Goal: Task Accomplishment & Management: Use online tool/utility

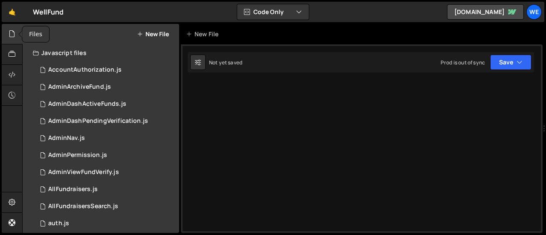
click at [13, 38] on icon at bounding box center [12, 33] width 7 height 9
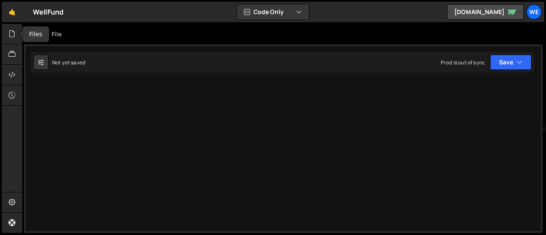
click at [13, 38] on icon at bounding box center [12, 33] width 7 height 9
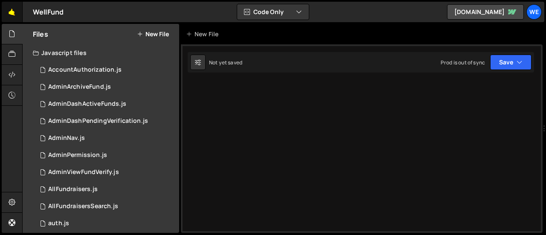
click at [9, 10] on link "🤙" at bounding box center [12, 12] width 21 height 20
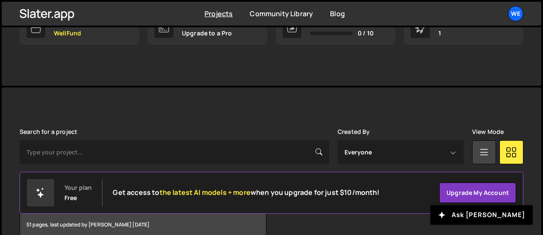
scroll to position [203, 0]
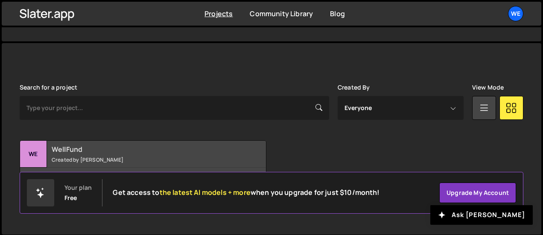
click at [63, 146] on h2 "WellFund" at bounding box center [146, 149] width 189 height 9
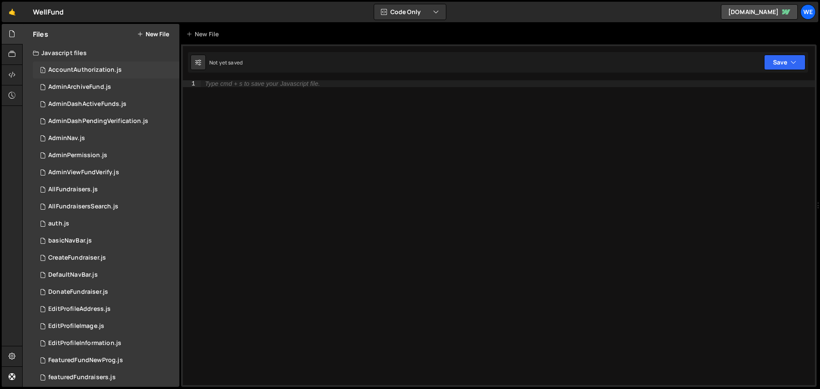
click at [104, 61] on div "1 AccountAuthorization.js 0" at bounding box center [106, 69] width 146 height 17
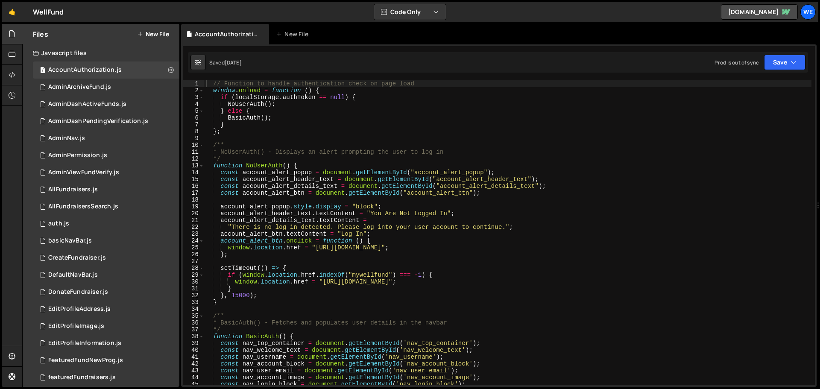
click at [321, 235] on div "// Function to handle authentication check on page load window . onload = funct…" at bounding box center [507, 239] width 607 height 318
click at [314, 235] on div "// Function to handle authentication check on page load window . onload = funct…" at bounding box center [507, 239] width 607 height 318
type textarea "window.location.href = "[URL][DOMAIN_NAME]";"
click at [445, 235] on div "// Function to handle authentication check on page load window . onload = funct…" at bounding box center [507, 239] width 607 height 318
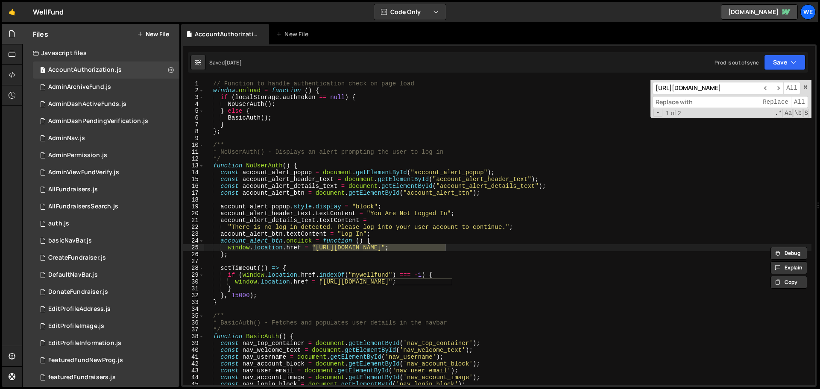
paste input "[URL][DOMAIN_NAME]"
type input "[URL][DOMAIN_NAME]"
click at [546, 102] on span "All" at bounding box center [799, 102] width 17 height 12
click at [546, 203] on div "// Function to handle authentication check on page load window . onload = funct…" at bounding box center [507, 239] width 607 height 318
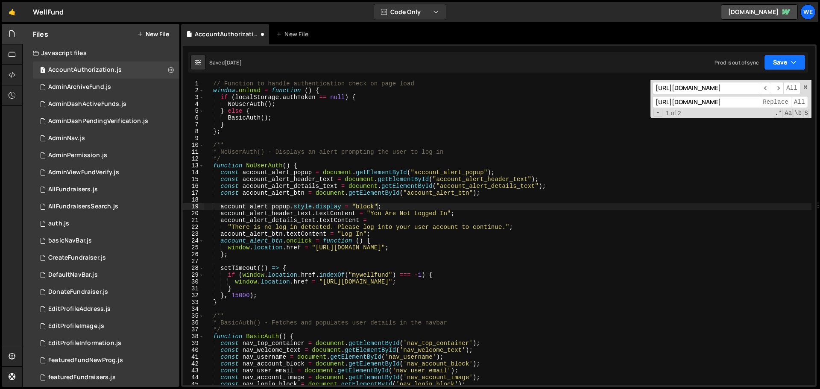
click at [546, 64] on button "Save" at bounding box center [784, 62] width 41 height 15
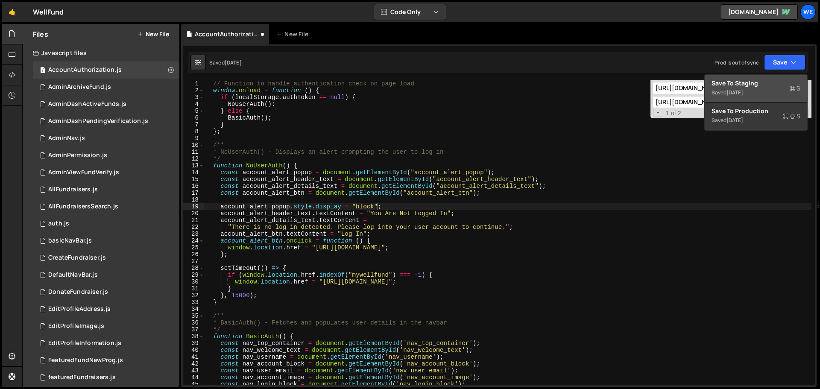
click at [546, 93] on div "[DATE]" at bounding box center [734, 92] width 17 height 7
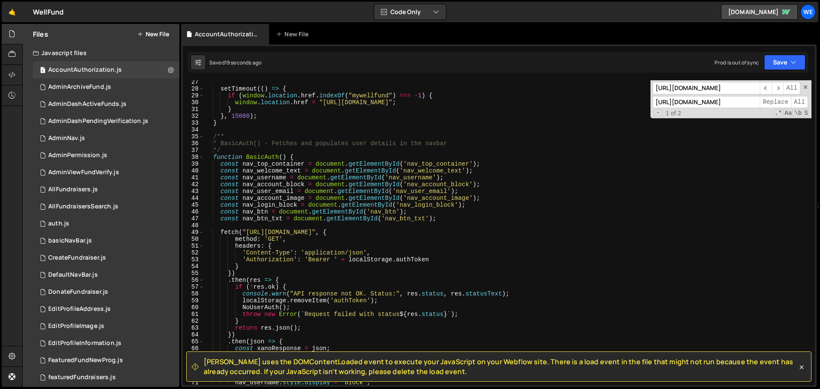
scroll to position [282, 0]
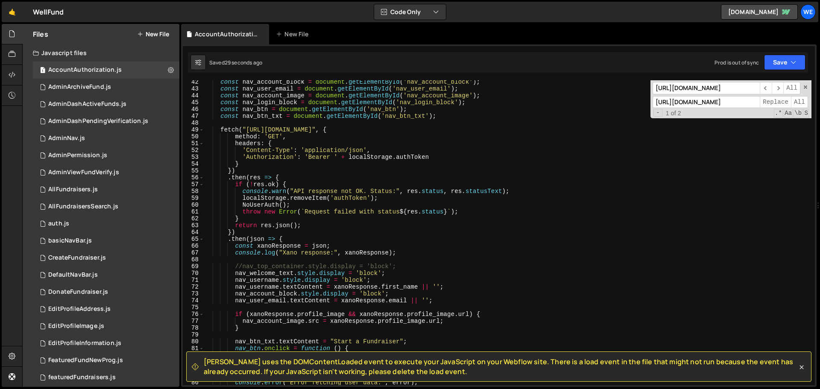
type textarea "nav_account_block.style.display = 'block';"
click at [484, 235] on div "const nav_account_block = document . getElementById ( 'nav_account_block' ) ; c…" at bounding box center [507, 238] width 607 height 318
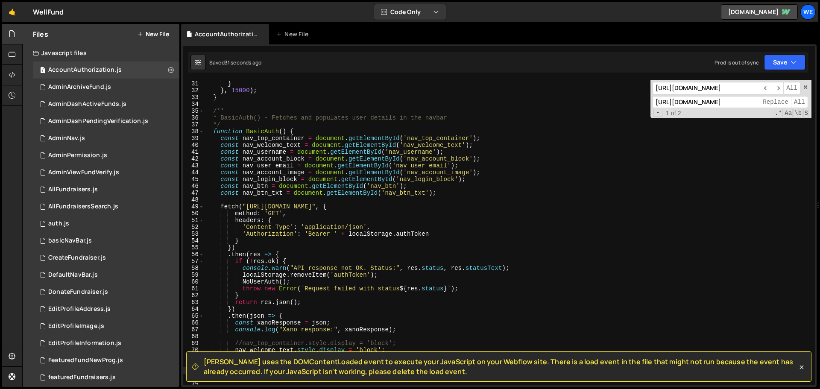
scroll to position [179, 0]
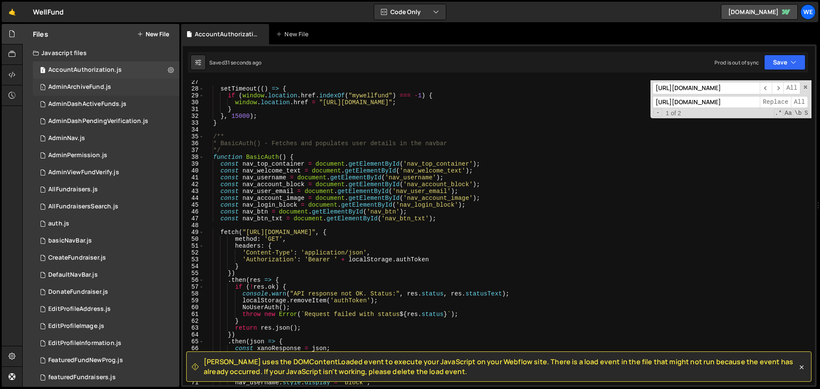
click at [74, 86] on div "AdminArchiveFund.js" at bounding box center [79, 87] width 63 height 8
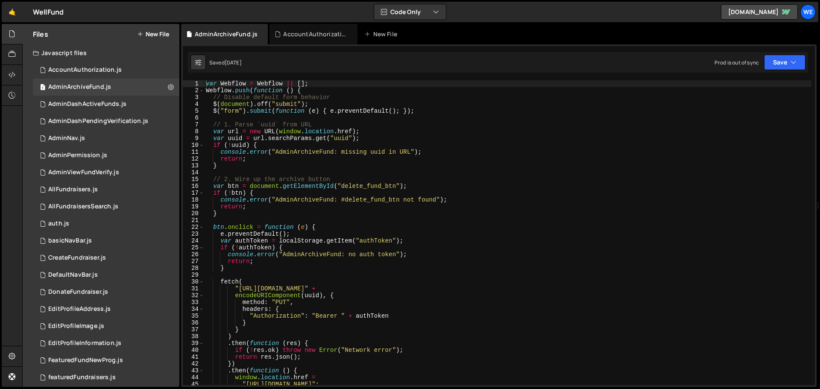
scroll to position [102, 0]
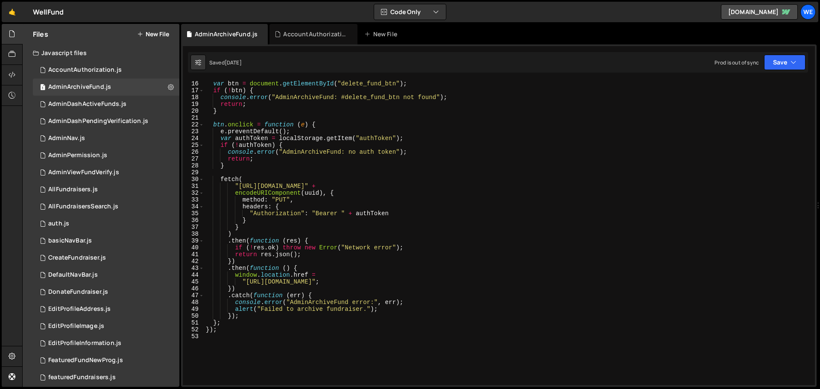
type textarea ""[URL][DOMAIN_NAME]";"
click at [245, 235] on div "var btn = document . getElementById ( "delete_fund_btn" ) ; if ( ! btn ) { cons…" at bounding box center [507, 239] width 607 height 318
click at [378, 235] on div "var btn = document . getElementById ( "delete_fund_btn" ) ; if ( ! btn ) { cons…" at bounding box center [507, 239] width 607 height 318
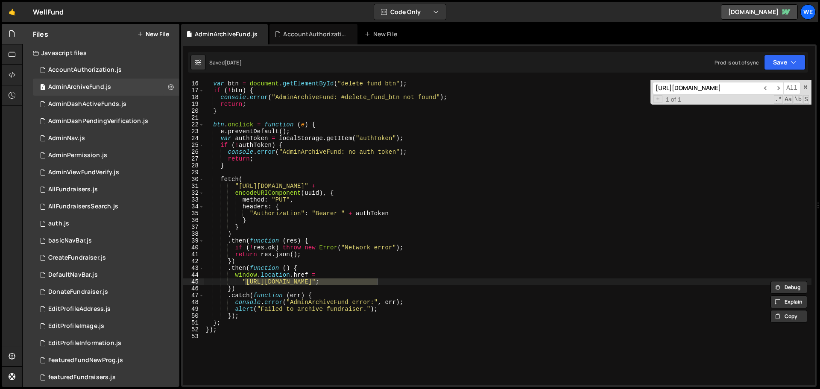
scroll to position [0, 0]
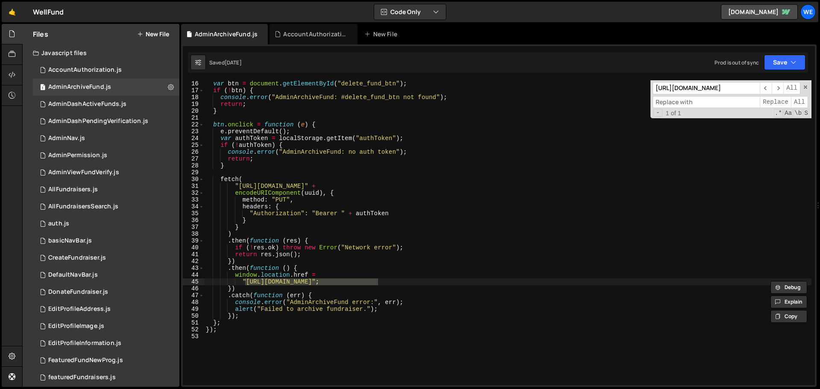
paste input "[URL][DOMAIN_NAME]"
type input "[URL][DOMAIN_NAME]"
click at [546, 104] on span "All" at bounding box center [799, 102] width 17 height 12
click at [546, 63] on button "Save" at bounding box center [784, 62] width 41 height 15
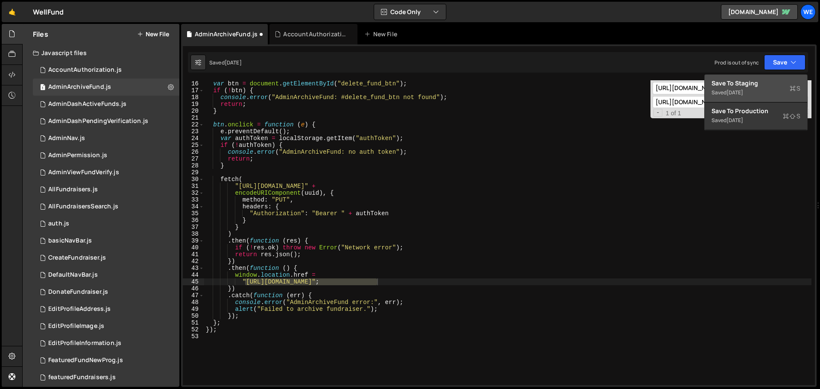
click at [546, 80] on div "Save to Staging S" at bounding box center [755, 83] width 89 height 9
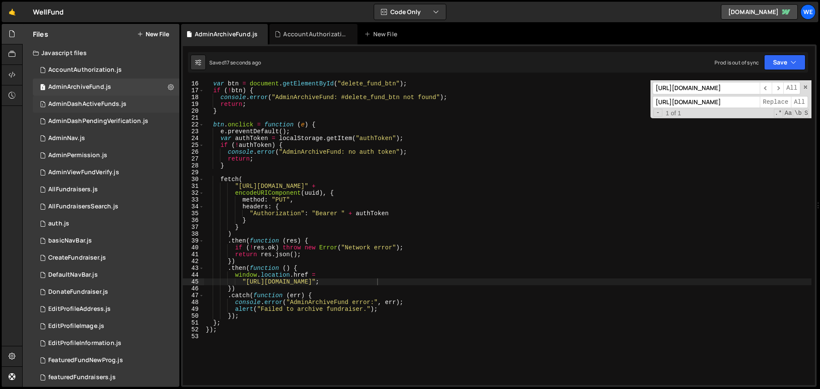
click at [44, 107] on span "1" at bounding box center [42, 105] width 5 height 7
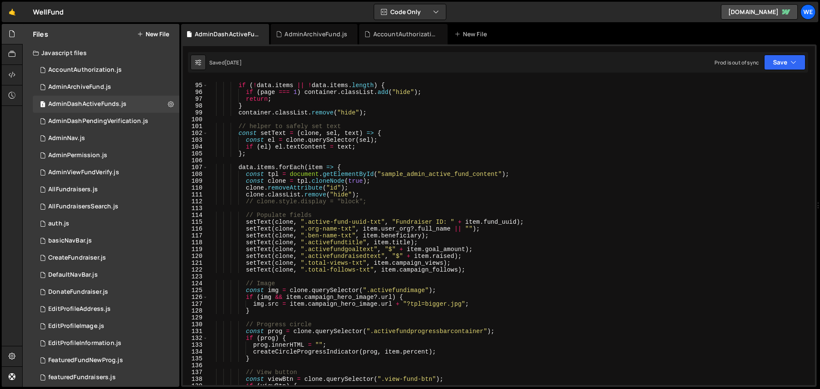
scroll to position [717, 0]
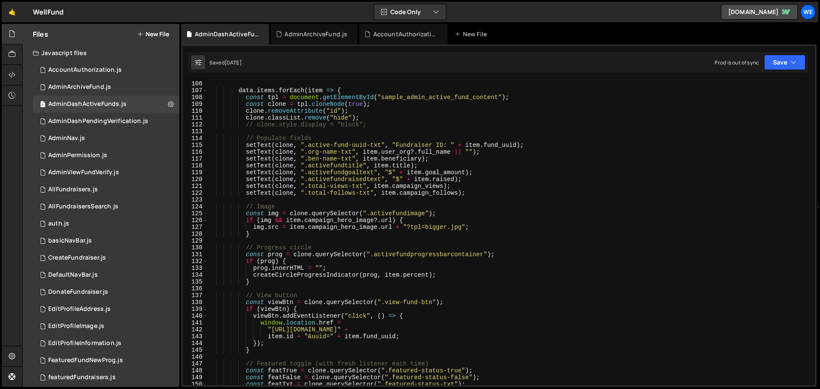
type textarea ""[URL][DOMAIN_NAME]" +"
drag, startPoint x: 300, startPoint y: 329, endPoint x: 402, endPoint y: 331, distance: 101.6
click at [402, 235] on div "data . items . forEach ( item => { const tpl = document . getElementById ( "sam…" at bounding box center [509, 239] width 604 height 318
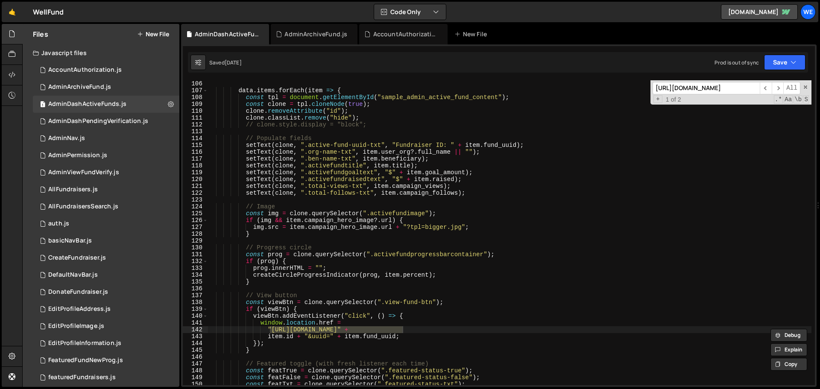
scroll to position [0, 0]
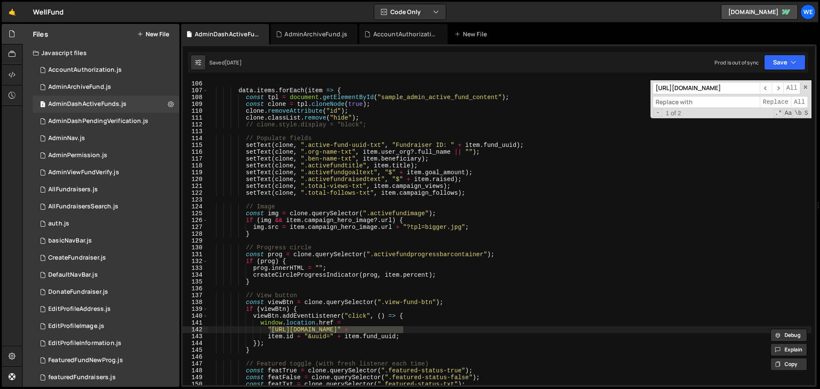
paste input "[URL][DOMAIN_NAME]"
type input "[URL][DOMAIN_NAME]"
click at [546, 101] on span "All" at bounding box center [799, 102] width 17 height 12
click at [546, 56] on button "Save" at bounding box center [784, 62] width 41 height 15
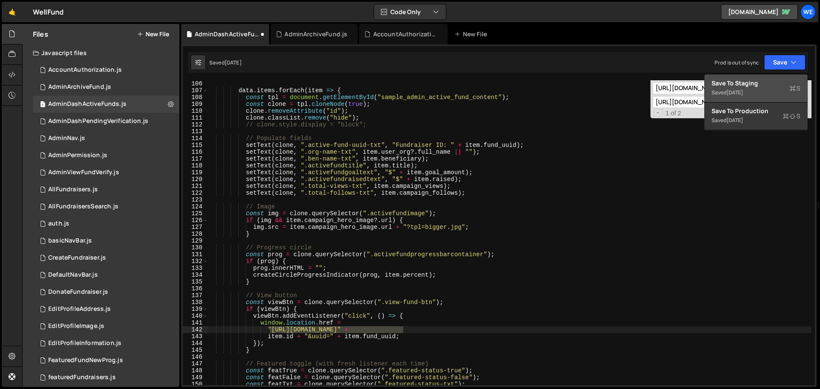
click at [546, 84] on div "Save to Staging S" at bounding box center [755, 83] width 89 height 9
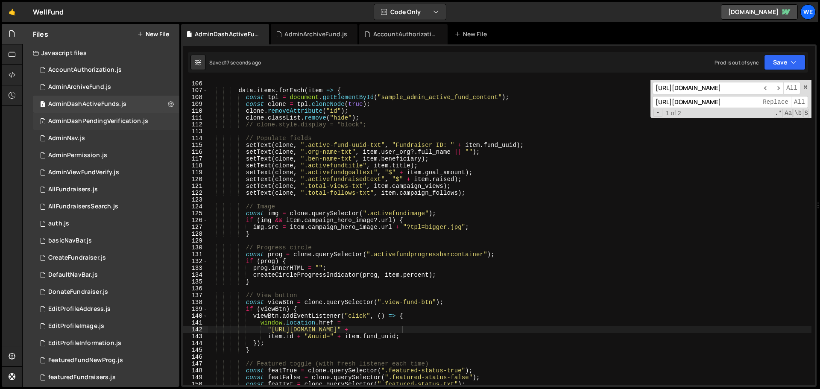
click at [85, 125] on div "AdminDashPendingVerification.js" at bounding box center [98, 121] width 100 height 8
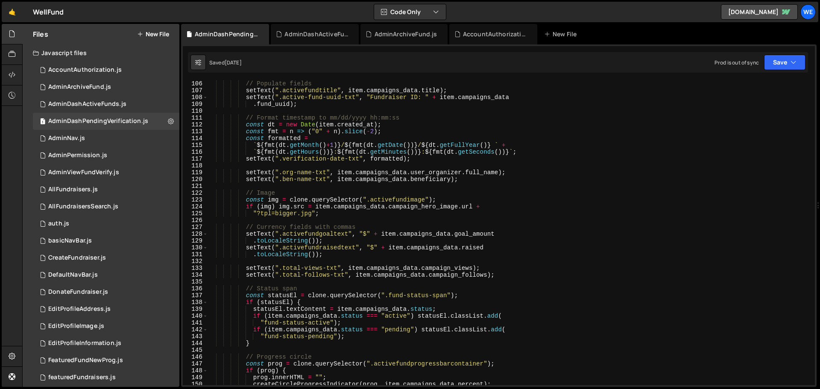
scroll to position [897, 0]
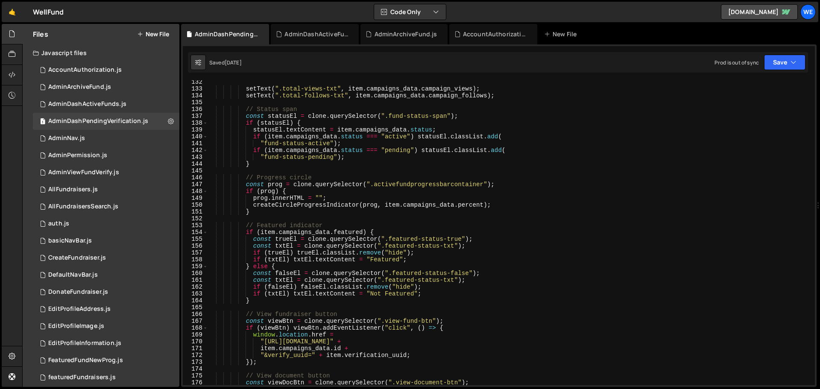
type textarea ""[URL][DOMAIN_NAME]" +"
click at [264, 235] on div "setText ( ".total-views-txt" , item . campaigns_data . campaign_views ) ; setTe…" at bounding box center [509, 238] width 604 height 318
click at [395, 235] on div "setText ( ".total-views-txt" , item . campaigns_data . campaign_views ) ; setTe…" at bounding box center [509, 238] width 604 height 318
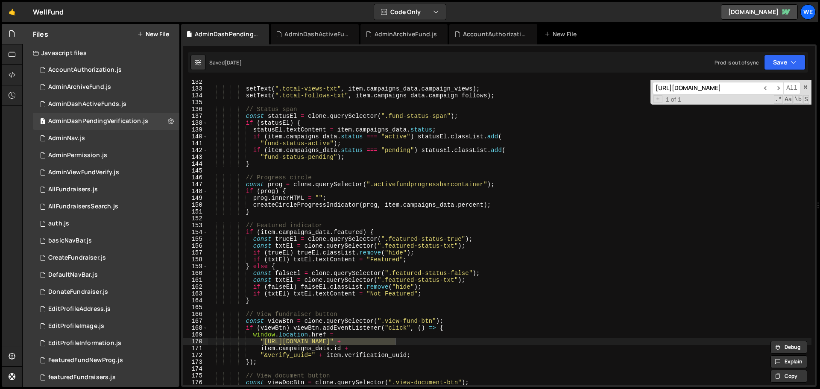
scroll to position [0, 0]
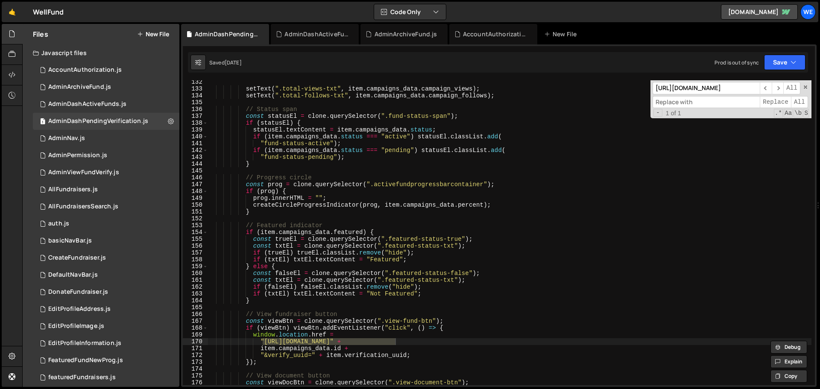
paste input "[URL][DOMAIN_NAME]"
type input "[URL][DOMAIN_NAME]"
click at [546, 102] on span "All" at bounding box center [799, 102] width 17 height 12
click at [546, 65] on button "Save" at bounding box center [784, 62] width 41 height 15
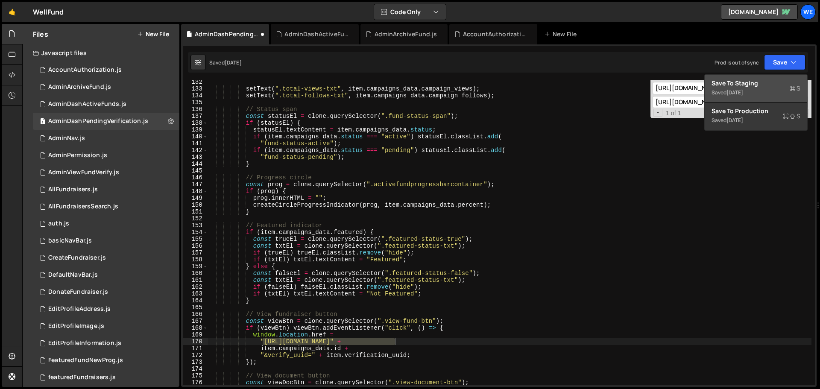
click at [546, 85] on div "Save to Staging S" at bounding box center [755, 83] width 89 height 9
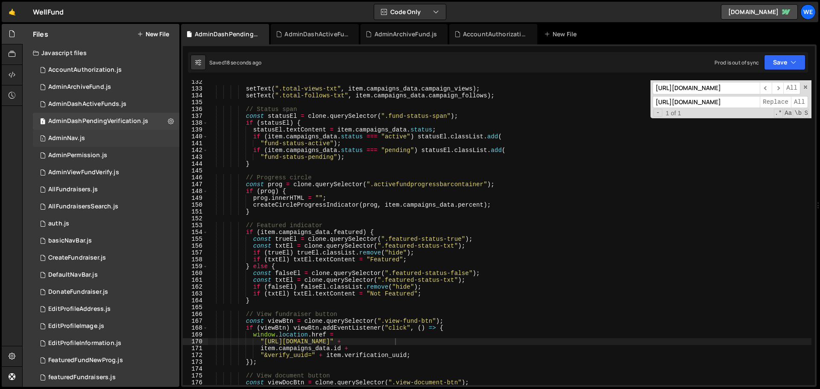
click at [69, 139] on div "AdminNav.js" at bounding box center [66, 138] width 37 height 8
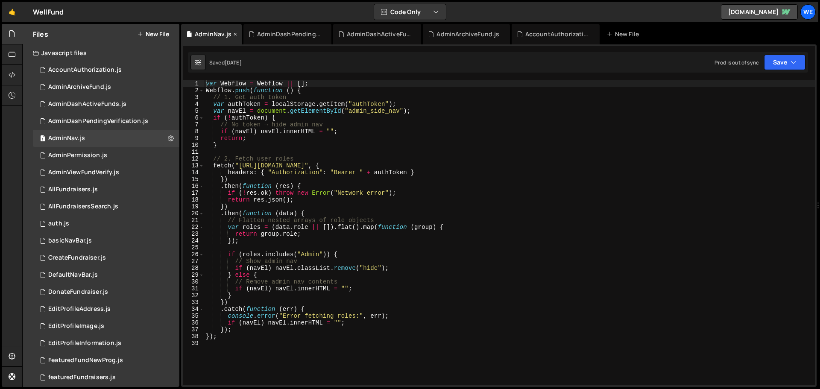
click at [235, 34] on icon at bounding box center [235, 34] width 6 height 9
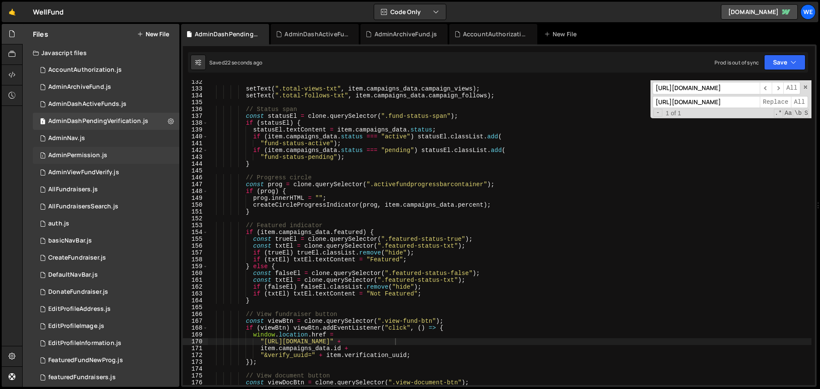
click at [106, 149] on div "1 AdminPermission.js 0" at bounding box center [106, 155] width 146 height 17
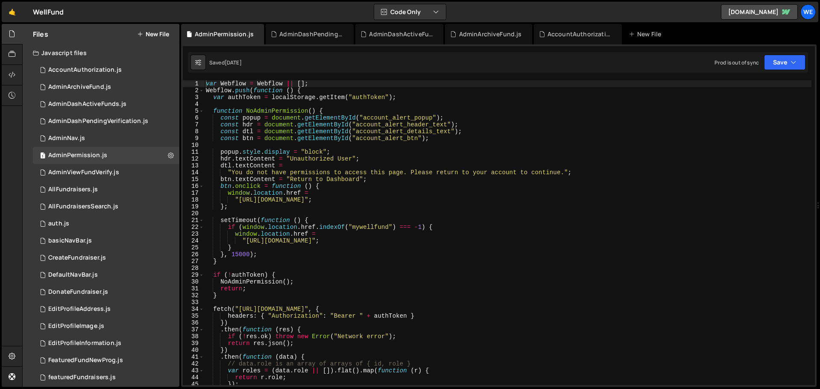
type textarea ""[URL][DOMAIN_NAME]";"
drag, startPoint x: 237, startPoint y: 199, endPoint x: 369, endPoint y: 200, distance: 131.9
click at [369, 200] on div "var Webflow = Webflow || [ ] ; Webflow . push ( function ( ) { var authToken = …" at bounding box center [507, 239] width 607 height 318
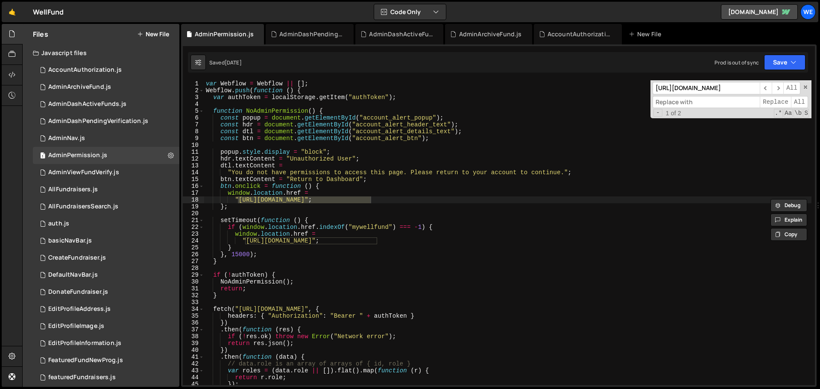
paste input "[URL][DOMAIN_NAME]"
type input "[URL][DOMAIN_NAME]"
click at [546, 102] on span "All" at bounding box center [799, 102] width 17 height 12
click at [546, 67] on button "Save" at bounding box center [784, 62] width 41 height 15
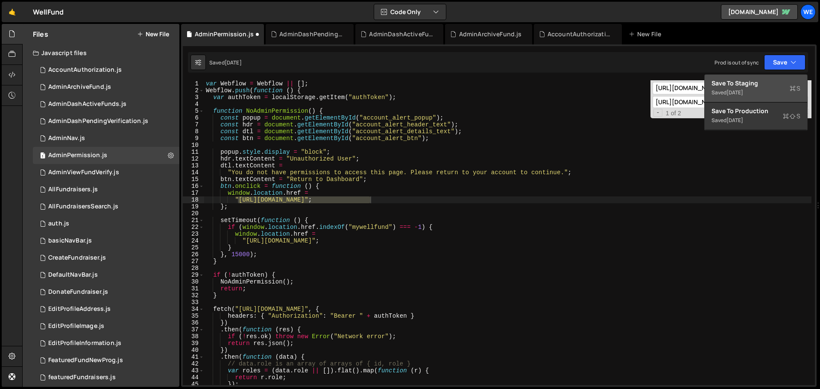
click at [546, 82] on div "Save to Staging S" at bounding box center [755, 83] width 89 height 9
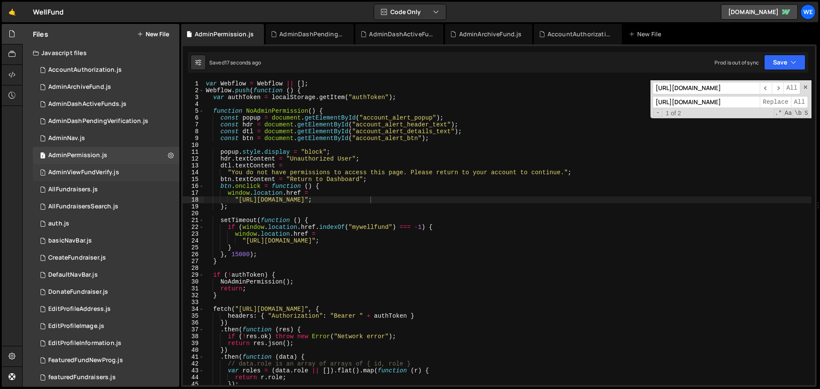
click at [61, 171] on div "AdminViewFundVerify.js" at bounding box center [83, 173] width 71 height 8
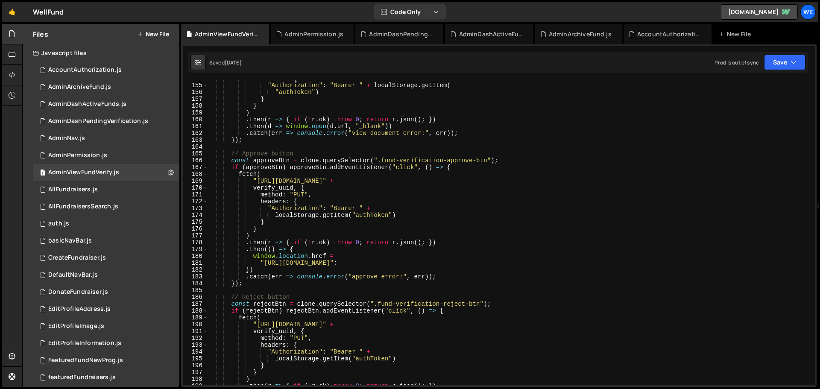
scroll to position [1102, 0]
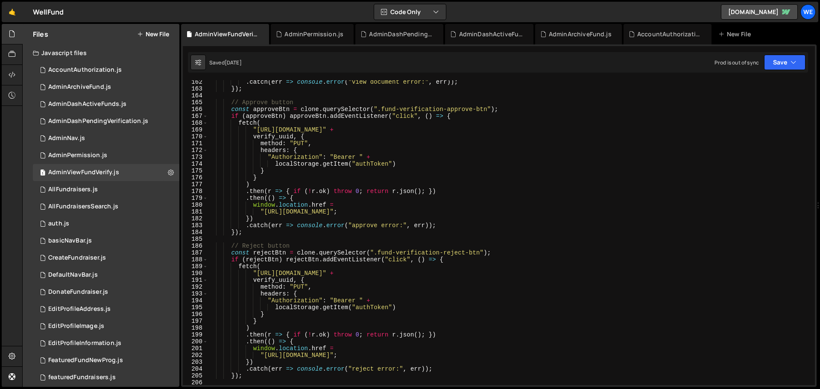
type textarea ""[URL][DOMAIN_NAME]";"
click at [264, 210] on div ". catch ( err => console . error ( "view document error:" , err )) ; }) ; // Ap…" at bounding box center [509, 238] width 604 height 318
click at [396, 211] on div ". catch ( err => console . error ( "view document error:" , err )) ; }) ; // Ap…" at bounding box center [509, 238] width 604 height 318
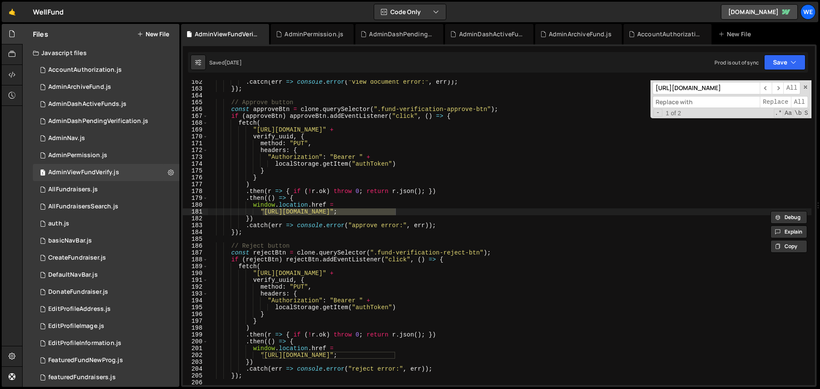
scroll to position [0, 0]
paste input "[URL][DOMAIN_NAME]"
type input "[URL][DOMAIN_NAME]"
click at [546, 103] on span "All" at bounding box center [799, 102] width 17 height 12
click at [546, 65] on button "Save" at bounding box center [784, 62] width 41 height 15
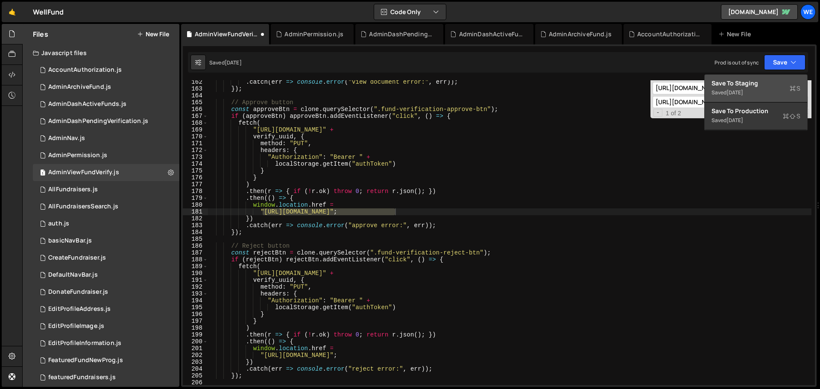
click at [546, 77] on button "Save to Staging S Saved [DATE]" at bounding box center [755, 89] width 102 height 28
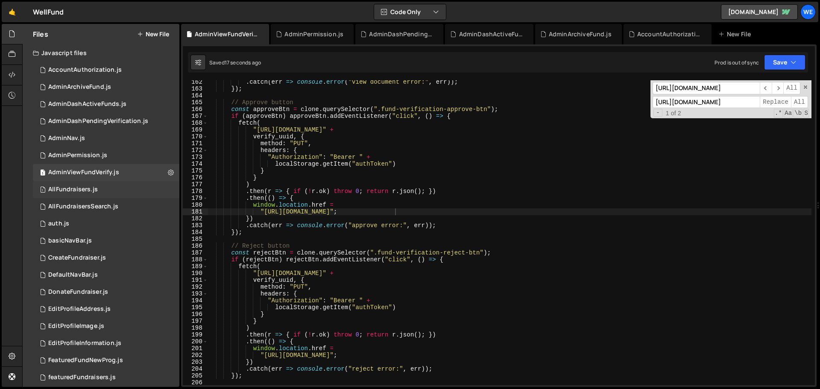
click at [79, 192] on div "AllFundraisers.js" at bounding box center [73, 190] width 50 height 8
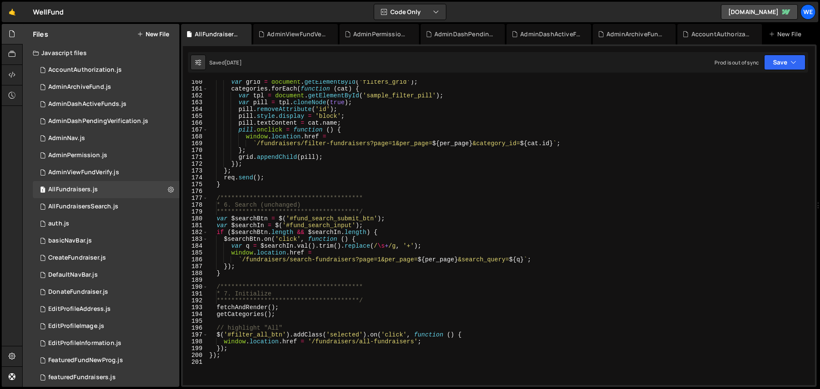
scroll to position [1230, 0]
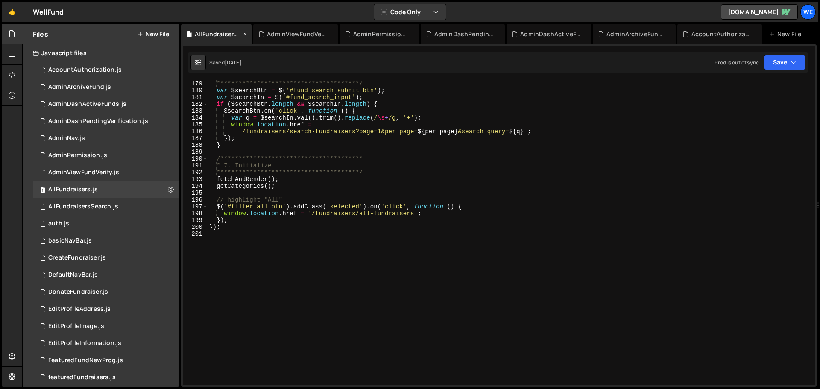
click at [245, 33] on icon at bounding box center [245, 34] width 6 height 9
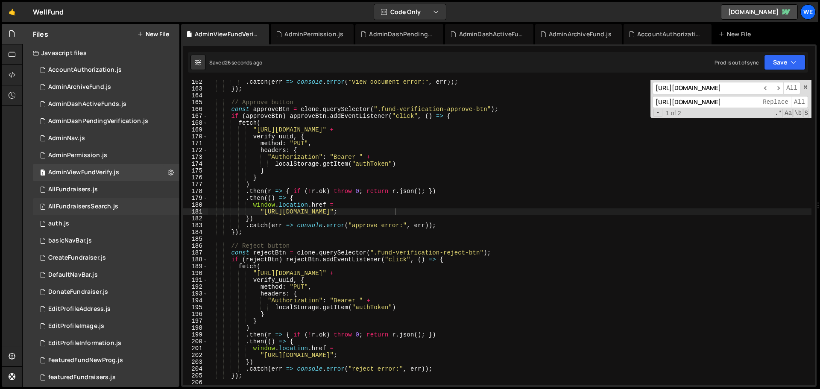
click at [70, 202] on div "1 AllFundraisersSearch.js 0" at bounding box center [106, 206] width 146 height 17
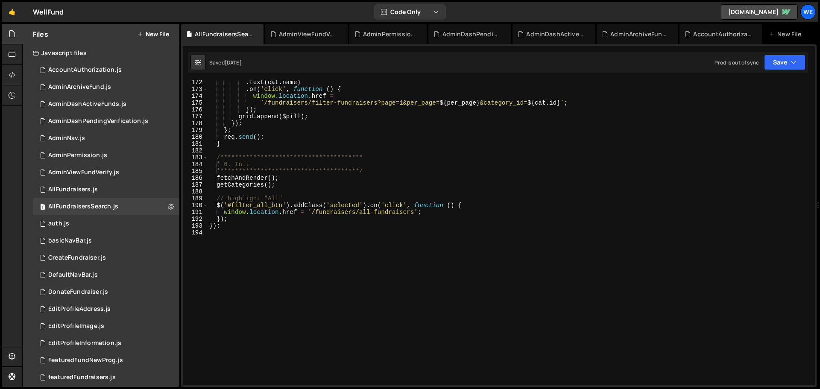
scroll to position [1183, 0]
click at [255, 34] on icon at bounding box center [257, 34] width 6 height 9
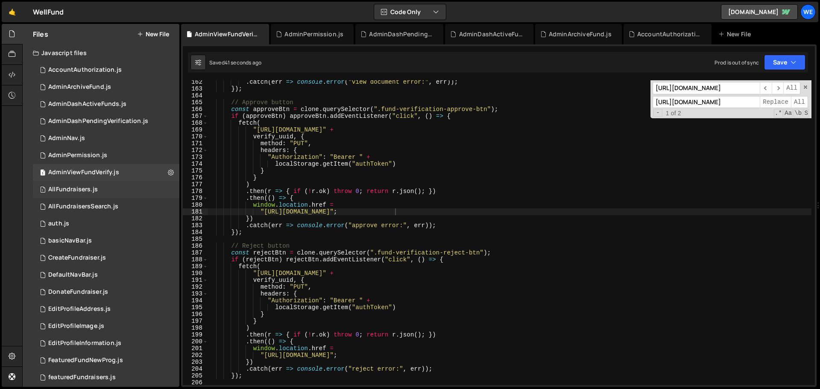
click at [73, 190] on div "AllFundraisers.js" at bounding box center [73, 190] width 50 height 8
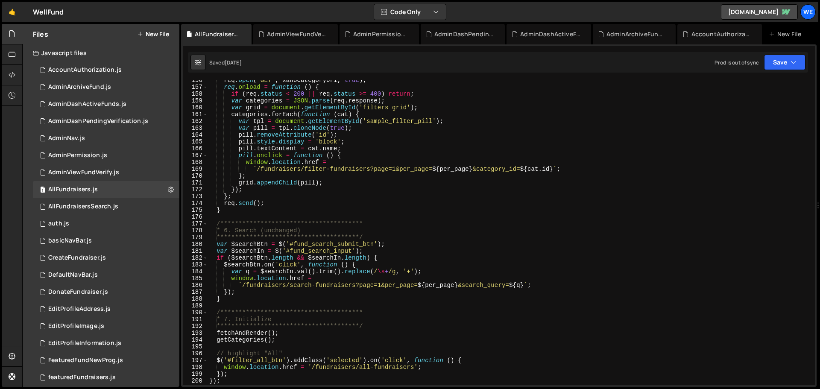
scroll to position [1231, 0]
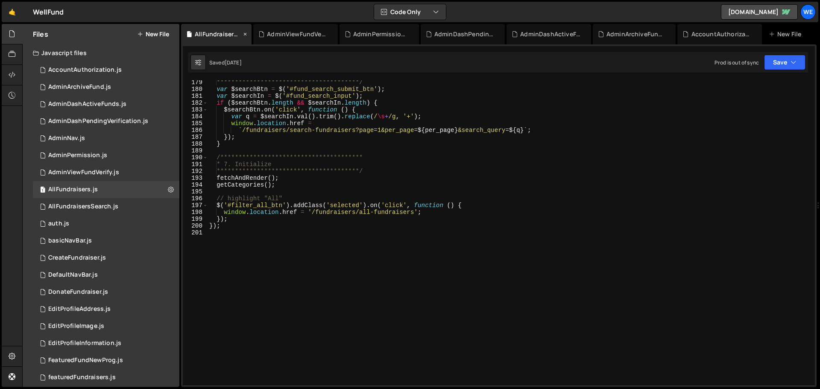
click at [243, 34] on icon at bounding box center [245, 34] width 6 height 9
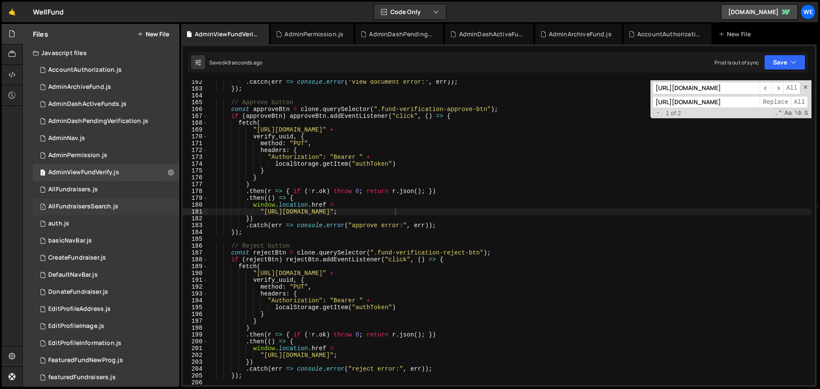
click at [56, 207] on div "AllFundraisersSearch.js" at bounding box center [83, 207] width 70 height 8
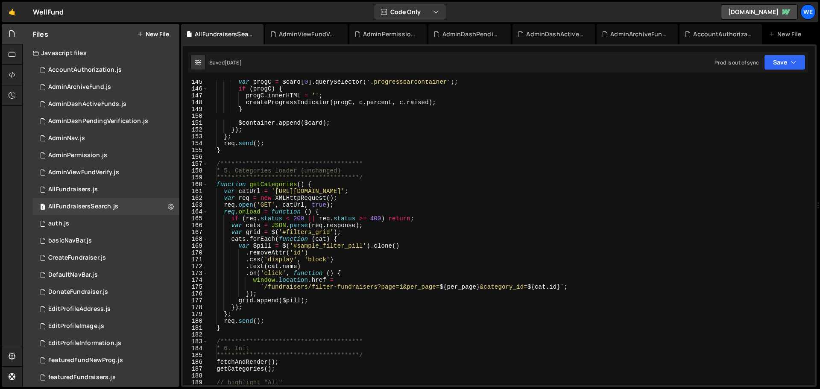
scroll to position [1127, 0]
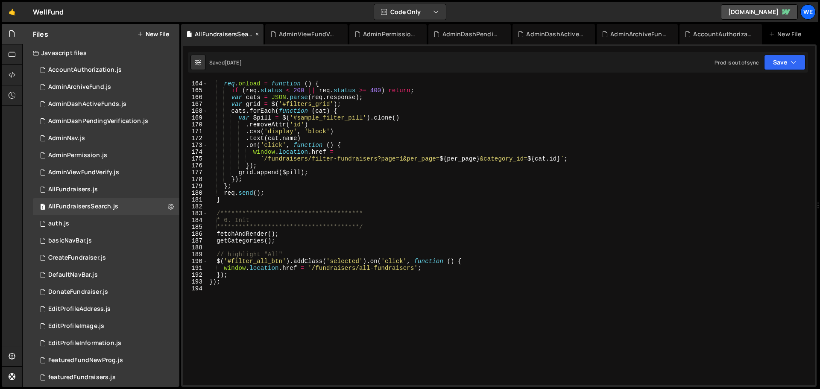
click at [257, 33] on icon at bounding box center [257, 34] width 6 height 9
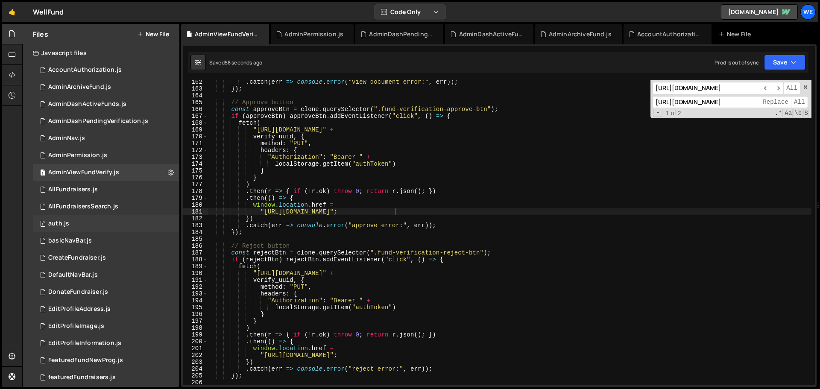
click at [58, 222] on div "auth.js" at bounding box center [58, 224] width 21 height 8
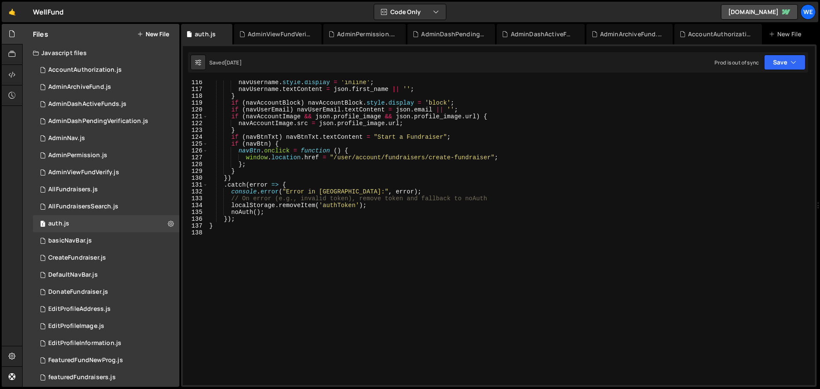
scroll to position [787, 0]
click at [225, 33] on icon at bounding box center [226, 34] width 6 height 9
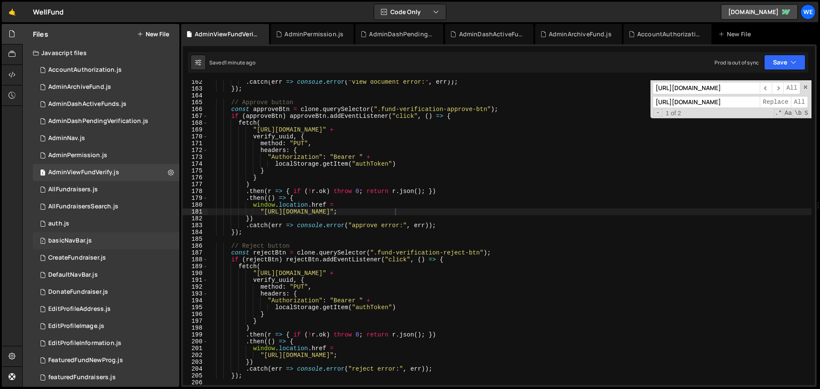
click at [103, 235] on div "1 basicNavBar.js 0" at bounding box center [106, 240] width 146 height 17
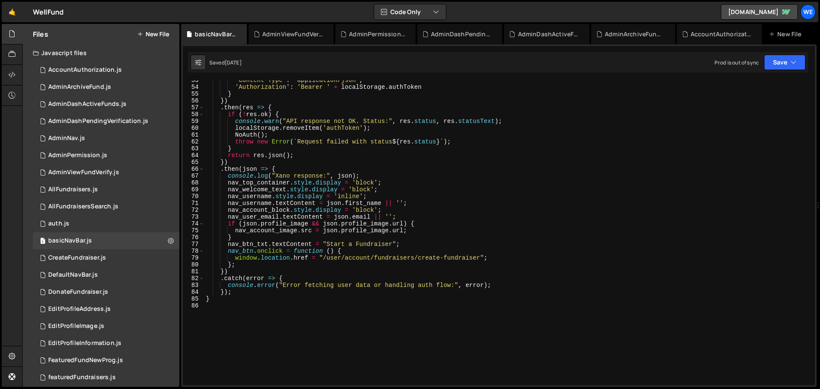
scroll to position [384, 0]
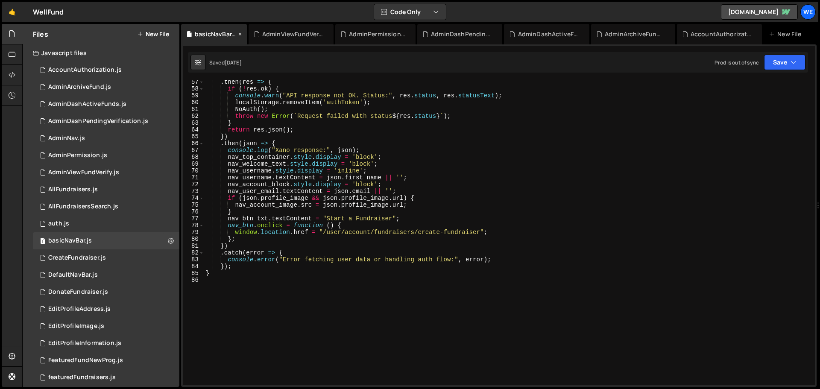
click at [239, 34] on icon at bounding box center [240, 34] width 6 height 9
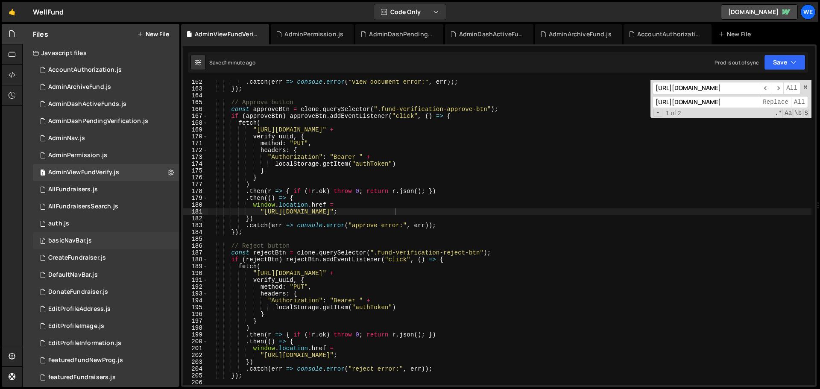
click at [92, 235] on div "1 basicNavBar.js 0" at bounding box center [106, 240] width 146 height 17
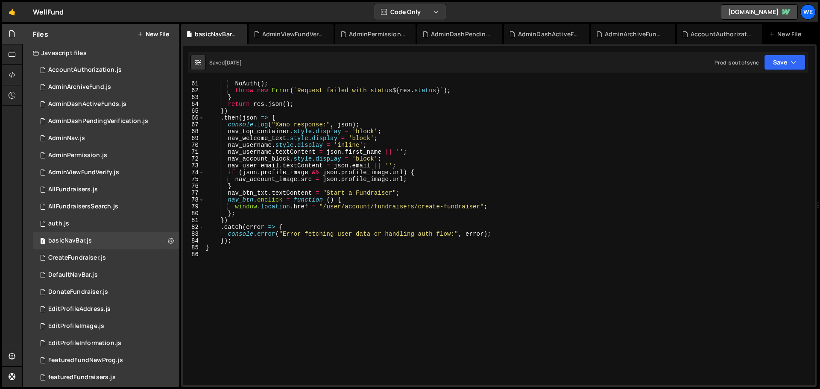
scroll to position [432, 0]
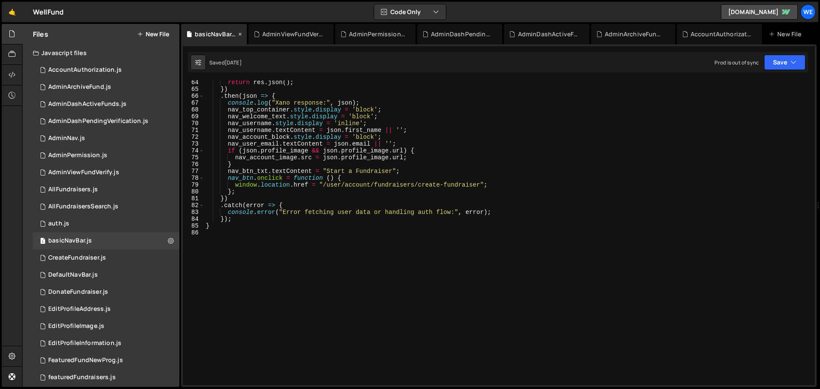
click at [239, 35] on icon at bounding box center [240, 34] width 6 height 9
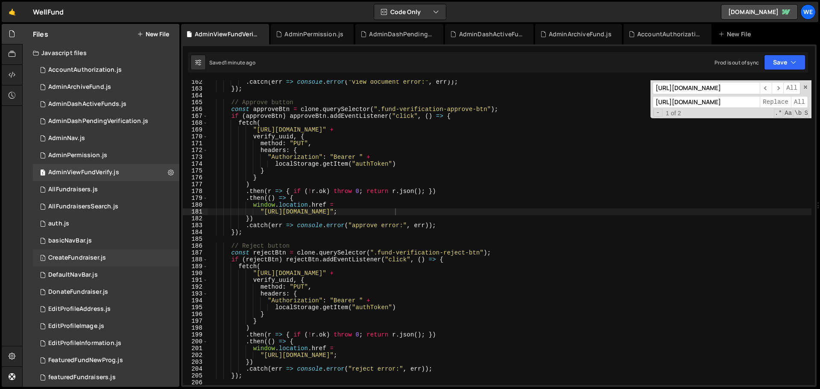
click at [110, 235] on div "1 CreateFundraiser.js 0" at bounding box center [106, 257] width 146 height 17
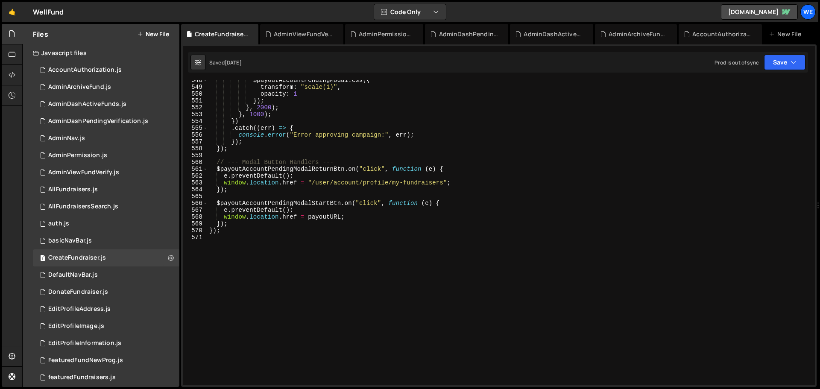
scroll to position [3745, 0]
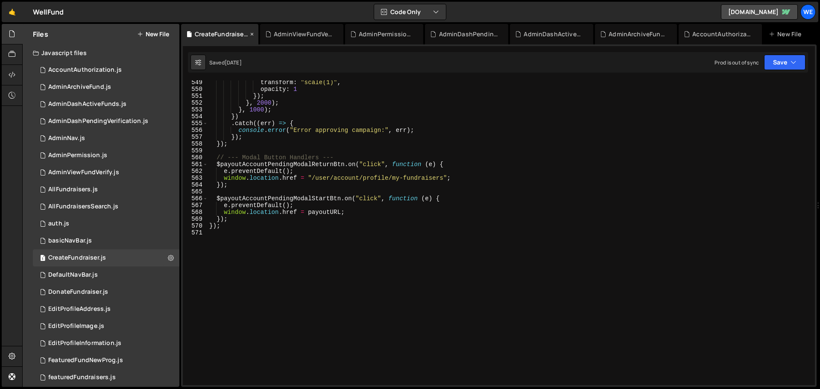
click at [252, 34] on icon at bounding box center [252, 34] width 6 height 9
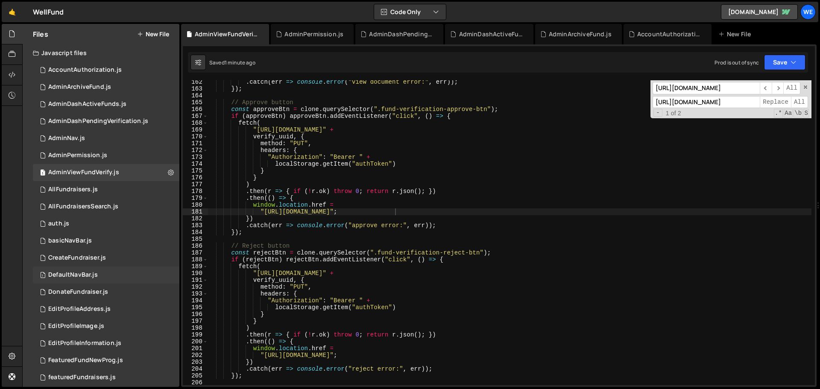
click at [91, 235] on div "DefaultNavBar.js" at bounding box center [73, 275] width 50 height 8
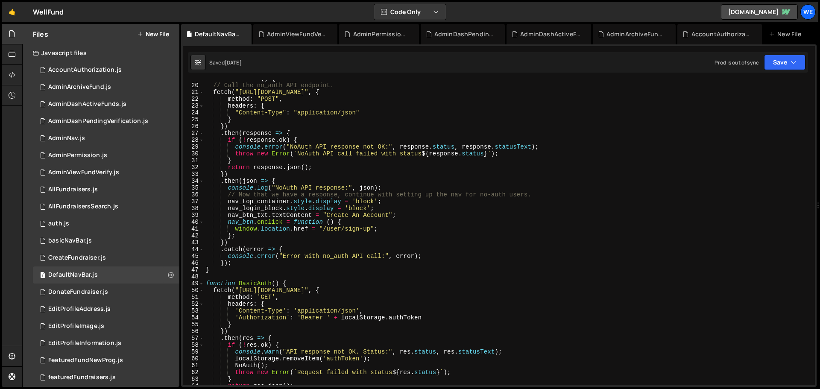
scroll to position [128, 0]
click at [447, 235] on div "function NoAuth ( ) { // Call the no_auth API endpoint. fetch ( "[URL][DOMAIN_N…" at bounding box center [507, 234] width 607 height 318
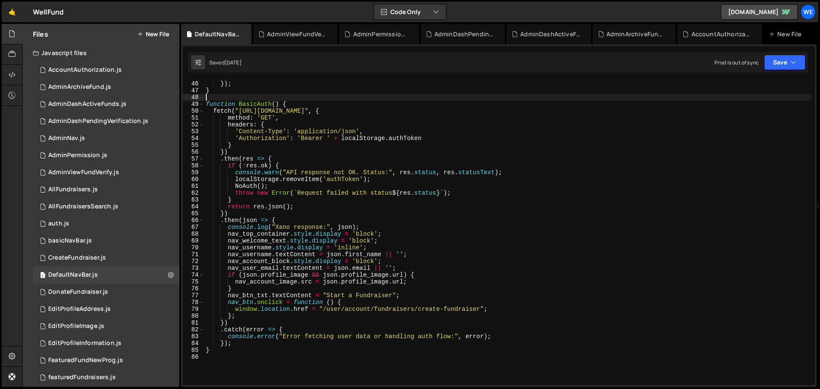
scroll to position [432, 0]
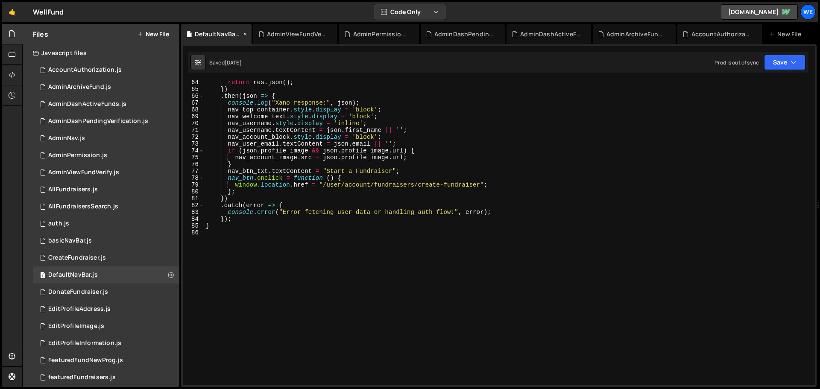
click at [244, 32] on icon at bounding box center [245, 34] width 6 height 9
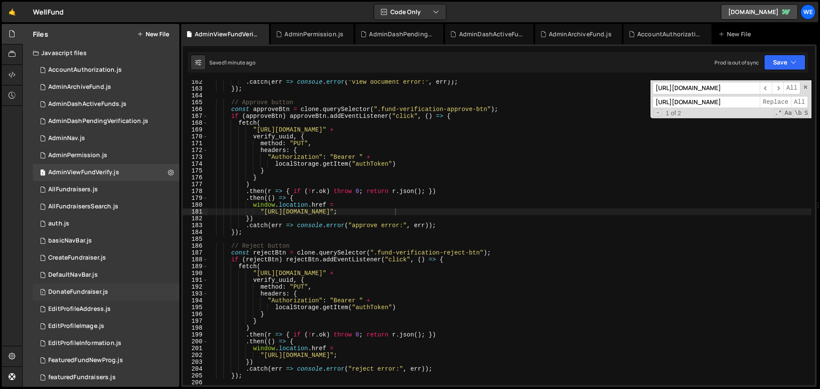
click at [76, 235] on div "1 DonateFundraiser.js 0" at bounding box center [106, 291] width 146 height 17
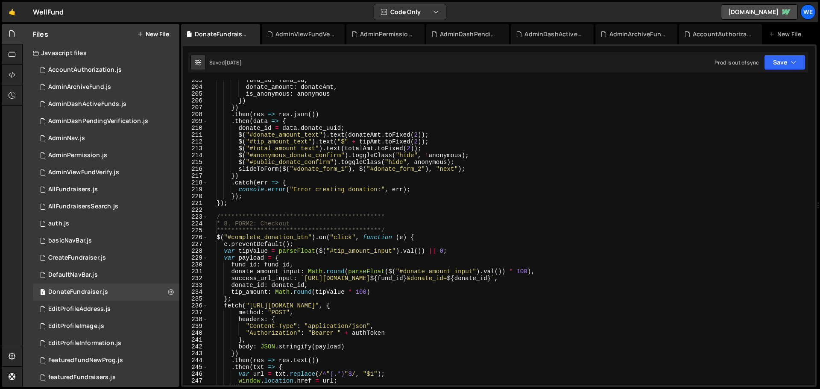
scroll to position [1409, 0]
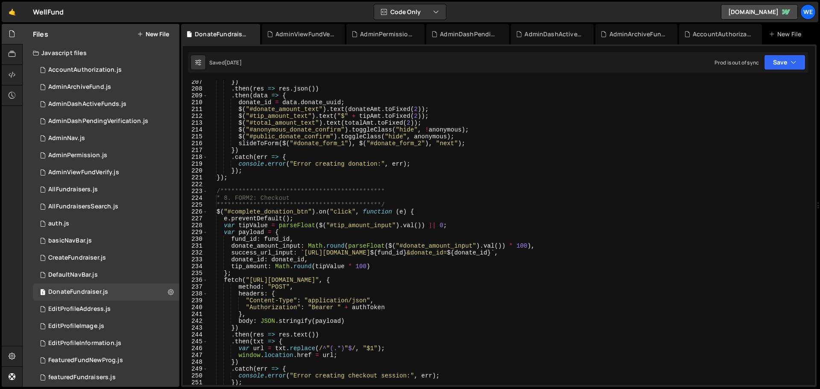
type textarea "success_url_input: `https://[DOMAIN_NAME]/fundraisers/donate-complete-fundraise…"
drag, startPoint x: 303, startPoint y: 250, endPoint x: 433, endPoint y: 253, distance: 130.3
click at [433, 235] on div "**********" at bounding box center [509, 238] width 604 height 318
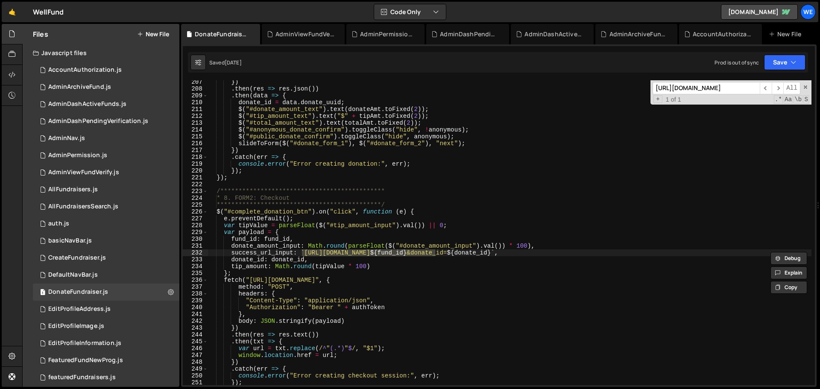
scroll to position [0, 0]
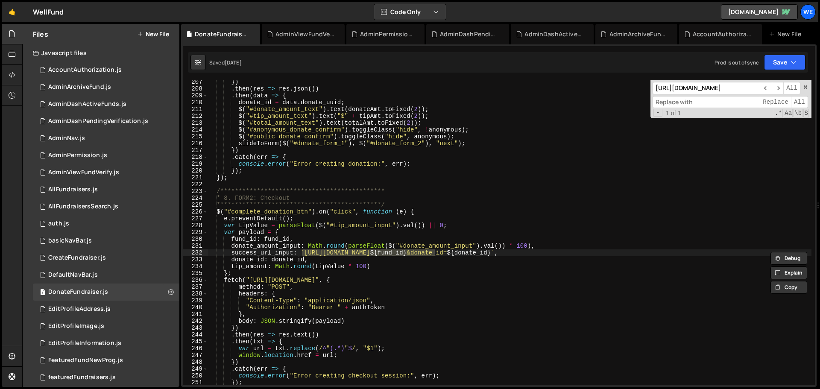
paste input "[URL][DOMAIN_NAME]"
type input "[URL][DOMAIN_NAME]"
click at [546, 103] on span "All" at bounding box center [799, 102] width 17 height 12
click at [546, 62] on button "Save" at bounding box center [784, 62] width 41 height 15
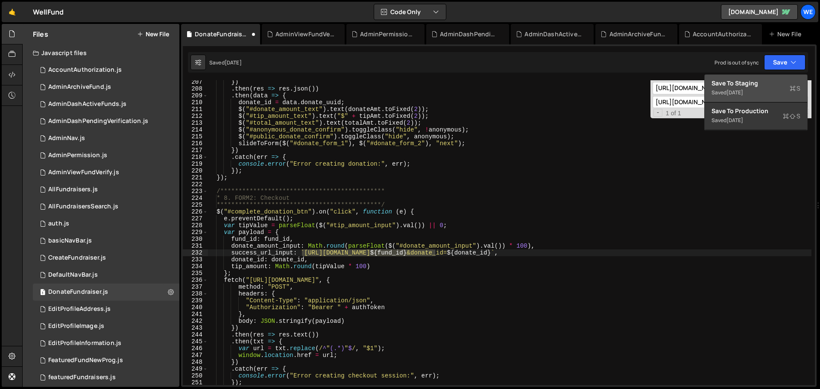
click at [546, 78] on button "Save to Staging S Saved [DATE]" at bounding box center [755, 89] width 102 height 28
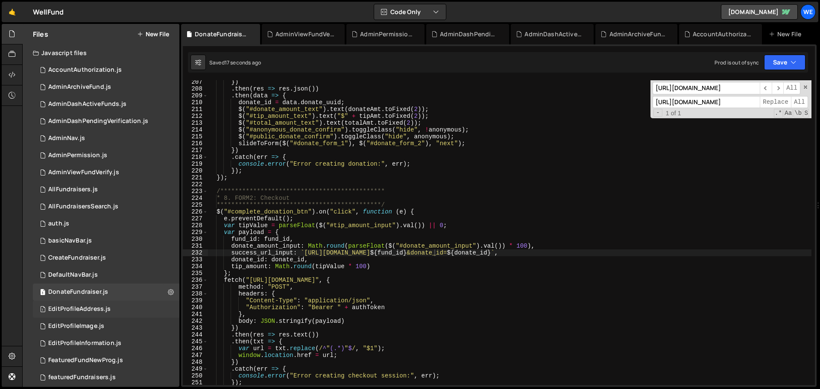
click at [81, 235] on div "1 EditProfileAddress.js 0" at bounding box center [106, 309] width 146 height 17
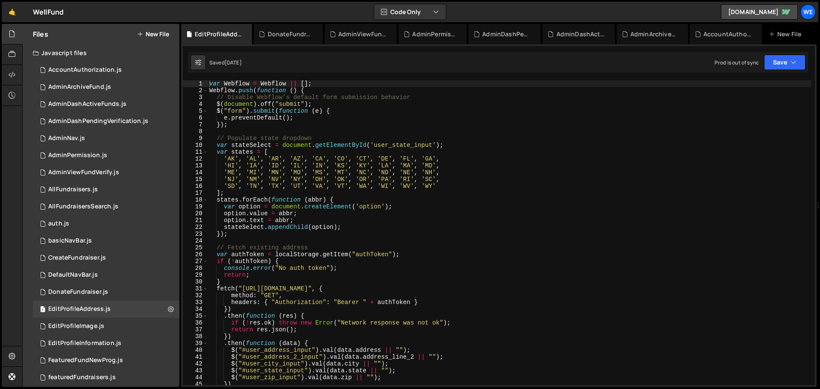
scroll to position [128, 0]
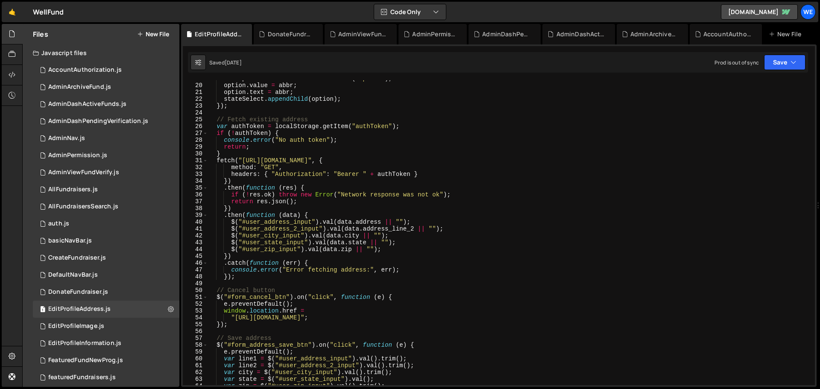
type textarea ""[URL][DOMAIN_NAME]";"
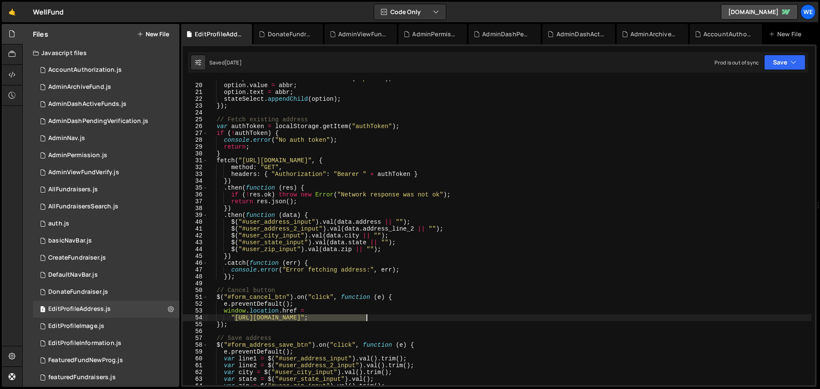
drag, startPoint x: 233, startPoint y: 316, endPoint x: 366, endPoint y: 318, distance: 133.2
click at [366, 235] on div "var option = document . createElement ( 'option' ) ; option . value = abbr ; op…" at bounding box center [509, 234] width 604 height 318
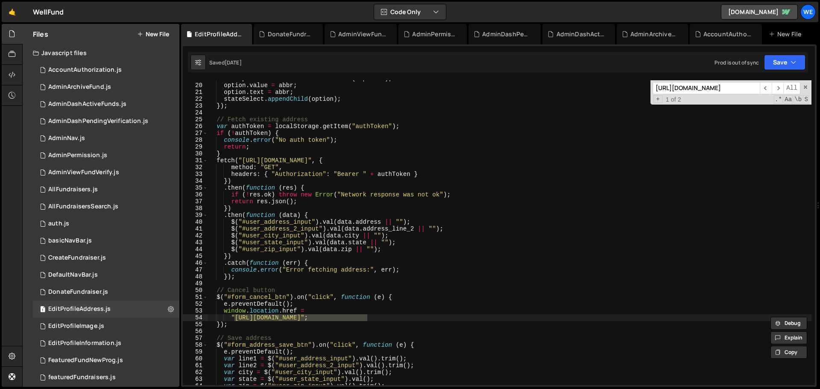
scroll to position [0, 0]
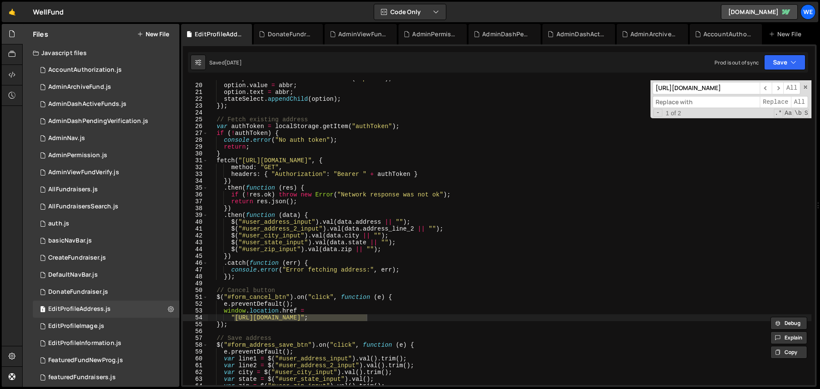
paste input "[URL][DOMAIN_NAME]"
type input "[URL][DOMAIN_NAME]"
click at [546, 99] on span "All" at bounding box center [799, 102] width 17 height 12
click at [546, 63] on button "Save" at bounding box center [784, 62] width 41 height 15
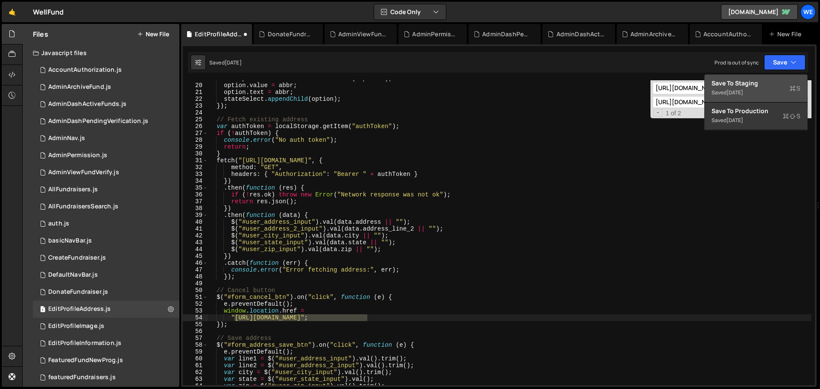
click at [546, 84] on div "Save to Staging S" at bounding box center [755, 83] width 89 height 9
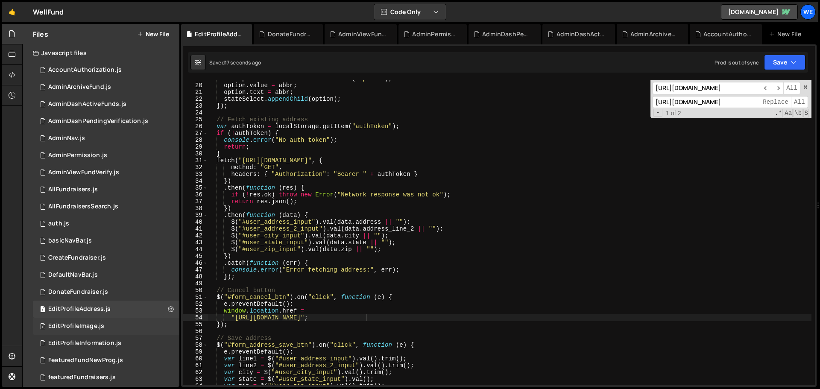
click at [53, 235] on div "EditProfileImage.js" at bounding box center [76, 326] width 56 height 8
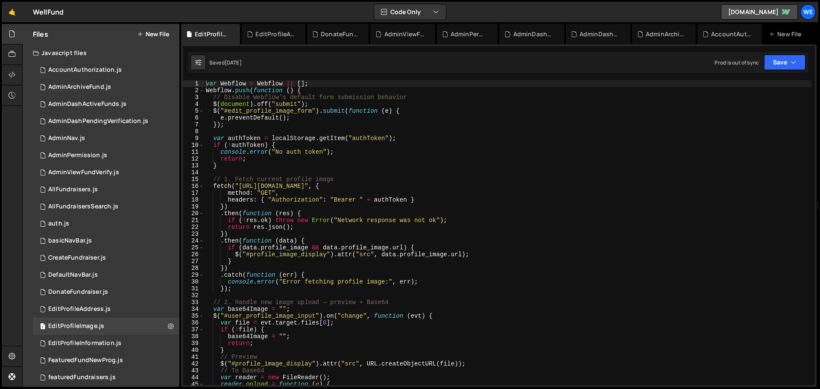
scroll to position [179, 0]
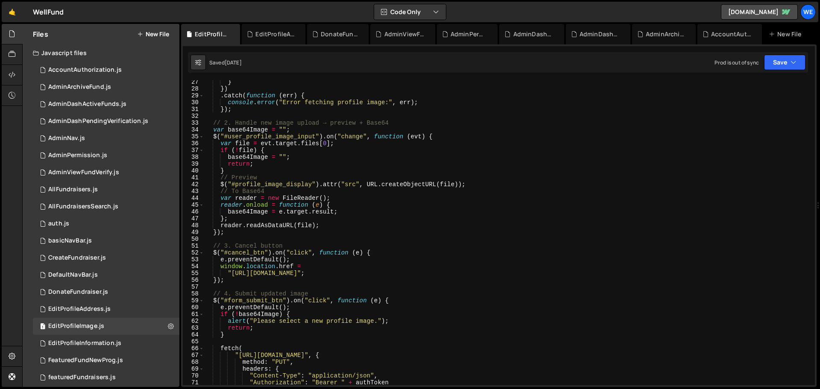
type textarea ""[URL][DOMAIN_NAME]";"
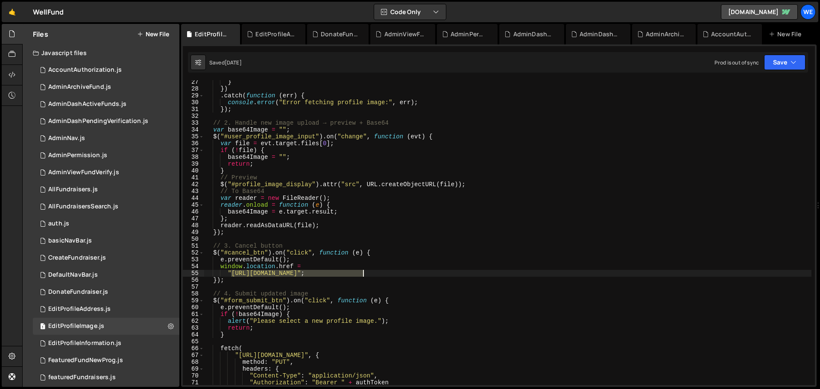
drag, startPoint x: 231, startPoint y: 273, endPoint x: 362, endPoint y: 274, distance: 131.1
click at [362, 235] on div "} }) . catch ( function ( err ) { console . error ( "Error fetching profile ima…" at bounding box center [507, 238] width 607 height 318
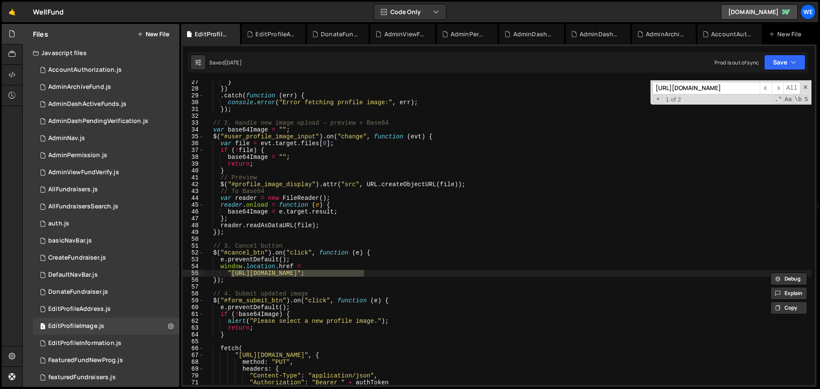
scroll to position [0, 0]
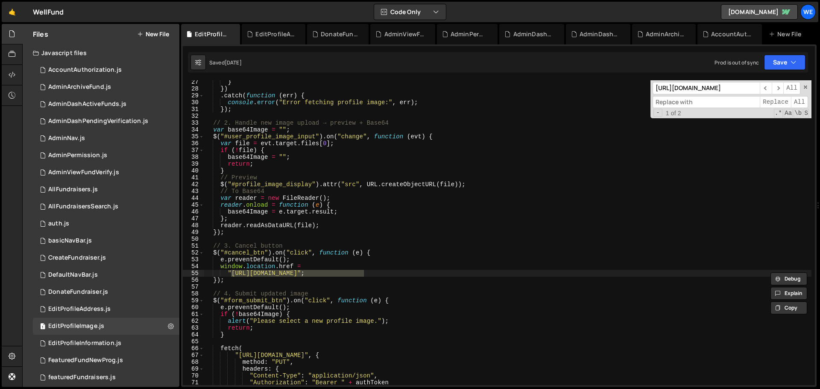
paste input "[URL][DOMAIN_NAME]"
type input "[URL][DOMAIN_NAME]"
click at [546, 103] on span "All" at bounding box center [799, 102] width 17 height 12
click at [546, 66] on button "Save" at bounding box center [784, 62] width 41 height 15
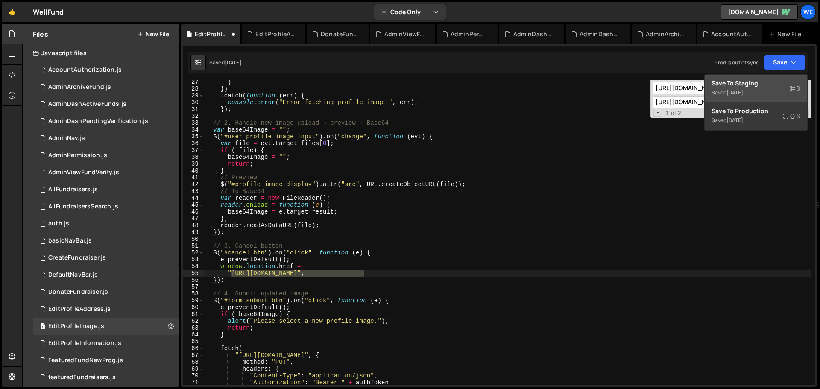
click at [546, 86] on div "Save to Staging S" at bounding box center [755, 83] width 89 height 9
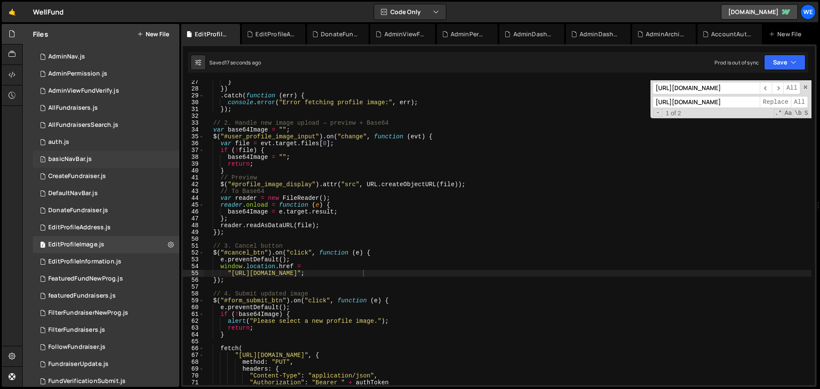
scroll to position [85, 0]
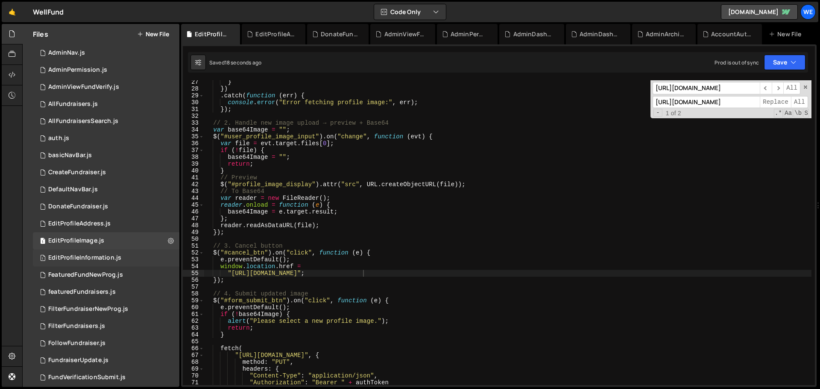
drag, startPoint x: 85, startPoint y: 259, endPoint x: 92, endPoint y: 265, distance: 9.4
click at [85, 235] on div "EditProfileInformation.js" at bounding box center [84, 258] width 73 height 8
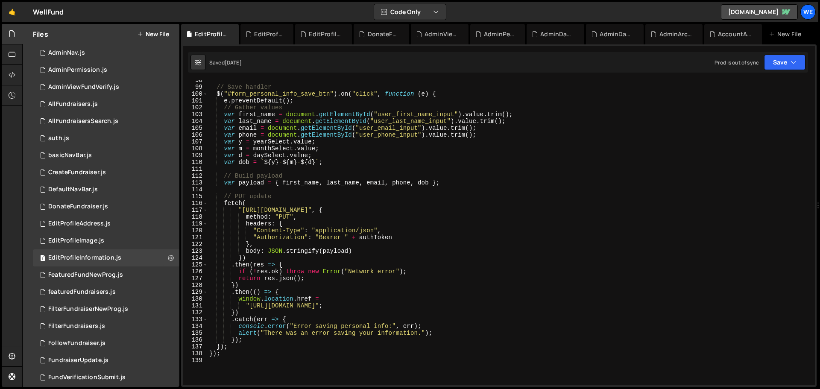
scroll to position [692, 0]
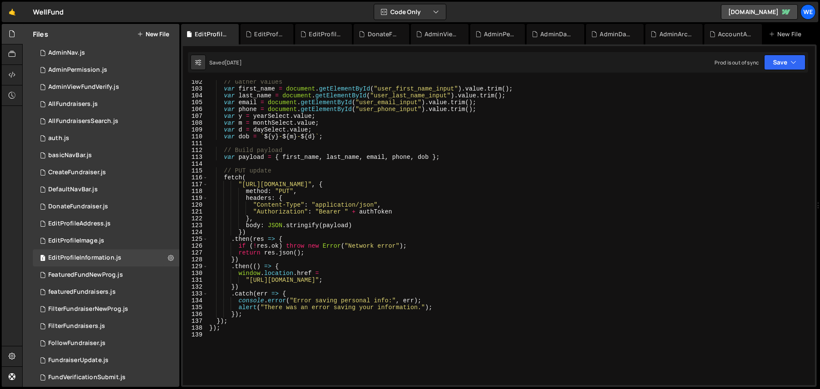
type textarea ""[URL][DOMAIN_NAME]";"
drag, startPoint x: 249, startPoint y: 280, endPoint x: 381, endPoint y: 280, distance: 131.9
click at [381, 235] on div "// Gather values var first_name = document . getElementById ( "user_first_name_…" at bounding box center [509, 238] width 604 height 318
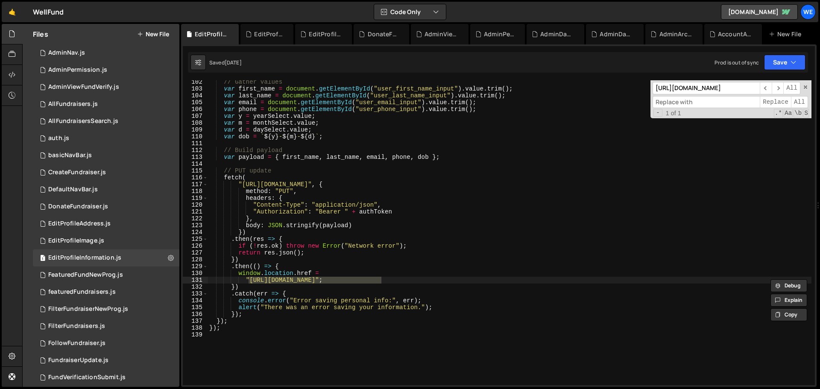
scroll to position [0, 0]
paste input "[URL][DOMAIN_NAME]"
type input "[URL][DOMAIN_NAME]"
click at [546, 104] on span "All" at bounding box center [799, 102] width 17 height 12
click at [546, 69] on button "Save" at bounding box center [784, 62] width 41 height 15
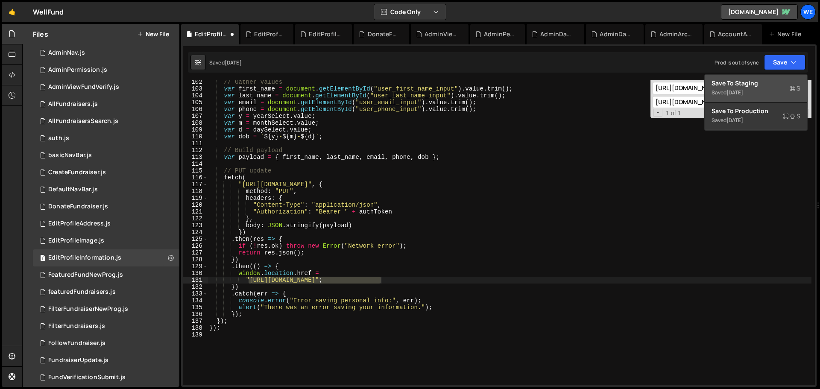
click at [546, 75] on button "Save to Staging S Saved [DATE]" at bounding box center [755, 89] width 102 height 28
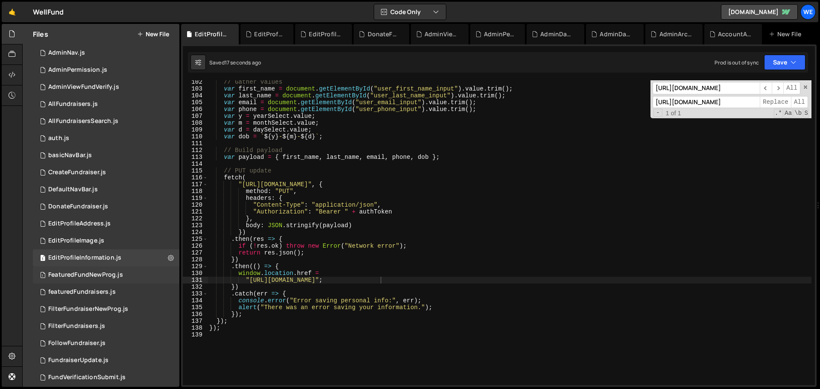
click at [85, 235] on div "FeaturedFundNewProg.js" at bounding box center [85, 275] width 75 height 8
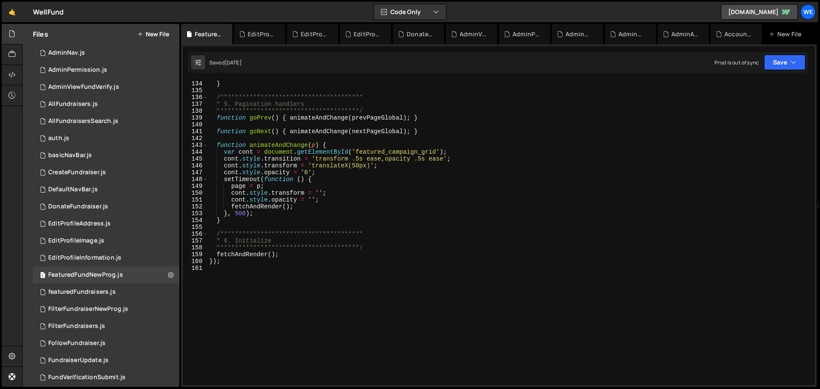
scroll to position [922, 0]
click at [392, 176] on div "**********" at bounding box center [509, 239] width 604 height 318
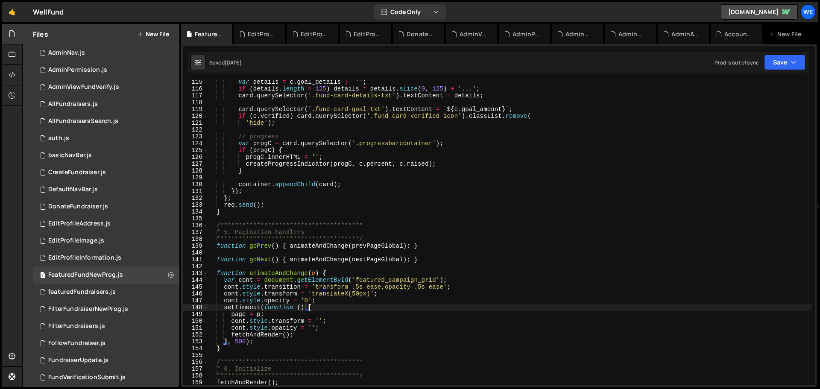
scroll to position [743, 0]
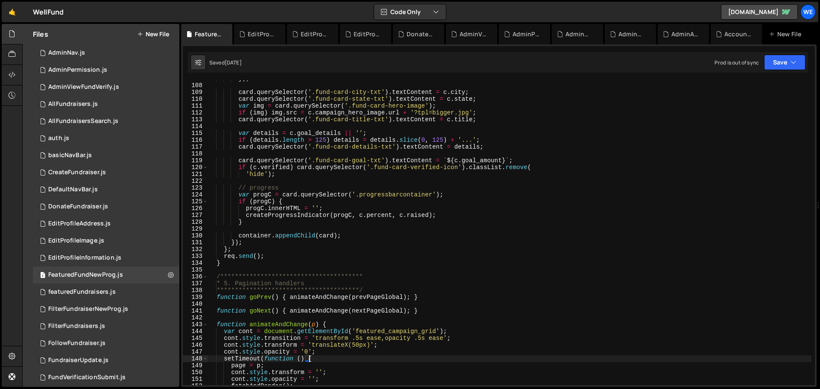
click at [210, 235] on div "}) ; card . querySelector ( '.fund-card-city-txt' ) . textContent = c . city ; …" at bounding box center [509, 234] width 604 height 318
type textarea "function goPrev() { animateAndChange(prevPageGlobal); }"
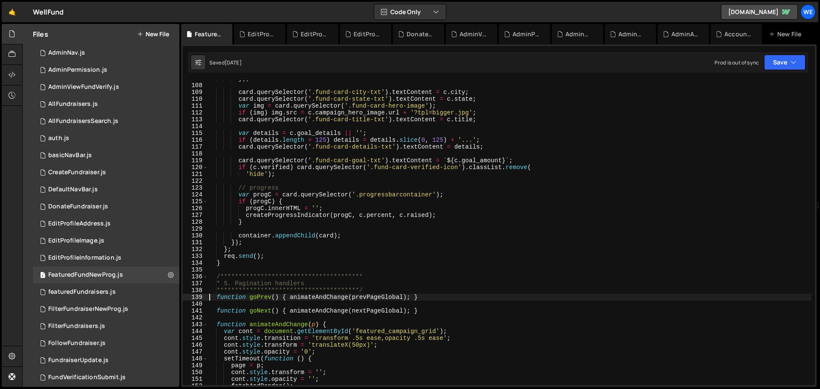
click at [362, 235] on div "}) ; card . querySelector ( '.fund-card-city-txt' ) . textContent = c . city ; …" at bounding box center [509, 234] width 604 height 318
click at [419, 235] on div "}) ; card . querySelector ( '.fund-card-city-txt' ) . textContent = c . city ; …" at bounding box center [509, 234] width 604 height 318
type textarea "function goPrev() { animateAndChange(prevPageGlobal); }"
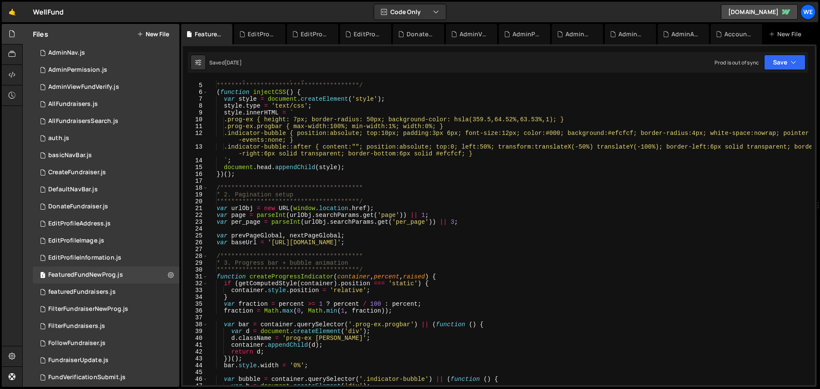
scroll to position [0, 0]
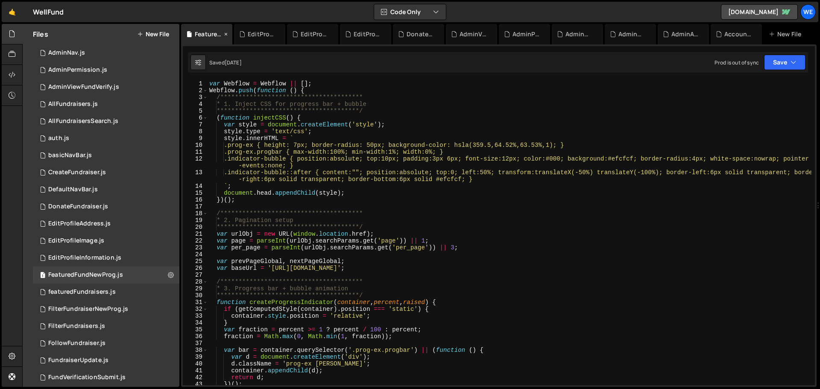
click at [226, 34] on icon at bounding box center [226, 34] width 6 height 9
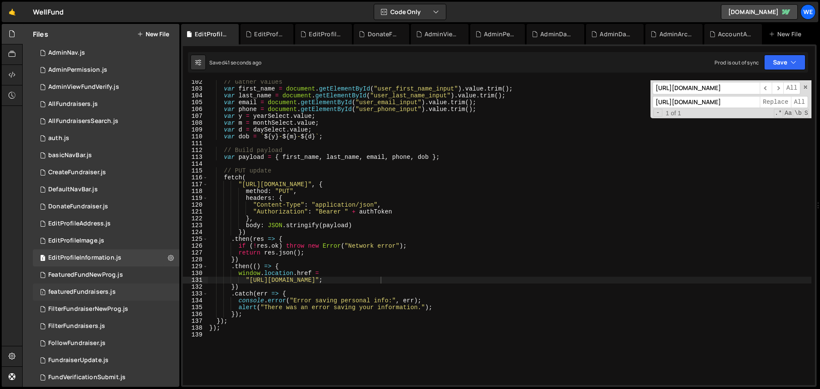
drag, startPoint x: 87, startPoint y: 289, endPoint x: 92, endPoint y: 290, distance: 5.1
click at [87, 235] on div "featuredFundraisers.js" at bounding box center [81, 292] width 67 height 8
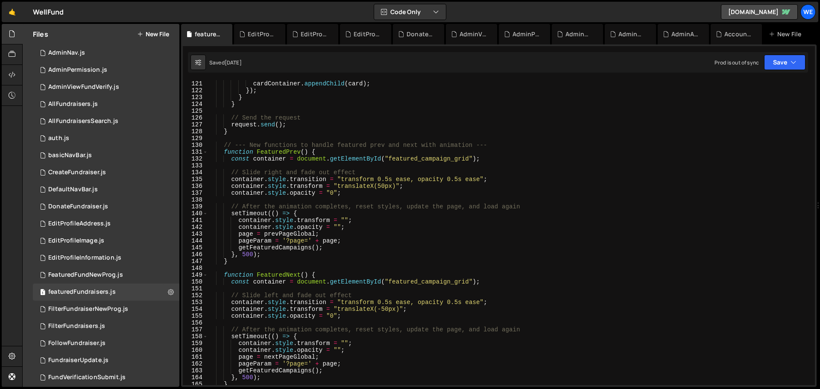
scroll to position [948, 0]
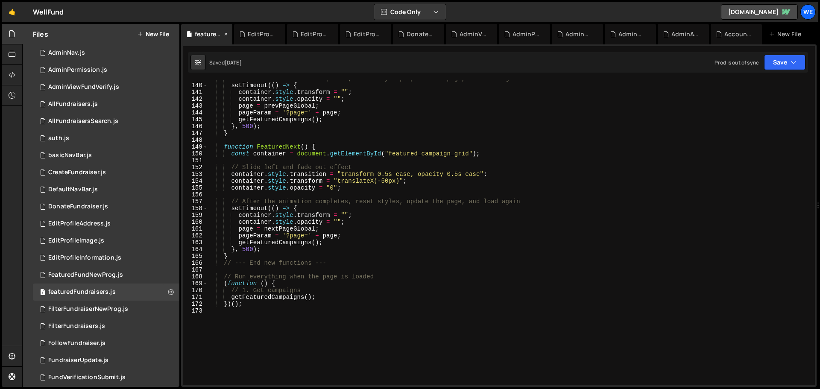
click at [224, 35] on icon at bounding box center [226, 34] width 6 height 9
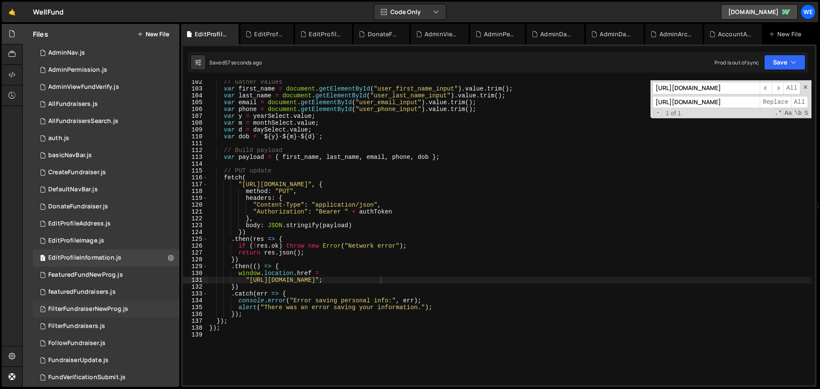
click at [83, 235] on div "FilterFundraiserNewProg.js" at bounding box center [88, 309] width 80 height 8
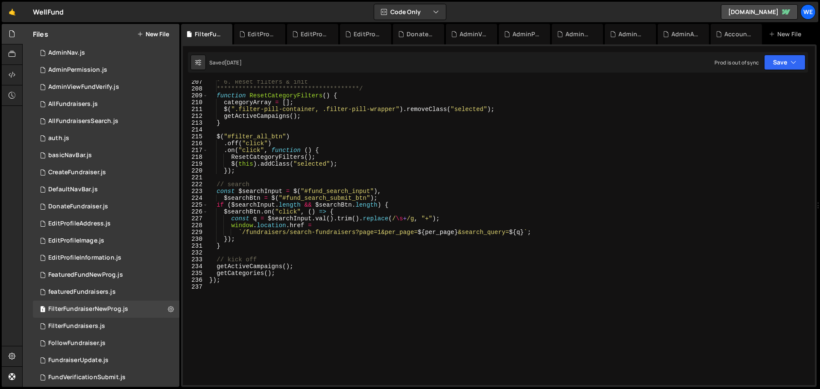
scroll to position [1463, 0]
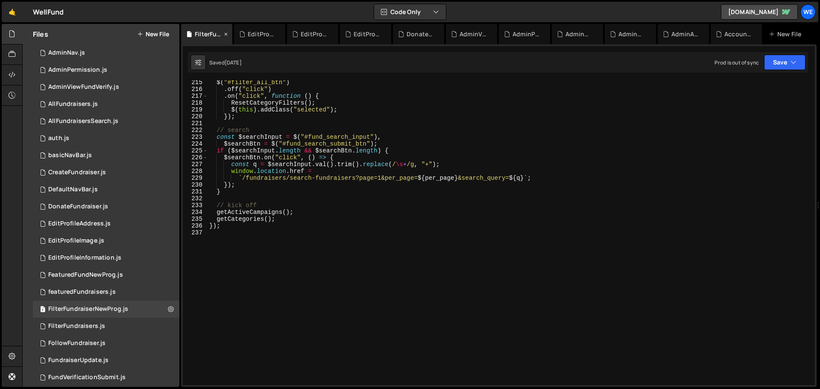
click at [226, 37] on icon at bounding box center [226, 34] width 6 height 9
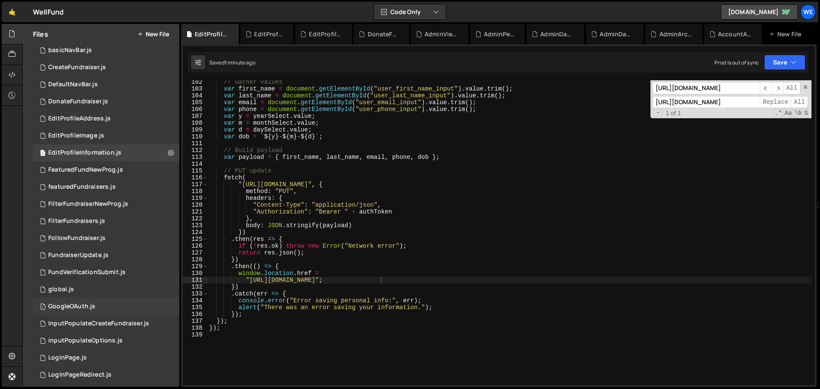
scroll to position [213, 0]
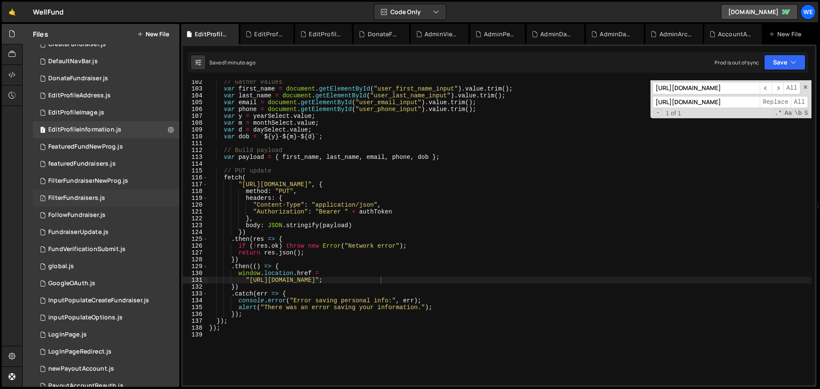
click at [104, 199] on div "FilterFundraisers.js" at bounding box center [76, 198] width 57 height 8
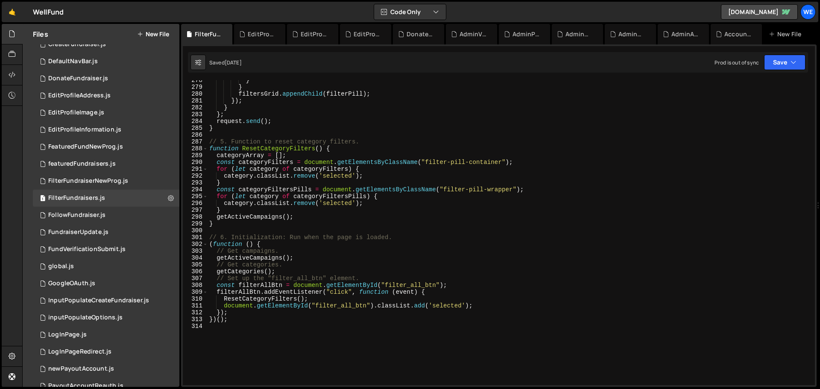
scroll to position [1989, 0]
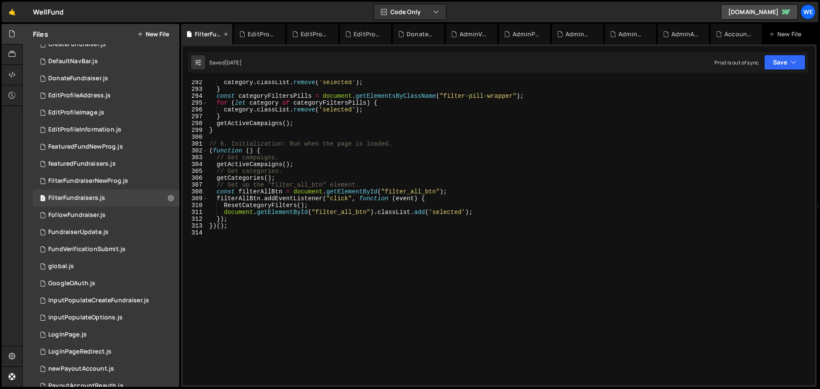
click at [225, 34] on icon at bounding box center [226, 34] width 6 height 9
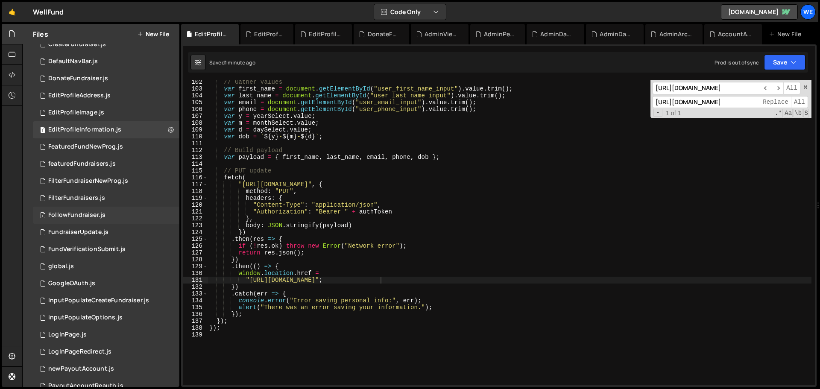
click at [102, 216] on div "FollowFundraiser.js" at bounding box center [76, 215] width 57 height 8
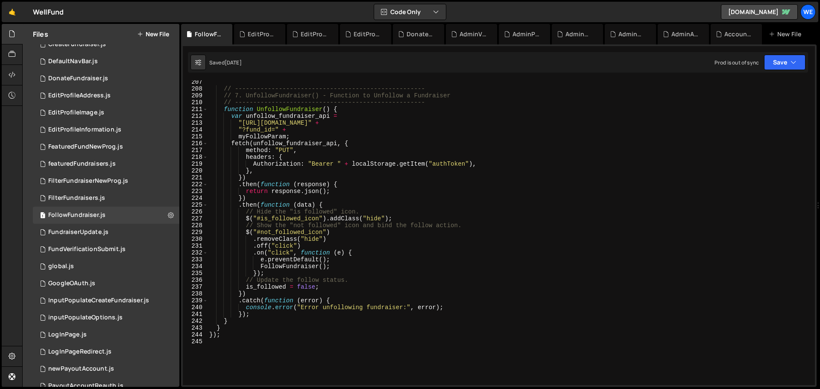
scroll to position [1460, 0]
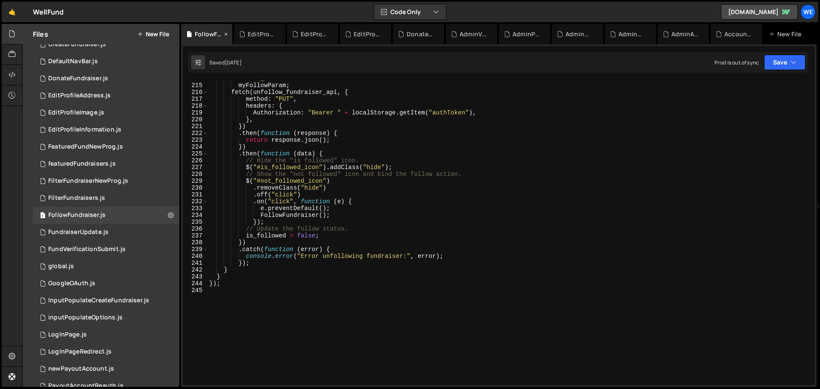
click at [225, 36] on icon at bounding box center [226, 34] width 6 height 9
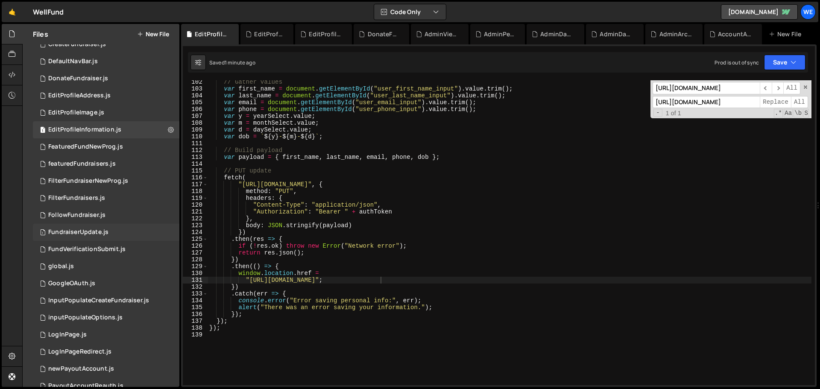
click at [81, 228] on div "FundraiserUpdate.js" at bounding box center [78, 232] width 60 height 8
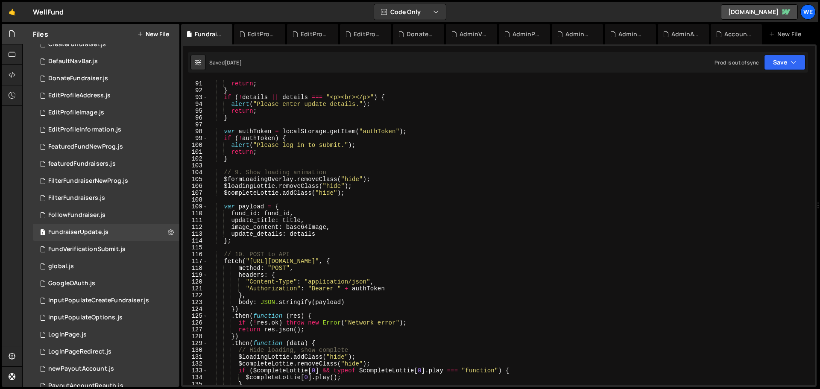
scroll to position [768, 0]
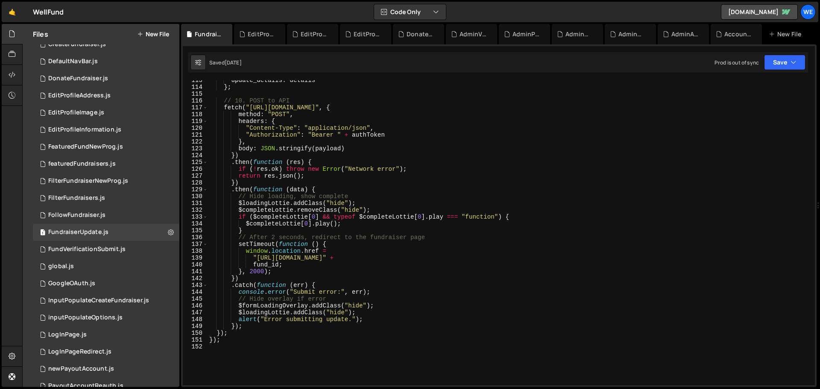
type textarea ""[URL][DOMAIN_NAME]" +"
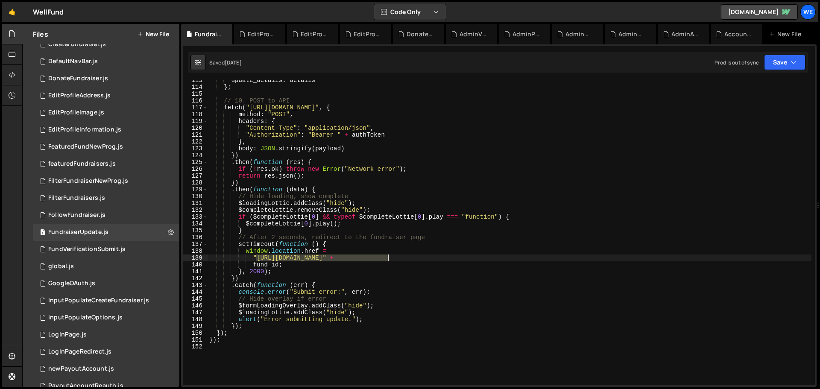
drag, startPoint x: 255, startPoint y: 257, endPoint x: 386, endPoint y: 257, distance: 131.5
click at [386, 235] on div "update_details : details } ; // 10. POST to API fetch ( "[URL][DOMAIN_NAME]" , …" at bounding box center [509, 236] width 604 height 318
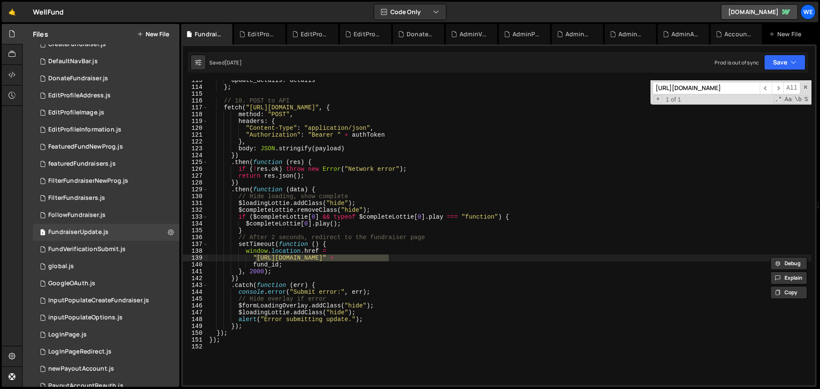
scroll to position [0, 0]
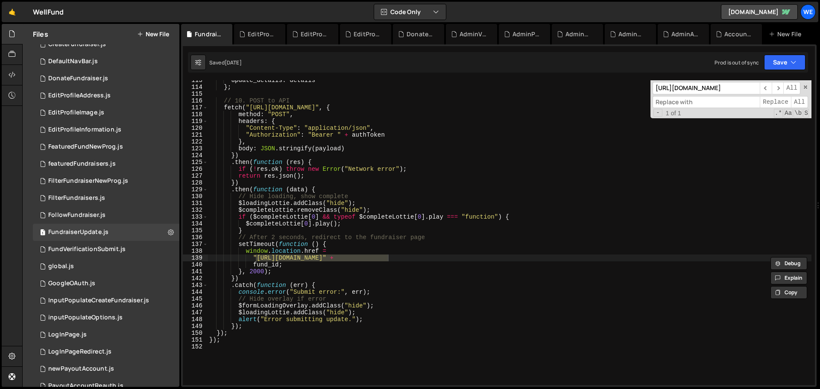
paste input "[URL][DOMAIN_NAME]"
type input "[URL][DOMAIN_NAME]"
click at [546, 104] on span "All" at bounding box center [799, 102] width 17 height 12
click at [546, 62] on button "Save" at bounding box center [784, 62] width 41 height 15
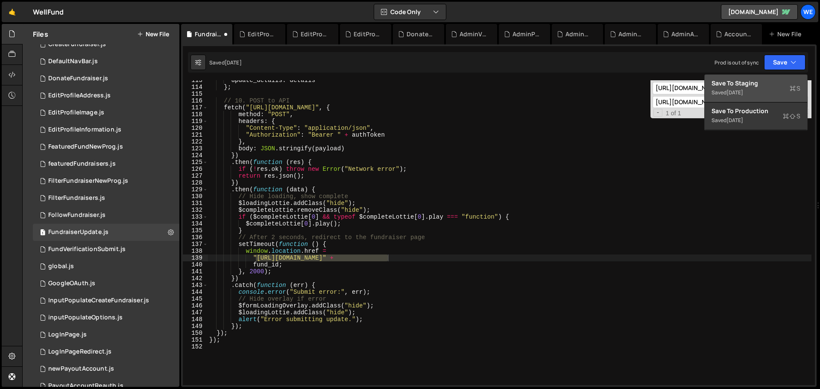
click at [546, 85] on div "Save to Staging S" at bounding box center [755, 83] width 89 height 9
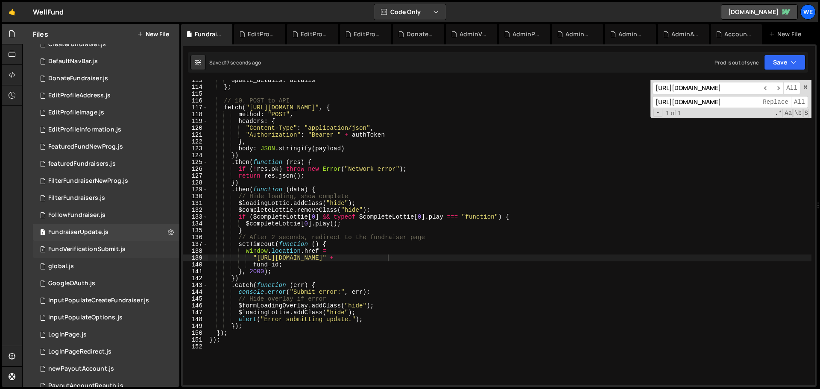
click at [50, 235] on div "1 FundVerificationSubmit.js 0" at bounding box center [106, 249] width 146 height 17
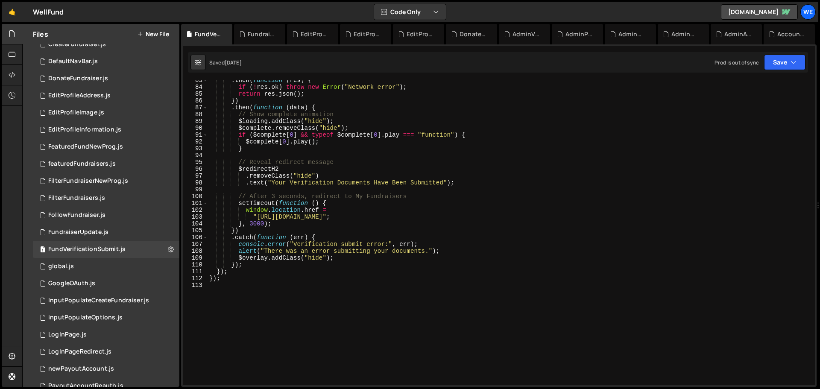
scroll to position [564, 0]
type textarea ""[URL][DOMAIN_NAME]";"
drag, startPoint x: 257, startPoint y: 217, endPoint x: 378, endPoint y: 217, distance: 120.8
click at [378, 217] on div ". then ( function ( res ) { if ( ! res . ok ) throw new Error ( "Network error"…" at bounding box center [509, 236] width 604 height 318
click at [257, 219] on div ". then ( function ( res ) { if ( ! res . ok ) throw new Error ( "Network error"…" at bounding box center [509, 232] width 604 height 305
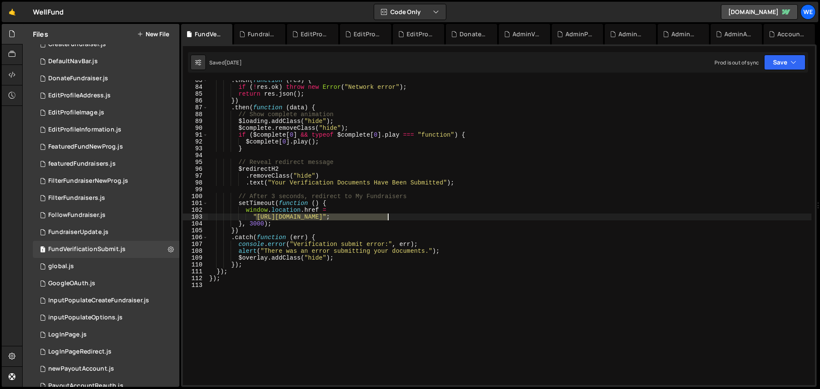
click at [386, 218] on div ". then ( function ( res ) { if ( ! res . ok ) throw new Error ( "Network error"…" at bounding box center [509, 236] width 604 height 318
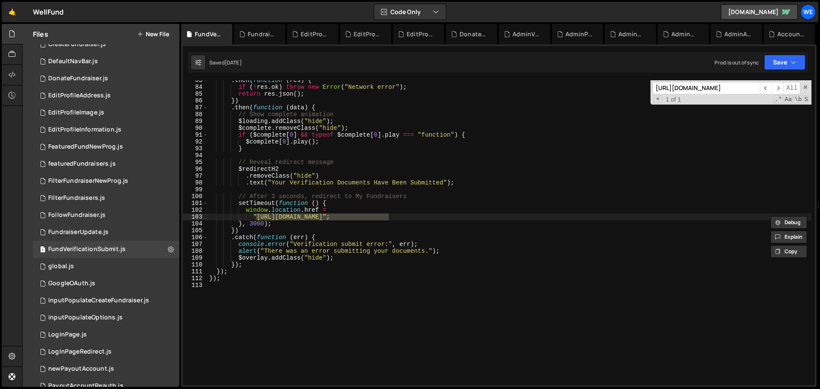
scroll to position [0, 0]
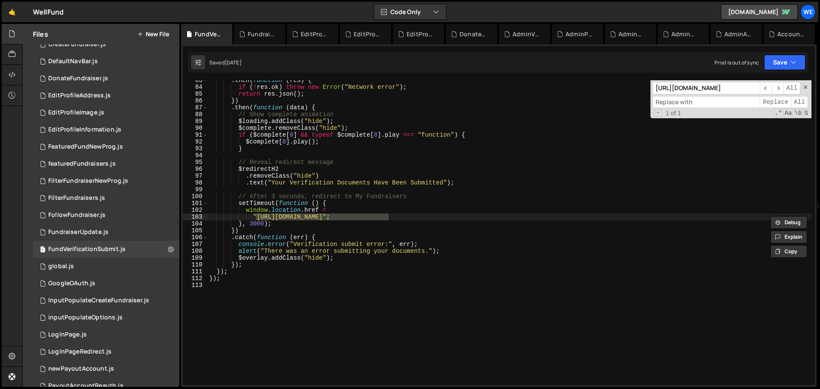
paste input "[URL][DOMAIN_NAME]"
type input "[URL][DOMAIN_NAME]"
click at [546, 102] on span "All" at bounding box center [799, 102] width 17 height 12
click at [546, 61] on button "Save" at bounding box center [784, 62] width 41 height 15
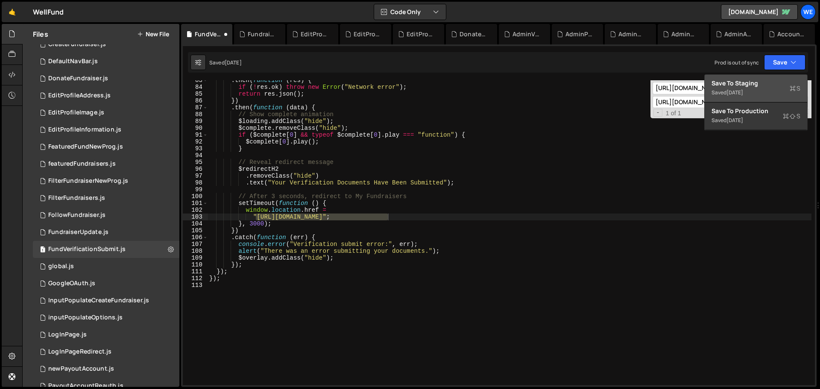
click at [546, 82] on div "Save to Staging S" at bounding box center [755, 83] width 89 height 9
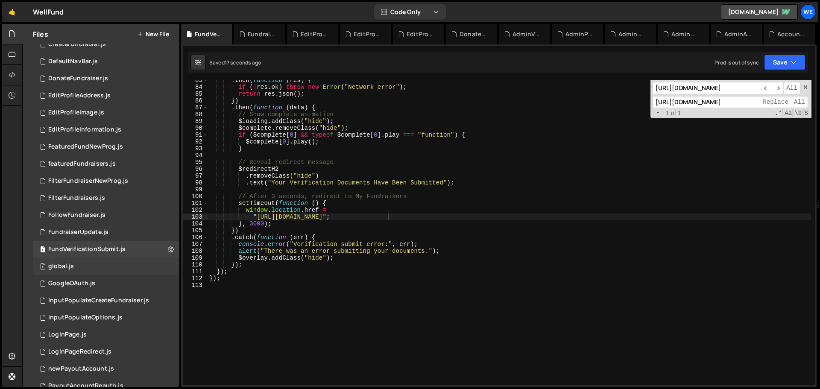
click at [59, 235] on div "global.js" at bounding box center [61, 267] width 26 height 8
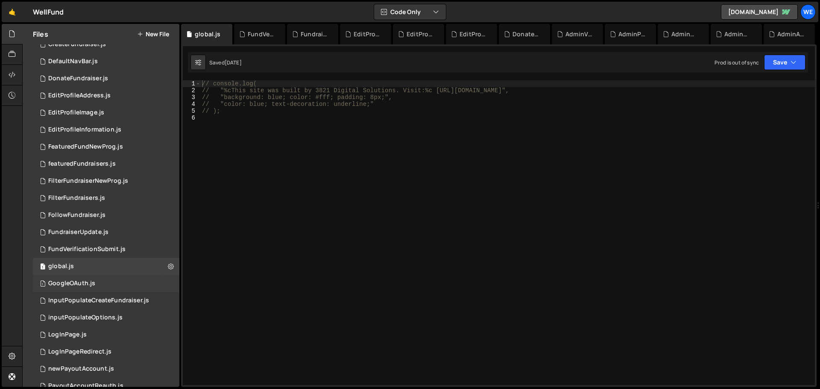
click at [106, 235] on div "1 GoogleOAuth.js 0" at bounding box center [106, 283] width 146 height 17
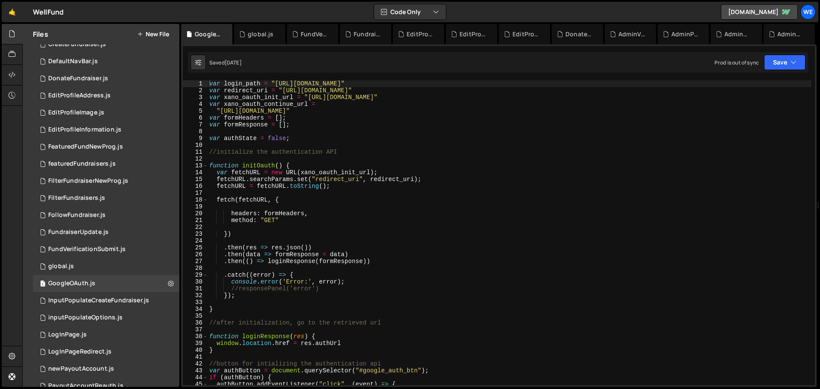
type textarea "var login_path = "[URL][DOMAIN_NAME]""
drag, startPoint x: 274, startPoint y: 81, endPoint x: 405, endPoint y: 87, distance: 131.2
click at [405, 87] on div "var login_path = "[URL][DOMAIN_NAME]" var redirect_uri = "[URL][DOMAIN_NAME]" v…" at bounding box center [509, 239] width 604 height 318
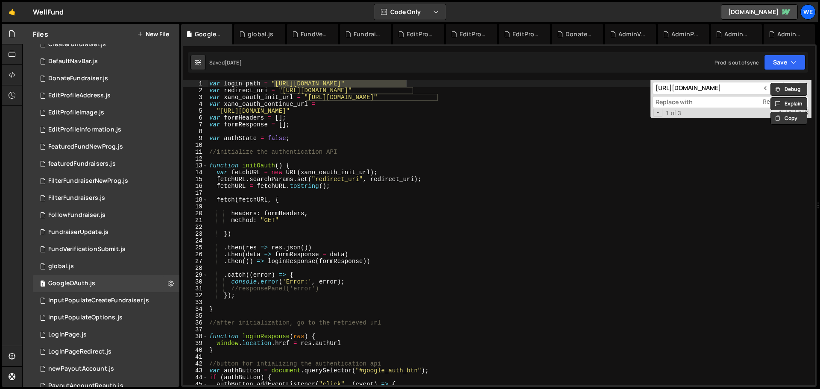
paste input "[URL][DOMAIN_NAME]"
type input "[URL][DOMAIN_NAME]"
click at [546, 116] on div "- 1 of 3 .* Aa \b S" at bounding box center [730, 113] width 156 height 7
click at [546, 104] on span "Replace" at bounding box center [775, 102] width 31 height 12
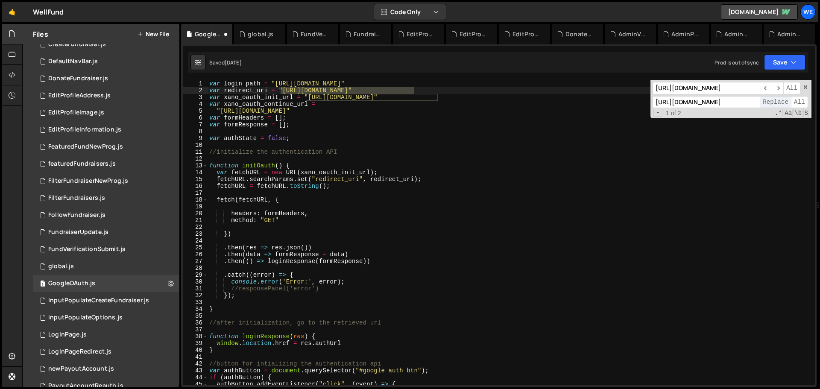
click at [546, 104] on span "Replace" at bounding box center [775, 102] width 31 height 12
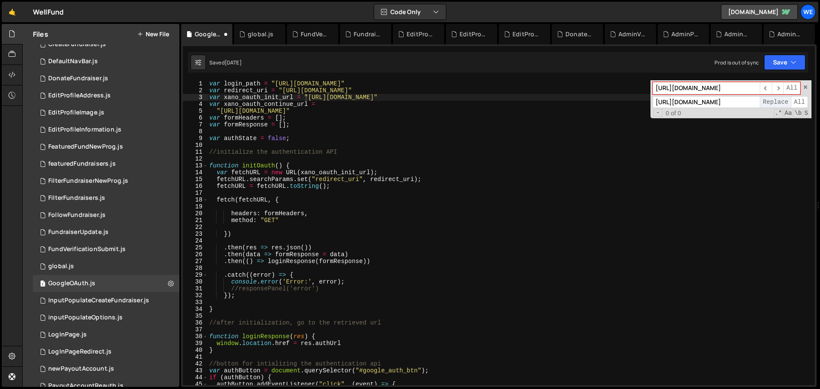
click at [546, 104] on span "Replace" at bounding box center [775, 102] width 31 height 12
click at [546, 66] on button "Save" at bounding box center [784, 62] width 41 height 15
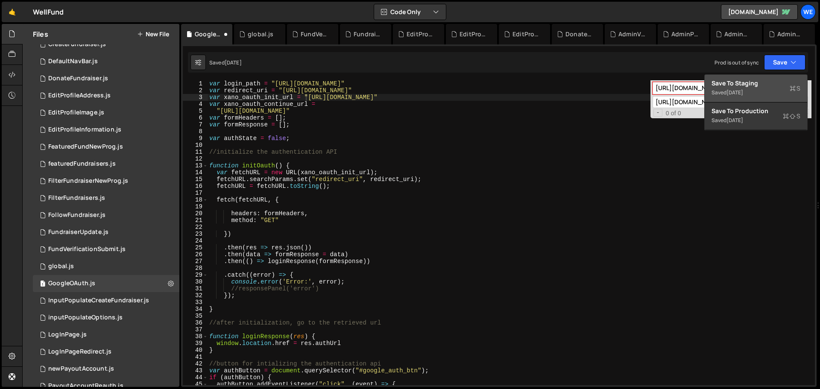
click at [546, 78] on button "Save to Staging S Saved [DATE]" at bounding box center [755, 89] width 102 height 28
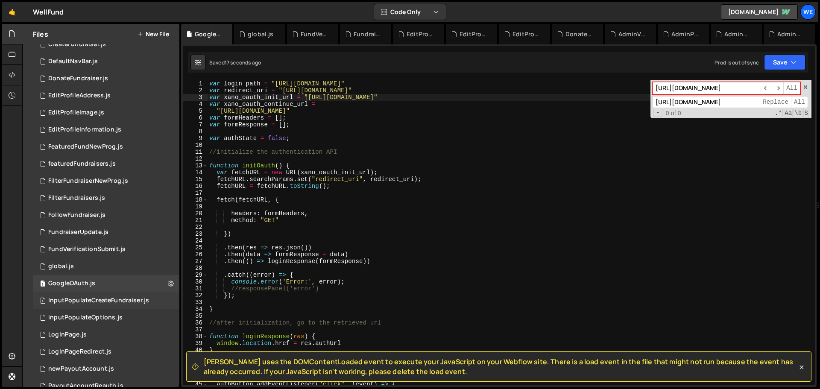
click at [85, 235] on div "InputPopulateCreateFundraiser.js" at bounding box center [98, 301] width 101 height 8
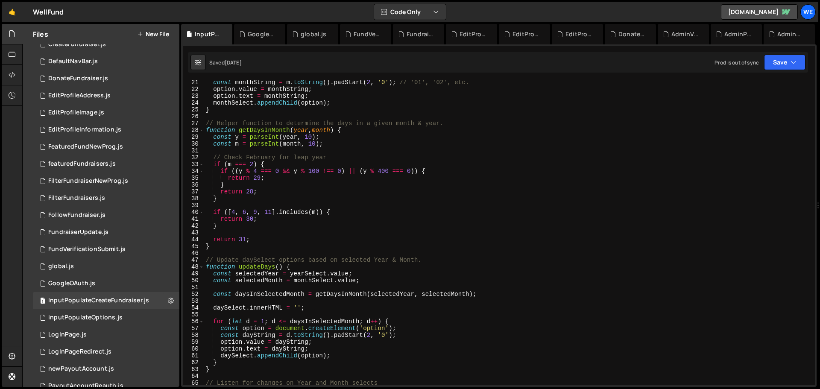
scroll to position [112, 0]
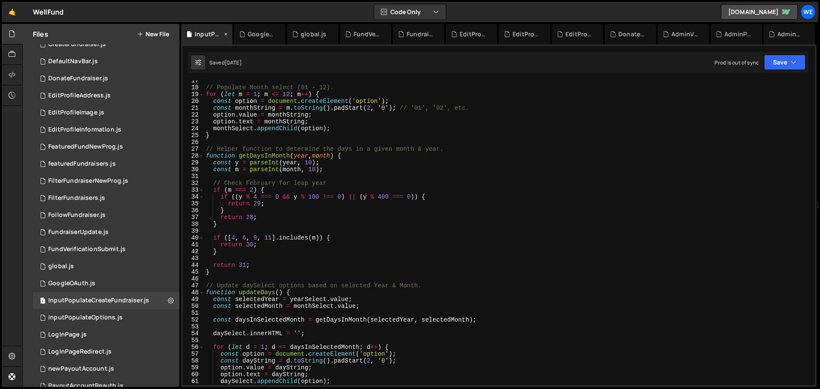
click at [224, 33] on icon at bounding box center [226, 34] width 6 height 9
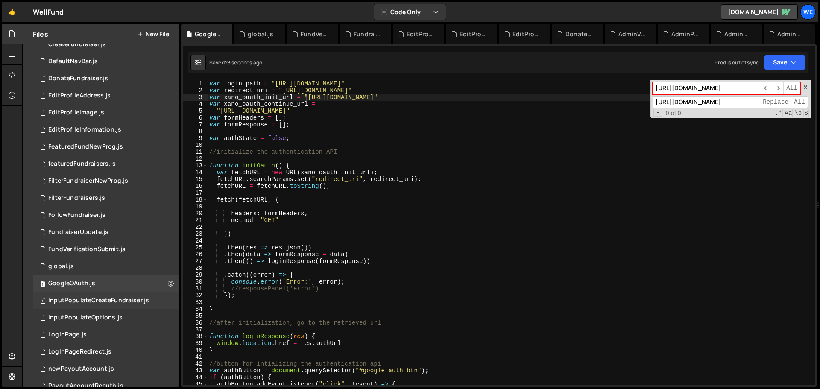
click at [97, 235] on div "InputPopulateCreateFundraiser.js" at bounding box center [98, 301] width 101 height 8
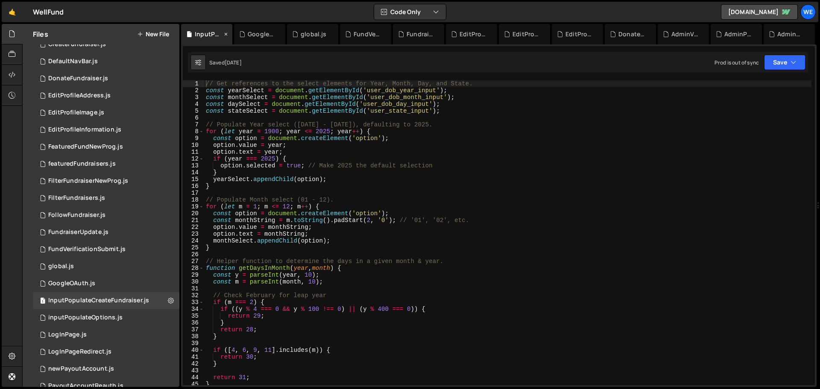
click at [228, 35] on icon at bounding box center [226, 34] width 6 height 9
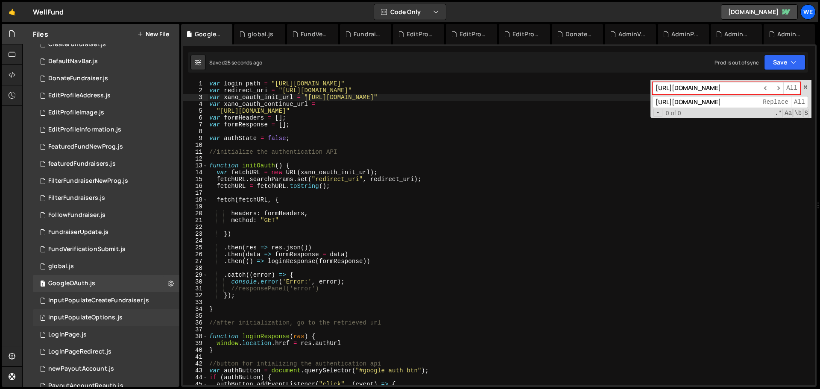
click at [108, 235] on div "inputPopulateOptions.js" at bounding box center [85, 318] width 74 height 8
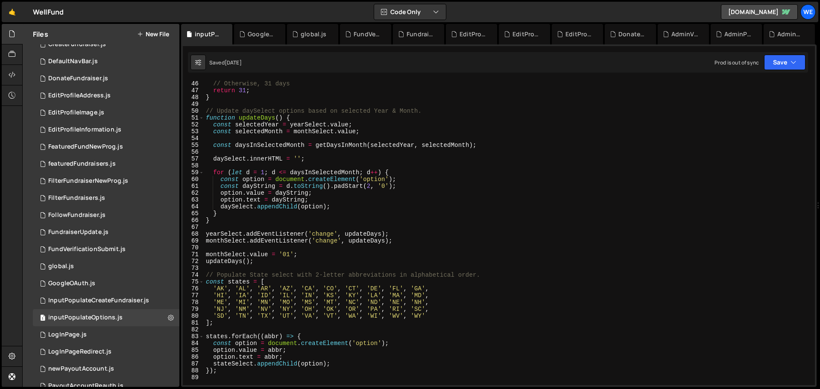
scroll to position [359, 0]
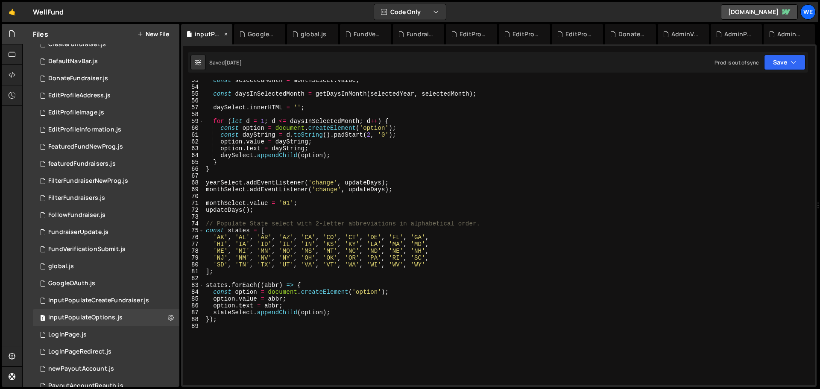
click at [225, 31] on icon at bounding box center [226, 34] width 6 height 9
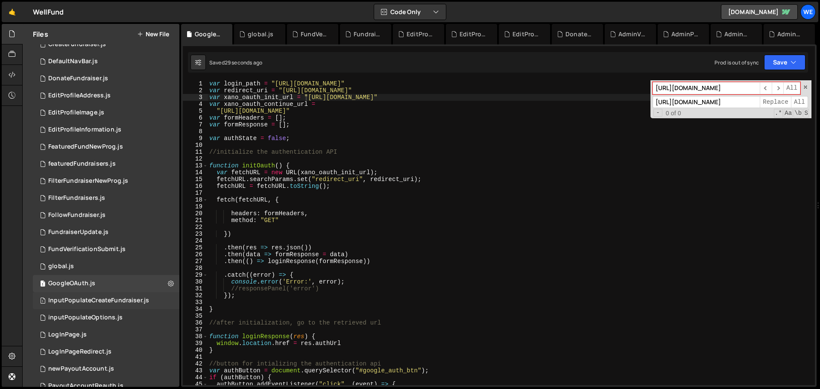
click at [99, 235] on div "1 InputPopulateCreateFundraiser.js 0" at bounding box center [106, 300] width 146 height 17
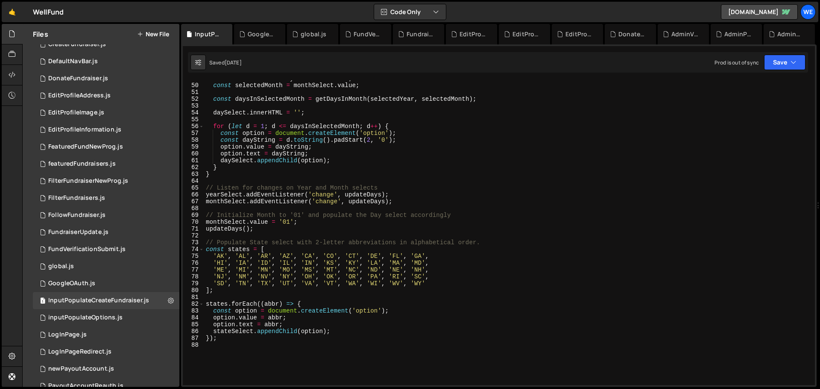
scroll to position [435, 0]
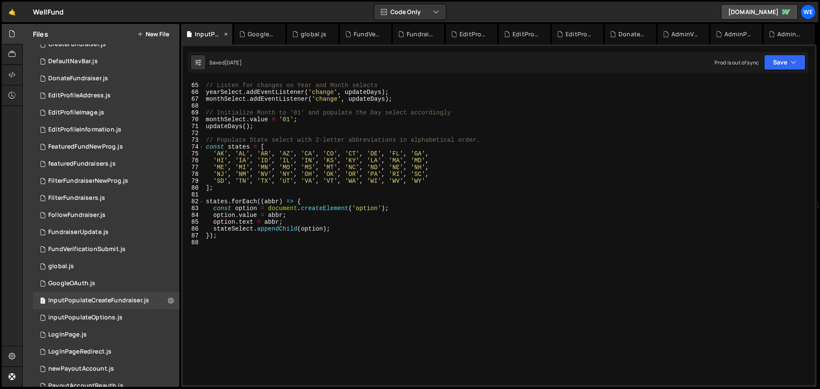
click at [224, 33] on icon at bounding box center [226, 34] width 6 height 9
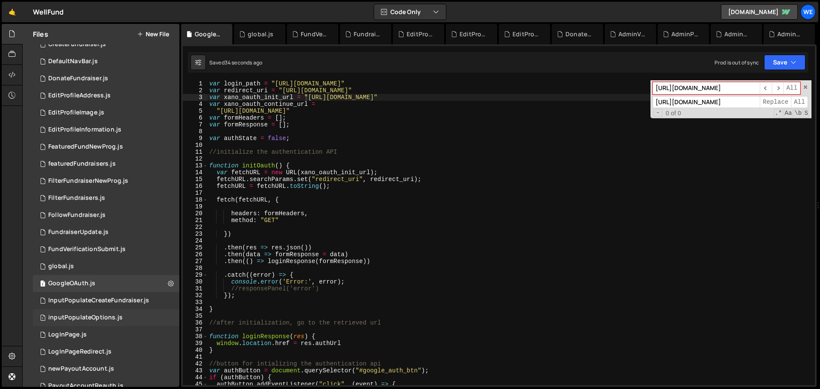
click at [110, 235] on div "inputPopulateOptions.js" at bounding box center [85, 318] width 74 height 8
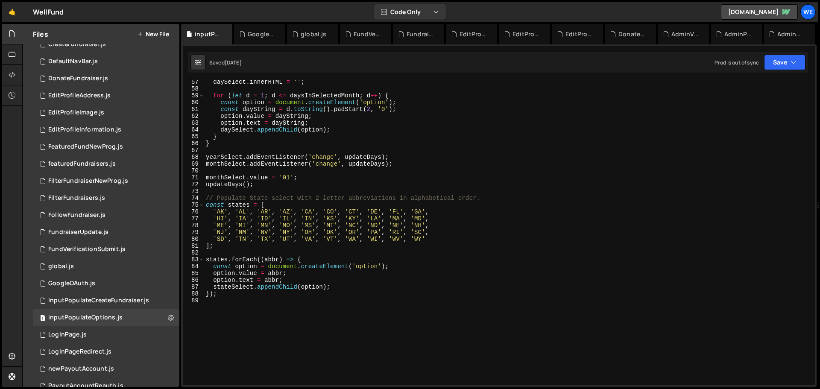
scroll to position [384, 0]
click at [224, 35] on icon at bounding box center [226, 34] width 6 height 9
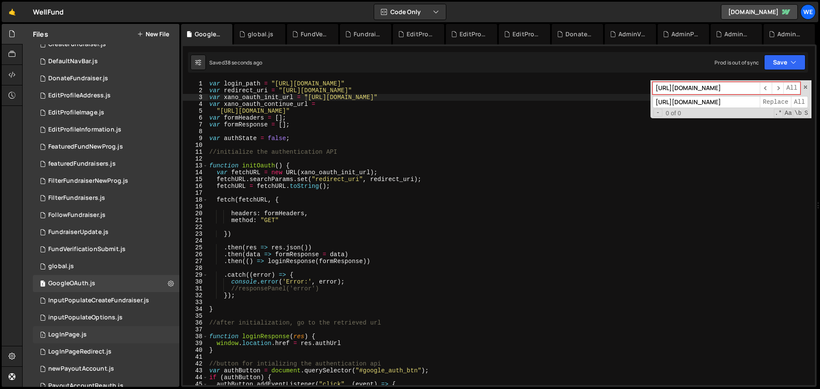
click at [79, 235] on div "LogInPage.js" at bounding box center [67, 335] width 38 height 8
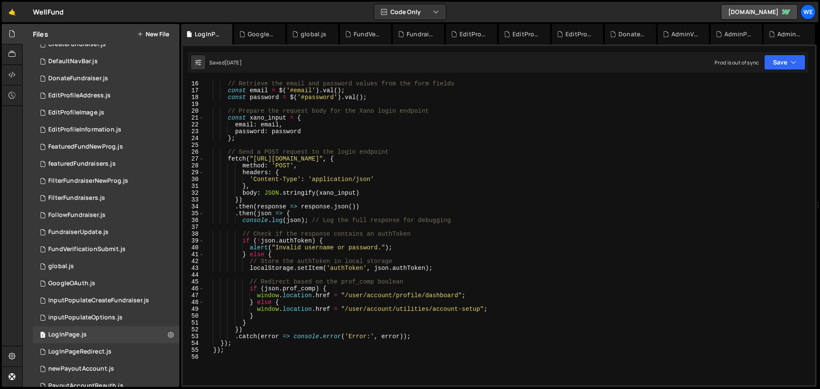
scroll to position [0, 0]
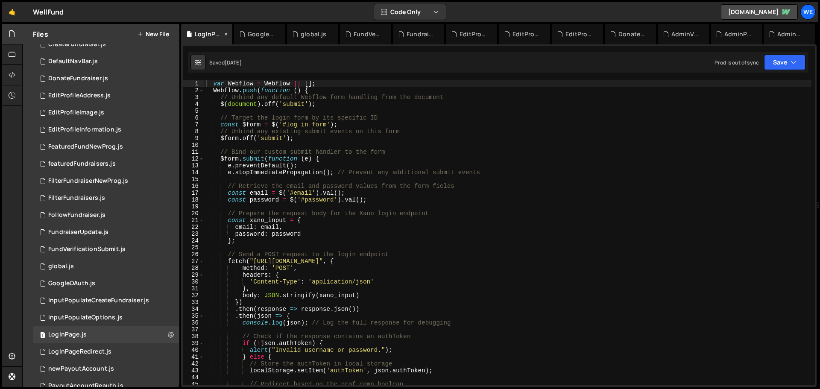
click at [226, 34] on icon at bounding box center [226, 34] width 6 height 9
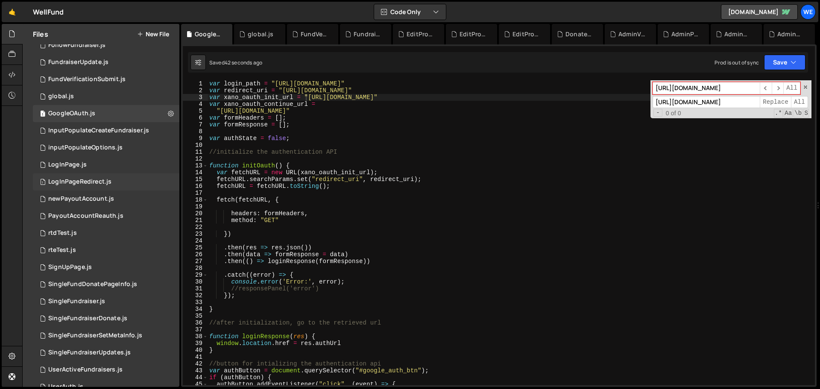
scroll to position [384, 0]
click at [120, 177] on div "1 LogInPageRedirect.js 0" at bounding box center [106, 180] width 146 height 17
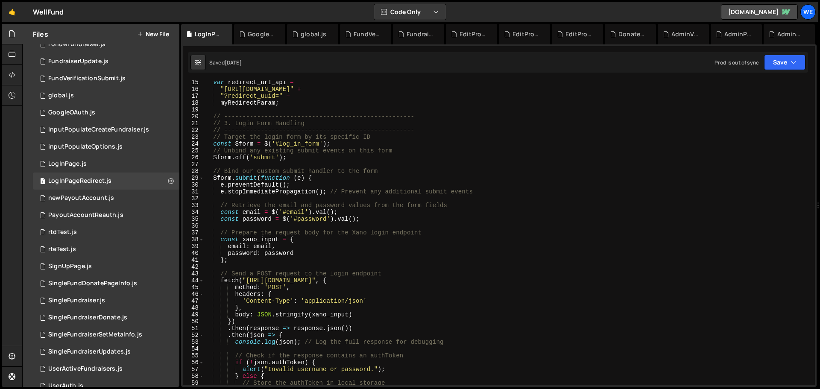
scroll to position [0, 0]
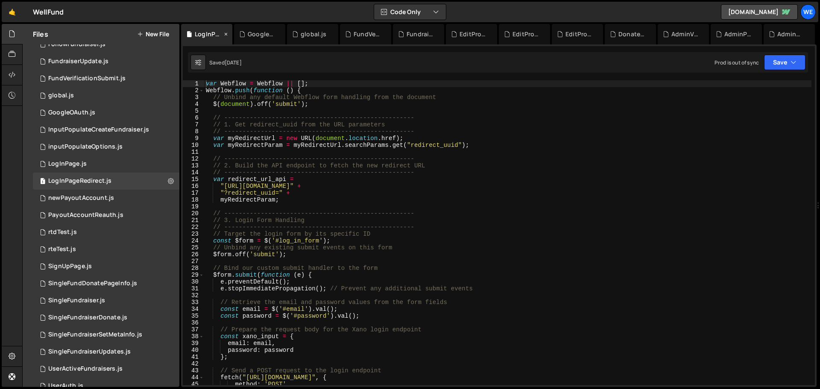
click at [225, 35] on icon at bounding box center [226, 34] width 6 height 9
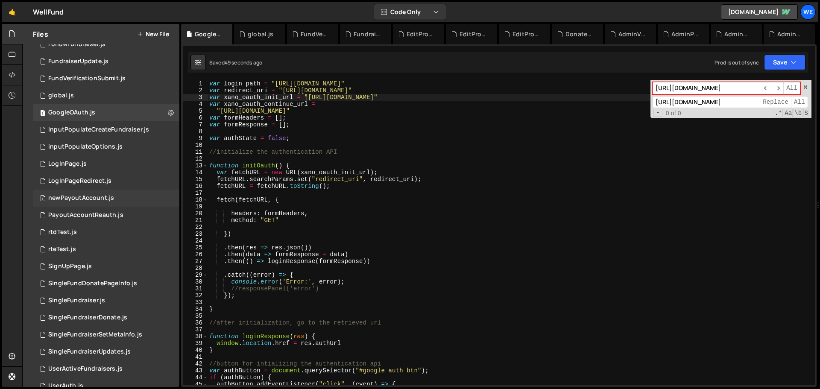
click at [80, 203] on div "1 newPayoutAccount.js 0" at bounding box center [106, 198] width 146 height 17
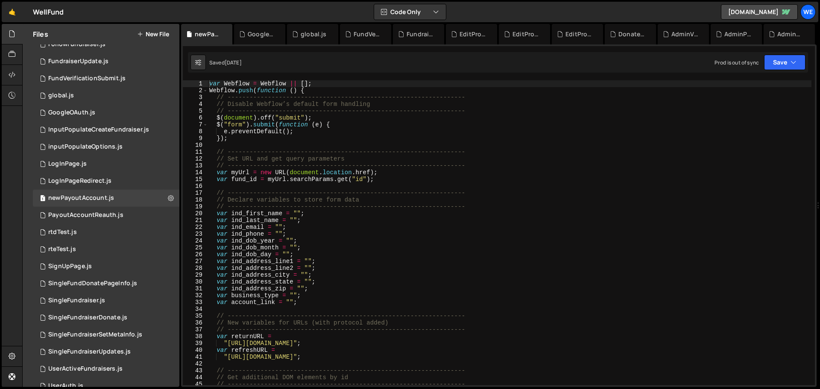
type textarea ""[URL][DOMAIN_NAME]";"
drag, startPoint x: 228, startPoint y: 342, endPoint x: 359, endPoint y: 342, distance: 131.1
click at [359, 235] on div "var Webflow = Webflow || [ ] ; Webflow . push ( function ( ) { // -------------…" at bounding box center [509, 239] width 604 height 318
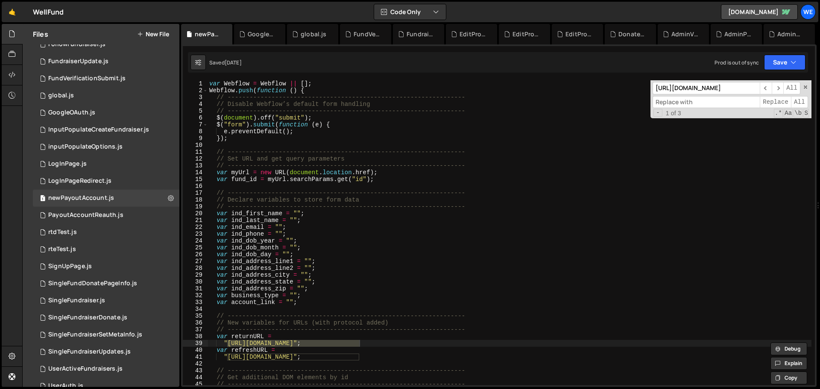
paste input "[URL][DOMAIN_NAME]"
type input "[URL][DOMAIN_NAME]"
click at [546, 102] on span "All" at bounding box center [799, 102] width 17 height 12
click at [546, 70] on div "Saved [DATE] Prod is out of sync Upgrade to Edit Save Save to Staging S Saved […" at bounding box center [498, 62] width 620 height 20
click at [546, 66] on icon "button" at bounding box center [793, 62] width 6 height 9
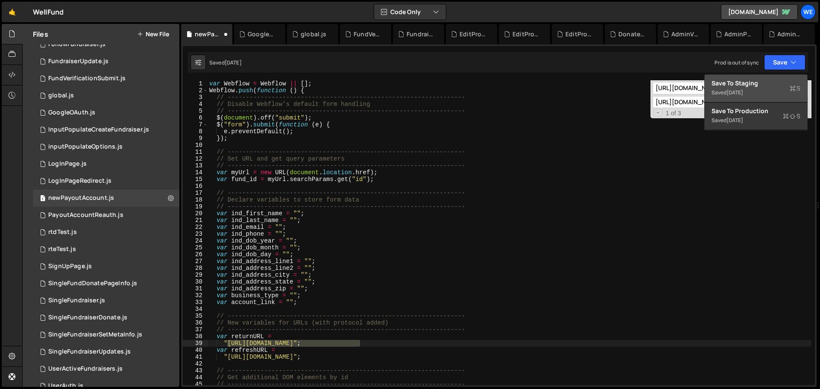
click at [546, 87] on div "Save to Staging S" at bounding box center [755, 83] width 89 height 9
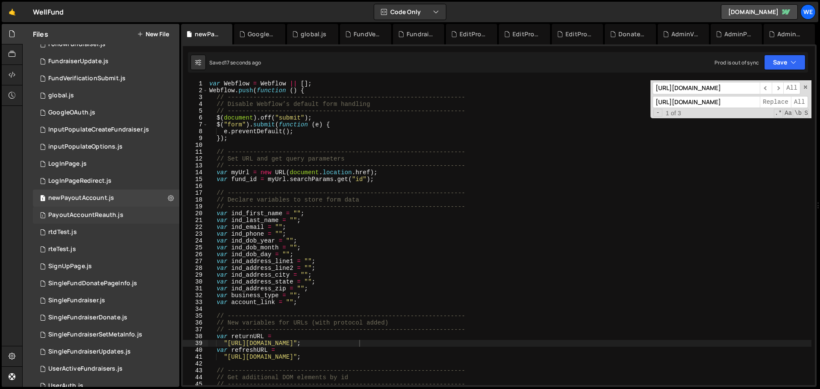
click at [84, 220] on div "1 PayoutAccountReauth.js 0" at bounding box center [106, 215] width 146 height 17
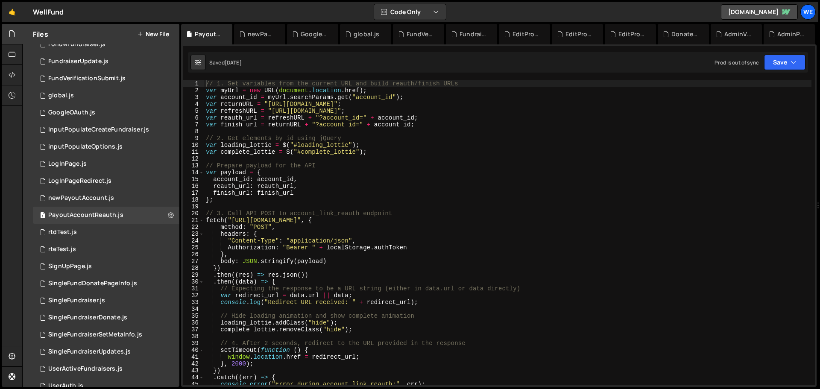
type textarea "var returnURL = "[URL][DOMAIN_NAME]";"
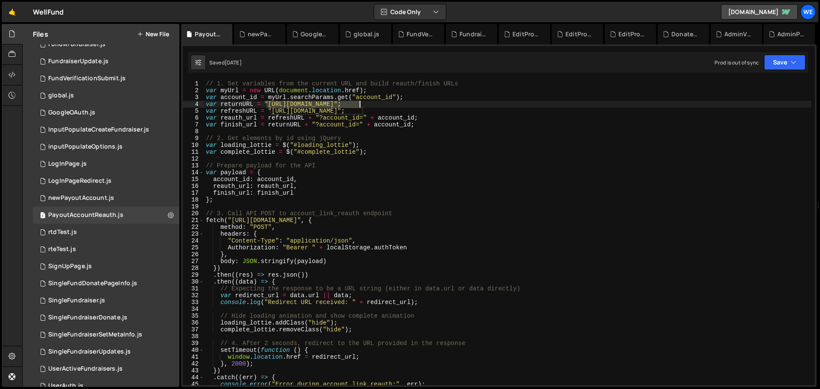
drag, startPoint x: 268, startPoint y: 103, endPoint x: 388, endPoint y: 126, distance: 122.1
click at [361, 101] on div "// 1. Set variables from the current URL and build reauth/finish URLs var myUrl…" at bounding box center [507, 239] width 607 height 318
click at [225, 33] on icon at bounding box center [226, 34] width 6 height 9
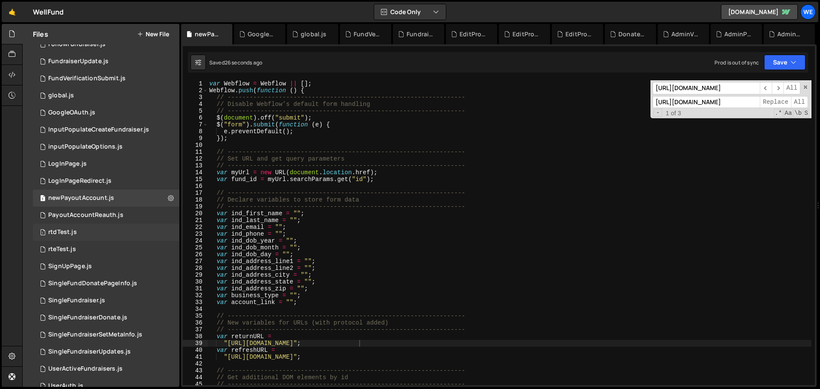
click at [79, 228] on div "1 rtdTest.js 0" at bounding box center [106, 232] width 146 height 17
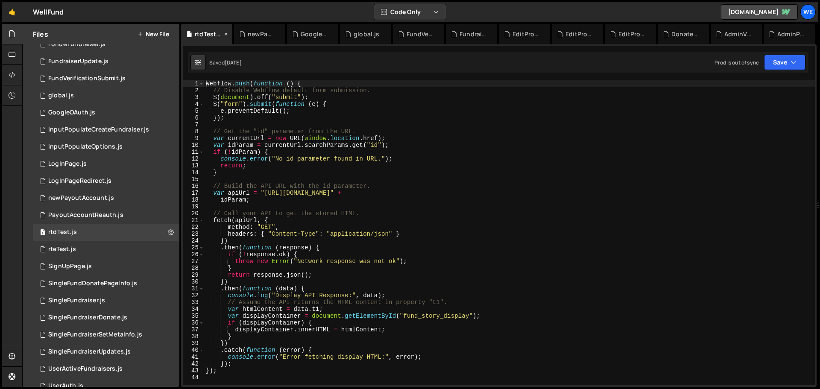
click at [226, 32] on icon at bounding box center [226, 34] width 6 height 9
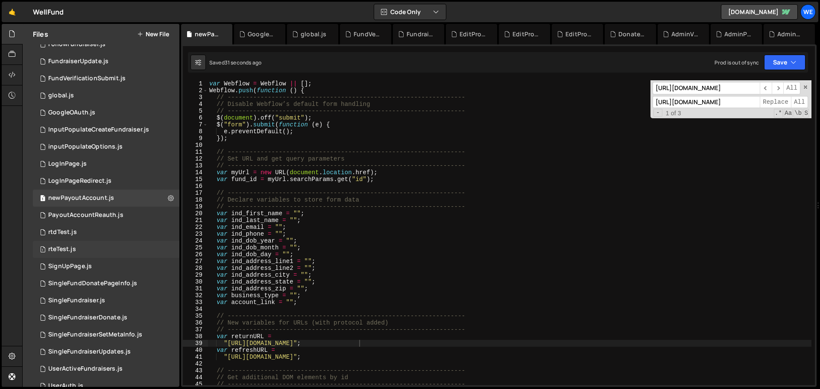
click at [73, 235] on div "1 rteTest.js 0" at bounding box center [106, 249] width 146 height 17
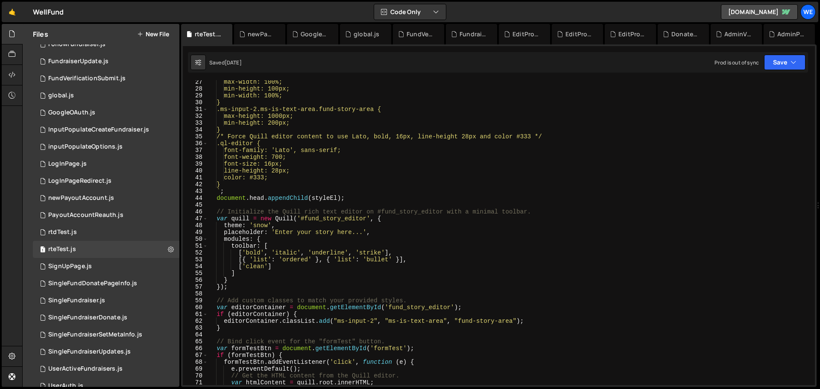
scroll to position [384, 0]
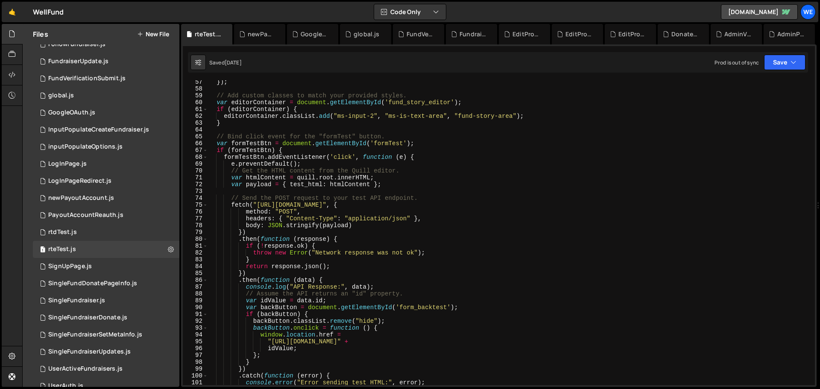
type textarea ""[URL][DOMAIN_NAME]" +"
click at [269, 235] on div "}) ; // Add custom classes to match your provided styles. var editorContainer =…" at bounding box center [509, 238] width 604 height 318
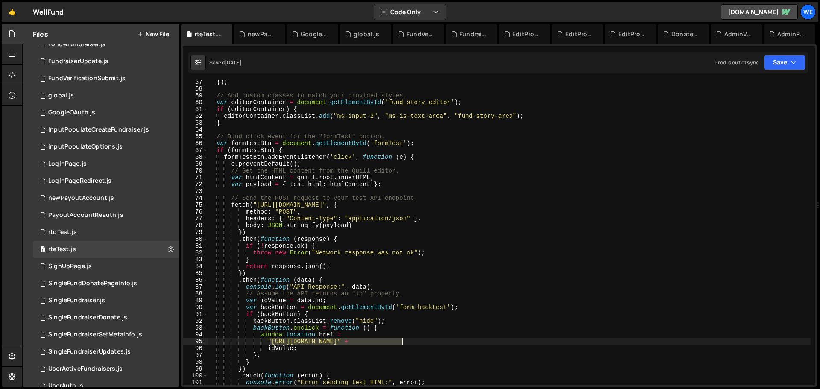
click at [402, 235] on div "}) ; // Add custom classes to match your provided styles. var editorContainer =…" at bounding box center [509, 238] width 604 height 318
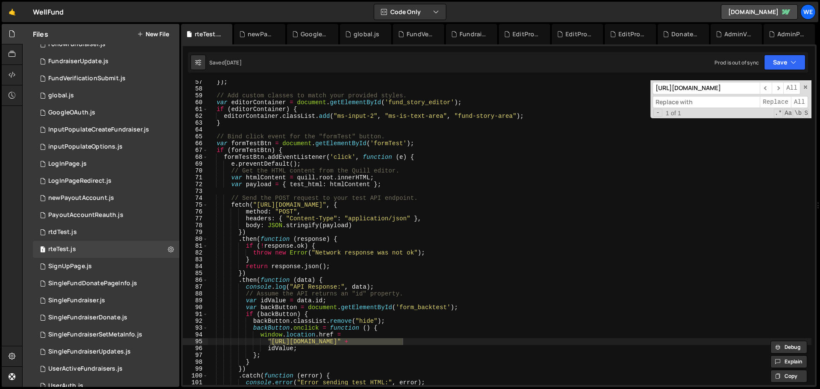
scroll to position [0, 0]
paste input "[URL][DOMAIN_NAME]"
type input "[URL][DOMAIN_NAME]"
click at [546, 102] on span "All" at bounding box center [799, 102] width 17 height 12
click at [546, 65] on button "Save" at bounding box center [784, 62] width 41 height 15
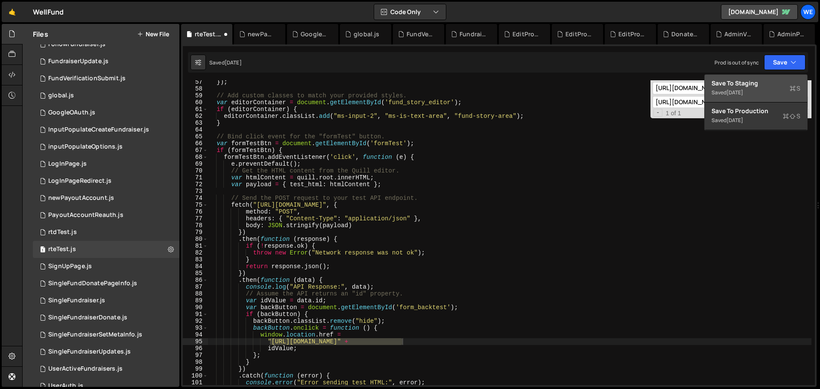
click at [546, 77] on button "Save to Staging S Saved [DATE]" at bounding box center [755, 89] width 102 height 28
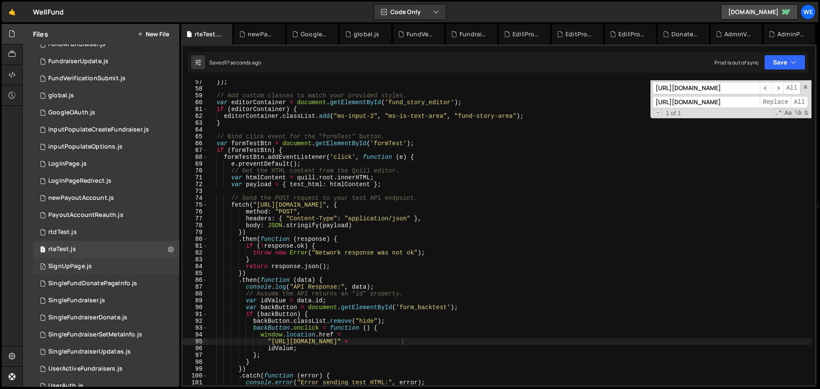
click at [92, 235] on div "1 SignUpPage.js 0" at bounding box center [106, 266] width 146 height 17
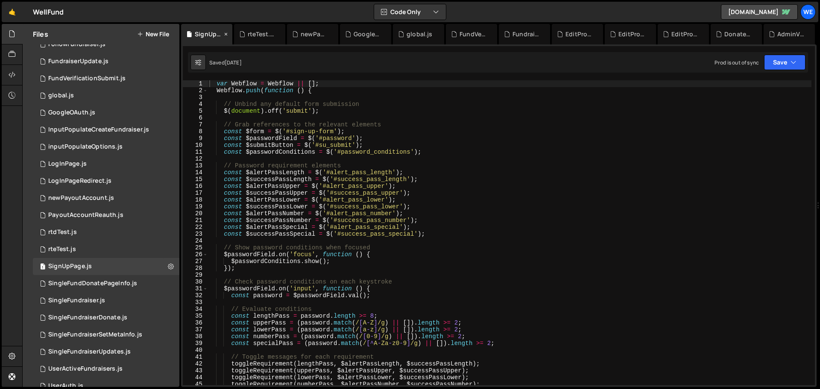
click at [227, 35] on icon at bounding box center [226, 34] width 6 height 9
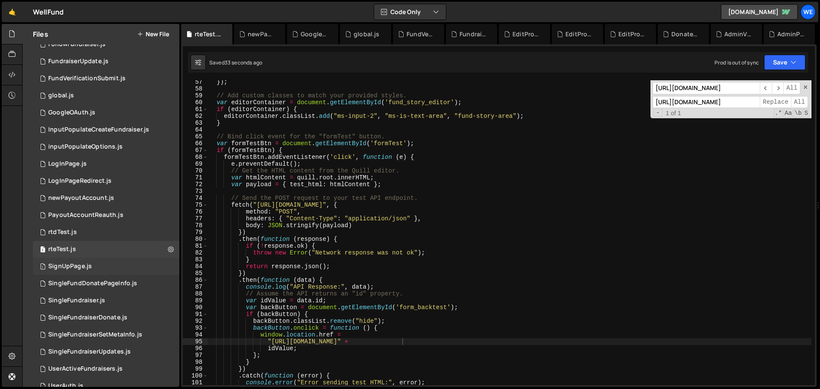
click at [94, 235] on div "1 SignUpPage.js 0" at bounding box center [106, 266] width 146 height 17
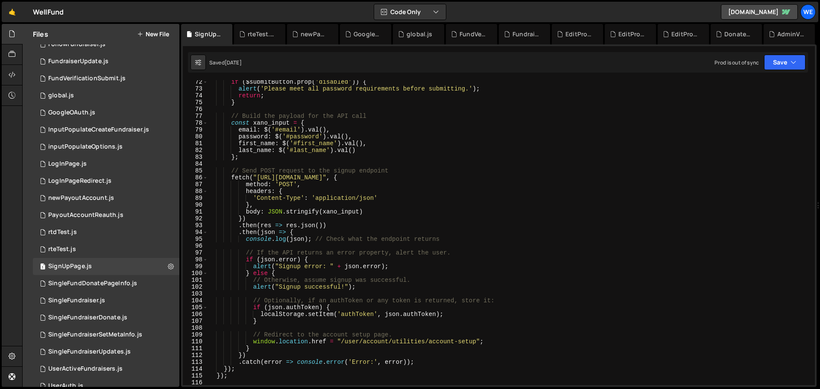
scroll to position [637, 0]
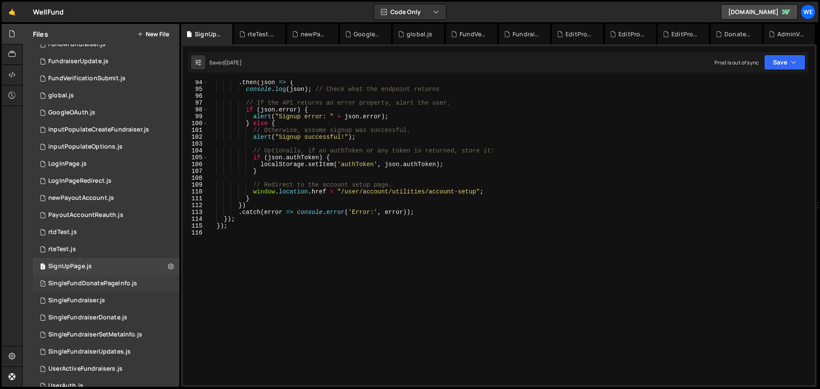
click at [89, 235] on div "1 SingleFundDonatePageInfo.js 0" at bounding box center [106, 283] width 146 height 17
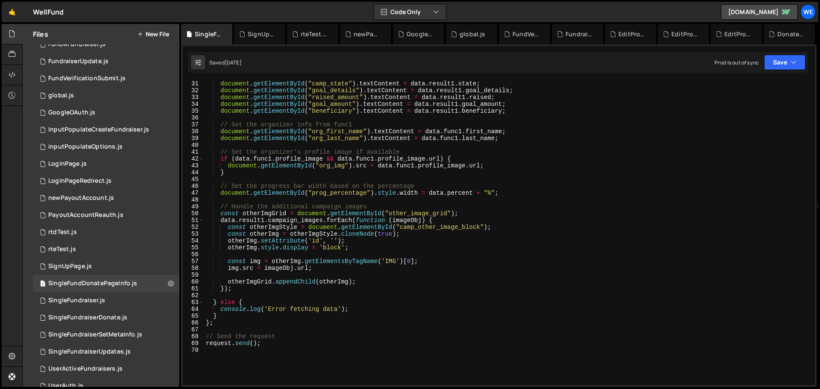
scroll to position [322, 0]
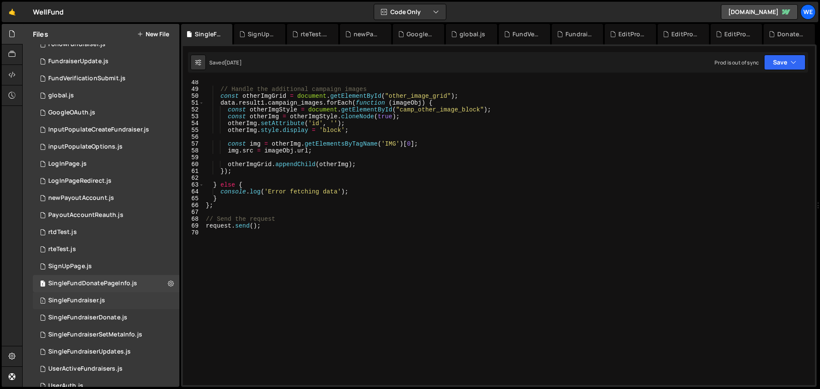
click at [81, 235] on div "SingleFundraiser.js" at bounding box center [76, 301] width 57 height 8
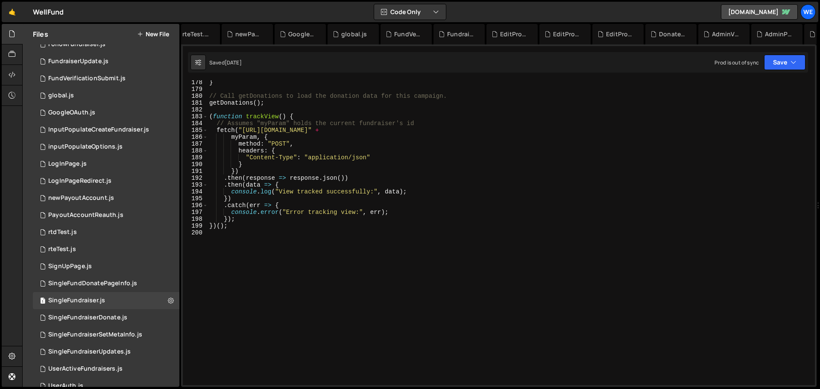
scroll to position [0, 424]
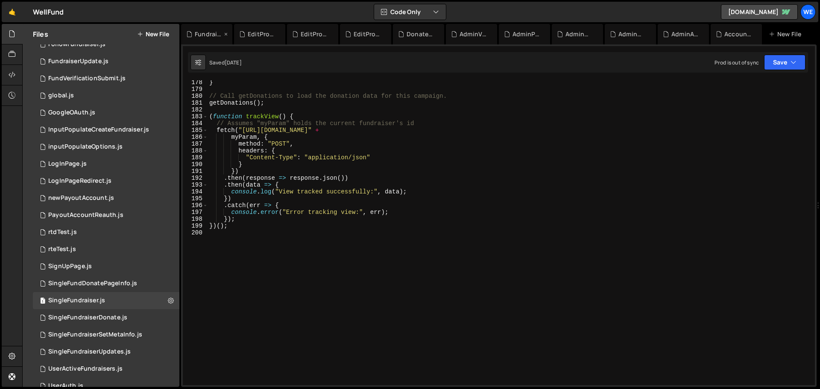
click at [199, 35] on div "FundraiserUpdate.js" at bounding box center [208, 34] width 27 height 9
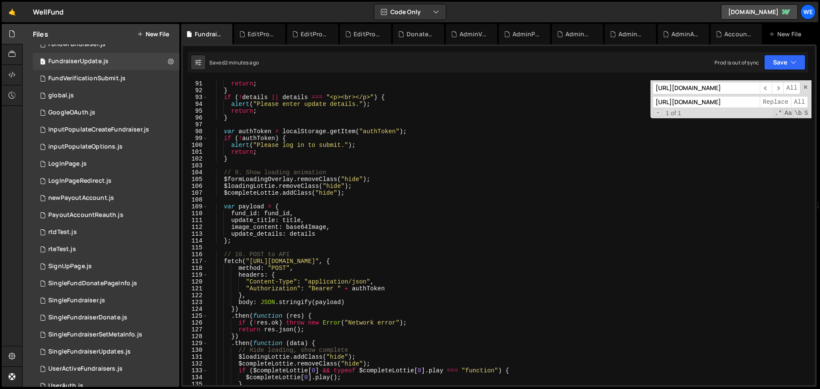
scroll to position [768, 0]
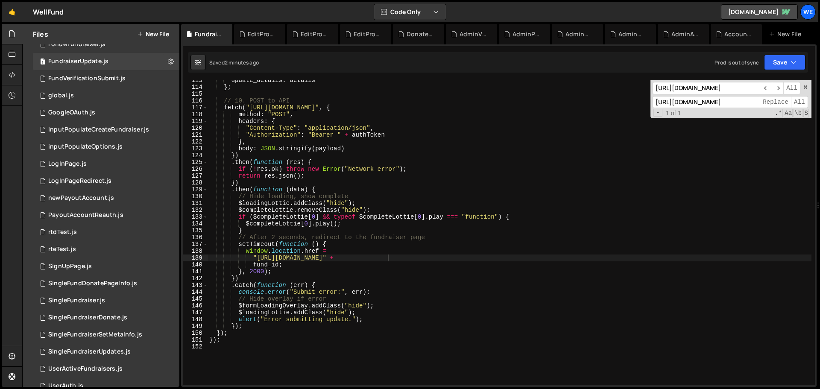
click at [546, 90] on input "[URL][DOMAIN_NAME]" at bounding box center [705, 88] width 107 height 12
click at [225, 34] on icon at bounding box center [226, 34] width 6 height 9
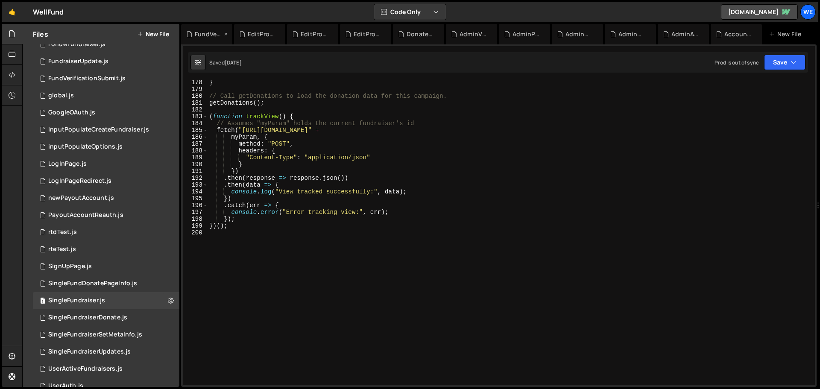
scroll to position [0, 371]
click at [199, 36] on div "FundVerificationSubmit.js" at bounding box center [208, 34] width 27 height 9
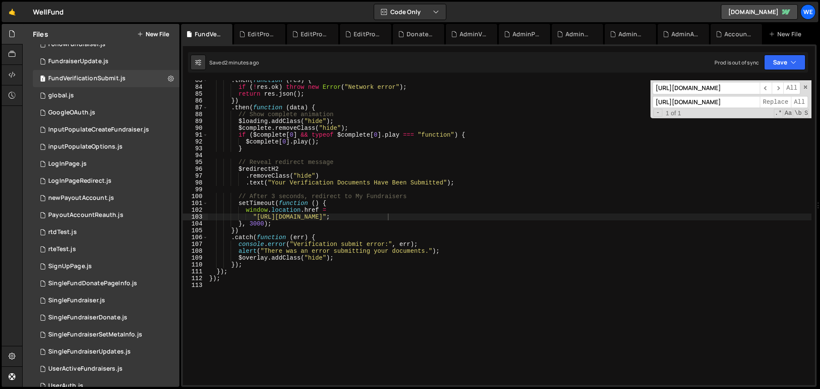
click at [546, 95] on div "[URL][DOMAIN_NAME] ​ ​ All [URL][DOMAIN_NAME] Replace All - 1 of 1 .* Aa \b S" at bounding box center [730, 99] width 161 height 38
click at [546, 91] on input "[URL][DOMAIN_NAME]" at bounding box center [705, 88] width 107 height 12
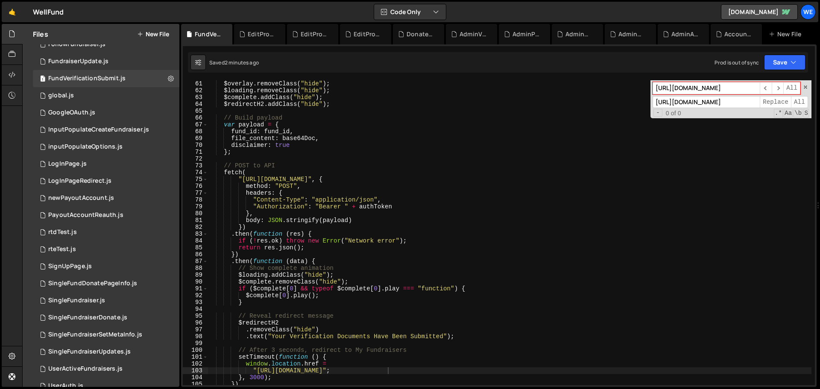
scroll to position [282, 0]
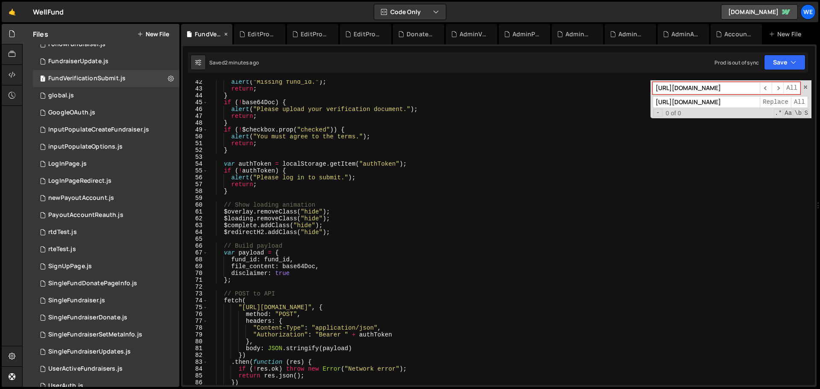
click at [227, 36] on icon at bounding box center [226, 34] width 6 height 9
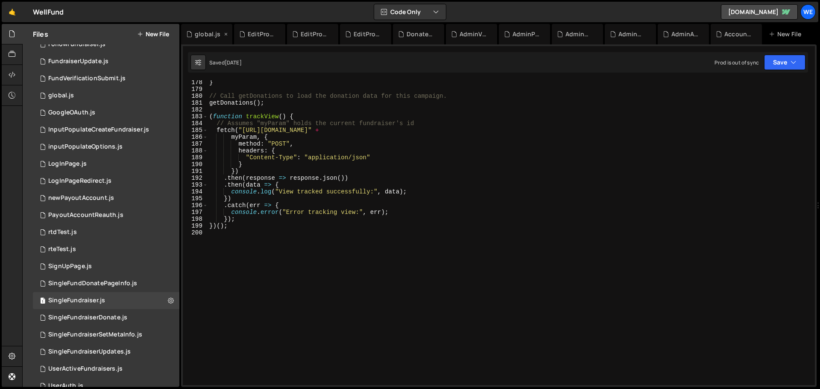
scroll to position [0, 318]
click at [193, 34] on div "global.js" at bounding box center [204, 34] width 36 height 9
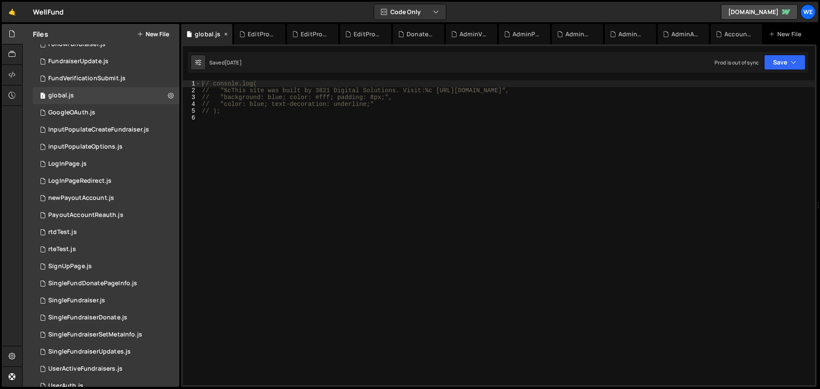
click at [225, 34] on icon at bounding box center [226, 34] width 6 height 9
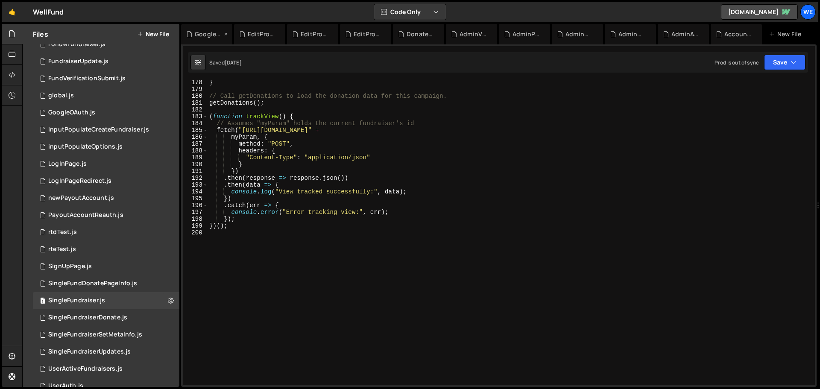
click at [202, 35] on div "GoogleOAuth.js" at bounding box center [208, 34] width 27 height 9
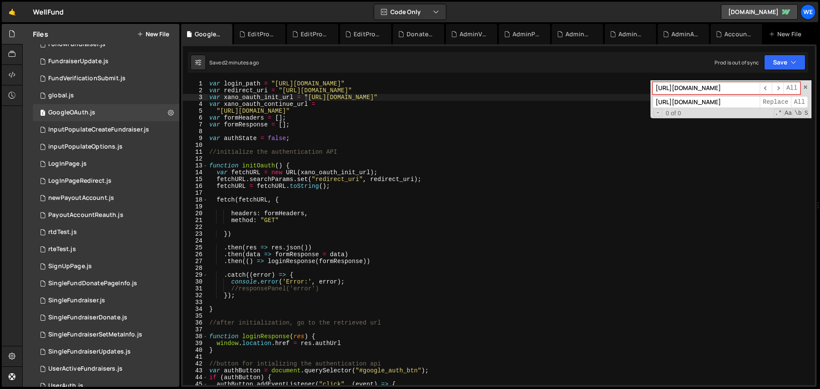
click at [546, 89] on input "[URL][DOMAIN_NAME]" at bounding box center [705, 88] width 107 height 12
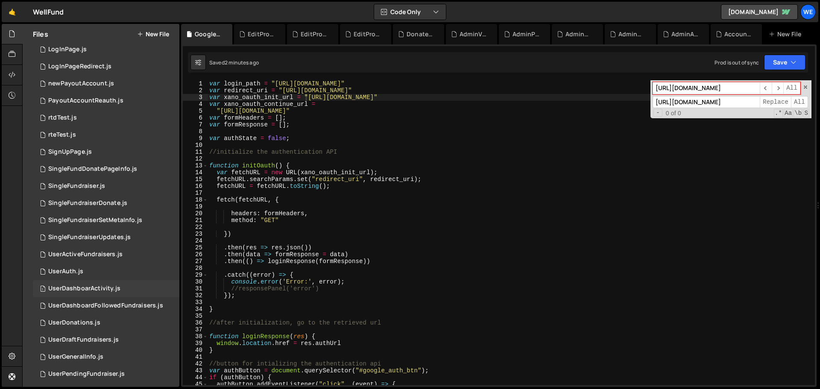
scroll to position [520, 0]
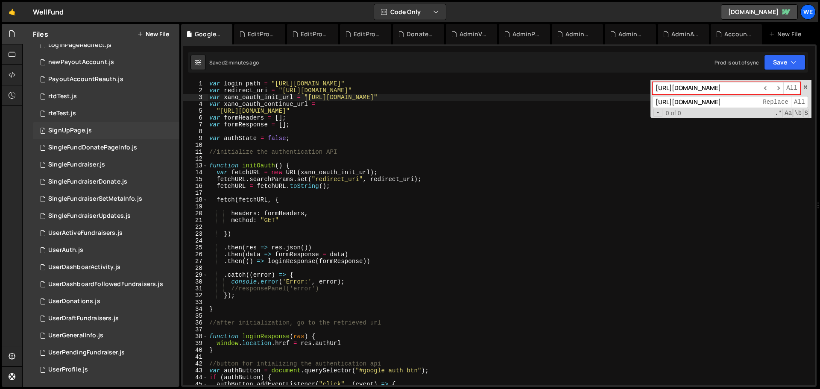
click at [70, 133] on div "SignUpPage.js" at bounding box center [70, 131] width 44 height 8
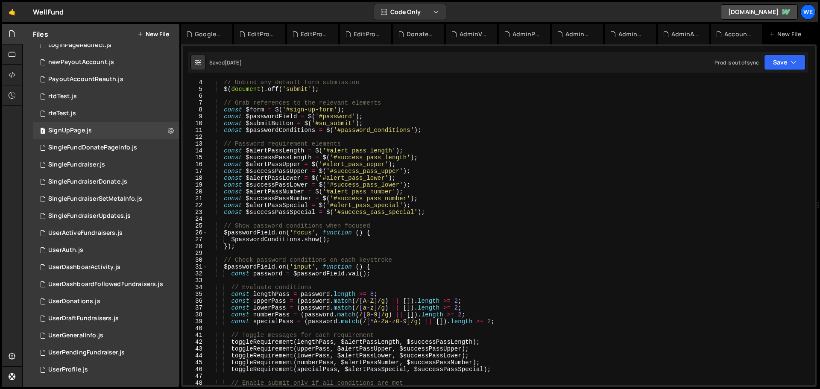
scroll to position [0, 0]
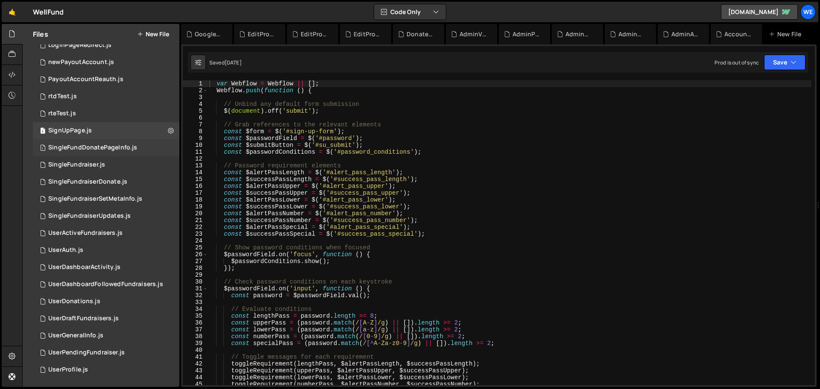
click at [88, 150] on div "SingleFundDonatePageInfo.js" at bounding box center [92, 148] width 89 height 8
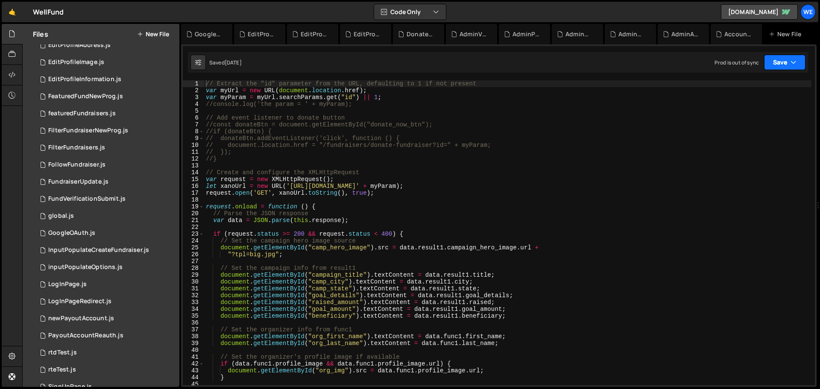
click at [546, 61] on button "Save" at bounding box center [784, 62] width 41 height 15
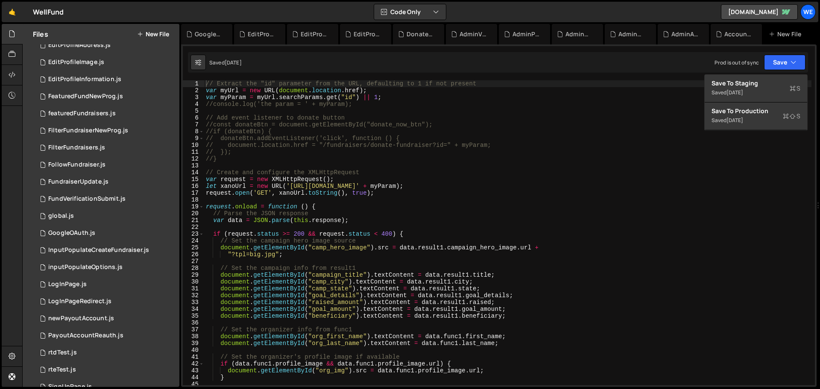
type textarea "let xanoUrl = new URL('[URL][DOMAIN_NAME]' + myParam);"
click at [424, 184] on div "// Extract the "id" parameter from the URL, defaulting to 1 if not present var …" at bounding box center [507, 239] width 607 height 318
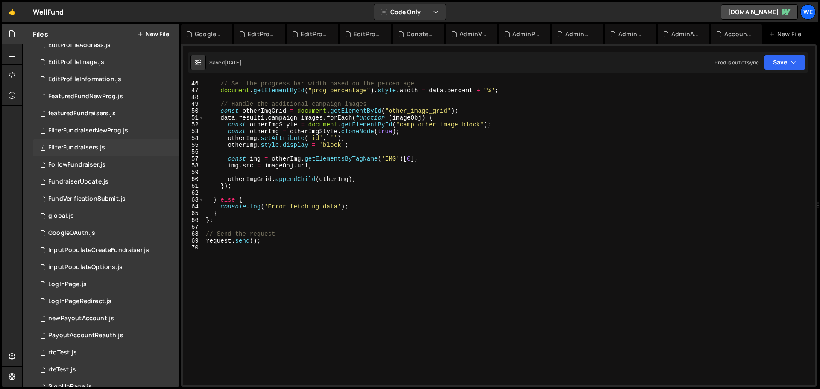
scroll to position [477, 0]
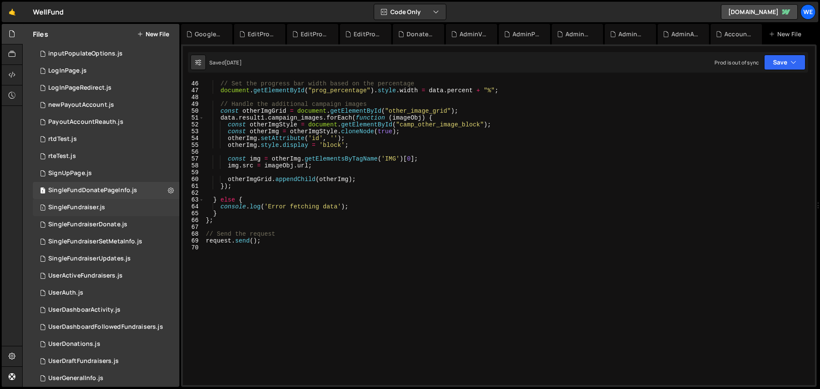
click at [90, 210] on div "SingleFundraiser.js" at bounding box center [76, 208] width 57 height 8
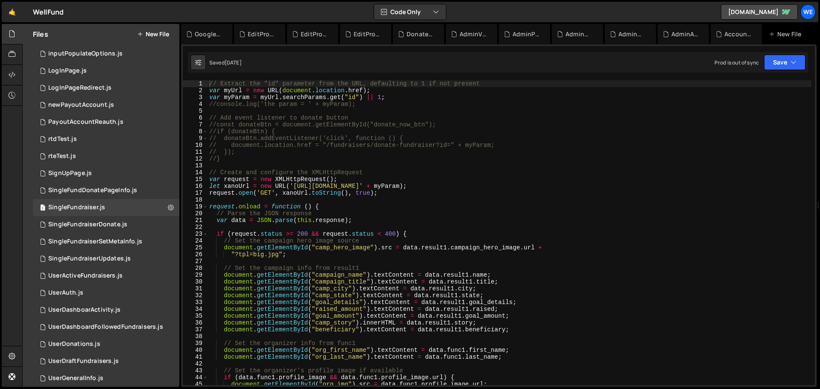
scroll to position [0, 0]
click at [546, 67] on button "Save" at bounding box center [784, 62] width 41 height 15
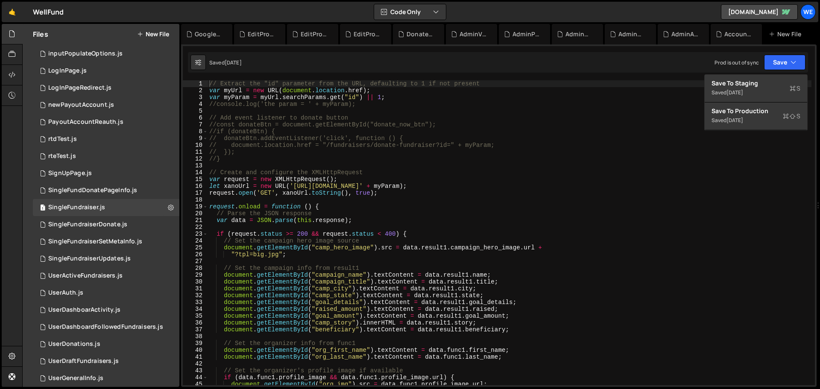
click at [345, 142] on div "// Extract the "id" parameter from the URL, defaulting to 1 if not present var …" at bounding box center [509, 239] width 604 height 318
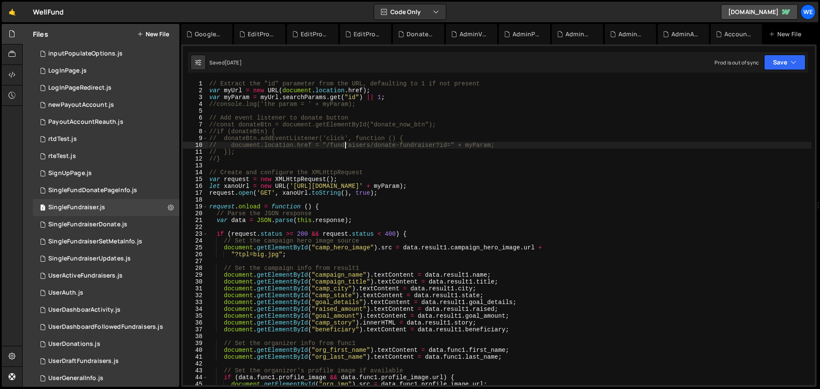
scroll to position [51, 0]
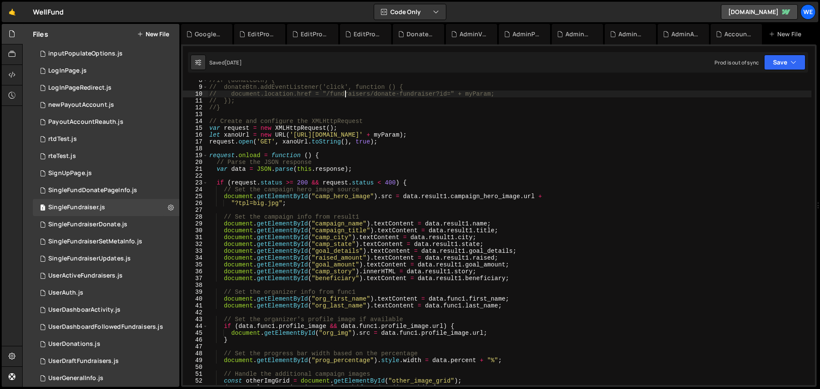
click at [371, 143] on div "//if (donateBtn) { // donateBtn.addEventListener('click', function () { // docu…" at bounding box center [509, 236] width 604 height 318
type textarea "[DOMAIN_NAME]('GET', xanoUrl.toString(), true);"
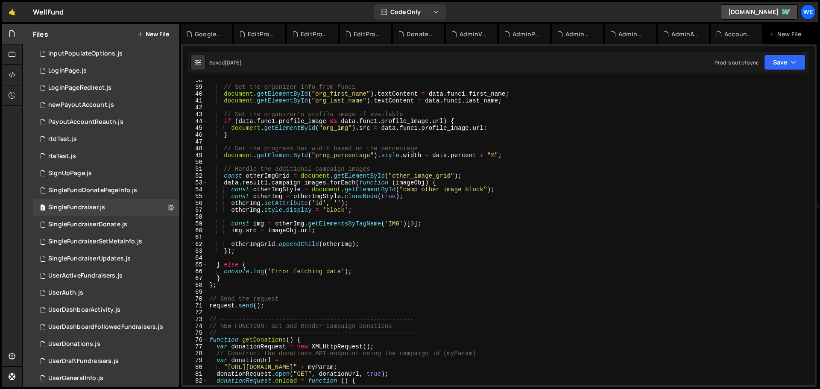
scroll to position [256, 0]
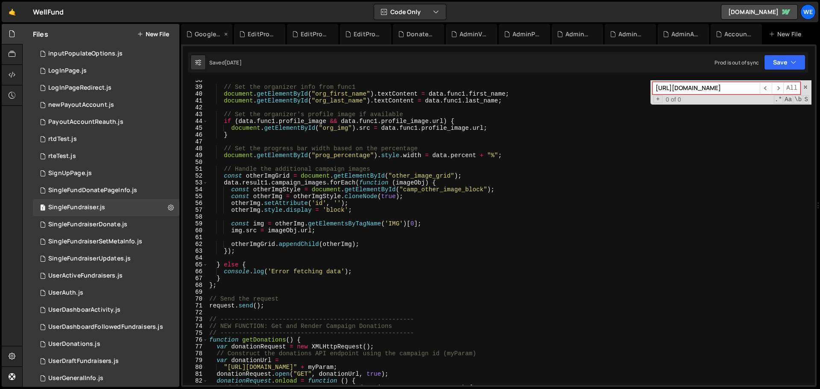
type input "[URL][DOMAIN_NAME]"
click at [204, 31] on div "GoogleOAuth.js" at bounding box center [208, 34] width 27 height 9
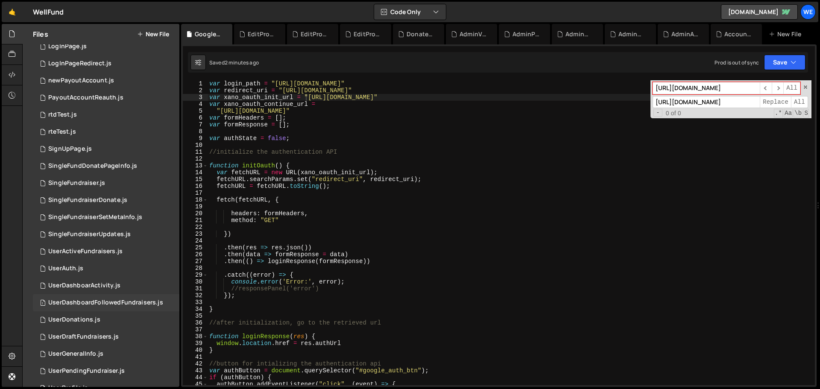
scroll to position [520, 0]
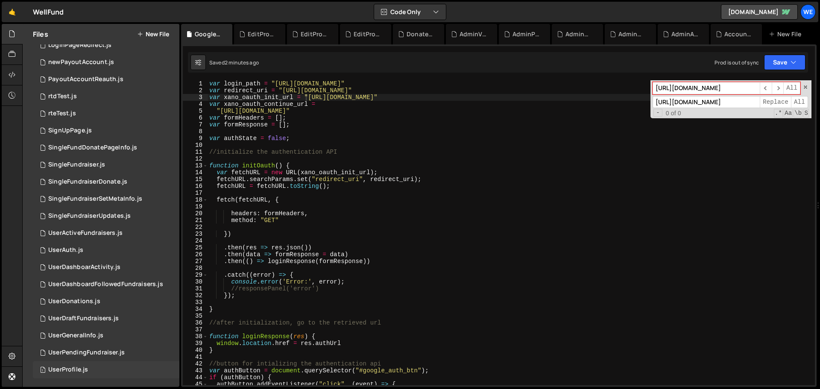
click at [74, 235] on div "1 UserProfile.js 0" at bounding box center [106, 369] width 146 height 17
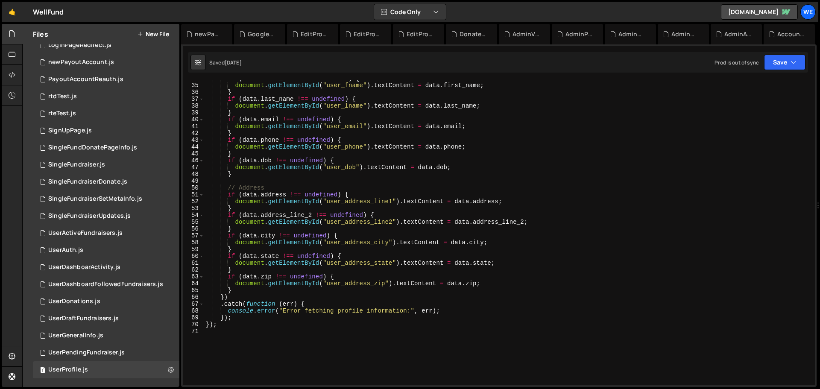
scroll to position [329, 0]
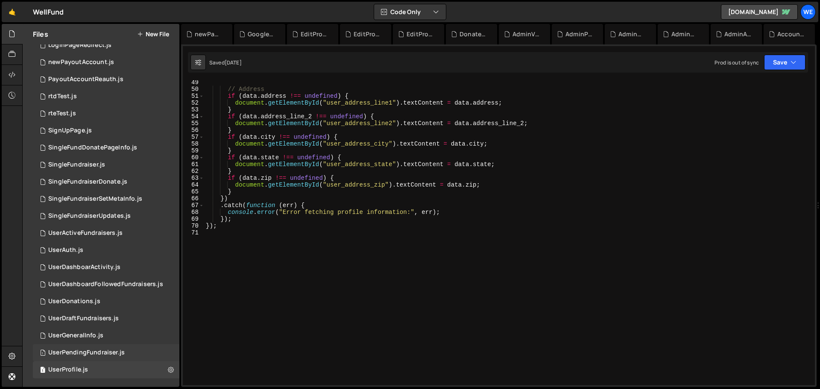
click at [59, 235] on div "UserPendingFundraiser.js" at bounding box center [86, 353] width 76 height 8
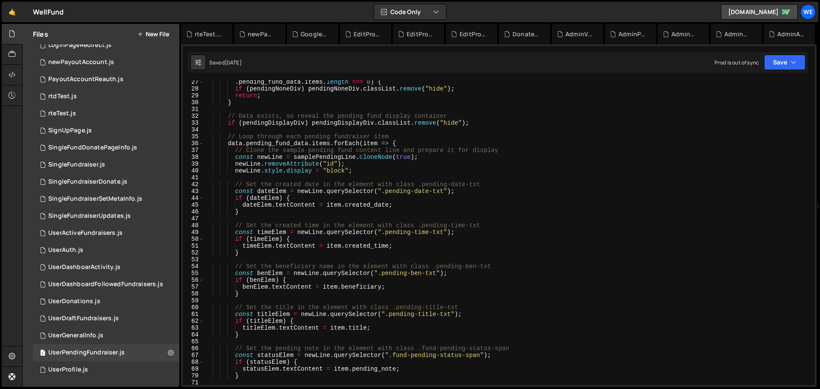
scroll to position [359, 0]
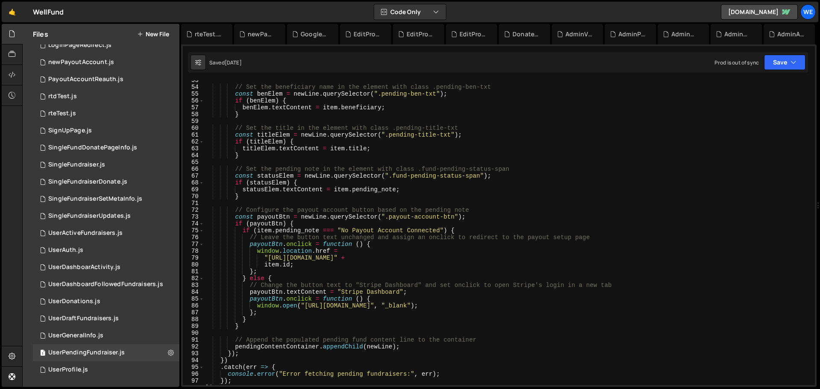
type textarea ""[URL][DOMAIN_NAME]" +"
click at [266, 235] on div "// Set the beneficiary name in the element with class .pending-ben-txt const be…" at bounding box center [507, 236] width 607 height 318
click at [397, 235] on div "// Set the beneficiary name in the element with class .pending-ben-txt const be…" at bounding box center [507, 236] width 607 height 318
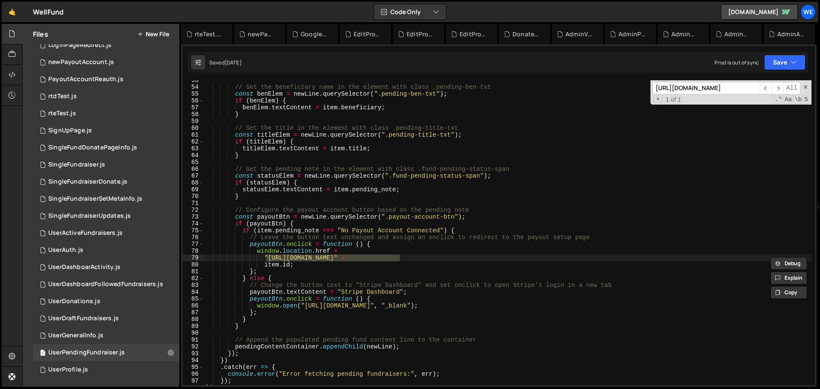
scroll to position [0, 0]
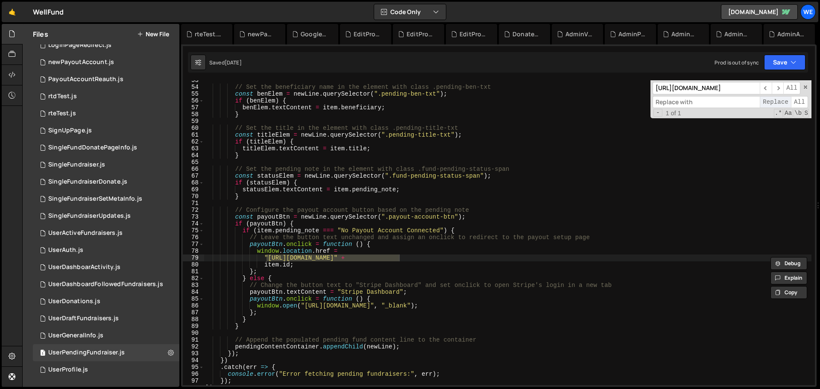
paste input "[URL][DOMAIN_NAME]"
type input "[URL][DOMAIN_NAME]"
click at [546, 103] on span "All" at bounding box center [799, 102] width 17 height 12
drag, startPoint x: 792, startPoint y: 64, endPoint x: 786, endPoint y: 70, distance: 8.2
click at [546, 64] on icon "button" at bounding box center [793, 62] width 6 height 9
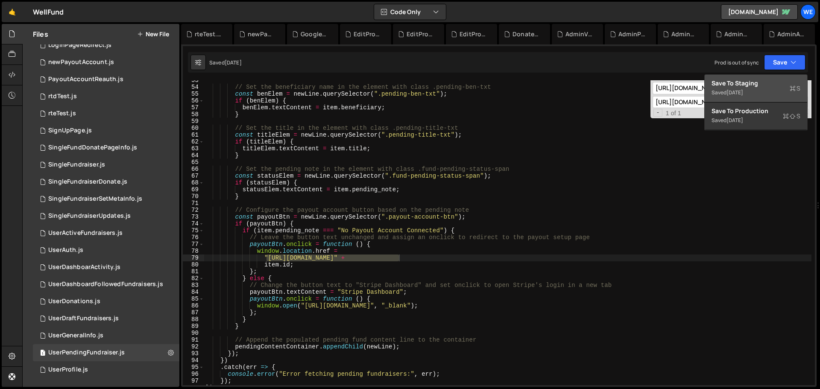
click at [546, 79] on button "Save to Staging S Saved [DATE]" at bounding box center [755, 89] width 102 height 28
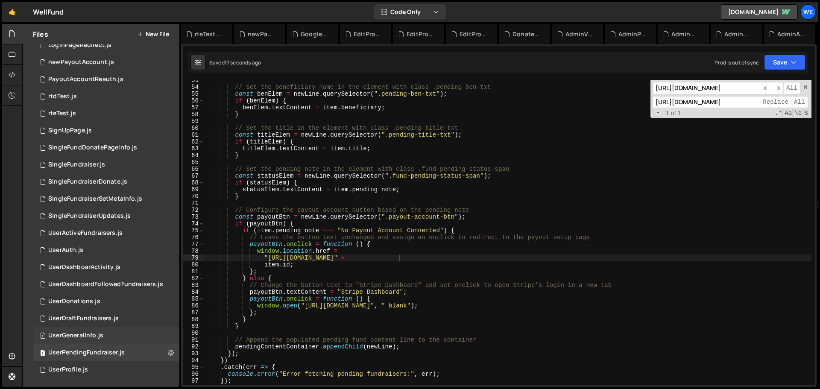
click at [69, 235] on div "UserGeneralInfo.js" at bounding box center [75, 336] width 55 height 8
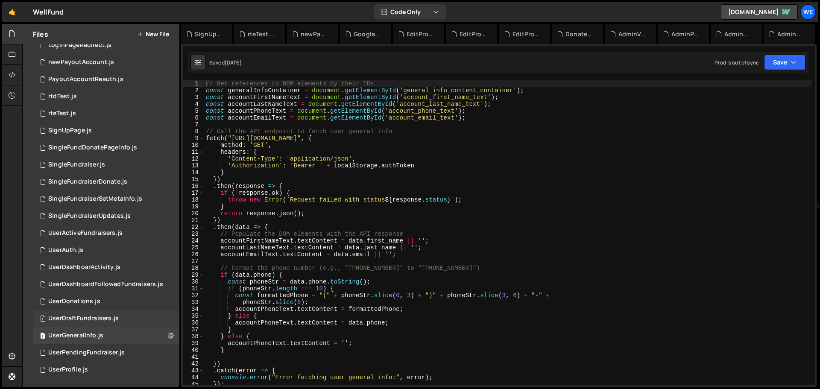
click at [98, 235] on div "UserDraftFundraisers.js" at bounding box center [83, 319] width 70 height 8
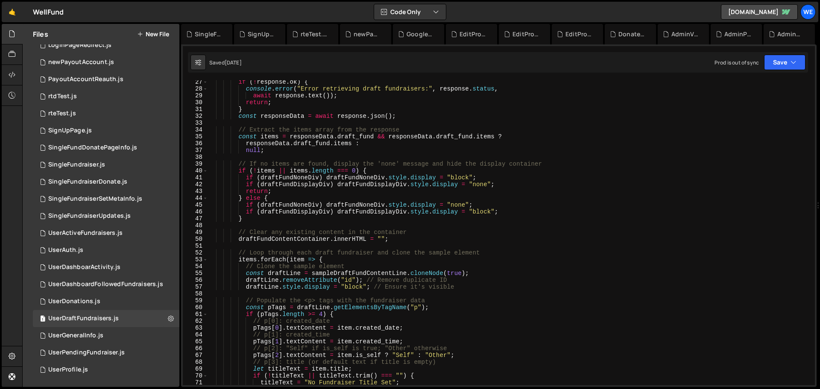
scroll to position [307, 0]
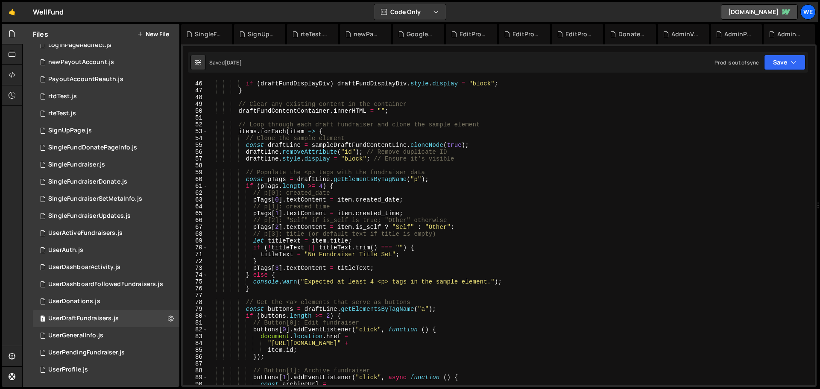
type textarea ""[URL][DOMAIN_NAME]" +"
click at [272, 235] on div "if ( draftFundDisplayDiv ) draftFundDisplayDiv . style . display = "block" ; } …" at bounding box center [509, 239] width 604 height 318
click at [402, 235] on div "if ( draftFundDisplayDiv ) draftFundDisplayDiv . style . display = "block" ; } …" at bounding box center [509, 239] width 604 height 318
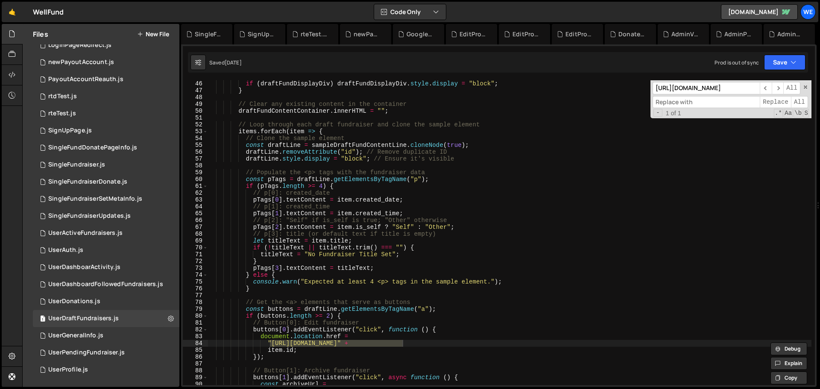
scroll to position [0, 0]
paste input "[URL][DOMAIN_NAME]"
type input "[URL][DOMAIN_NAME]"
click at [546, 100] on span "All" at bounding box center [799, 102] width 17 height 12
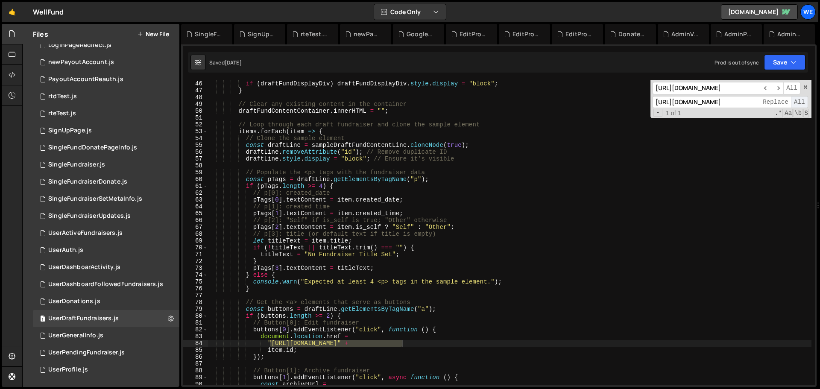
click at [546, 100] on span "All" at bounding box center [799, 102] width 17 height 12
click at [546, 64] on button "Save" at bounding box center [784, 62] width 41 height 15
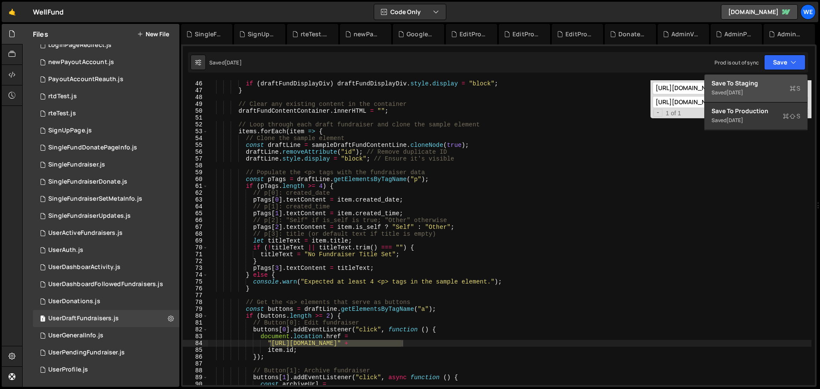
click at [546, 82] on div "Save to Staging S" at bounding box center [755, 83] width 89 height 9
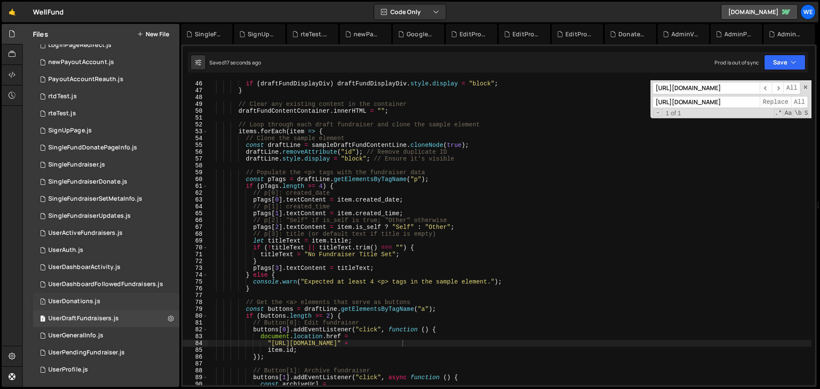
click at [65, 235] on div "UserDonations.js" at bounding box center [74, 302] width 52 height 8
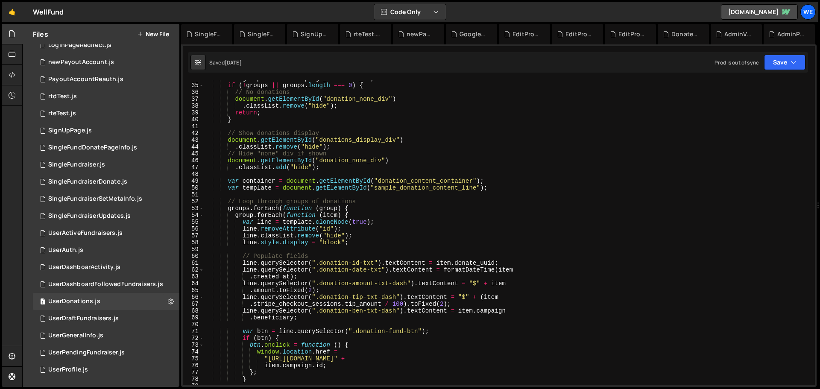
scroll to position [333, 0]
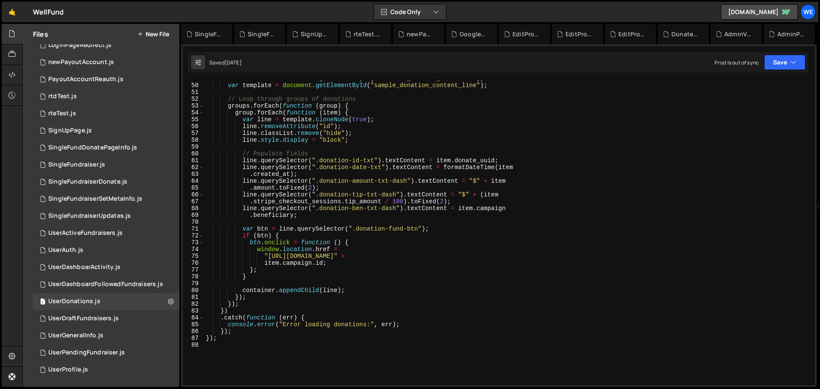
type textarea ""[URL][DOMAIN_NAME]" +"
click at [266, 235] on div "var container = document . getElementById ( "donation_content_container" ) ; va…" at bounding box center [507, 234] width 607 height 318
click at [400, 235] on div "var container = document . getElementById ( "donation_content_container" ) ; va…" at bounding box center [507, 234] width 607 height 318
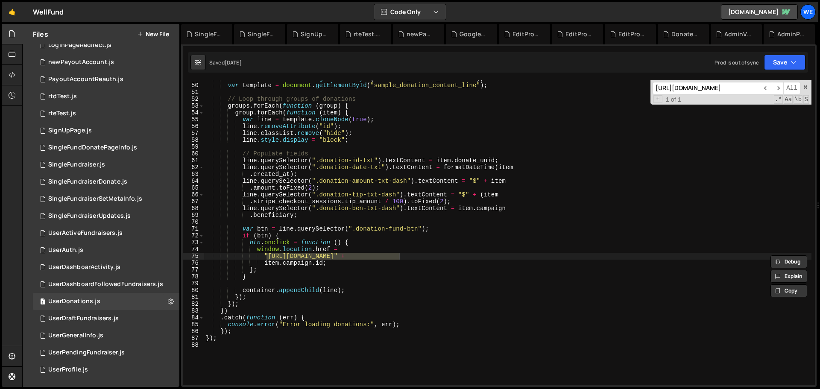
scroll to position [0, 0]
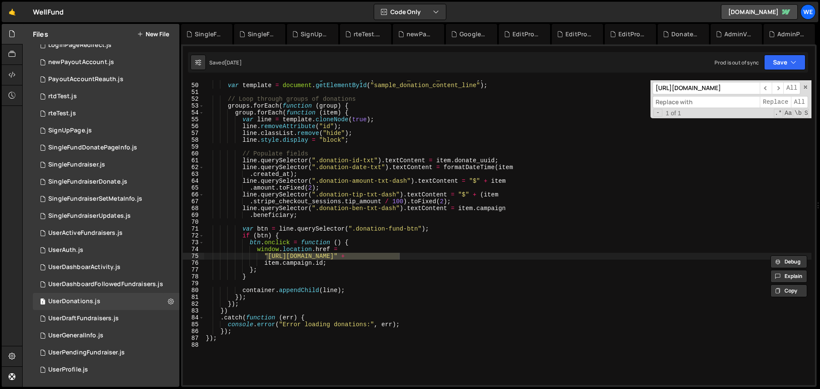
paste input "[URL][DOMAIN_NAME]"
type input "[URL][DOMAIN_NAME]"
click at [546, 102] on span "All" at bounding box center [799, 102] width 17 height 12
click at [546, 60] on button "Save" at bounding box center [784, 62] width 41 height 15
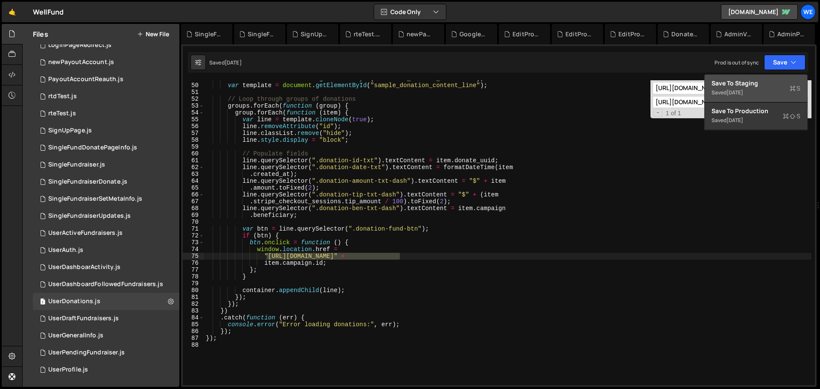
click at [546, 77] on button "Save to Staging S Saved [DATE]" at bounding box center [755, 89] width 102 height 28
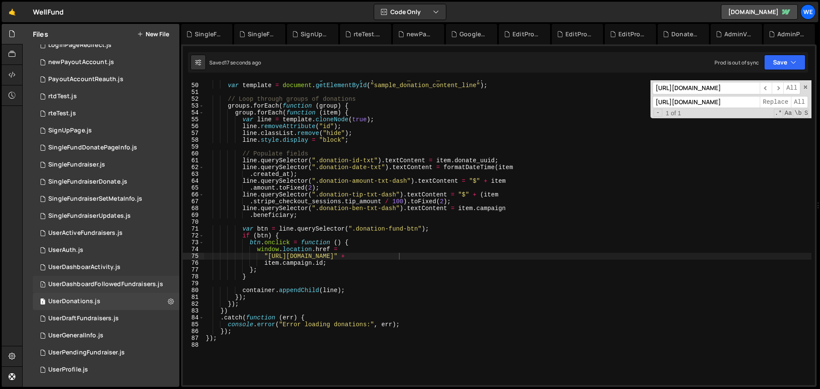
click at [89, 235] on div "UserDashboardFollowedFundraisers.js" at bounding box center [105, 284] width 115 height 8
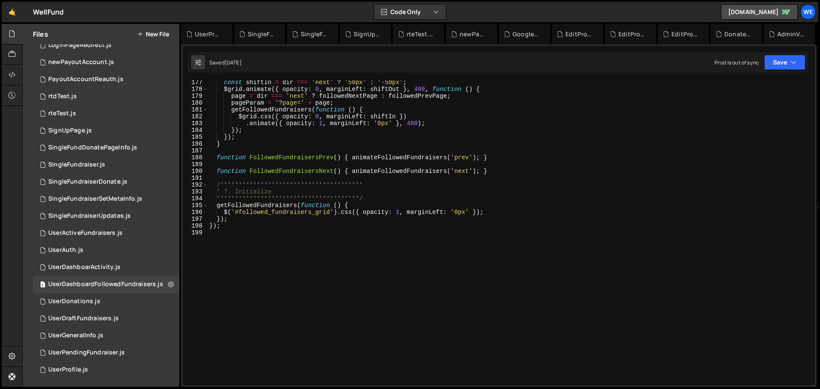
scroll to position [1204, 0]
click at [102, 235] on div "UserDashboarActivity.js" at bounding box center [84, 267] width 72 height 8
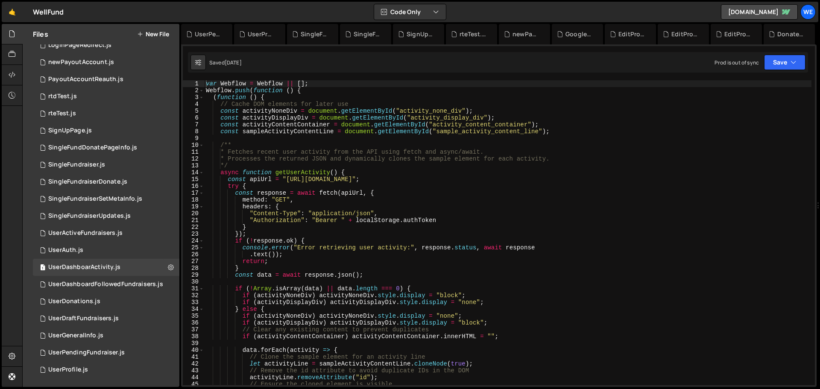
scroll to position [0, 0]
type textarea "}"
click at [355, 229] on div "var Webflow = Webflow || [ ] ; Webflow . push ( function ( ) { ( function ( ) {…" at bounding box center [507, 239] width 607 height 318
click at [85, 235] on div "1 UserAuth.js 0" at bounding box center [106, 250] width 146 height 17
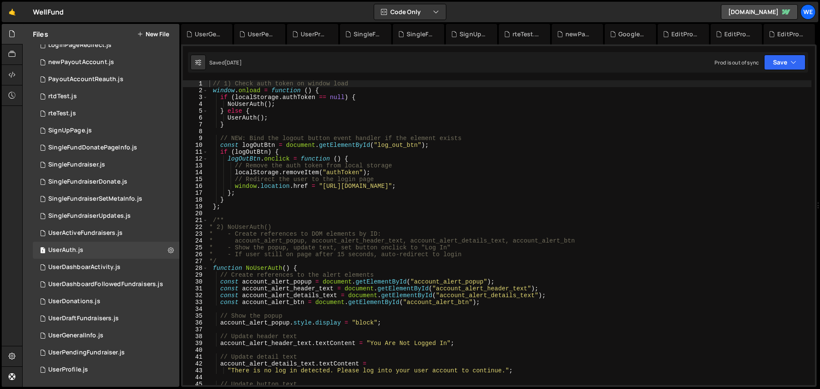
scroll to position [154, 0]
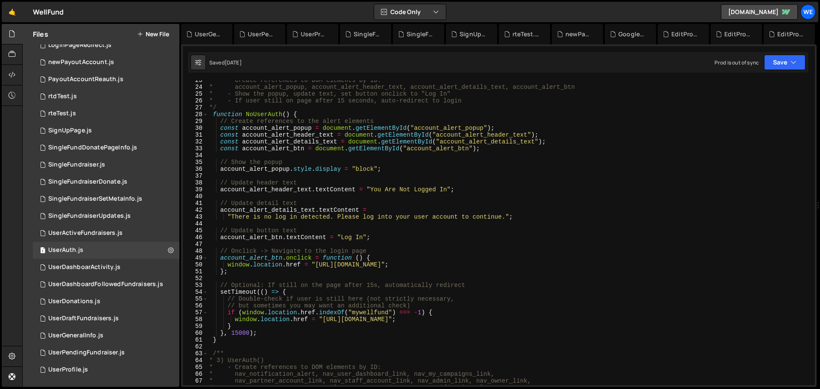
type textarea "window.location.href = "[URL][DOMAIN_NAME]";"
click at [322, 235] on div "* - Create references to DOM elements by ID: * account_alert_popup, account_ale…" at bounding box center [509, 236] width 604 height 318
click at [453, 235] on div "* - Create references to DOM elements by ID: * account_alert_popup, account_ale…" at bounding box center [509, 236] width 604 height 318
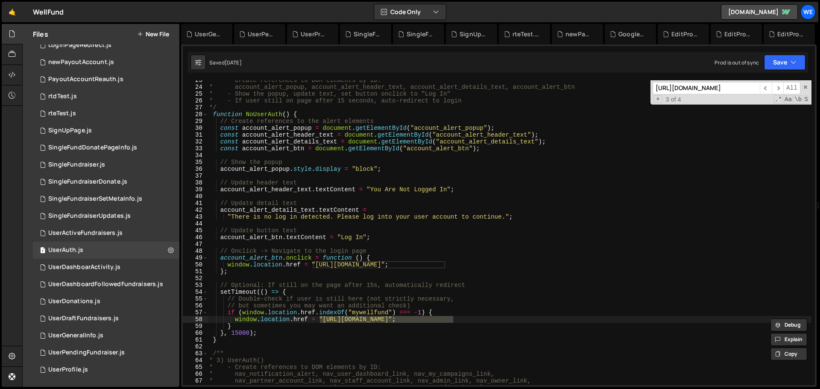
scroll to position [0, 0]
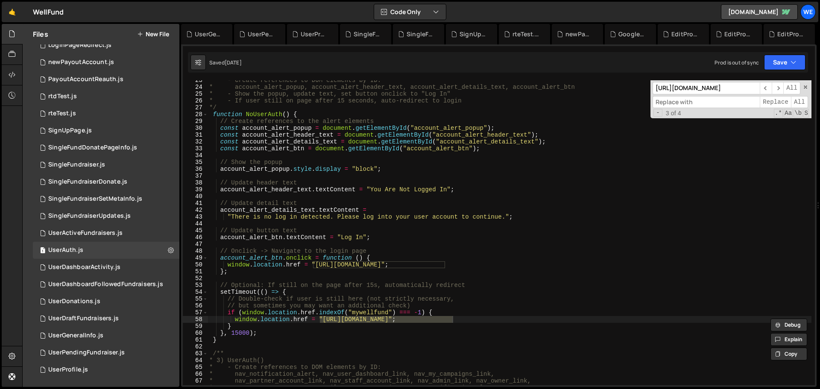
paste input "[URL][DOMAIN_NAME]"
type input "[URL][DOMAIN_NAME]"
click at [546, 104] on span "All" at bounding box center [799, 102] width 17 height 12
click at [546, 59] on button "Save" at bounding box center [784, 62] width 41 height 15
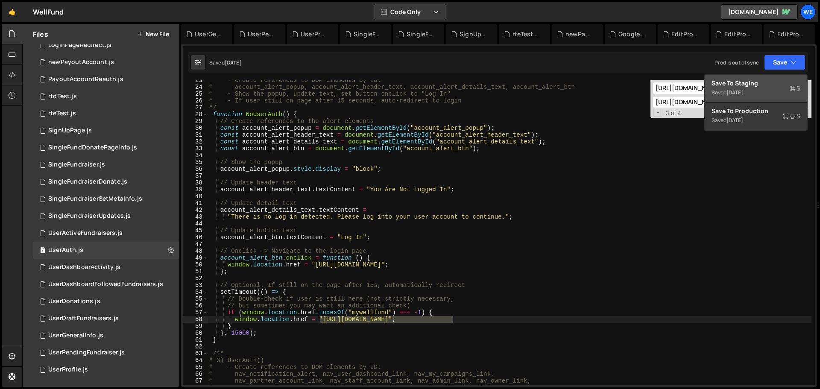
click at [546, 76] on button "Save to Staging S Saved [DATE]" at bounding box center [755, 89] width 102 height 28
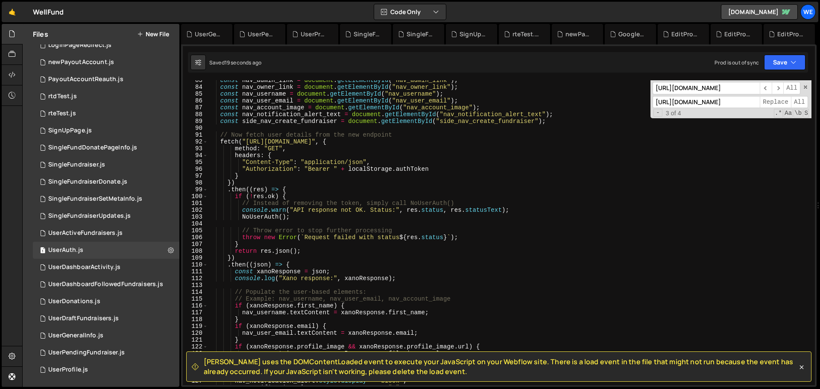
scroll to position [760, 0]
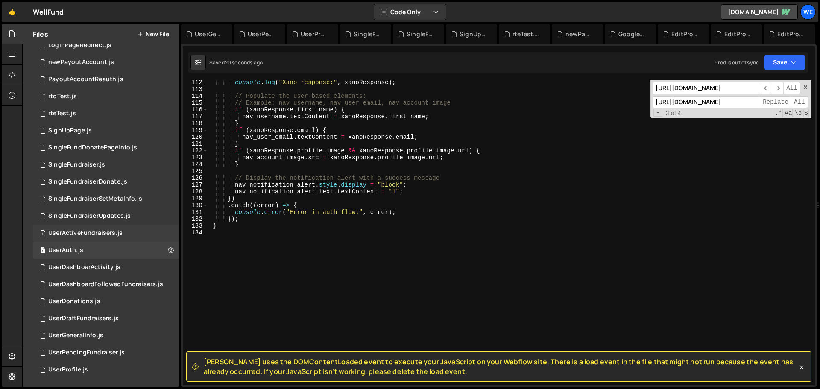
click at [91, 234] on div "UserActiveFundraisers.js" at bounding box center [85, 233] width 74 height 8
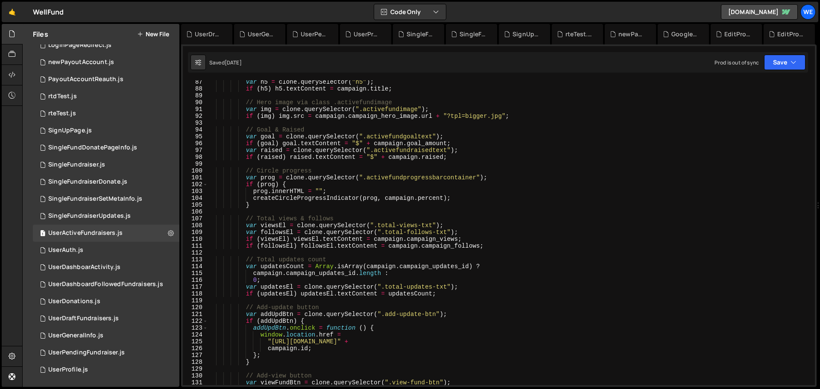
scroll to position [589, 0]
type textarea ""[URL][DOMAIN_NAME]" +"
click at [271, 235] on div "var h5 = clone . querySelector ( "h5" ) ; if ( h5 ) h5 . textContent = campaign…" at bounding box center [509, 238] width 604 height 318
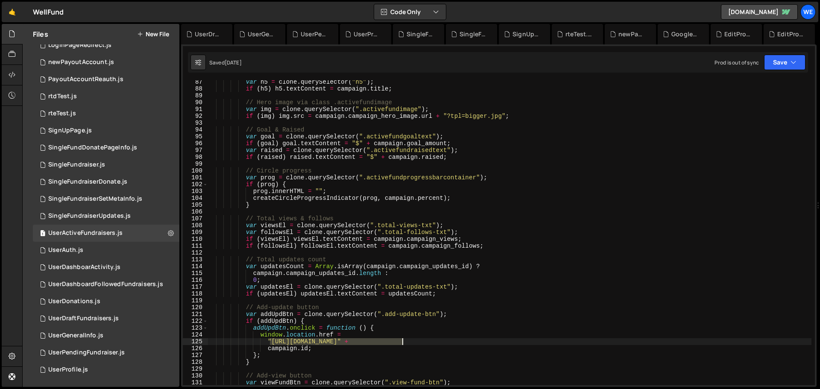
click at [401, 235] on div "var h5 = clone . querySelector ( "h5" ) ; if ( h5 ) h5 . textContent = campaign…" at bounding box center [509, 238] width 604 height 318
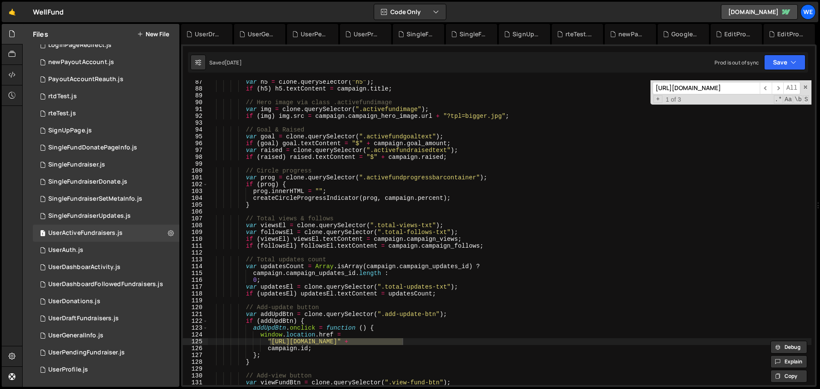
scroll to position [0, 0]
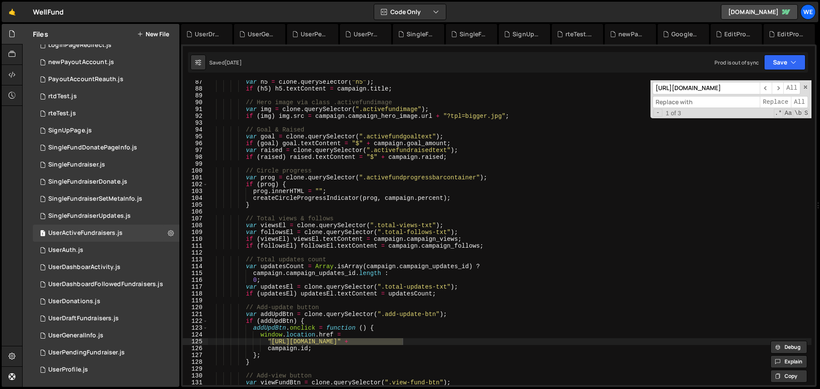
paste input "[URL][DOMAIN_NAME]"
type input "[URL][DOMAIN_NAME]"
drag, startPoint x: 789, startPoint y: 64, endPoint x: 772, endPoint y: 86, distance: 27.8
click at [546, 63] on button "Save" at bounding box center [784, 62] width 41 height 15
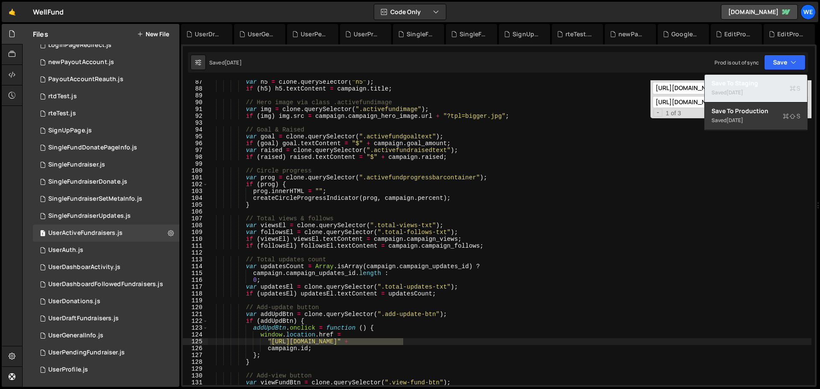
click at [546, 86] on div "Save to Staging S" at bounding box center [755, 83] width 89 height 9
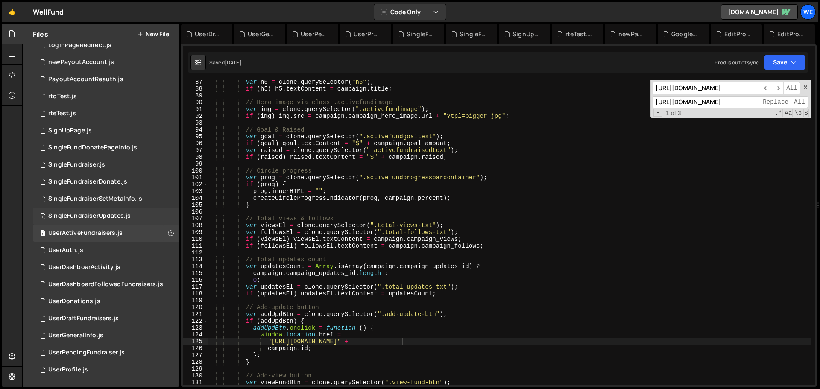
click at [101, 220] on div "1 SingleFundraiserUpdates.js 0" at bounding box center [106, 215] width 146 height 17
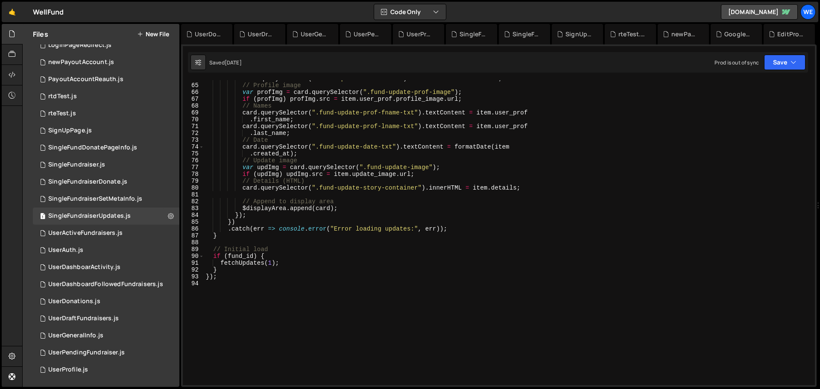
scroll to position [435, 0]
drag, startPoint x: 96, startPoint y: 199, endPoint x: 108, endPoint y: 208, distance: 14.9
click at [97, 199] on div "SingleFundraiserSetMetaInfo.js" at bounding box center [95, 199] width 94 height 8
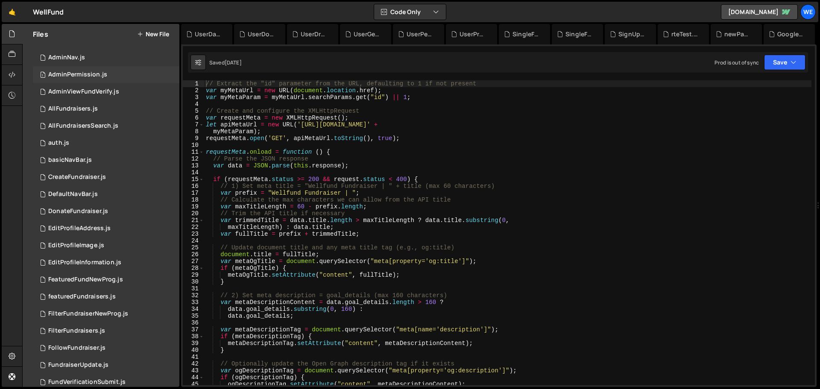
scroll to position [0, 0]
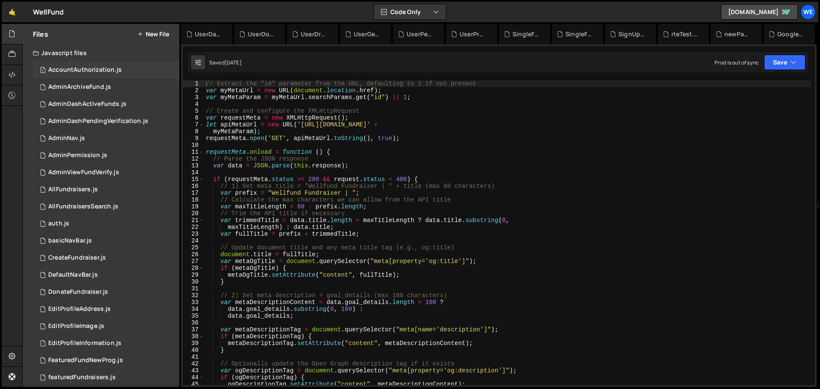
click at [76, 70] on div "AccountAuthorization.js" at bounding box center [84, 70] width 73 height 8
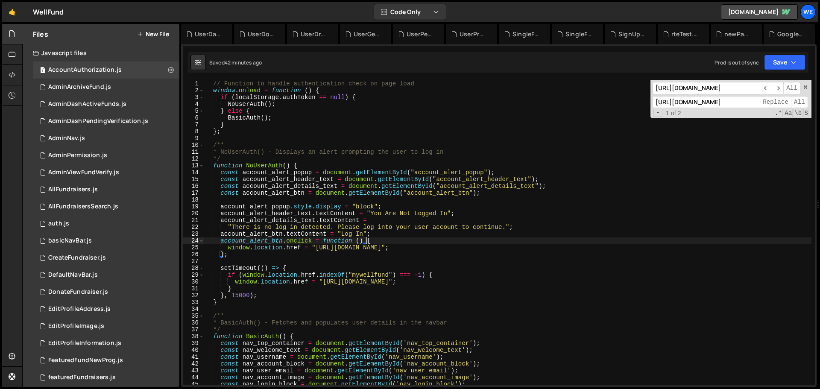
click at [393, 235] on div "// Function to handle authentication check on page load window . onload = funct…" at bounding box center [507, 239] width 607 height 318
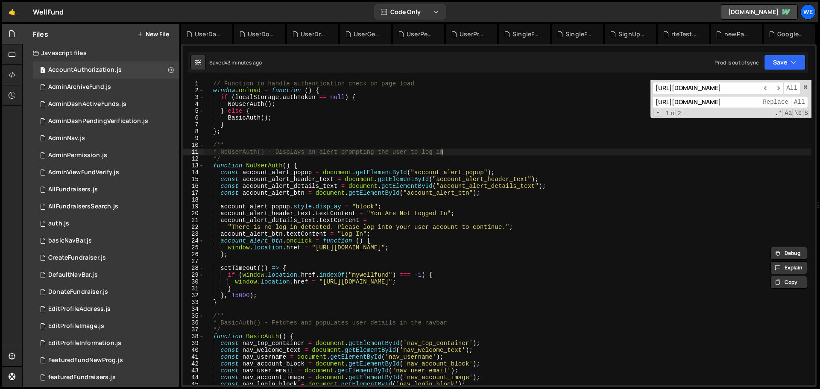
click at [445, 149] on div "// Function to handle authentication check on page load window . onload = funct…" at bounding box center [507, 239] width 607 height 318
type textarea "* NoUserAuth() - Displays an alert prompting the user to log in"
click at [194, 28] on div "UserDashboardFollowedFundraisers.js" at bounding box center [206, 34] width 51 height 20
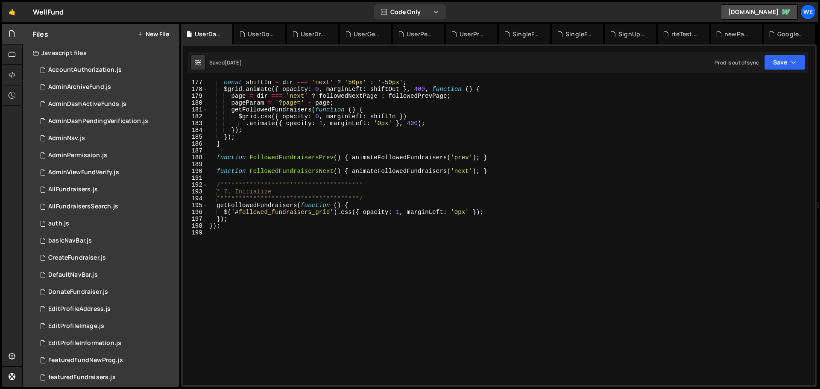
type textarea "pageParam = '?page=' + page;"
drag, startPoint x: 354, startPoint y: 105, endPoint x: 342, endPoint y: 130, distance: 27.7
click at [354, 105] on div "**********" at bounding box center [509, 238] width 604 height 318
click at [546, 64] on button "Save" at bounding box center [784, 62] width 41 height 15
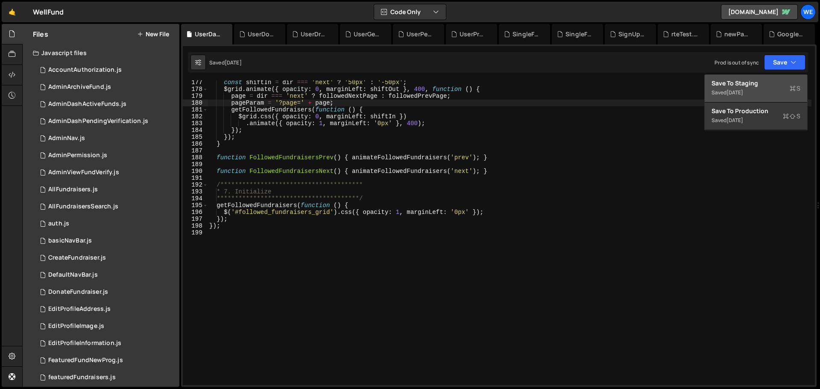
click at [546, 81] on div "Save to Staging S" at bounding box center [755, 83] width 89 height 9
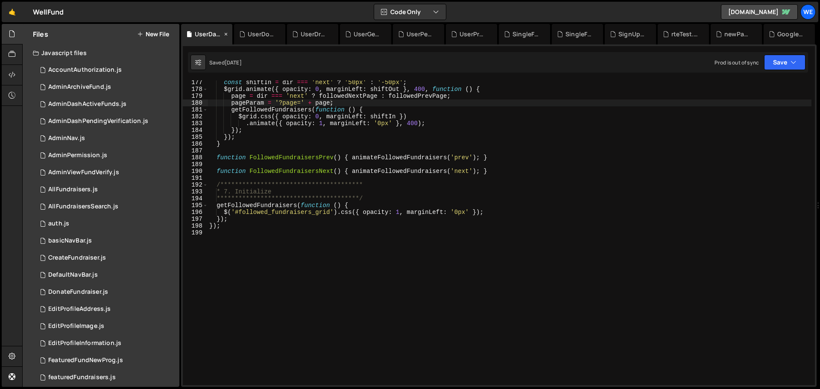
click at [227, 33] on icon at bounding box center [226, 34] width 6 height 9
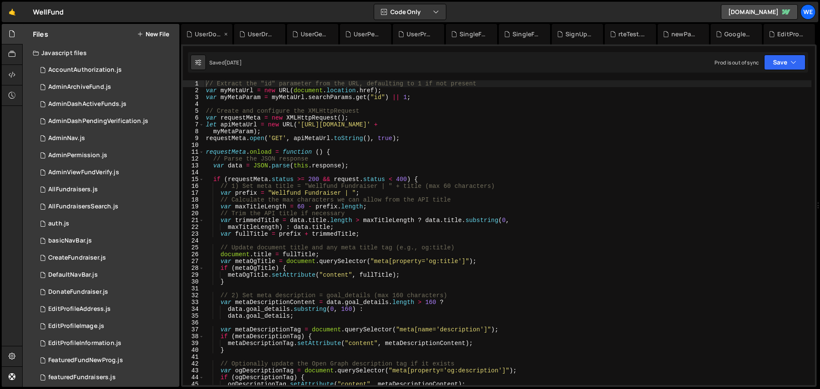
click at [204, 34] on div "UserDonations.js" at bounding box center [208, 34] width 27 height 9
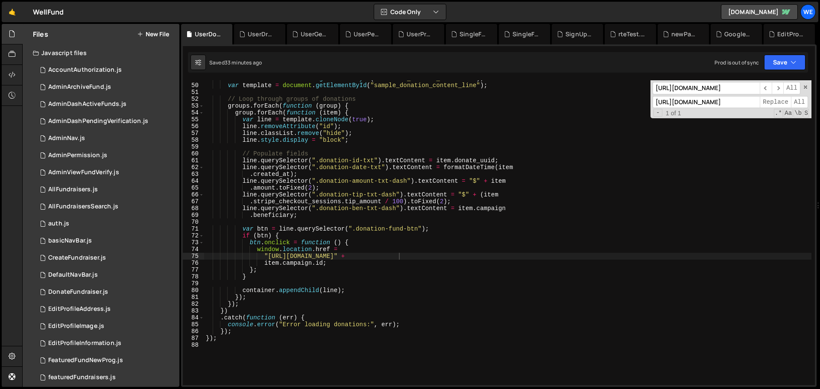
click at [403, 151] on div "var container = document . getElementById ( "donation_content_container" ) ; va…" at bounding box center [507, 234] width 607 height 318
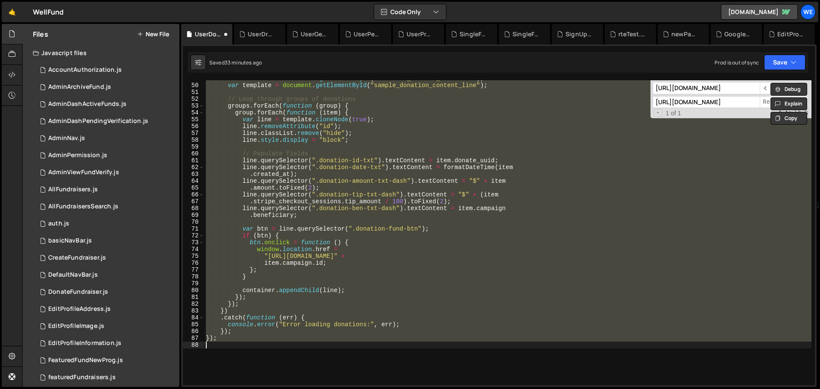
type textarea ""[URL][DOMAIN_NAME]" +"
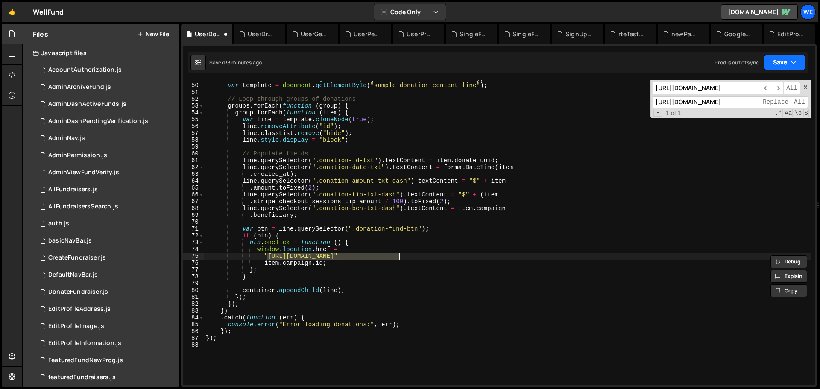
click at [546, 63] on button "Save" at bounding box center [784, 62] width 41 height 15
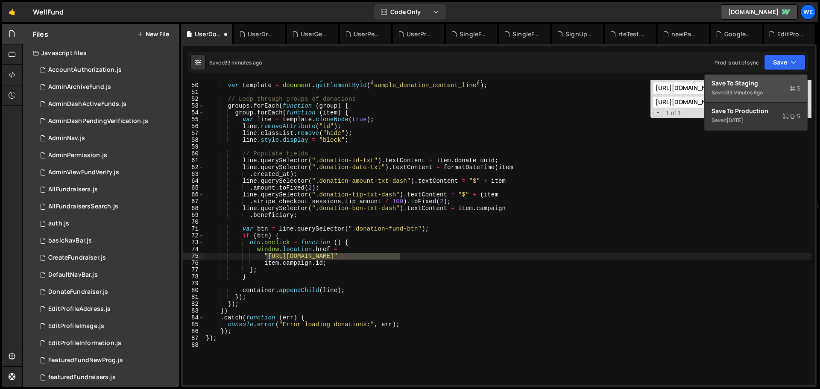
click at [546, 87] on div "Save to Staging S" at bounding box center [755, 83] width 89 height 9
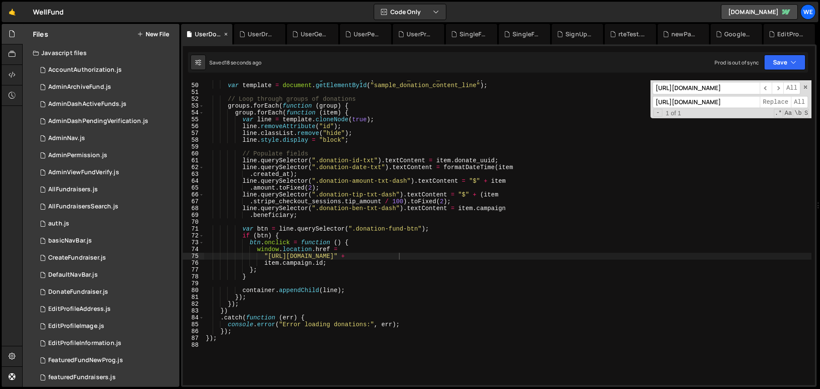
click at [226, 33] on icon at bounding box center [226, 34] width 6 height 9
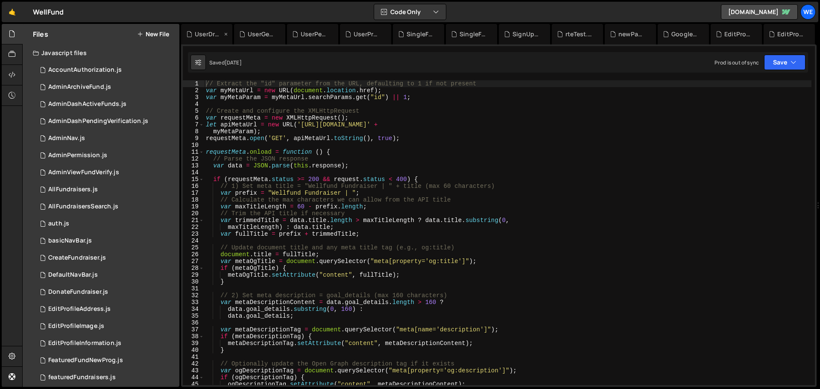
click at [195, 36] on div "UserDraftFundraisers.js" at bounding box center [208, 34] width 27 height 9
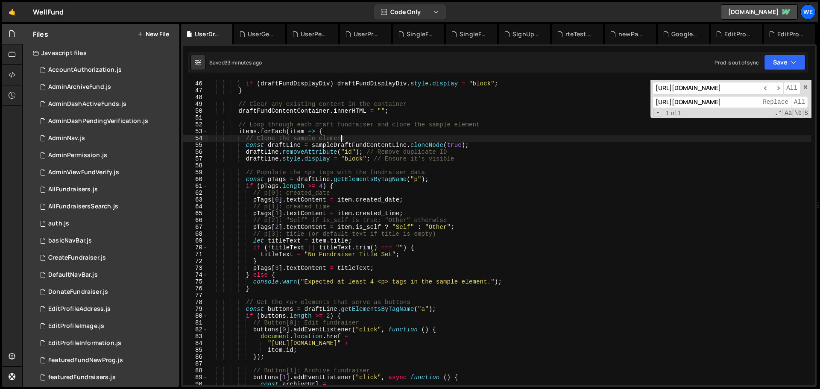
click at [367, 140] on div "if ( draftFundDisplayDiv ) draftFundDisplayDiv . style . display = "block" ; } …" at bounding box center [509, 239] width 604 height 318
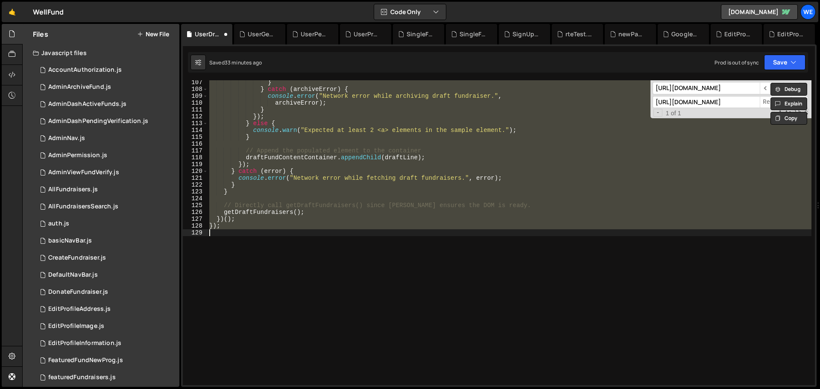
type textarea ""[URL][DOMAIN_NAME]" +"
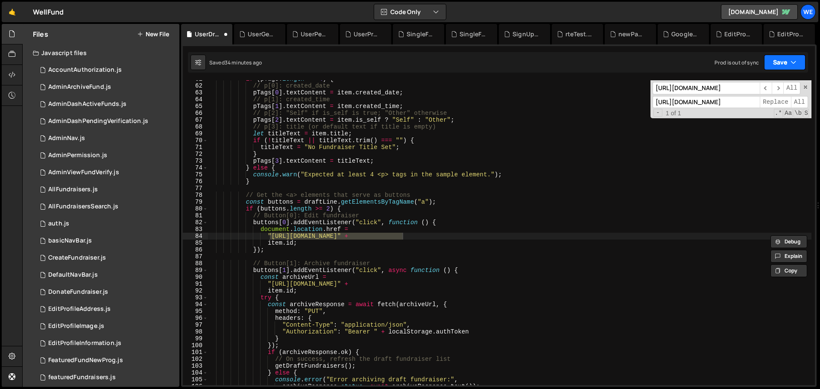
click at [546, 66] on button "Save" at bounding box center [784, 62] width 41 height 15
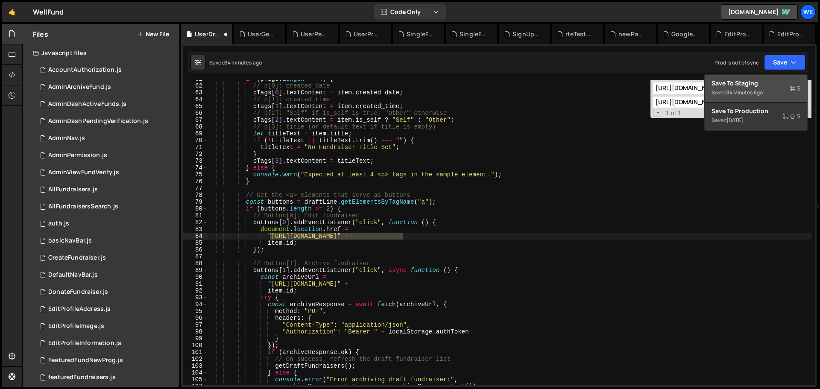
click at [546, 84] on div "Save to Staging S" at bounding box center [755, 83] width 89 height 9
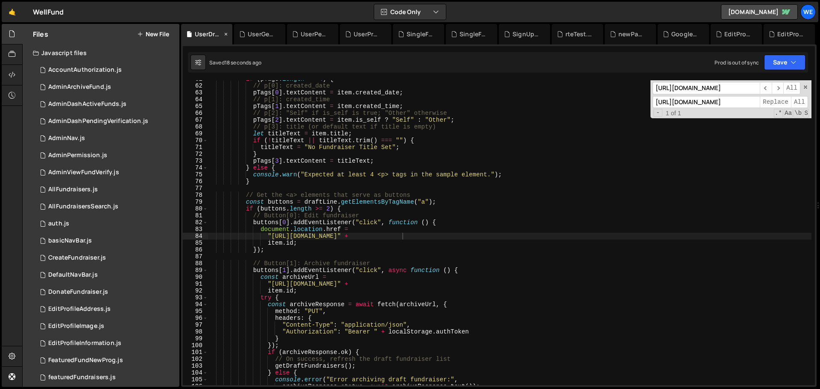
click at [226, 34] on icon at bounding box center [226, 34] width 6 height 9
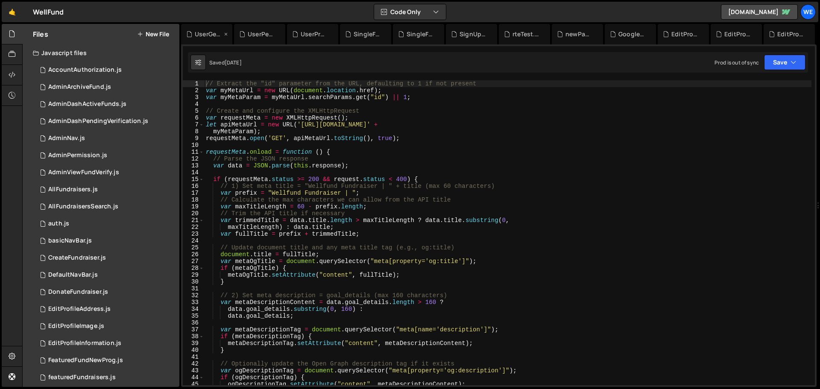
click at [207, 34] on div "UserGeneralInfo.js" at bounding box center [208, 34] width 27 height 9
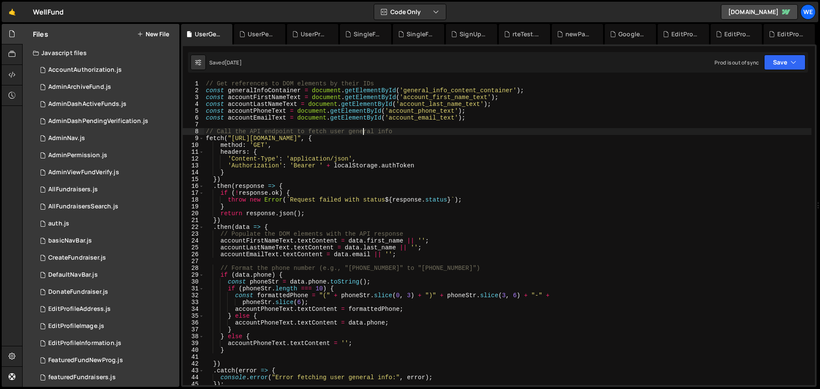
click at [363, 130] on div "// Get references to DOM elements by their IDs const generalInfoContainer = doc…" at bounding box center [507, 239] width 607 height 318
click at [546, 119] on div "// Get references to DOM elements by their IDs const generalInfoContainer = doc…" at bounding box center [507, 239] width 607 height 318
type textarea "const accountEmailText = document.getElementById('account_email_text');"
click at [546, 62] on button "Save" at bounding box center [784, 62] width 41 height 15
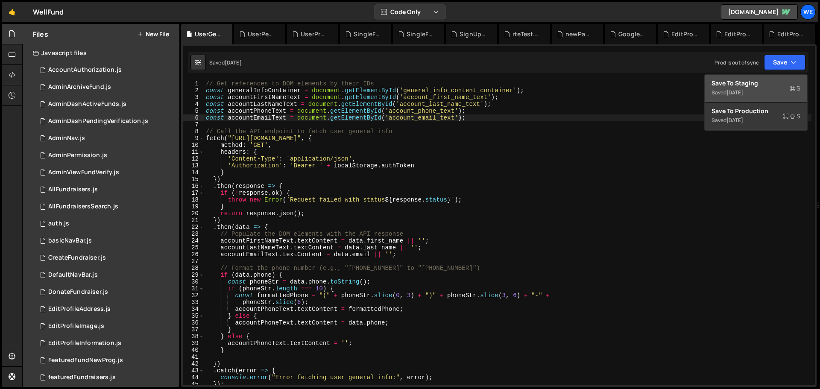
click at [546, 77] on button "Save to Staging S Saved [DATE]" at bounding box center [755, 89] width 102 height 28
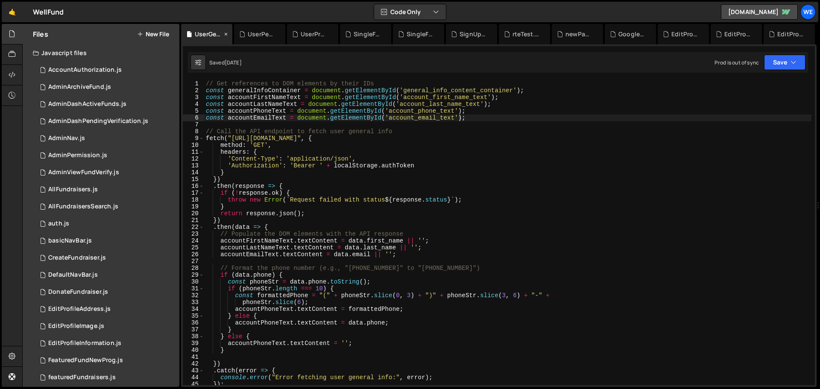
click at [225, 32] on icon at bounding box center [226, 34] width 6 height 9
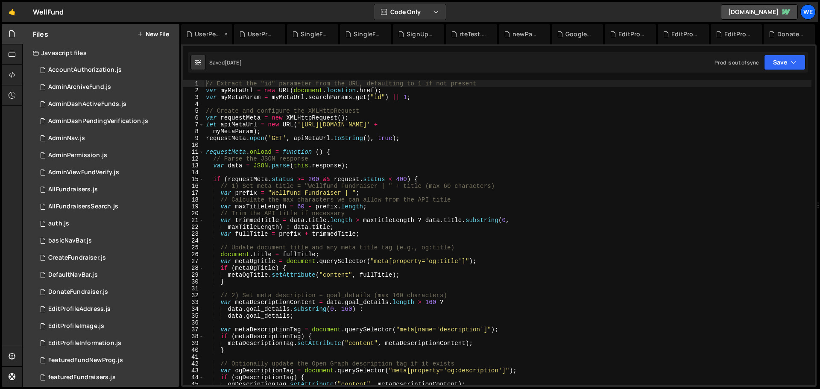
click at [210, 35] on div "UserPendingFundraiser.js" at bounding box center [208, 34] width 27 height 9
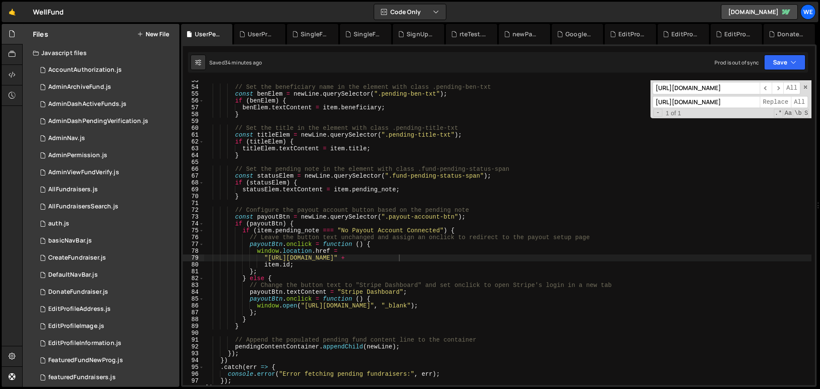
click at [409, 141] on div "// Set the beneficiary name in the element with class .pending-ben-txt const be…" at bounding box center [507, 236] width 607 height 318
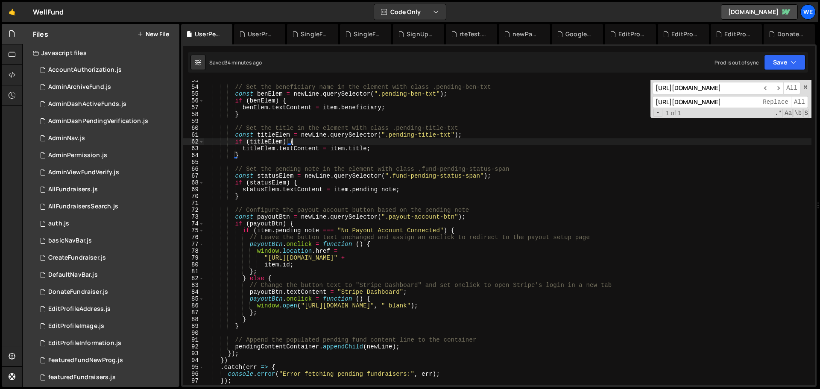
scroll to position [371, 0]
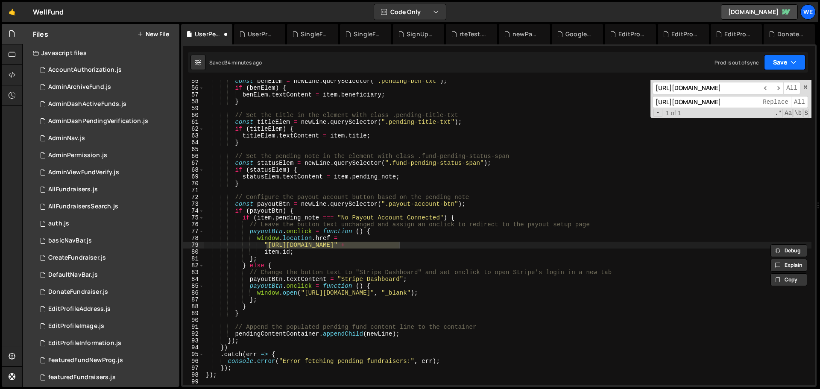
click at [546, 63] on button "Save" at bounding box center [784, 62] width 41 height 15
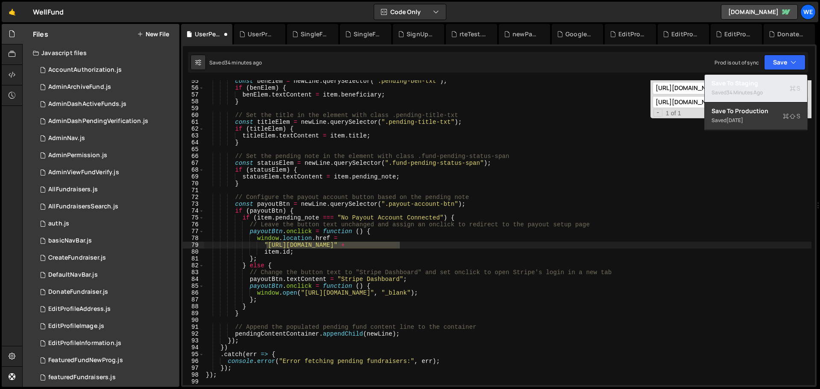
drag, startPoint x: 754, startPoint y: 79, endPoint x: 754, endPoint y: 89, distance: 9.8
click at [546, 80] on div "Save to Staging S" at bounding box center [755, 83] width 89 height 9
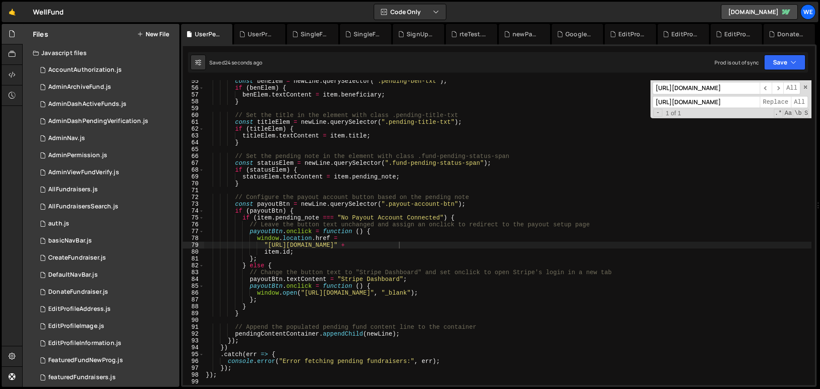
click at [409, 219] on div "const benElem = newLine . querySelector ( ".pending-ben-txt" ) ; if ( benElem )…" at bounding box center [507, 237] width 607 height 318
type textarea "});"
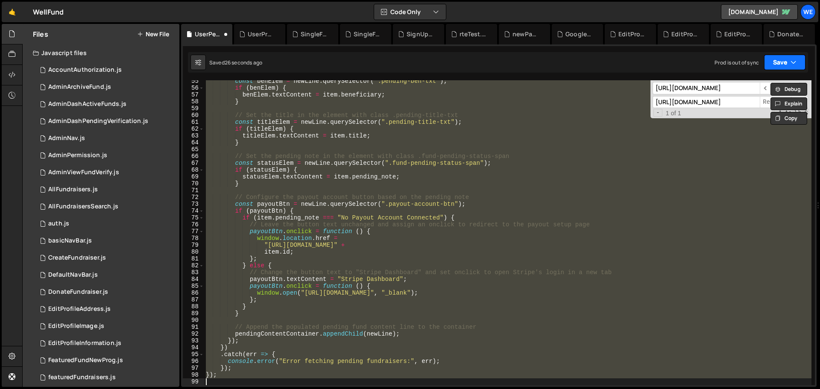
click at [546, 66] on button "Save" at bounding box center [784, 62] width 41 height 15
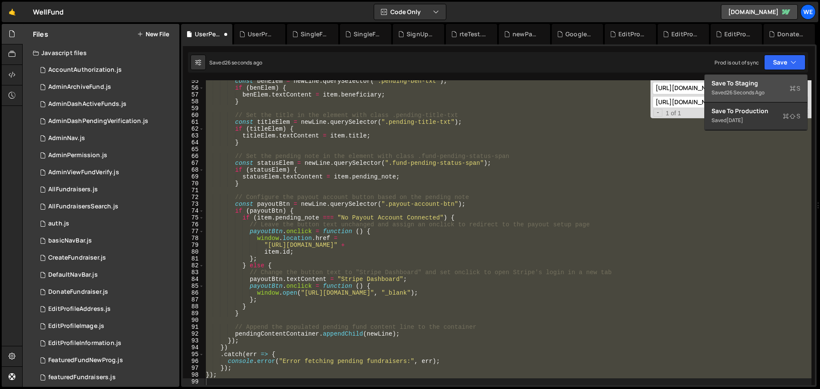
click at [546, 85] on div "Save to Staging S" at bounding box center [755, 83] width 89 height 9
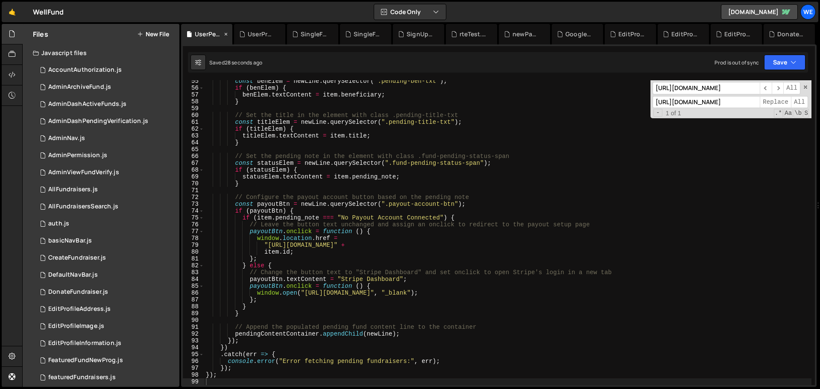
click at [225, 32] on icon at bounding box center [226, 34] width 6 height 9
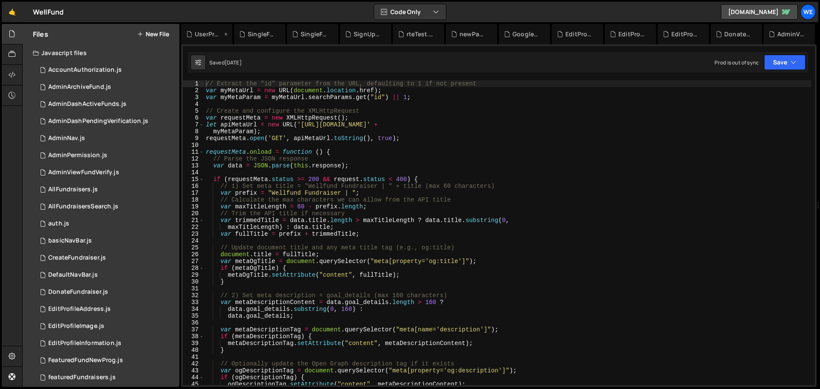
click at [200, 35] on div "UserProfile.js" at bounding box center [208, 34] width 27 height 9
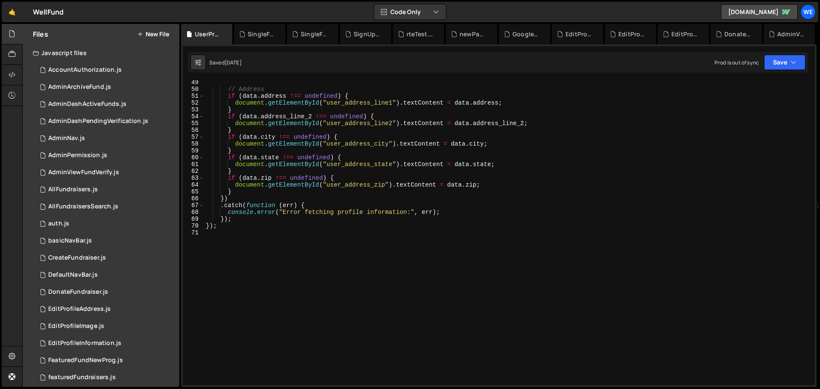
type textarea "document.getElementById("user_address_line2").textContent = data.address_line_2;"
click at [307, 123] on div "// Address if ( data . address !== undefined ) { document . getElementById ( "u…" at bounding box center [507, 238] width 607 height 318
click at [546, 66] on button "Save" at bounding box center [784, 62] width 41 height 15
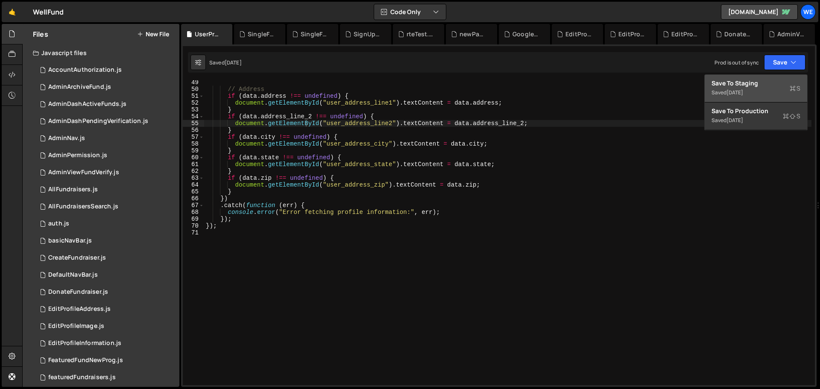
click at [546, 85] on div "Save to Staging S" at bounding box center [755, 83] width 89 height 9
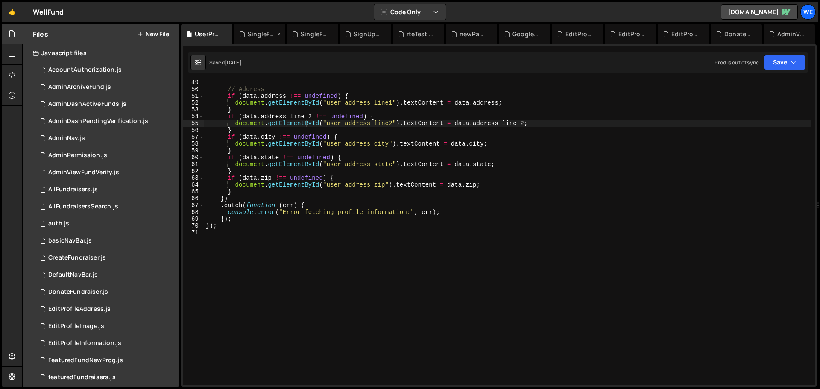
click at [0, 0] on icon at bounding box center [0, 0] width 0 height 0
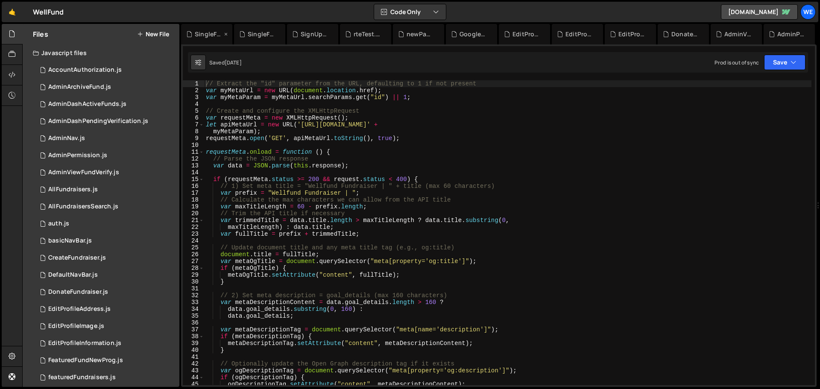
click at [205, 36] on div "SingleFundraiser.js" at bounding box center [208, 34] width 27 height 9
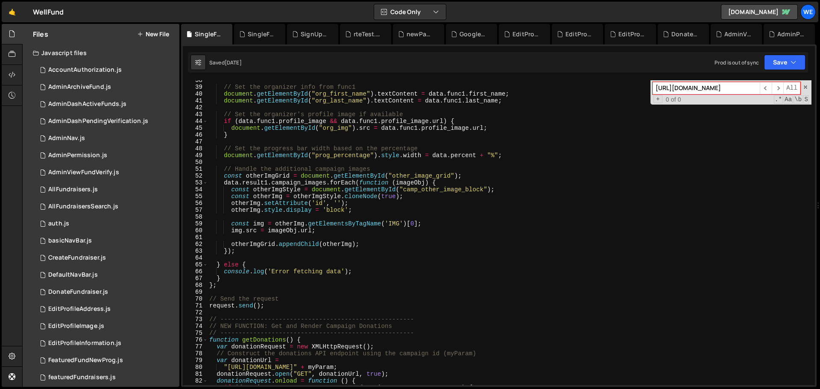
click at [380, 139] on div "// Set the organizer info from func1 document . getElementById ( "org_first_nam…" at bounding box center [509, 236] width 604 height 318
click at [250, 34] on div "SingleFundDonatePageInfo.js" at bounding box center [261, 34] width 27 height 9
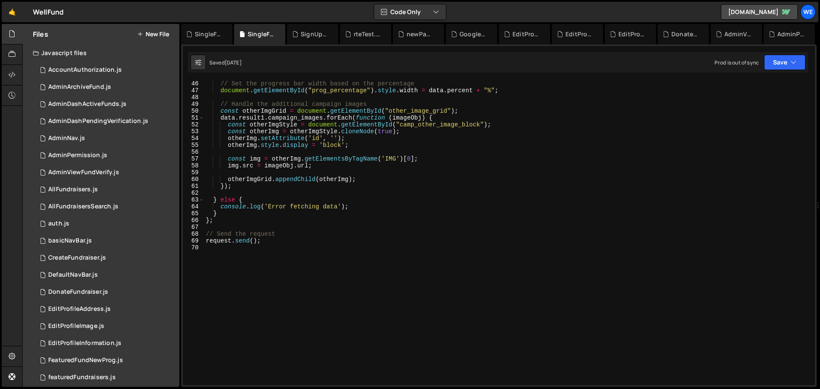
type textarea "otherImgGrid.appendChild(otherImg);"
drag, startPoint x: 514, startPoint y: 180, endPoint x: 512, endPoint y: 175, distance: 4.8
click at [515, 180] on div "// Set the progress bar width based on the percentage document . getElementById…" at bounding box center [507, 239] width 607 height 318
click at [196, 26] on div "SingleFundraiser.js" at bounding box center [206, 34] width 51 height 20
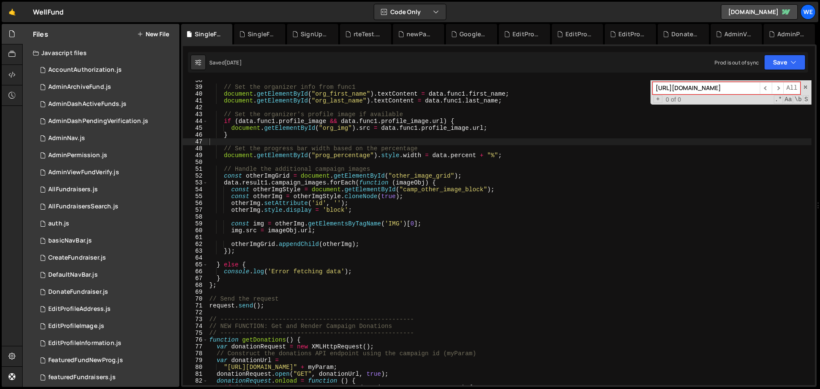
type textarea "if (data.func1.profile_image && data.func1.profile_image.url) {"
drag, startPoint x: 365, startPoint y: 121, endPoint x: 493, endPoint y: 147, distance: 130.4
click at [367, 121] on div "// Set the organizer info from func1 document . getElementById ( "org_first_nam…" at bounding box center [509, 236] width 604 height 318
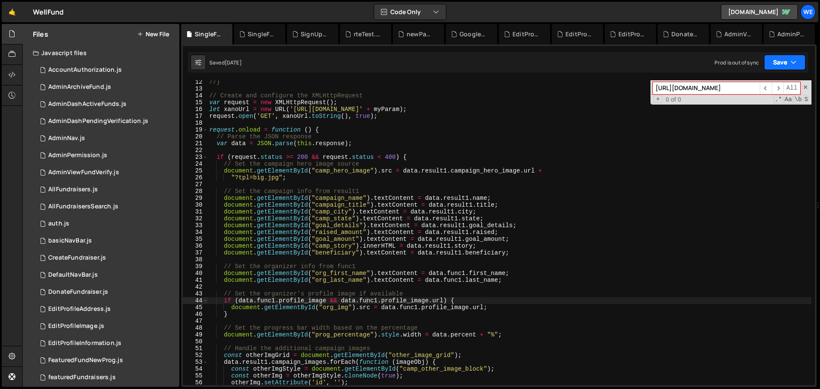
click at [546, 62] on button "Save" at bounding box center [784, 62] width 41 height 15
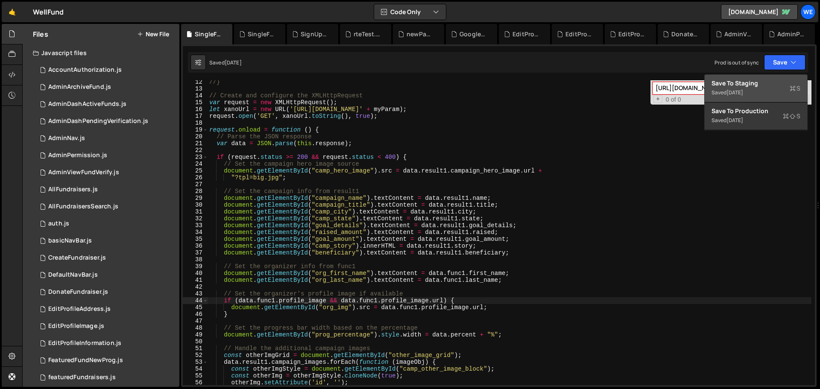
click at [546, 82] on div "Save to Staging S" at bounding box center [755, 83] width 89 height 9
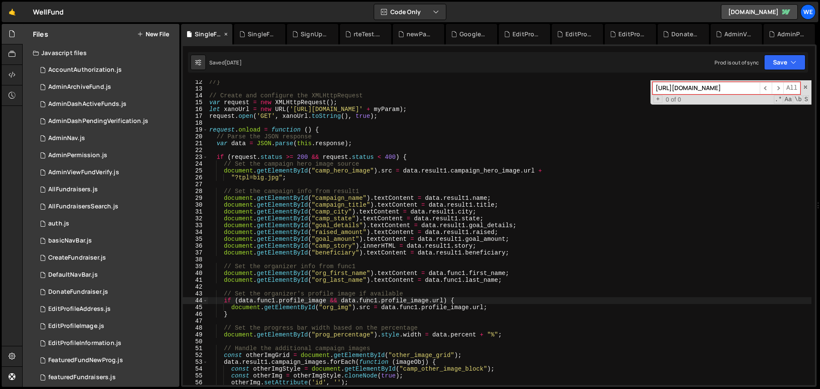
click at [226, 33] on icon at bounding box center [226, 34] width 6 height 9
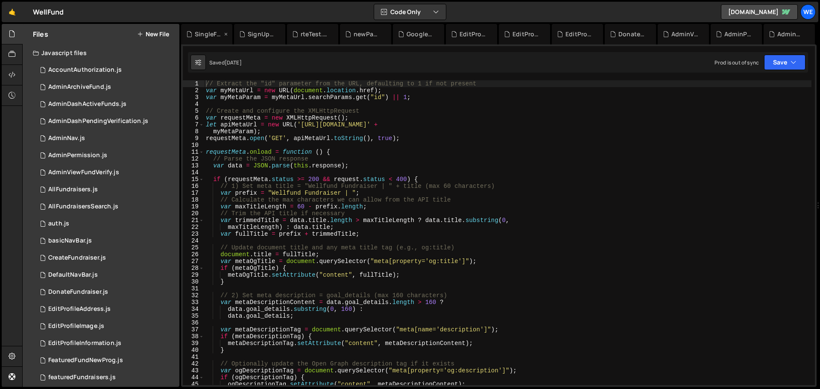
click at [213, 35] on div "SingleFundDonatePageInfo.js" at bounding box center [208, 34] width 27 height 9
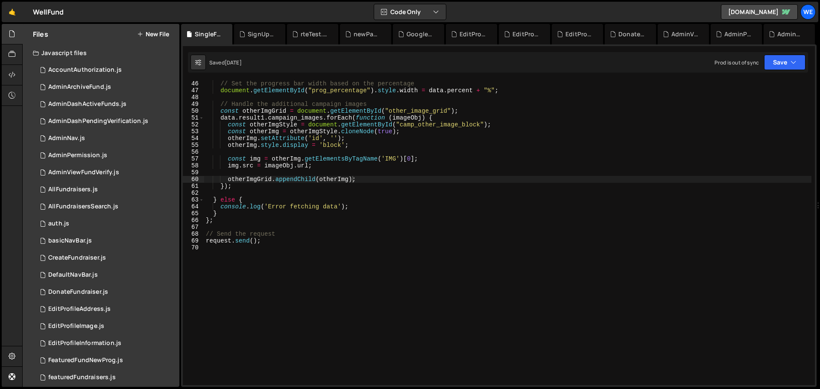
type textarea "const img = otherImg.getElementsByTagName('IMG')[0];"
click at [462, 158] on div "// Set the progress bar width based on the percentage document . getElementById…" at bounding box center [507, 239] width 607 height 318
click at [546, 64] on icon "button" at bounding box center [793, 62] width 6 height 9
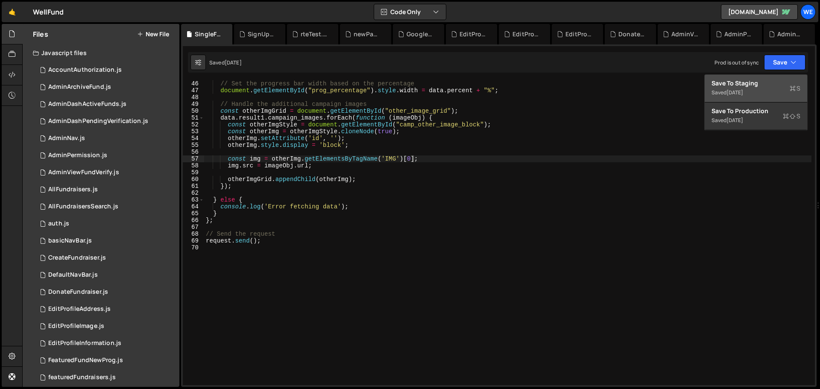
click at [546, 81] on div "Save to Staging S" at bounding box center [755, 83] width 89 height 9
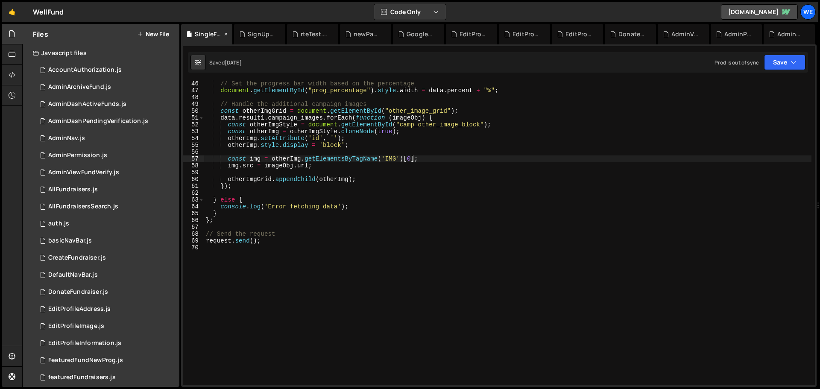
click at [226, 34] on icon at bounding box center [226, 34] width 6 height 9
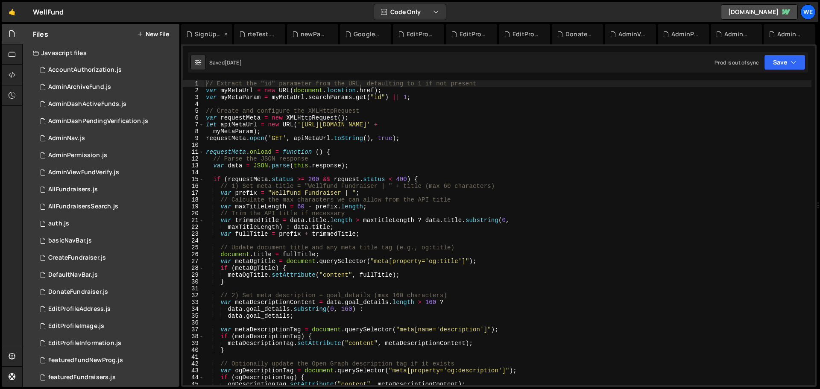
click at [198, 34] on div "SignUpPage.js" at bounding box center [208, 34] width 27 height 9
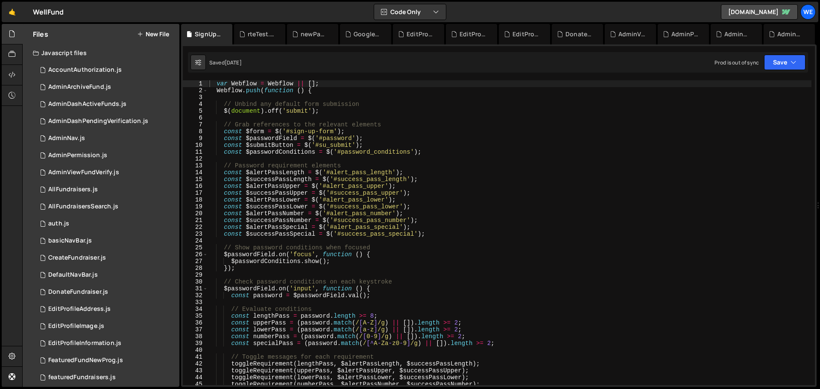
click at [394, 159] on div "var Webflow = Webflow || [ ] ; Webflow . push ( function ( ) { // Unbind any de…" at bounding box center [509, 239] width 604 height 318
click at [546, 60] on button "Save" at bounding box center [784, 62] width 41 height 15
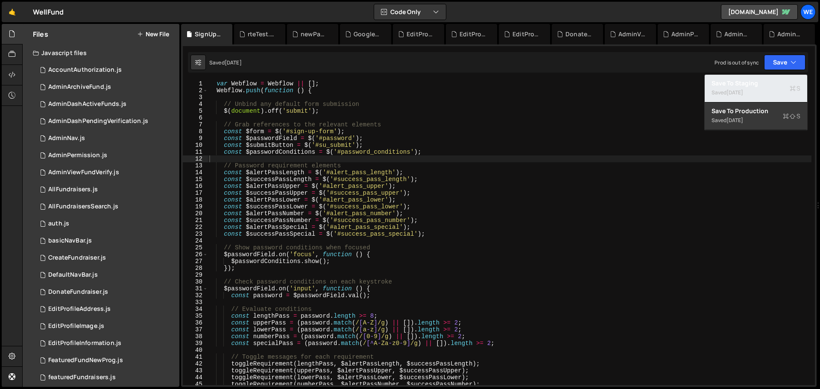
click at [546, 84] on div "Save to Staging S" at bounding box center [755, 83] width 89 height 9
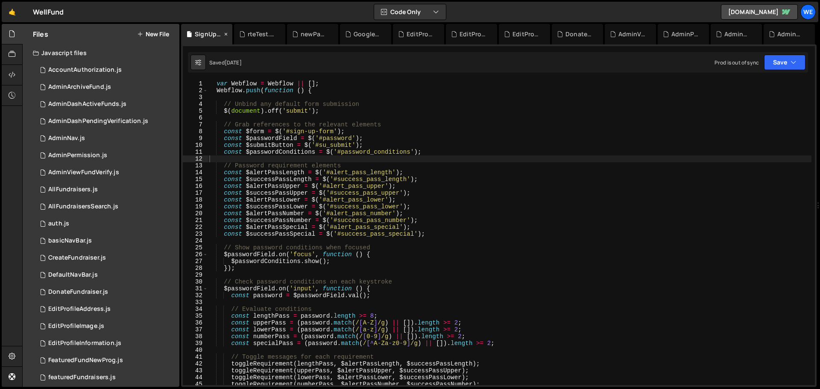
click at [226, 34] on icon at bounding box center [226, 34] width 6 height 9
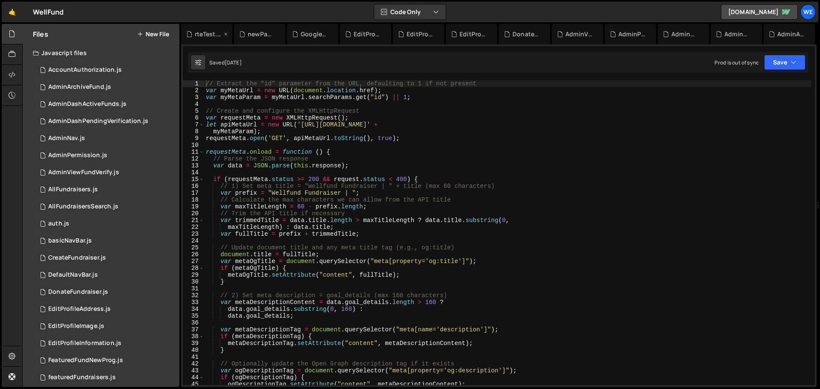
click at [199, 34] on div "rteTest.js" at bounding box center [208, 34] width 27 height 9
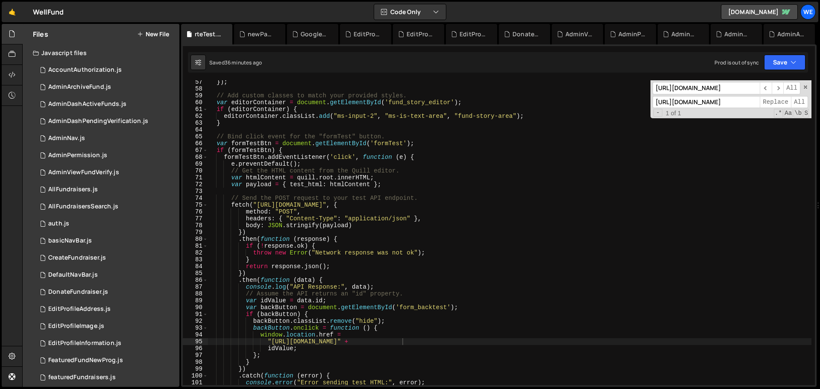
click at [312, 122] on div "}) ; // Add custom classes to match your provided styles. var editorContainer =…" at bounding box center [509, 238] width 604 height 318
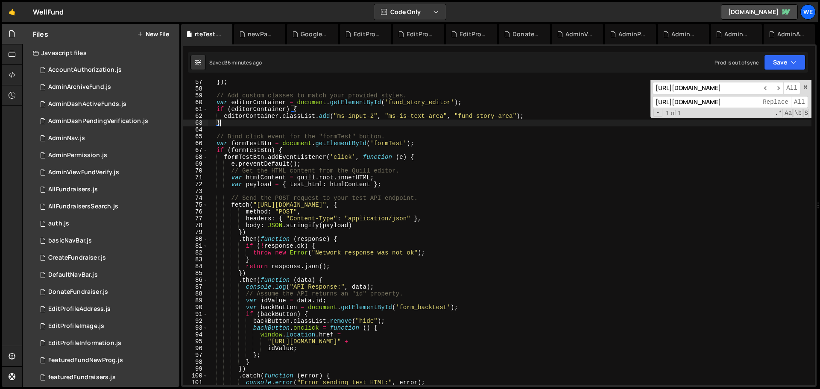
scroll to position [568, 0]
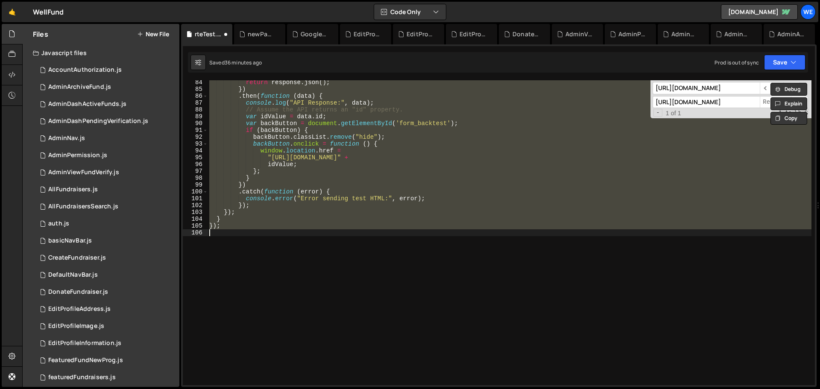
type textarea ""[URL][DOMAIN_NAME]" +"
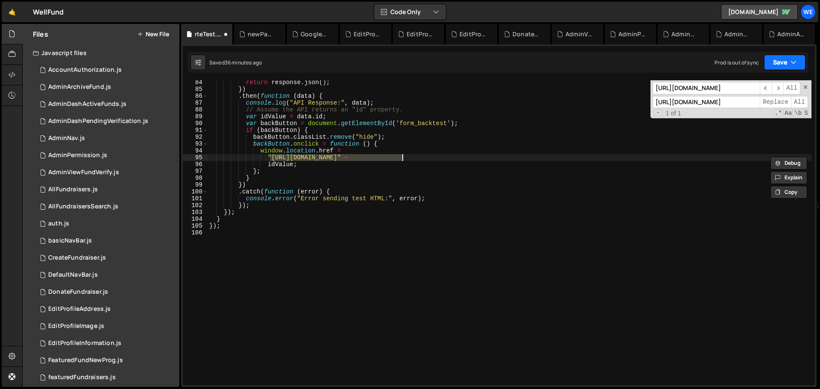
click at [546, 60] on button "Save" at bounding box center [784, 62] width 41 height 15
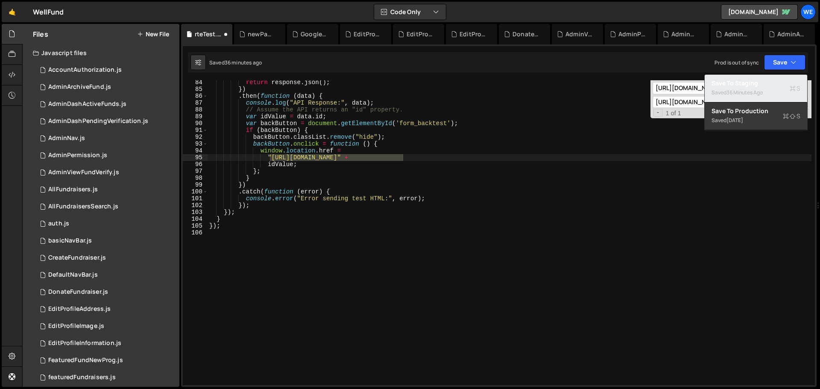
click at [546, 91] on div "36 minutes ago" at bounding box center [744, 92] width 36 height 7
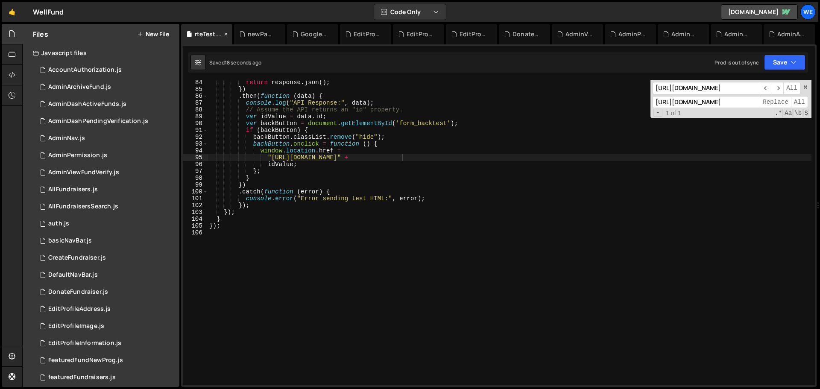
click at [224, 32] on icon at bounding box center [226, 34] width 6 height 9
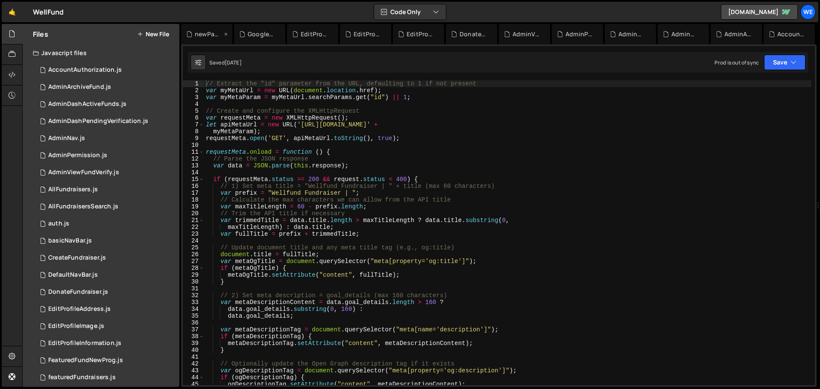
click at [205, 35] on div "newPayoutAccount.js" at bounding box center [208, 34] width 27 height 9
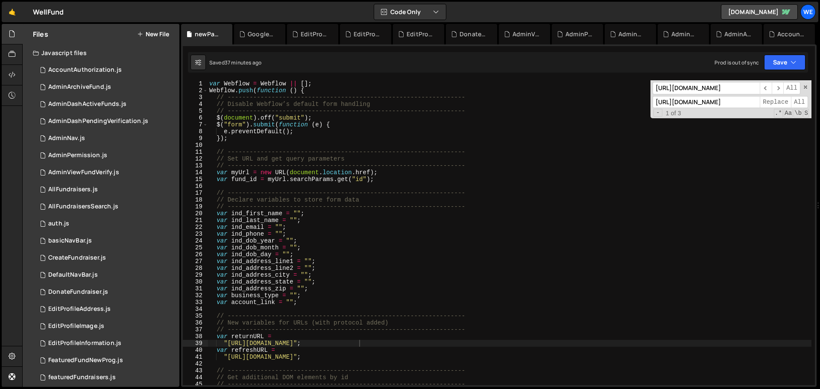
click at [280, 118] on div "var Webflow = Webflow || [ ] ; Webflow . push ( function ( ) { // -------------…" at bounding box center [509, 239] width 604 height 318
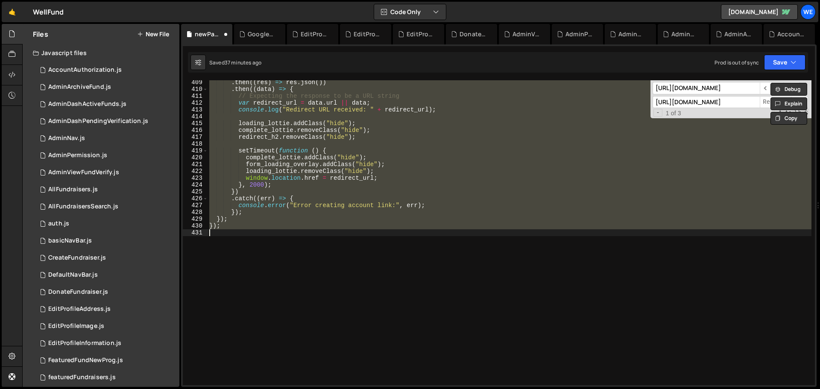
type textarea "window.location.href = "[URL][DOMAIN_NAME]";"
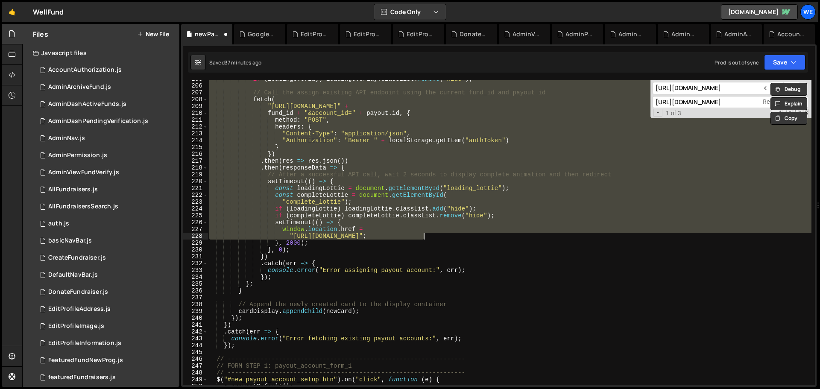
scroll to position [1398, 0]
click at [546, 64] on button "Save" at bounding box center [784, 62] width 41 height 15
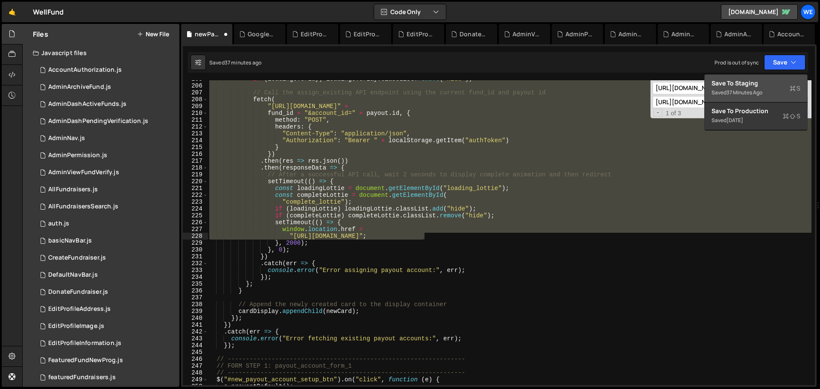
click at [546, 81] on div "Save to Staging S" at bounding box center [755, 83] width 89 height 9
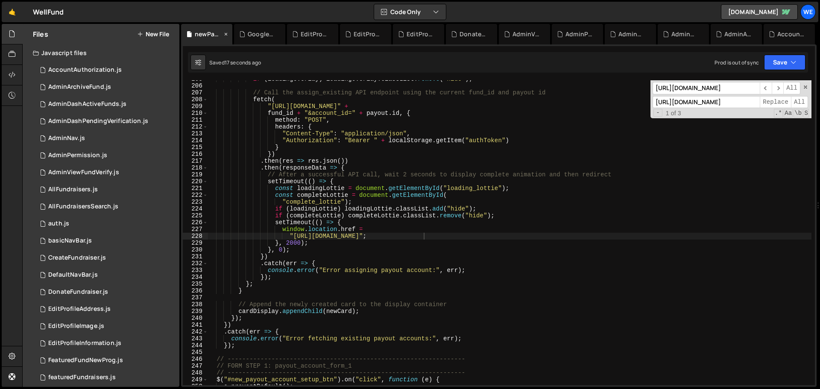
drag, startPoint x: 225, startPoint y: 34, endPoint x: 203, endPoint y: 69, distance: 41.5
click at [0, 0] on icon at bounding box center [0, 0] width 0 height 0
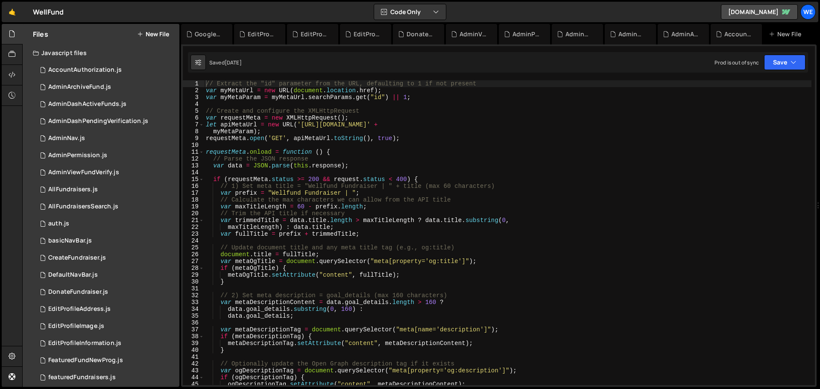
type textarea "// Create and configure the XMLHttpRequest"
click at [275, 114] on div "// Extract the "id" parameter from the URL, defaulting to 1 if not present var …" at bounding box center [507, 239] width 607 height 318
click at [546, 60] on icon "button" at bounding box center [793, 62] width 6 height 9
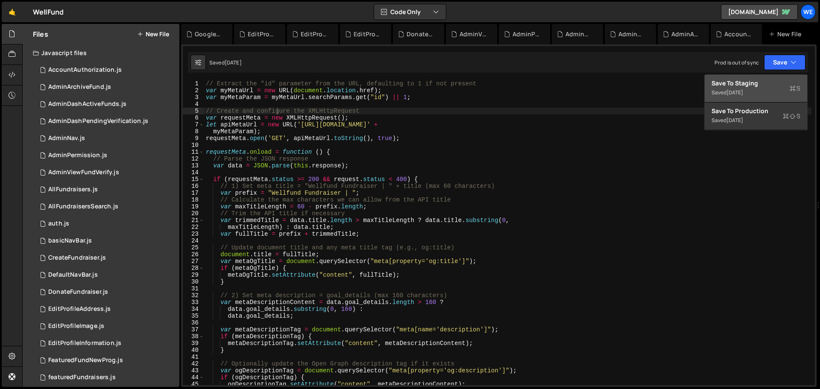
click at [546, 83] on div "Save to Staging S" at bounding box center [755, 83] width 89 height 9
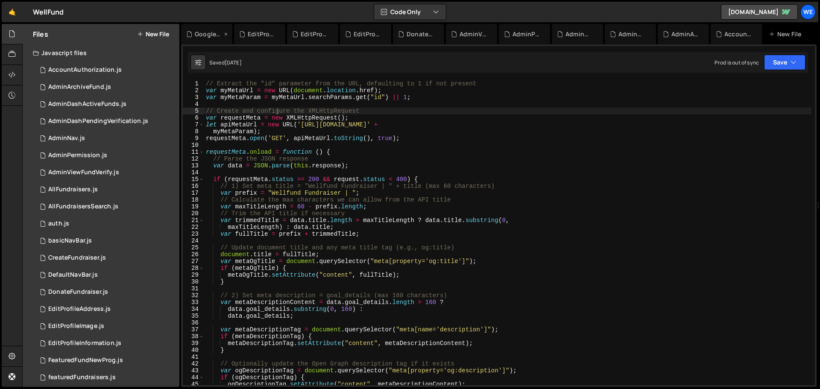
click at [211, 37] on div "GoogleOAuth.js" at bounding box center [208, 34] width 27 height 9
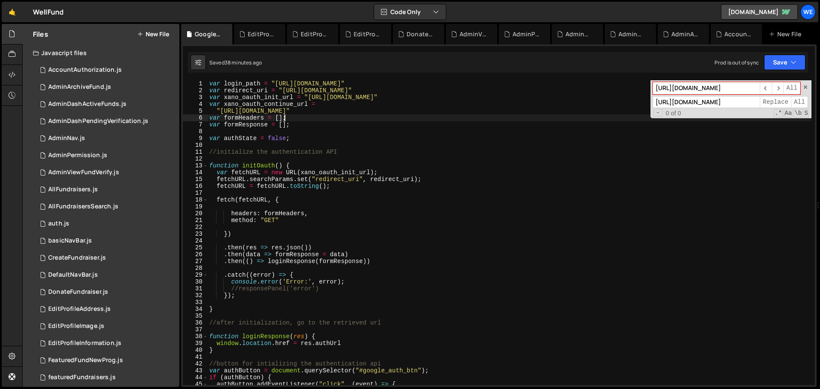
click at [372, 120] on div "var login_path = "[URL][DOMAIN_NAME]" var redirect_uri = "[URL][DOMAIN_NAME]" v…" at bounding box center [509, 239] width 604 height 318
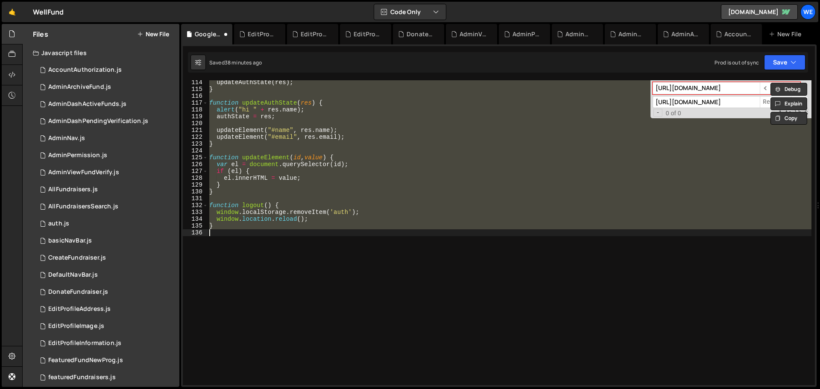
type textarea "var login_path = "[URL][DOMAIN_NAME]""
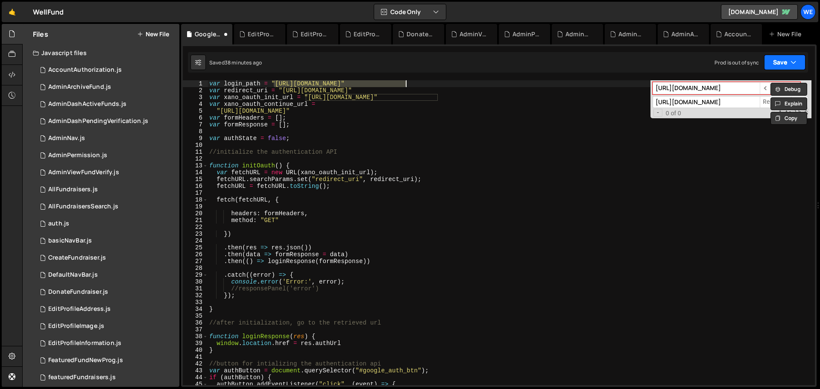
click at [546, 64] on button "Save" at bounding box center [784, 62] width 41 height 15
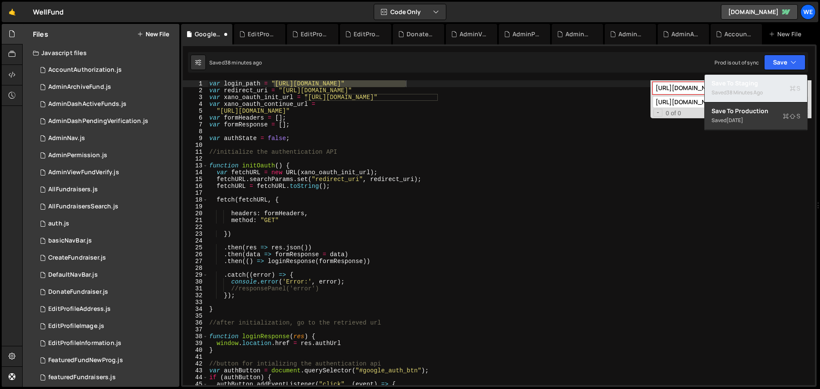
click at [546, 88] on div "Saved 38 minutes ago" at bounding box center [755, 93] width 89 height 10
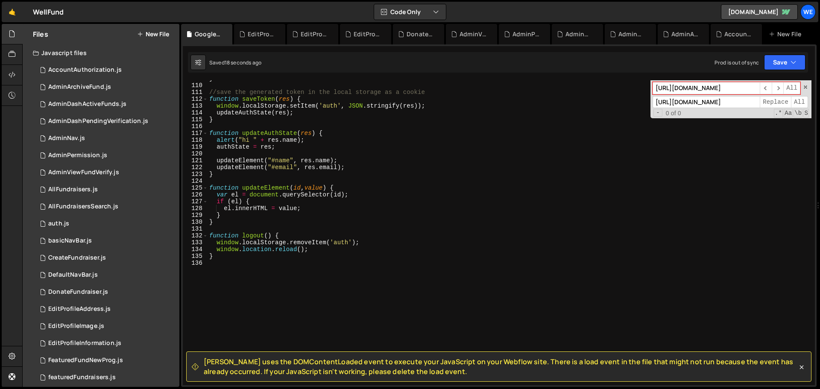
scroll to position [773, 0]
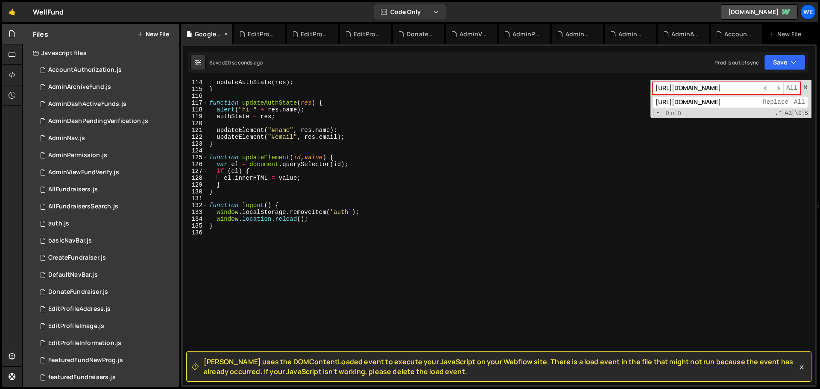
click at [225, 34] on icon at bounding box center [226, 34] width 6 height 9
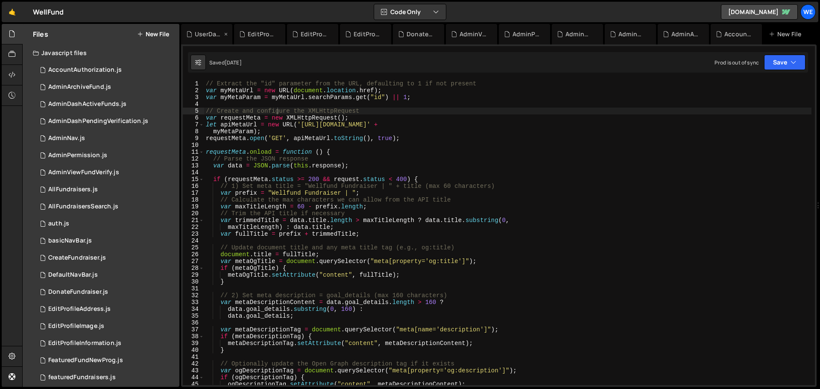
scroll to position [0, 212]
click at [193, 39] on div "UserDashboarActivity.js" at bounding box center [206, 34] width 51 height 20
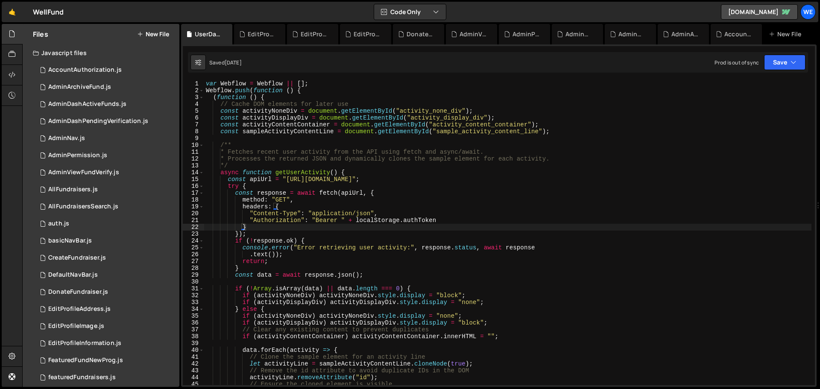
type textarea "* Processes the returned JSON and dynamically clones the sample element for eac…"
click at [407, 162] on div "var Webflow = Webflow || [ ] ; Webflow . push ( function ( ) { ( function ( ) {…" at bounding box center [507, 239] width 607 height 318
click at [546, 57] on button "Save" at bounding box center [784, 62] width 41 height 15
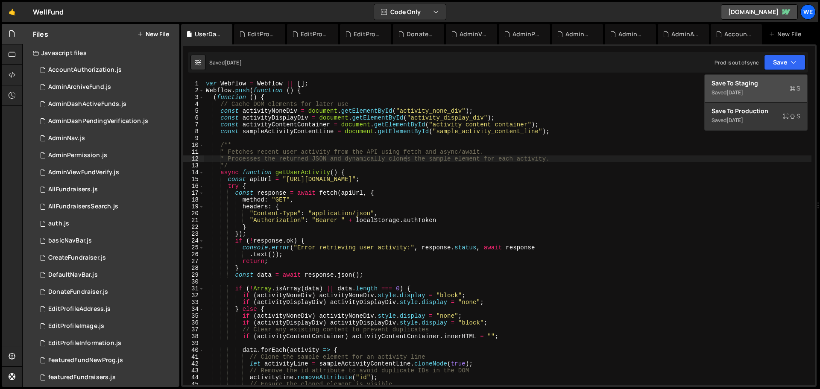
click at [546, 79] on div "Save to Staging S" at bounding box center [755, 83] width 89 height 9
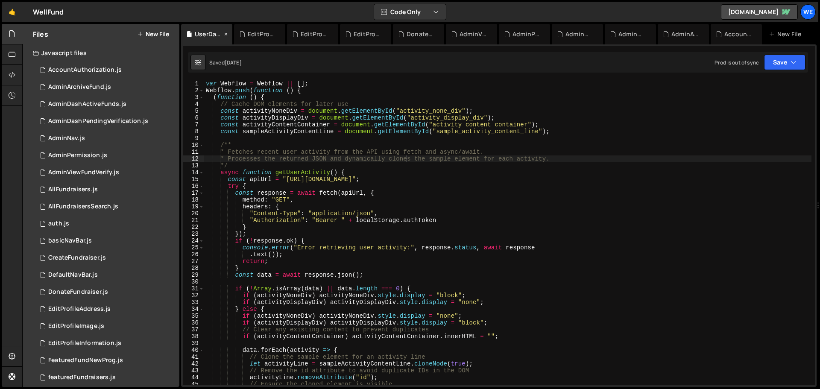
click at [225, 34] on icon at bounding box center [226, 34] width 6 height 9
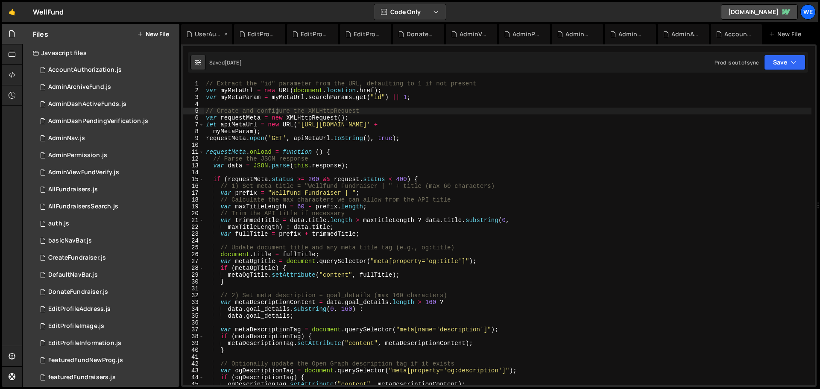
click at [200, 37] on div "UserAuth.js" at bounding box center [208, 34] width 27 height 9
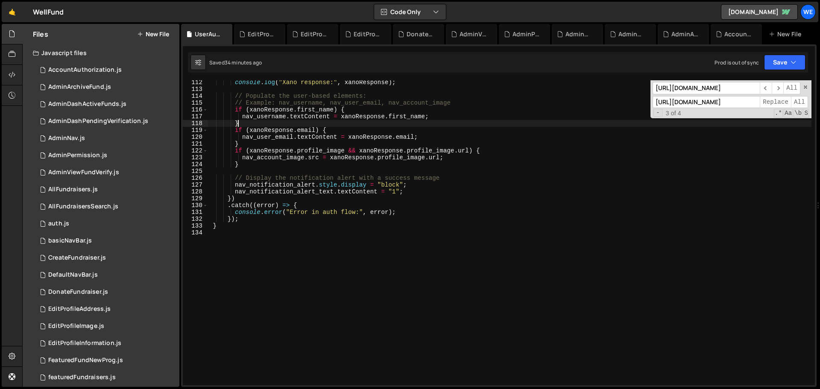
click at [325, 121] on div "console . log ( "Xano response:" , xanoResponse ) ; // Populate the user-based …" at bounding box center [509, 238] width 604 height 318
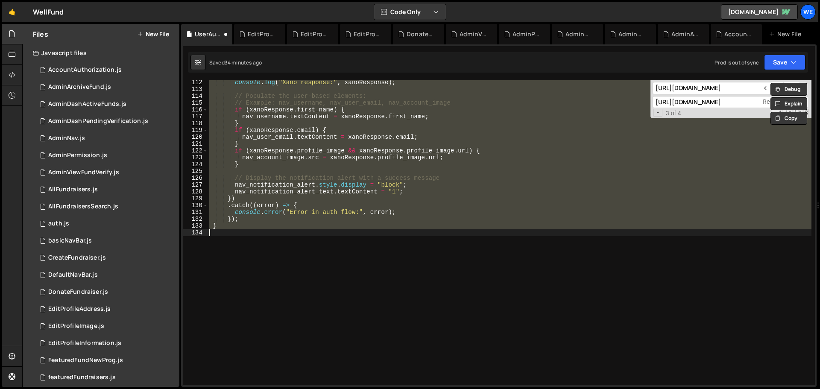
type textarea "// Now fetch user details from the new endpoint fetch("[URL][DOMAIN_NAME]", {"
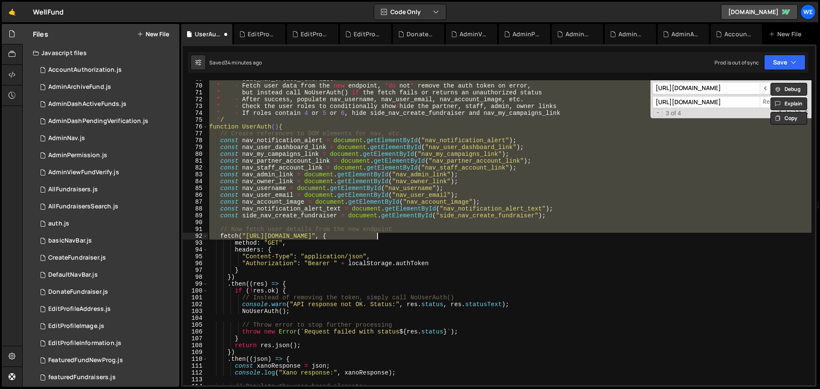
scroll to position [469, 0]
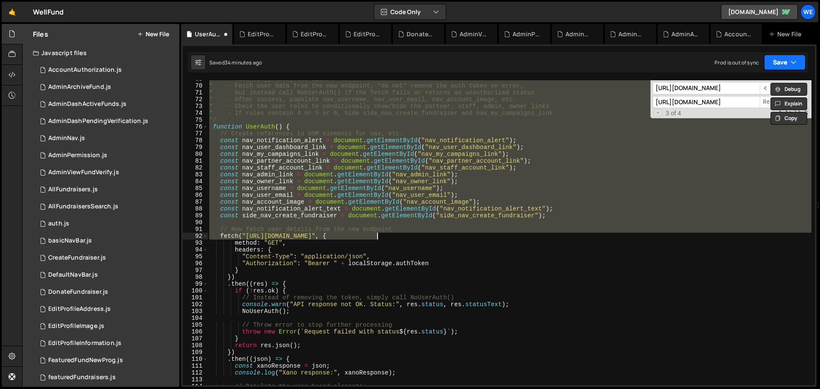
click at [546, 63] on icon "button" at bounding box center [793, 62] width 6 height 9
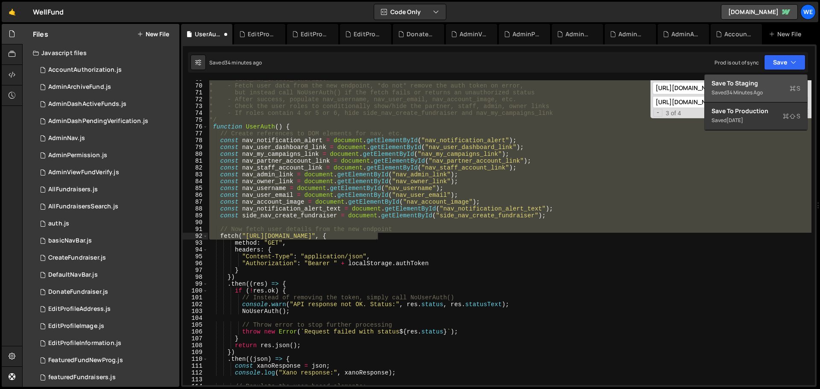
click at [546, 78] on button "Save to Staging S Saved 34 minutes ago" at bounding box center [755, 89] width 102 height 28
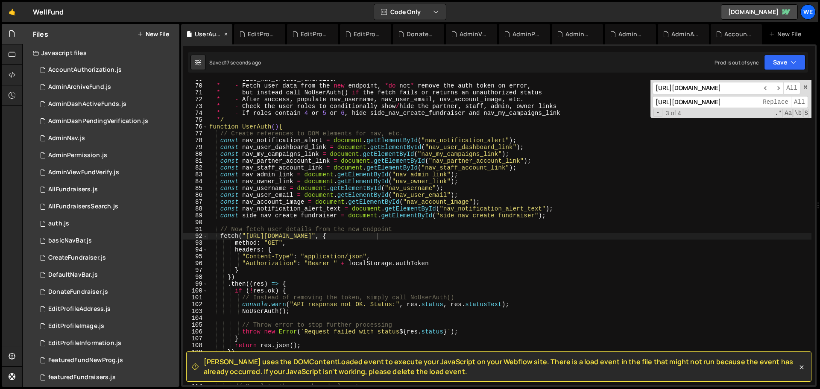
click at [205, 31] on div "UserAuth.js" at bounding box center [208, 34] width 27 height 9
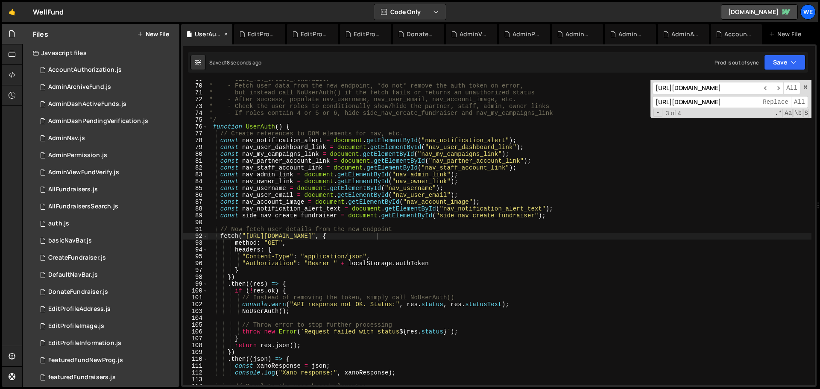
click at [226, 35] on icon at bounding box center [226, 34] width 6 height 9
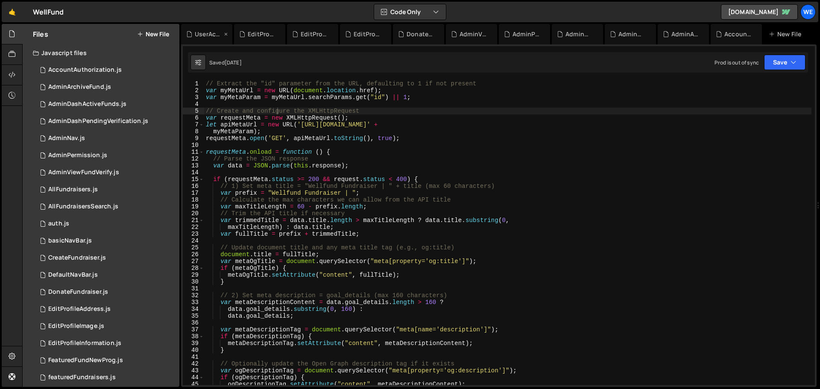
click at [209, 34] on div "UserActiveFundraisers.js" at bounding box center [208, 34] width 27 height 9
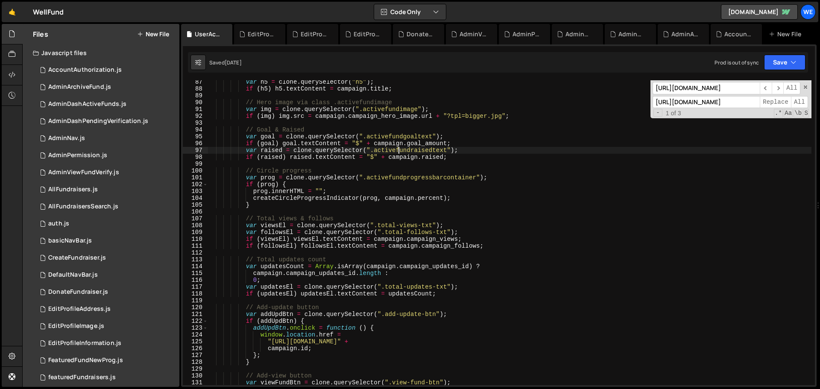
click at [399, 149] on div "var h5 = clone . querySelector ( "h5" ) ; if ( h5 ) h5 . textContent = campaign…" at bounding box center [509, 238] width 604 height 318
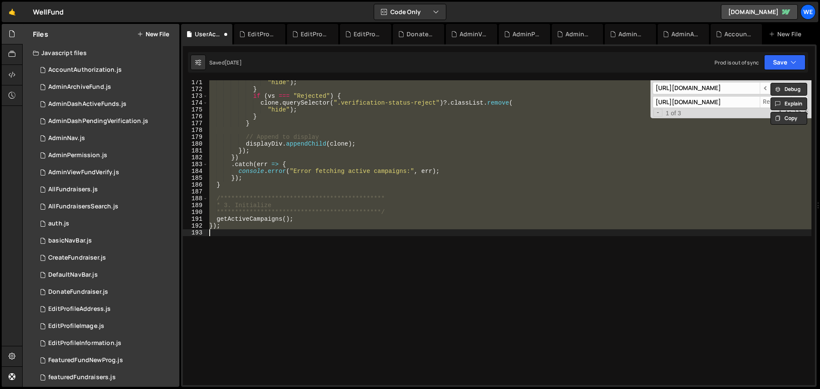
click at [537, 158] on div "**********" at bounding box center [509, 232] width 604 height 305
type textarea "})"
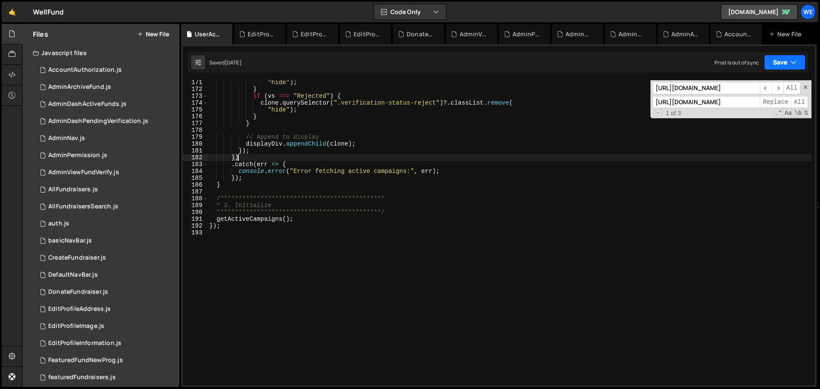
click at [546, 60] on button "Save" at bounding box center [784, 62] width 41 height 15
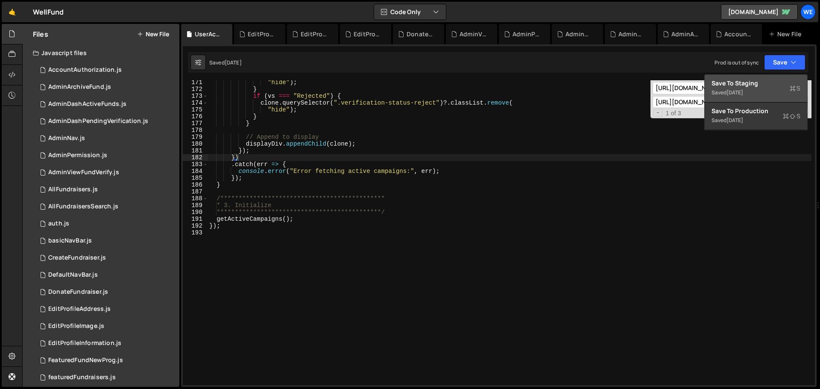
click at [546, 93] on div "Saved [DATE]" at bounding box center [755, 93] width 89 height 10
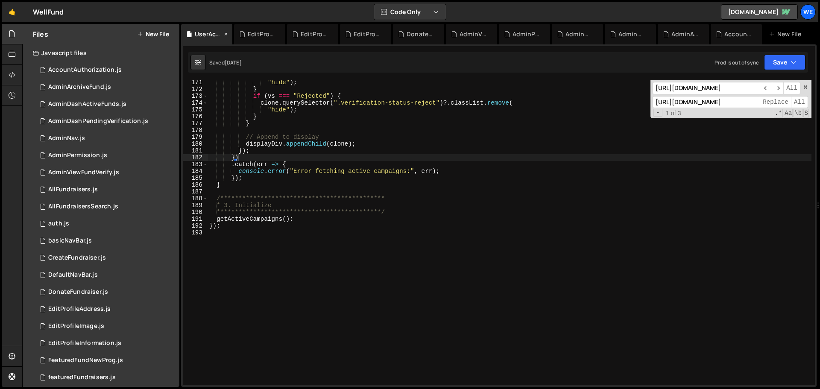
click at [225, 33] on icon at bounding box center [226, 34] width 6 height 9
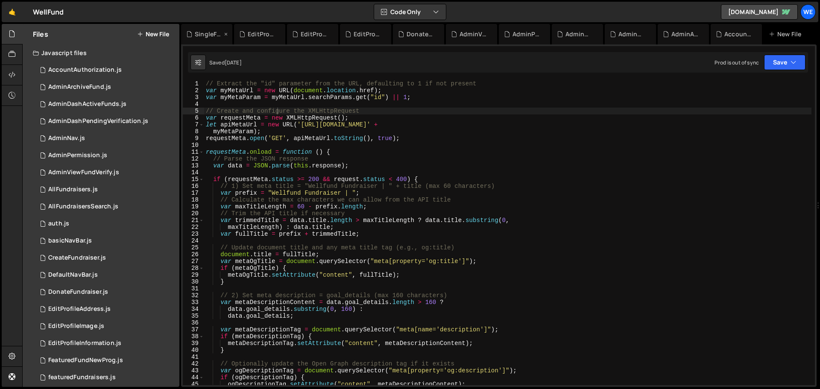
scroll to position [0, 53]
click at [185, 35] on div "SingleFundraiserUpdates.js" at bounding box center [206, 34] width 51 height 20
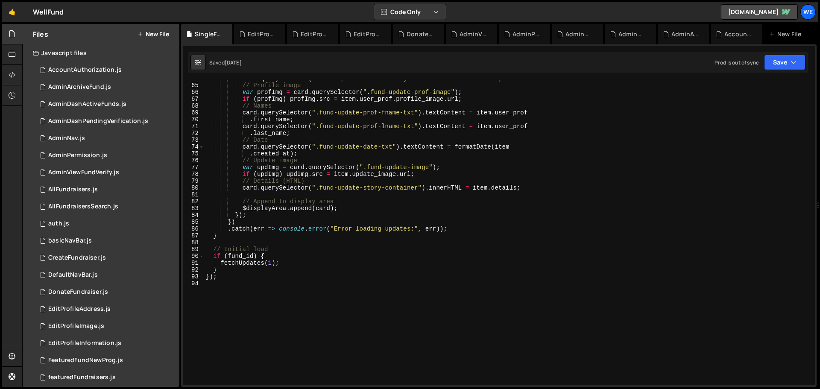
type textarea ".created_at);"
click at [438, 153] on div "card . querySelector ( ".fund-update-title-text" ) . textContent = item . title…" at bounding box center [507, 234] width 607 height 318
click at [546, 64] on button "Save" at bounding box center [784, 62] width 41 height 15
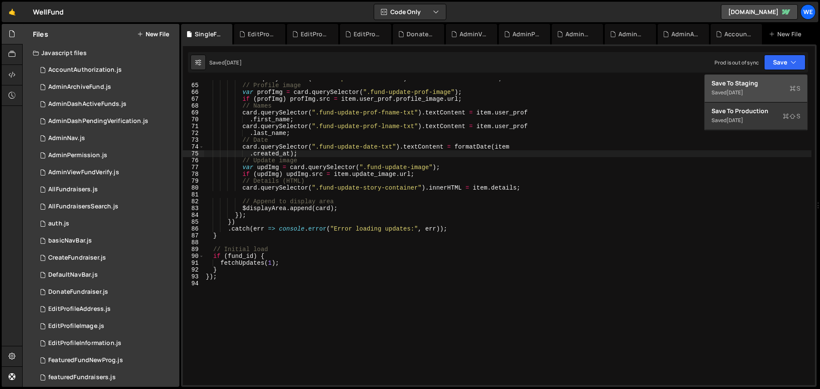
click at [546, 90] on div "Saved [DATE]" at bounding box center [755, 93] width 89 height 10
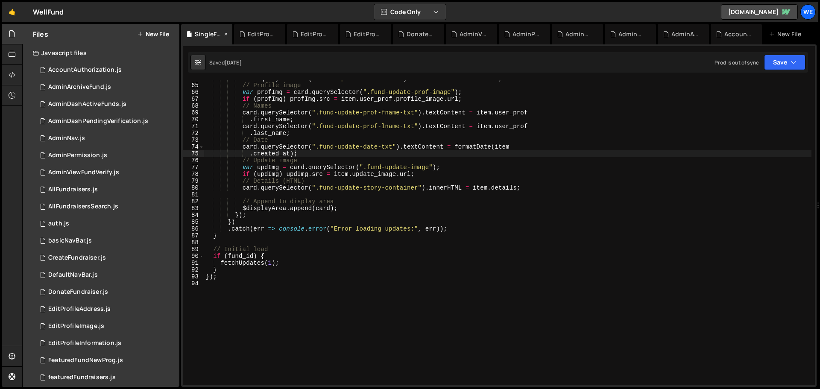
click at [225, 32] on icon at bounding box center [226, 34] width 6 height 9
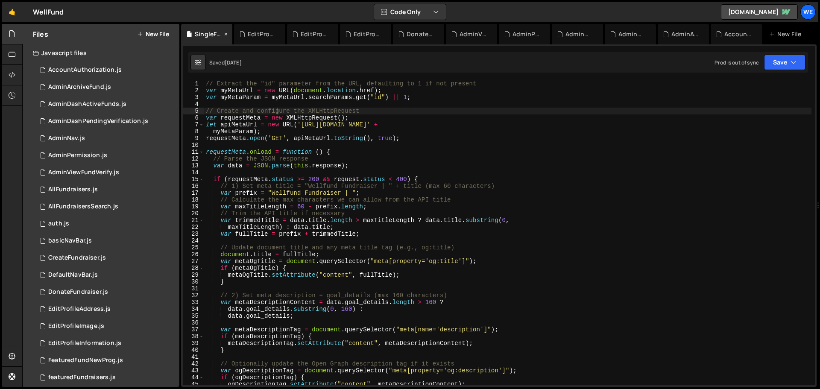
scroll to position [0, 0]
click at [202, 33] on div "SingleFundraiserSetMetaInfo.js" at bounding box center [208, 34] width 27 height 9
click at [383, 125] on div "// Extract the "id" parameter from the URL, defaulting to 1 if not present var …" at bounding box center [507, 239] width 607 height 318
type textarea "requestMeta.send();"
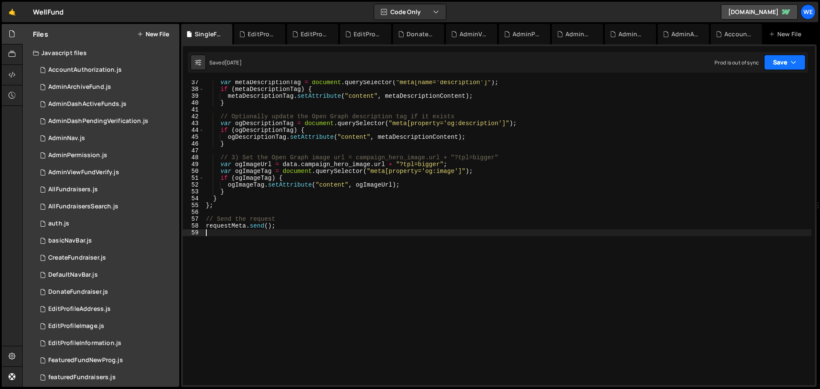
click at [546, 61] on button "Save" at bounding box center [784, 62] width 41 height 15
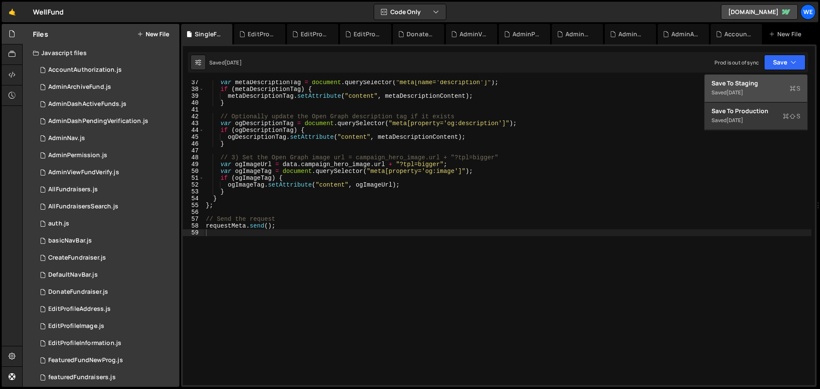
click at [546, 84] on div "Save to Staging S" at bounding box center [755, 83] width 89 height 9
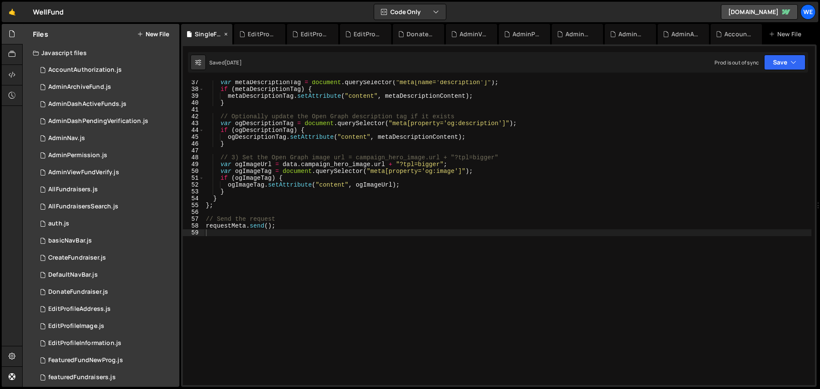
click at [225, 35] on icon at bounding box center [226, 34] width 6 height 9
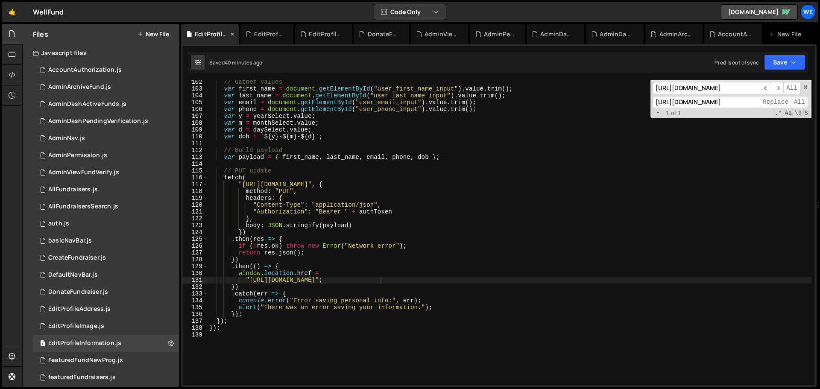
click at [207, 36] on div "EditProfileInformation.js" at bounding box center [212, 34] width 34 height 9
click at [407, 156] on div "// Gather values var first_name = document . getElementById ( "user_first_name_…" at bounding box center [509, 238] width 604 height 318
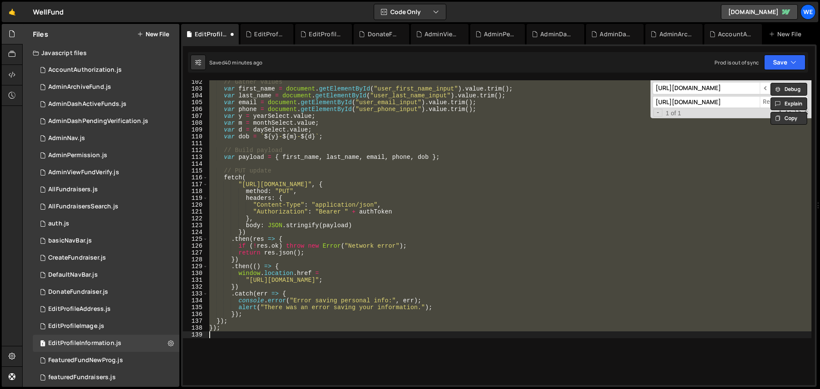
type textarea ""[URL][DOMAIN_NAME]";"
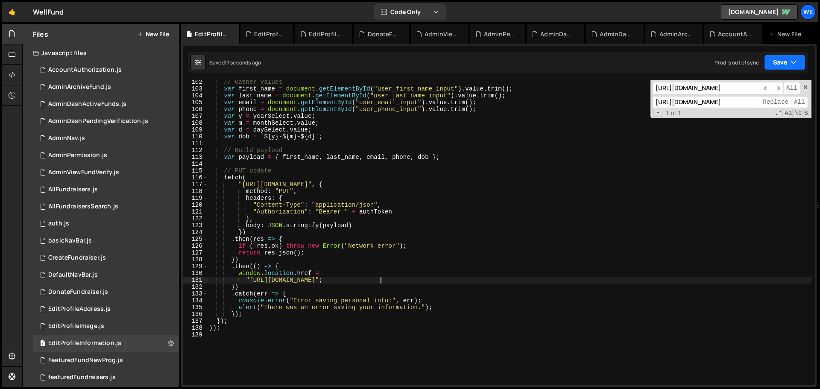
click at [546, 63] on button "Save" at bounding box center [784, 62] width 41 height 15
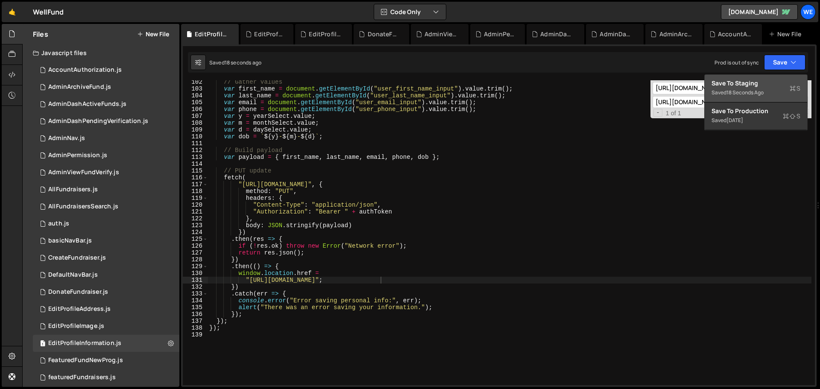
click at [546, 82] on div "Save to Staging S" at bounding box center [755, 83] width 89 height 9
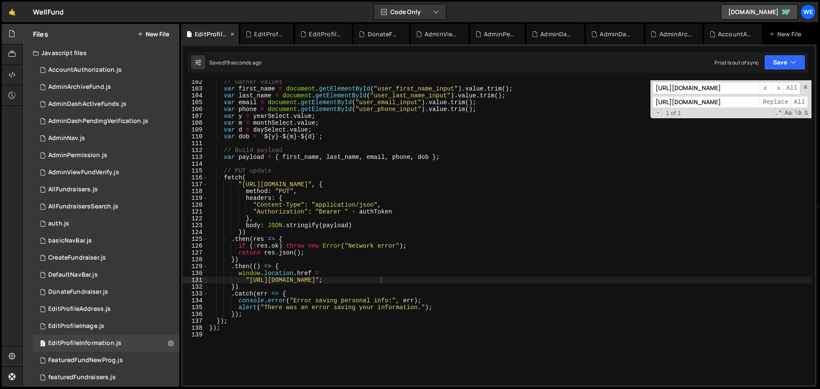
click at [233, 36] on icon at bounding box center [232, 34] width 6 height 9
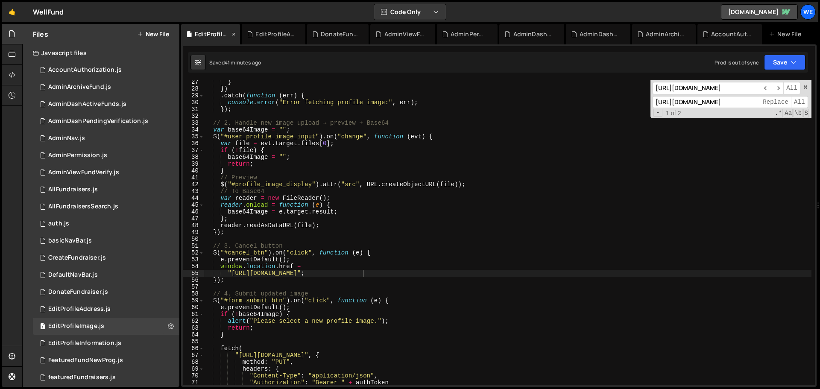
click at [207, 37] on div "EditProfileImage.js" at bounding box center [212, 34] width 35 height 9
click at [337, 161] on div "} }) . catch ( function ( err ) { console . error ( "Error fetching profile ima…" at bounding box center [507, 238] width 607 height 318
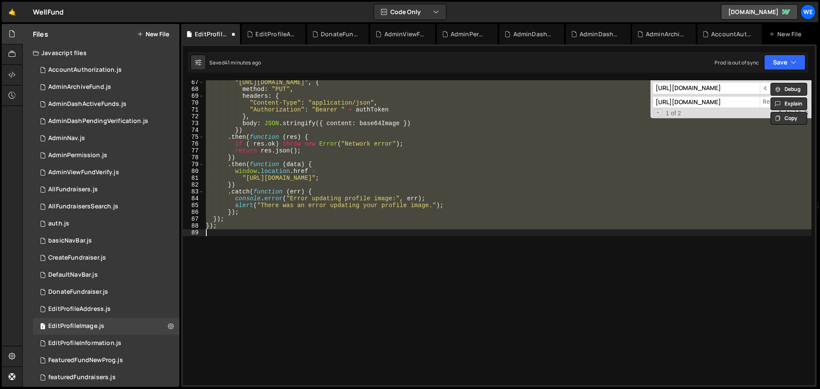
scroll to position [452, 0]
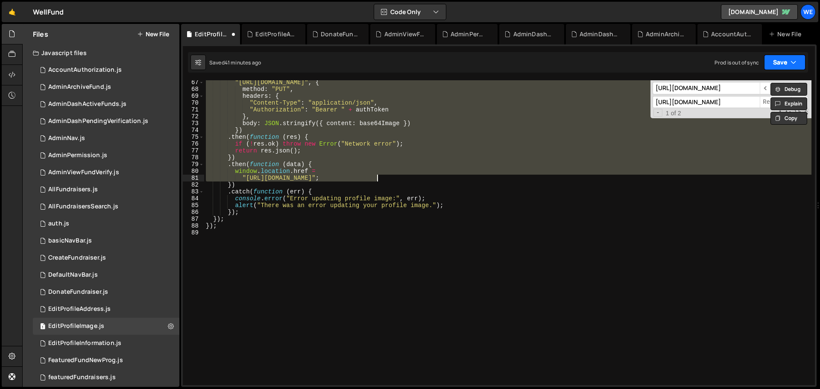
click at [546, 60] on button "Save" at bounding box center [784, 62] width 41 height 15
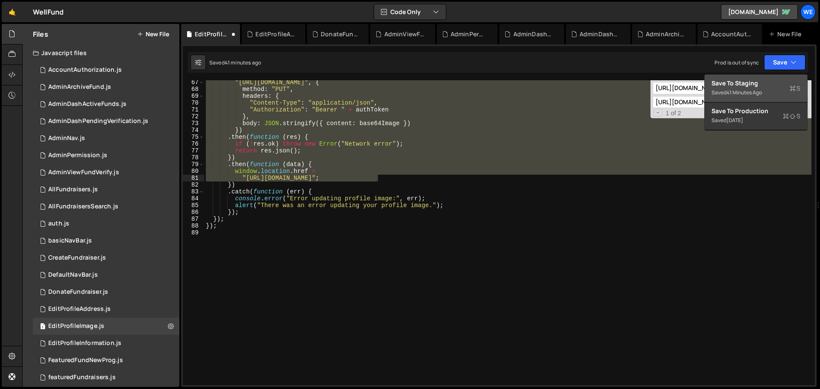
click at [546, 88] on div "Saved 41 minutes ago" at bounding box center [755, 93] width 89 height 10
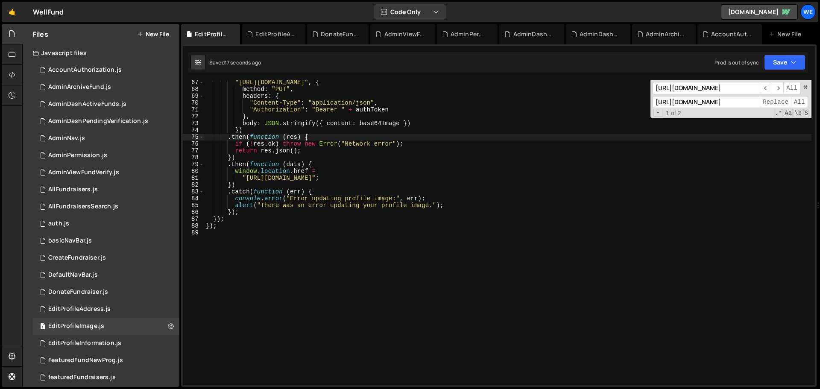
click at [371, 139] on div ""[URL][DOMAIN_NAME]" , { method : "PUT" , headers : { "Content-Type" : "applica…" at bounding box center [507, 238] width 607 height 318
type textarea "});"
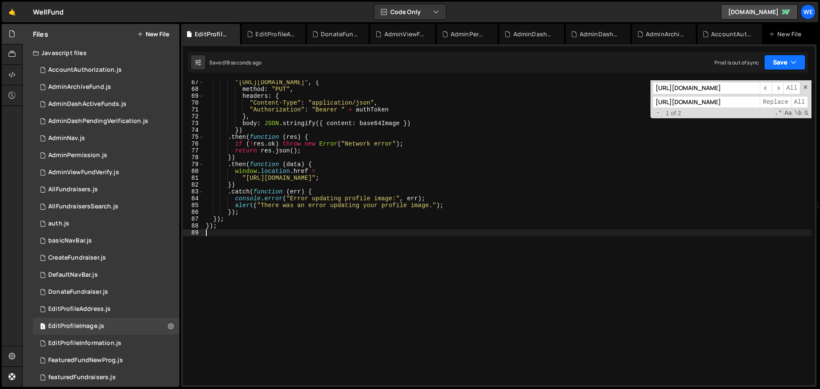
click at [546, 64] on button "Save" at bounding box center [784, 62] width 41 height 15
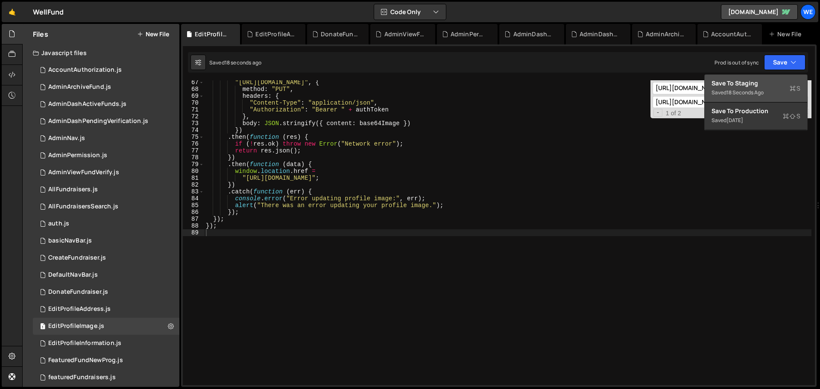
click at [546, 80] on div "Save to Staging S" at bounding box center [755, 83] width 89 height 9
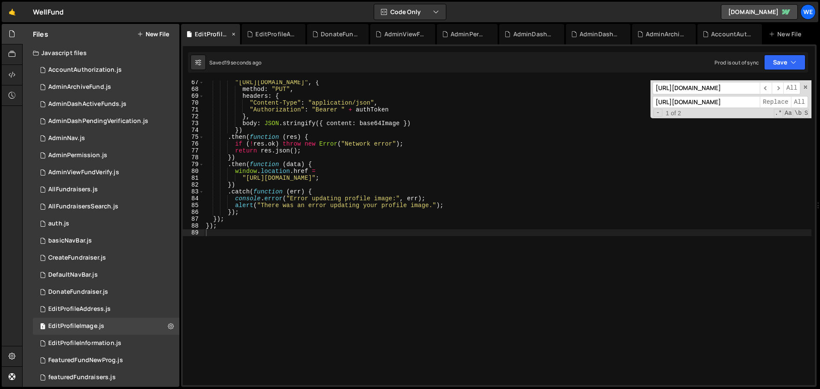
click at [234, 35] on icon at bounding box center [234, 34] width 6 height 9
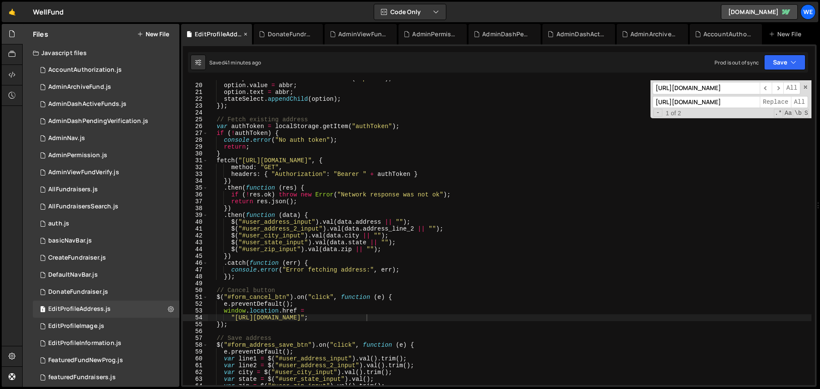
click at [209, 36] on div "EditProfileAddress.js" at bounding box center [218, 34] width 47 height 9
click at [389, 167] on div "var option = document . createElement ( 'option' ) ; option . value = abbr ; op…" at bounding box center [509, 234] width 604 height 318
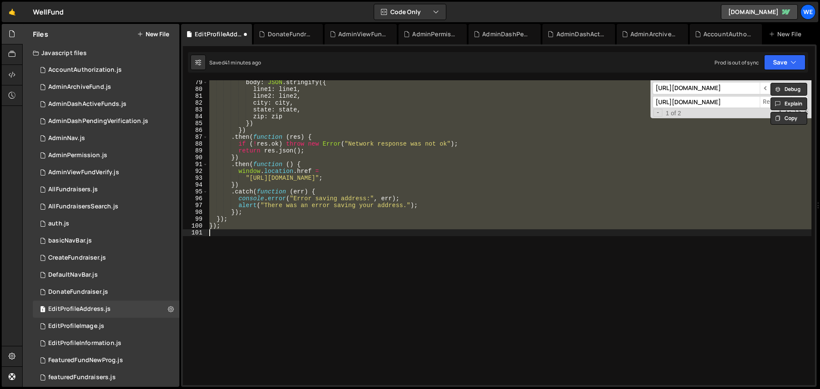
scroll to position [534, 0]
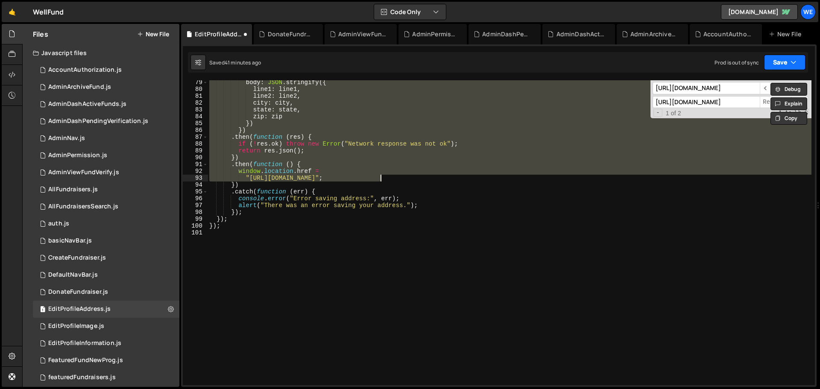
type textarea ""[URL][DOMAIN_NAME]";"
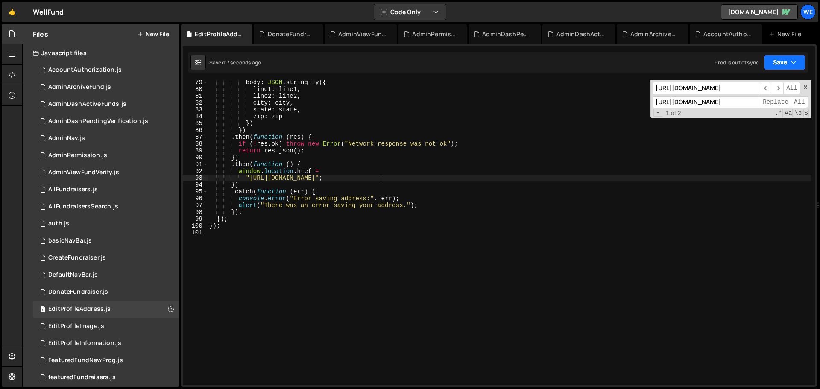
click at [546, 64] on icon "button" at bounding box center [793, 62] width 6 height 9
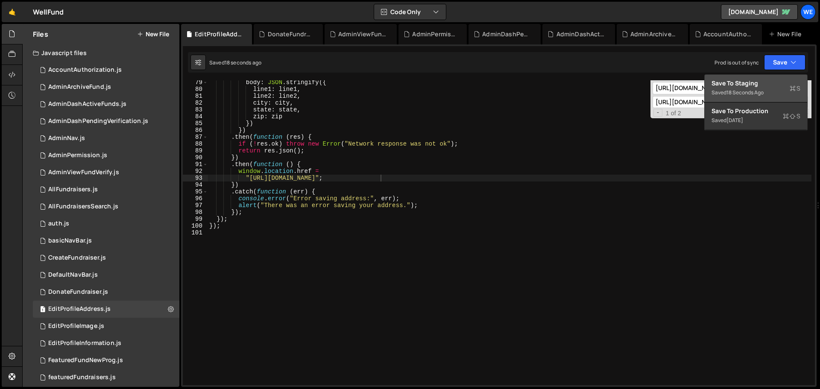
click at [546, 87] on icon at bounding box center [792, 88] width 6 height 9
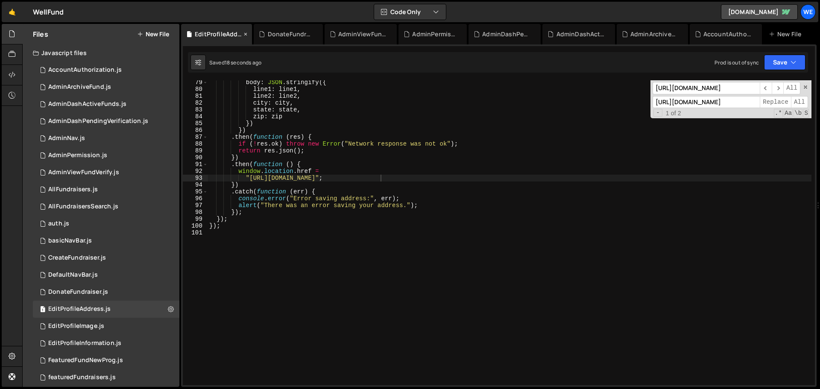
click at [245, 35] on icon at bounding box center [246, 34] width 6 height 9
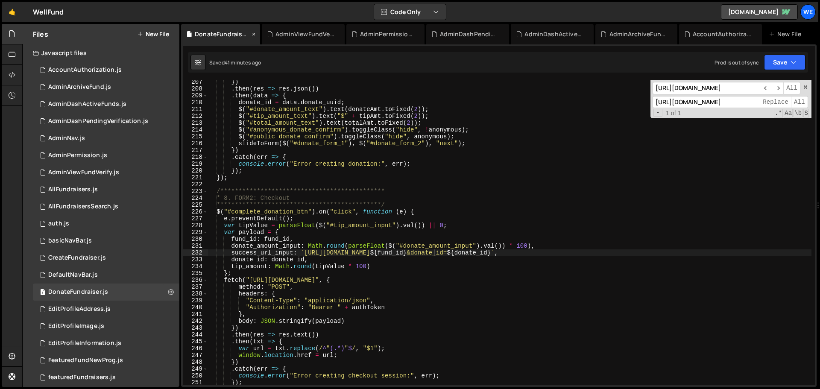
click at [205, 35] on div "DonateFundraiser.js" at bounding box center [222, 34] width 55 height 9
click at [347, 141] on div "**********" at bounding box center [509, 238] width 604 height 318
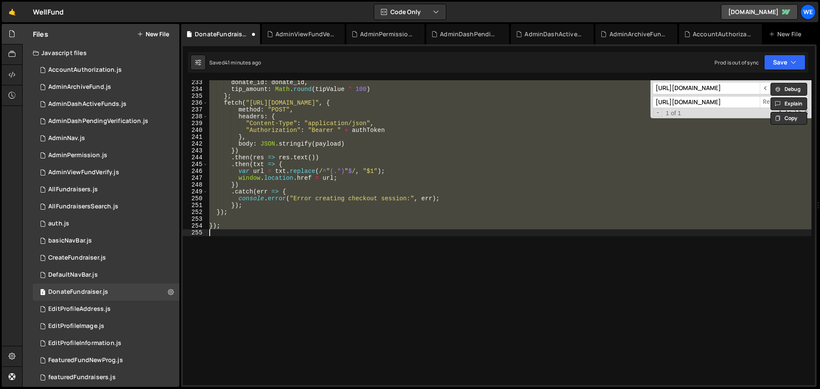
type textarea "success_url_input: `https://[DOMAIN_NAME]/fundraisers/donate-complete-fundraise…"
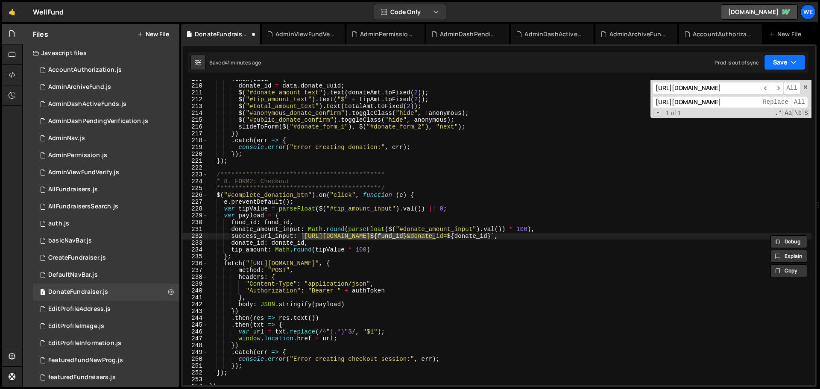
click at [546, 63] on button "Save" at bounding box center [784, 62] width 41 height 15
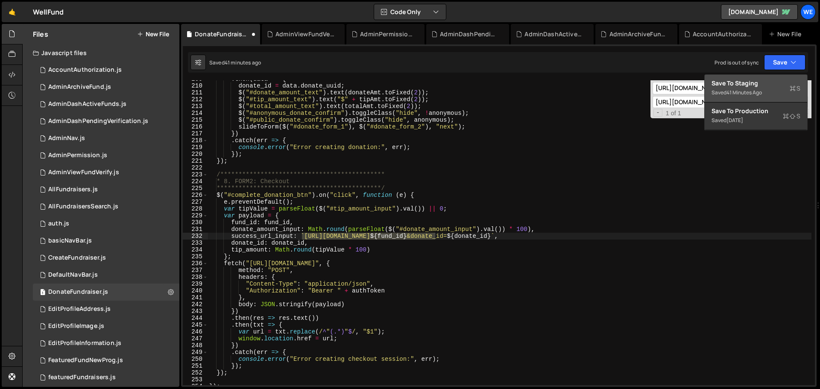
click at [546, 83] on div "Save to Staging S" at bounding box center [755, 83] width 89 height 9
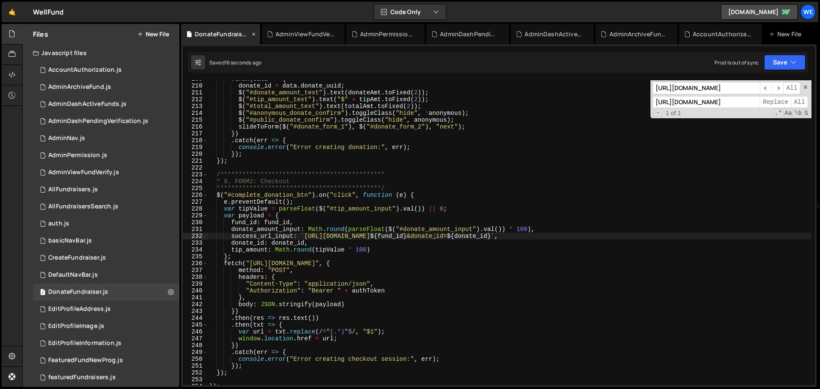
click at [254, 34] on icon at bounding box center [254, 34] width 6 height 9
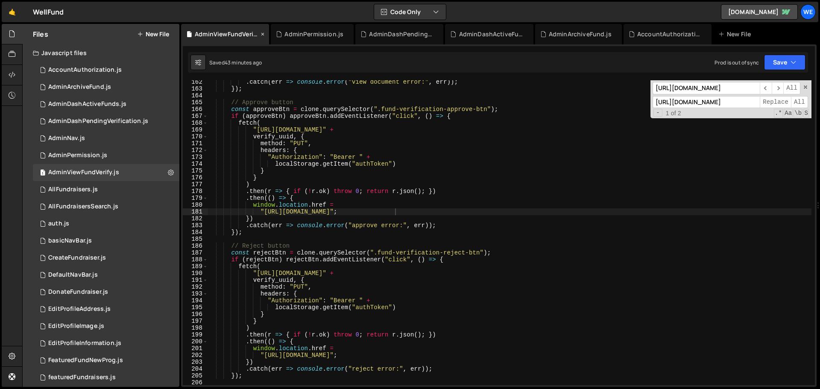
click at [206, 35] on div "AdminViewFundVerify.js" at bounding box center [227, 34] width 64 height 9
click at [383, 150] on div ". catch ( err => console . error ( "view document error:" , err )) ; }) ; // Ap…" at bounding box center [509, 238] width 604 height 318
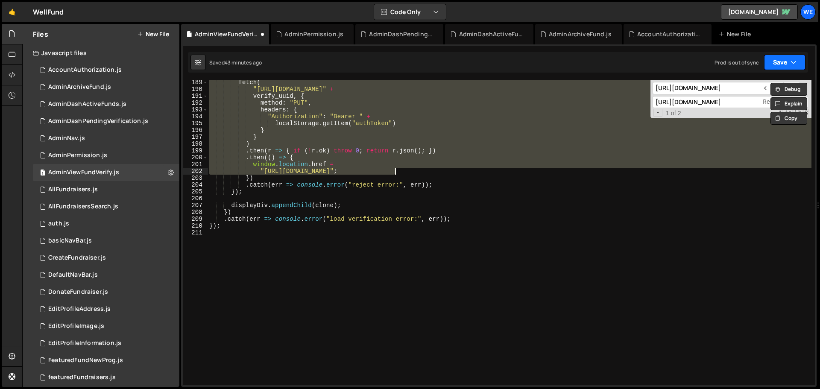
click at [546, 66] on button "Save" at bounding box center [784, 62] width 41 height 15
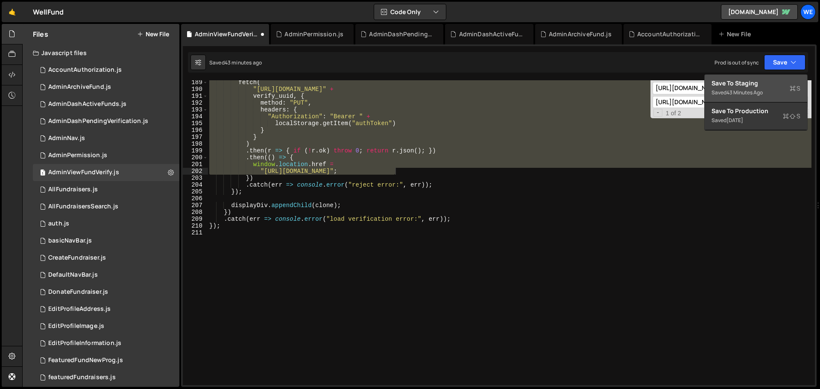
click at [546, 87] on div "Save to Staging S" at bounding box center [755, 83] width 89 height 9
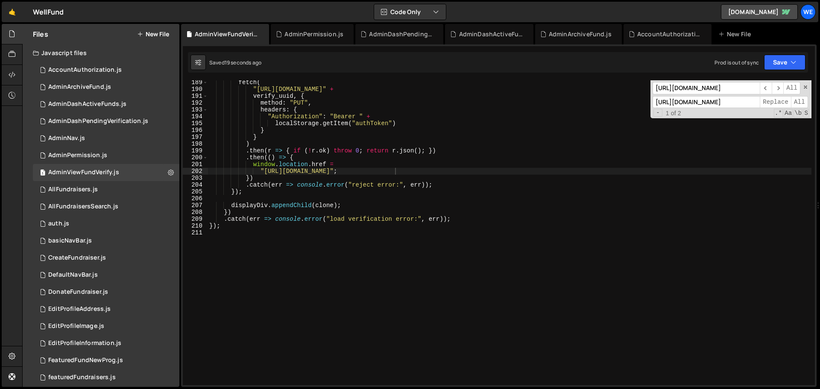
click at [268, 86] on div "fetch ( "[URL][DOMAIN_NAME]" + verify_uuid , { method : "PUT" , headers : { "Au…" at bounding box center [509, 238] width 604 height 318
type textarea "});"
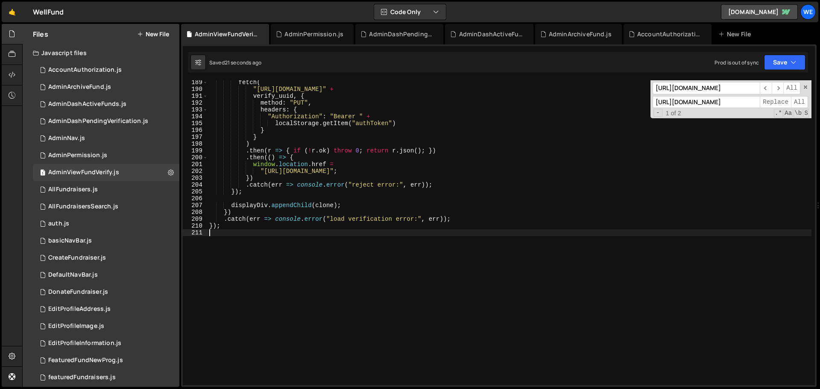
type textarea "});"
click at [546, 63] on icon "button" at bounding box center [793, 62] width 6 height 9
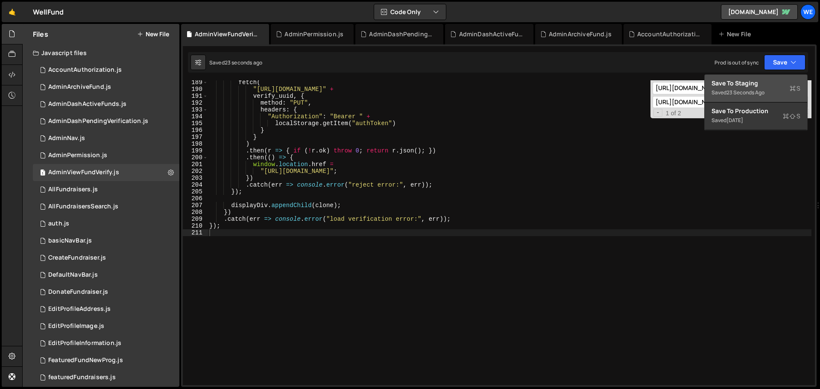
click at [546, 78] on button "Save to Staging S Saved 23 seconds ago" at bounding box center [755, 89] width 102 height 28
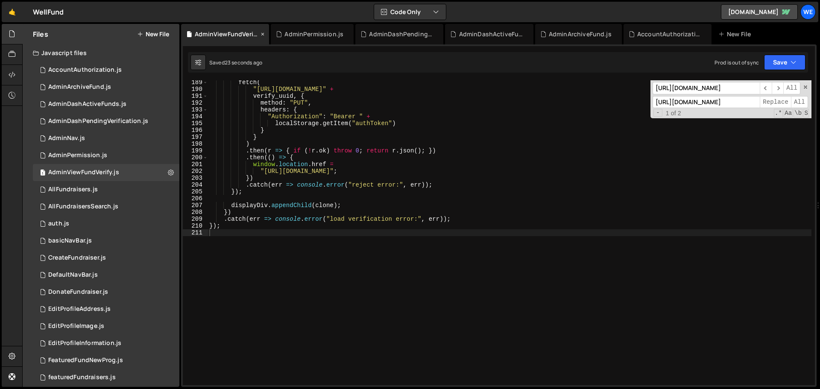
click at [262, 34] on icon at bounding box center [263, 34] width 6 height 9
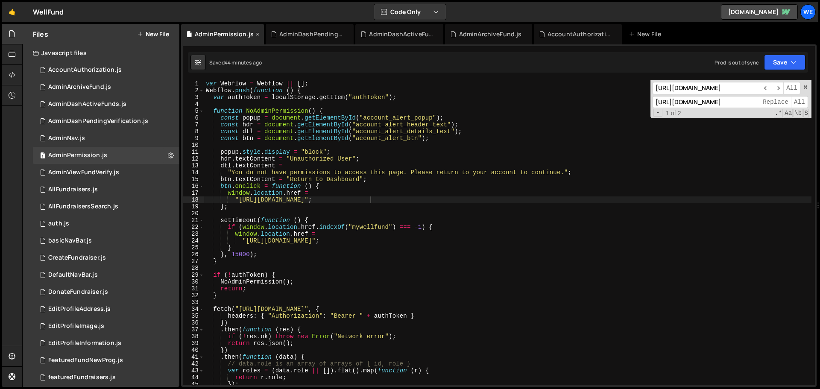
click at [207, 41] on div "AdminPermission.js" at bounding box center [222, 34] width 83 height 20
click at [463, 179] on div "var Webflow = Webflow || [ ] ; Webflow . push ( function ( ) { var authToken = …" at bounding box center [507, 239] width 607 height 318
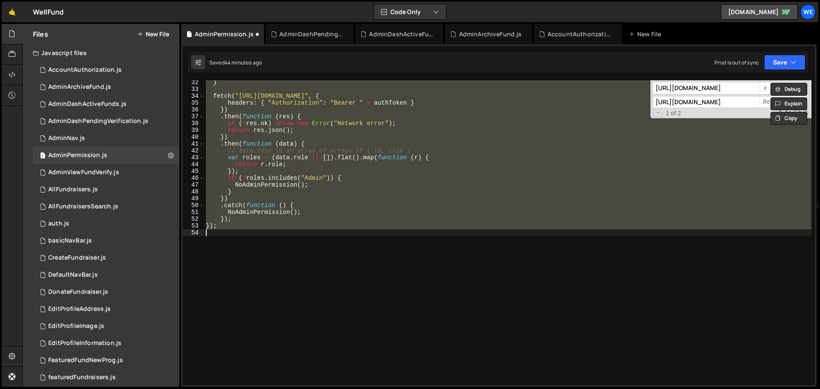
type textarea "window.location.href = "[URL][DOMAIN_NAME]";"
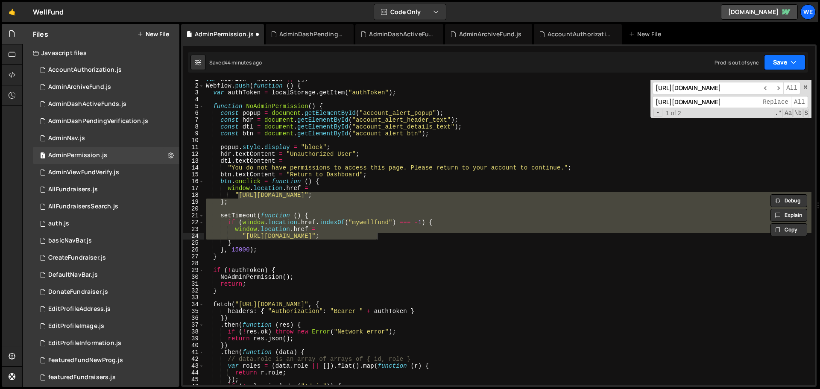
click at [546, 61] on button "Save" at bounding box center [784, 62] width 41 height 15
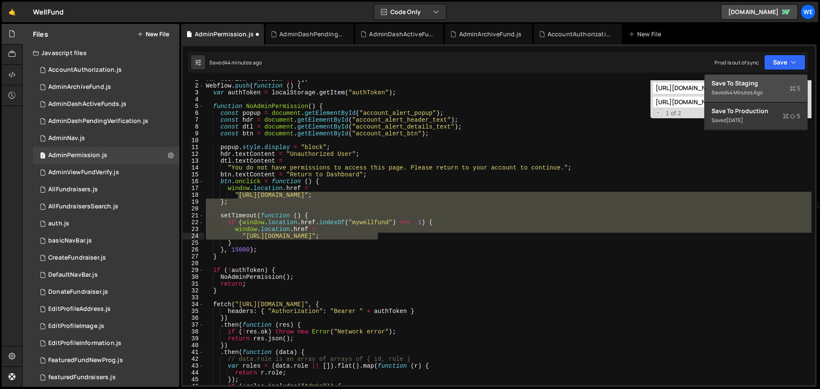
click at [546, 86] on div "Save to Staging S" at bounding box center [755, 83] width 89 height 9
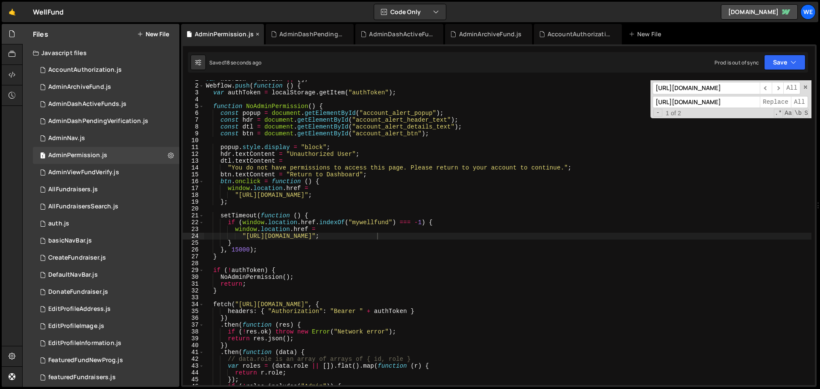
click at [257, 32] on icon at bounding box center [257, 34] width 6 height 9
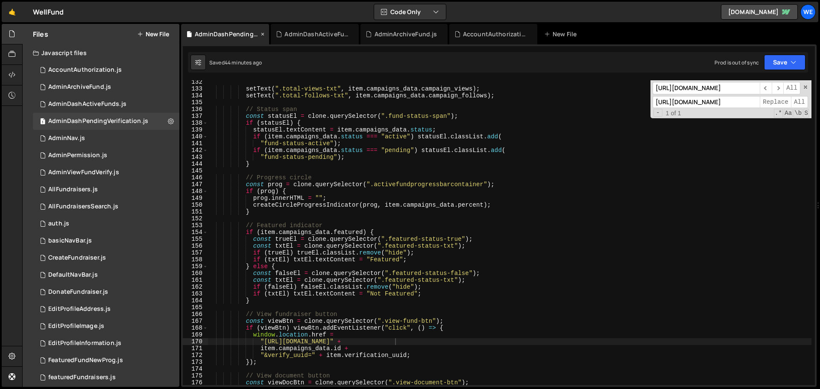
click at [228, 36] on div "AdminDashPendingVerification.js" at bounding box center [227, 34] width 64 height 9
click at [324, 117] on div "setText ( ".total-views-txt" , item . campaigns_data . campaign_views ) ; setTe…" at bounding box center [509, 238] width 604 height 318
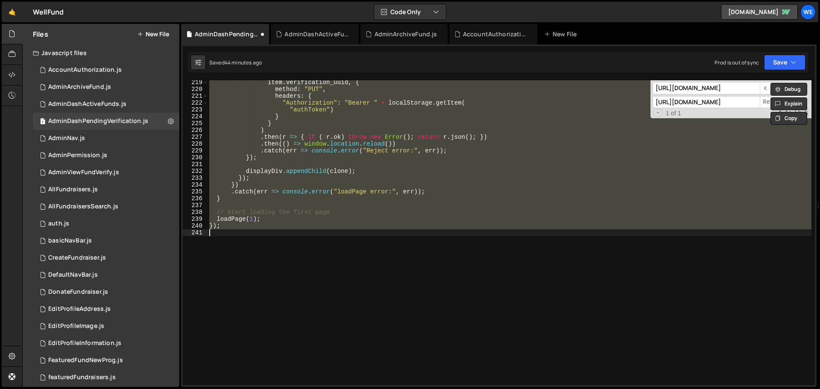
type textarea ""[URL][DOMAIN_NAME]" +"
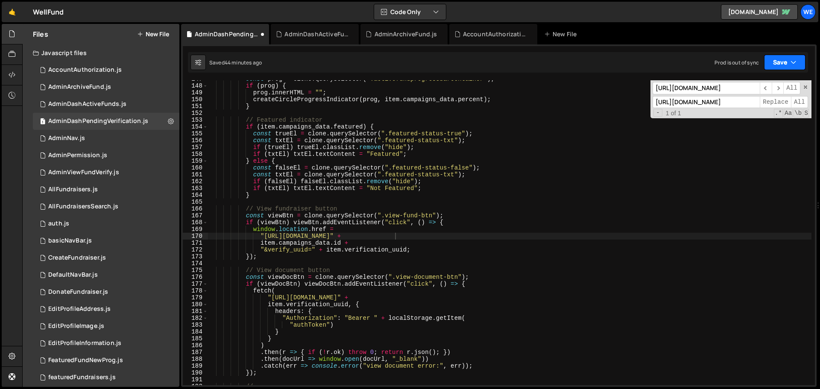
click at [546, 63] on button "Save" at bounding box center [784, 62] width 41 height 15
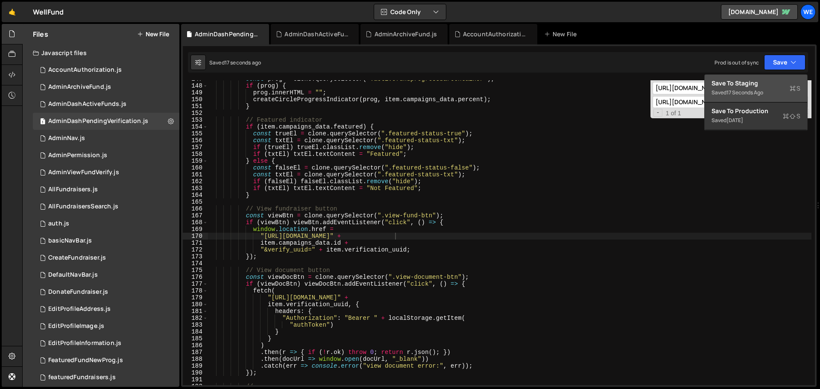
click at [546, 78] on button "Save to Staging S Saved 17 seconds ago" at bounding box center [755, 89] width 102 height 28
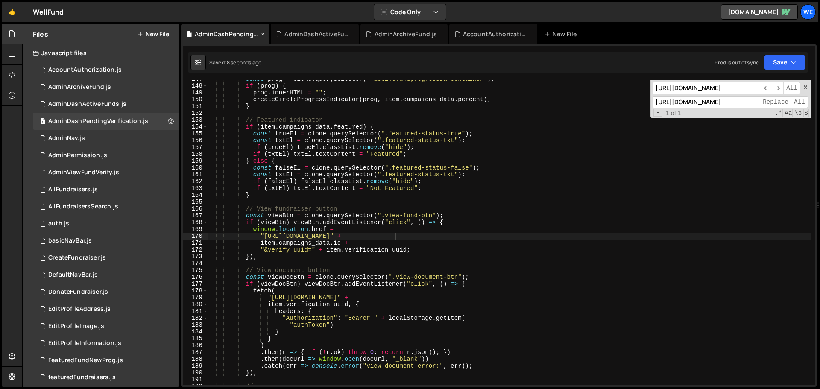
click at [263, 35] on icon at bounding box center [263, 34] width 6 height 9
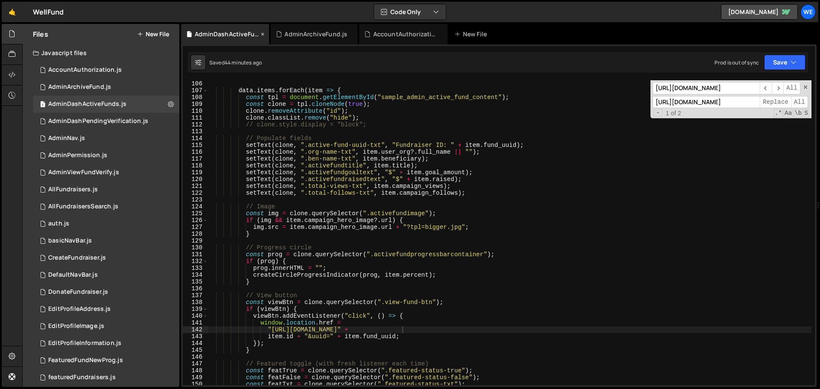
click at [225, 34] on div "AdminDashActiveFunds.js" at bounding box center [227, 34] width 64 height 9
click at [270, 110] on div "data . items . forEach ( item => { const tpl = document . getElementById ( "sam…" at bounding box center [509, 239] width 604 height 318
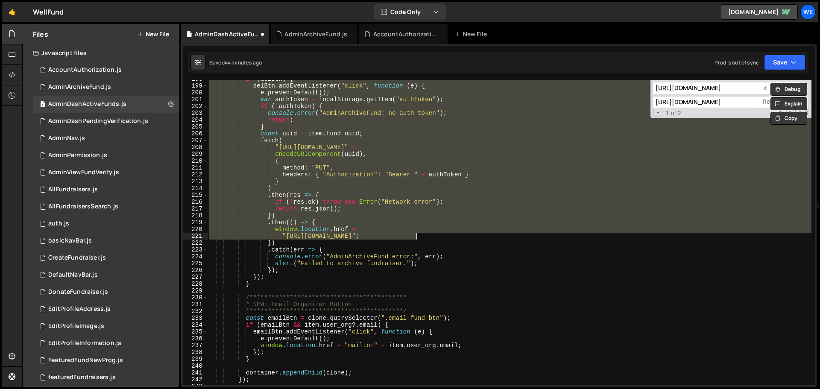
scroll to position [1350, 0]
type textarea ""[URL][DOMAIN_NAME]";"
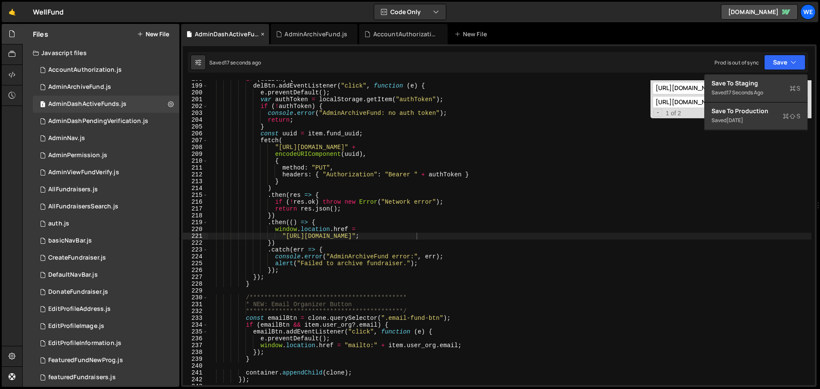
scroll to position [1350, 0]
click at [263, 35] on icon at bounding box center [263, 34] width 6 height 9
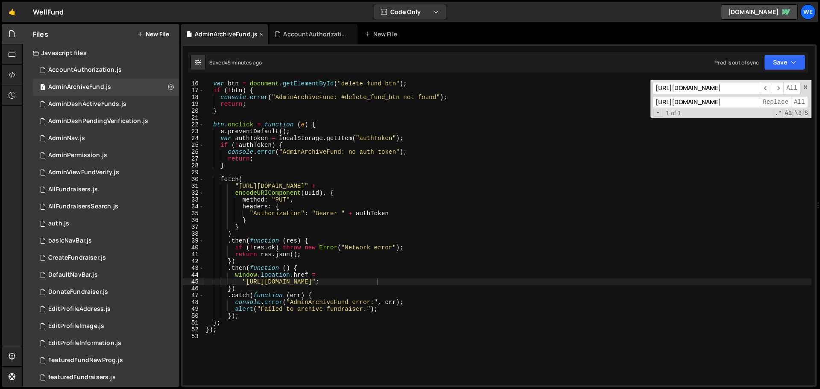
click at [223, 43] on div "AdminArchiveFund.js" at bounding box center [224, 34] width 87 height 20
click at [346, 163] on div "var btn = document . getElementById ( "delete_fund_btn" ) ; if ( ! btn ) { cons…" at bounding box center [507, 239] width 607 height 318
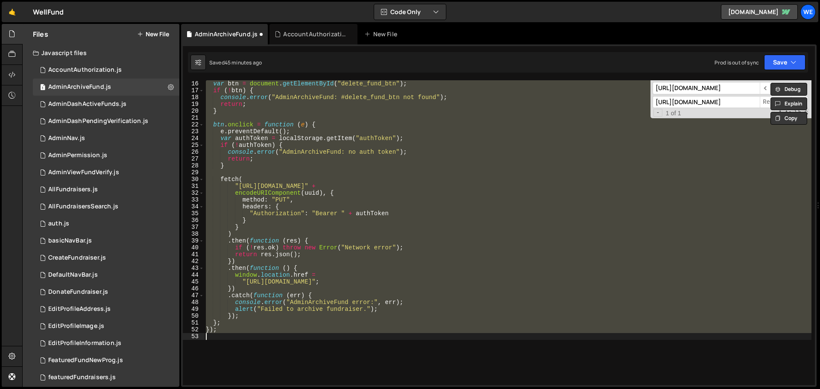
type textarea ""[URL][DOMAIN_NAME]";"
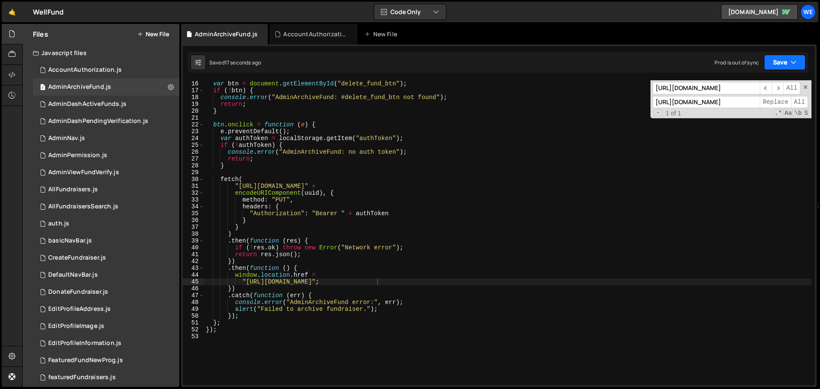
click at [796, 64] on icon "button" at bounding box center [793, 62] width 6 height 9
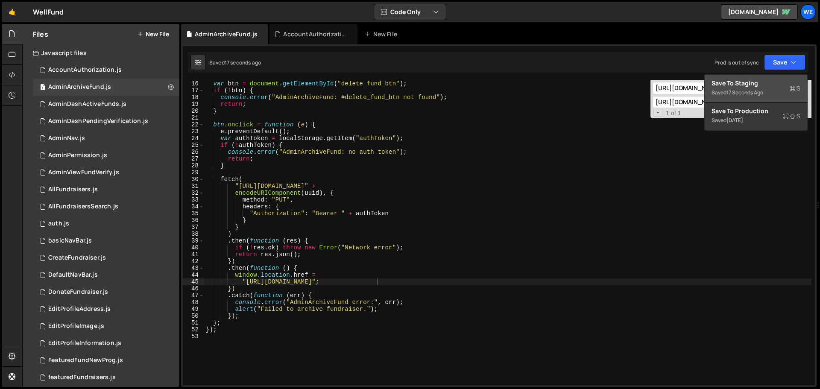
click at [739, 95] on div "17 seconds ago" at bounding box center [744, 92] width 37 height 7
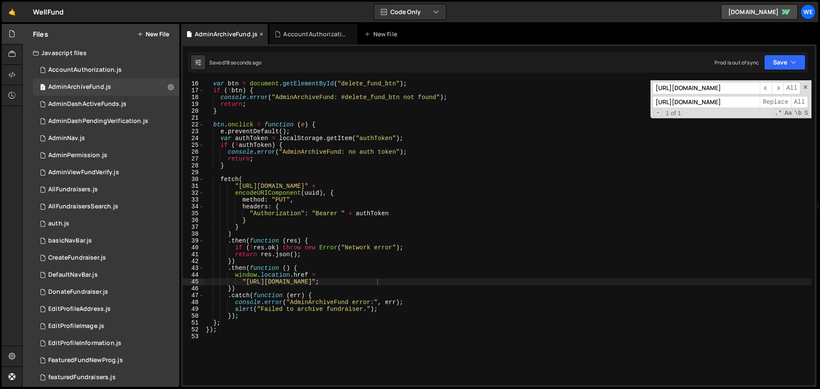
click at [260, 33] on icon at bounding box center [261, 34] width 6 height 9
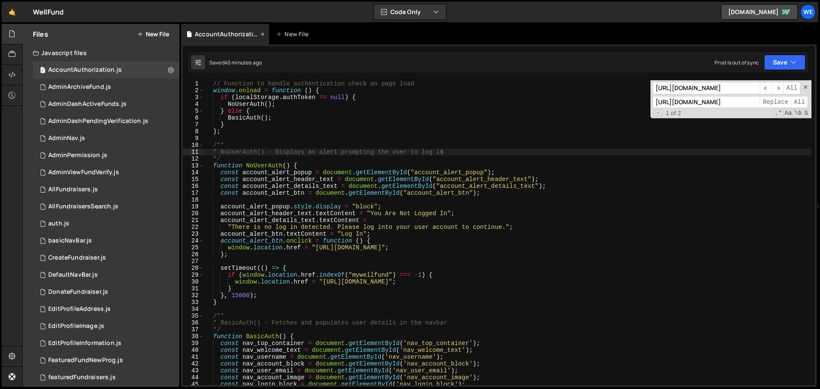
click at [230, 36] on div "AccountAuthorization.js" at bounding box center [227, 34] width 64 height 9
click at [397, 191] on div "// Function to handle authentication check on page load window . onload = funct…" at bounding box center [507, 239] width 607 height 318
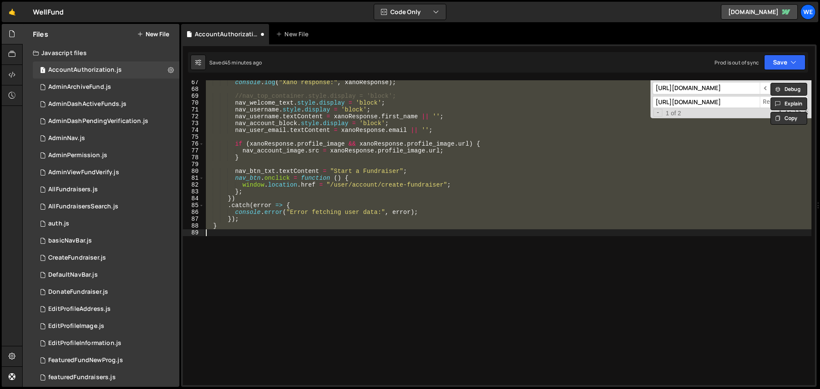
scroll to position [46, 0]
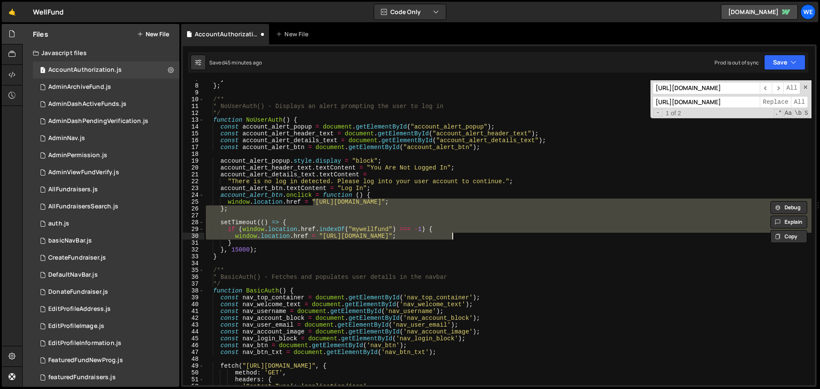
type textarea "window.location.href = "[URL][DOMAIN_NAME]";"
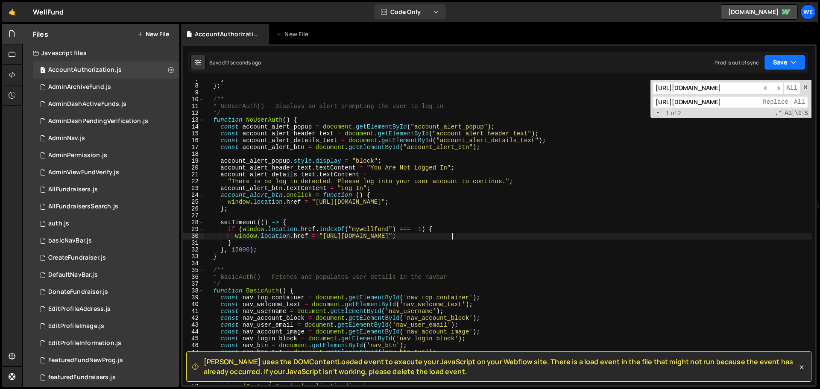
click at [780, 66] on button "Save" at bounding box center [784, 62] width 41 height 15
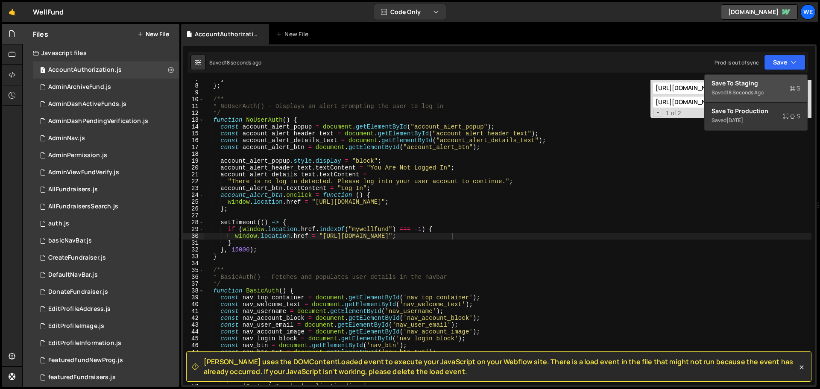
click at [771, 80] on div "Save to Staging S" at bounding box center [755, 83] width 89 height 9
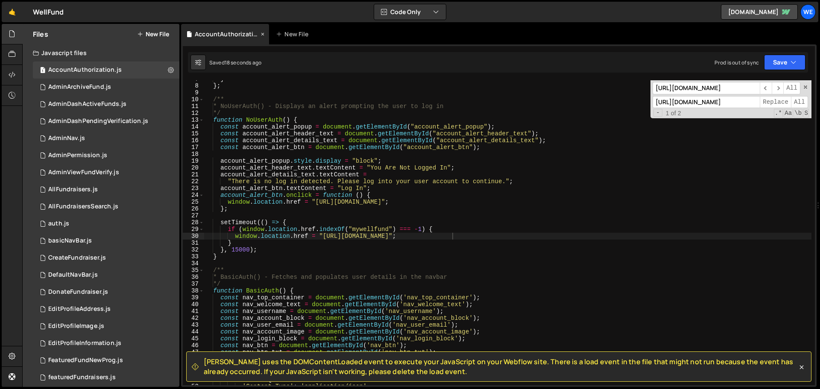
click at [262, 35] on icon at bounding box center [263, 34] width 6 height 9
